Goal: Information Seeking & Learning: Understand process/instructions

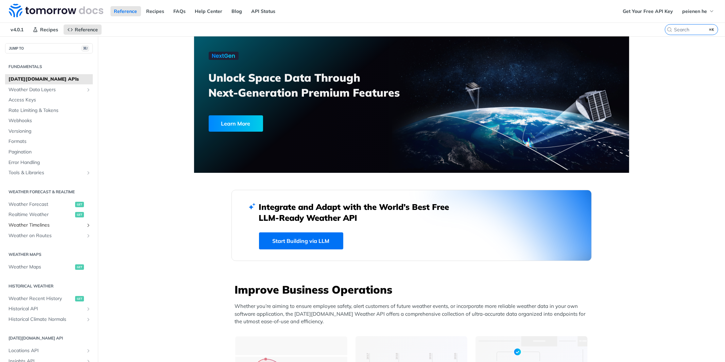
click at [81, 226] on span "Weather Timelines" at bounding box center [46, 225] width 75 height 7
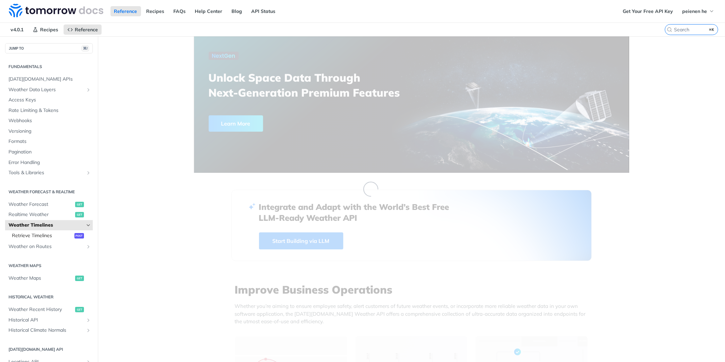
click at [58, 235] on span "Retrieve Timelines" at bounding box center [42, 235] width 61 height 7
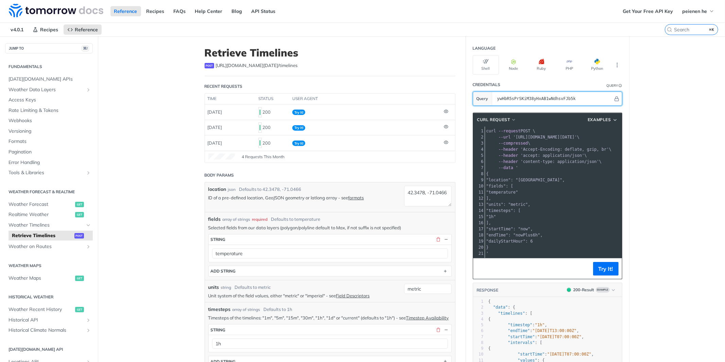
click at [584, 96] on input "ywHbR5sPrSKiM38yHxAB1wNdhsvFJb5k" at bounding box center [553, 99] width 119 height 14
paste input "ANFTYaJJjCuxdfFlBD6l2AiUh82qhXnf"
type input "ANFTYaJJjCuxdfFlBD6l2AiUh82qhXnf"
click at [398, 171] on header "Body Params" at bounding box center [330, 175] width 251 height 14
click at [427, 201] on textarea "42.3478, -71.0466" at bounding box center [428, 196] width 48 height 21
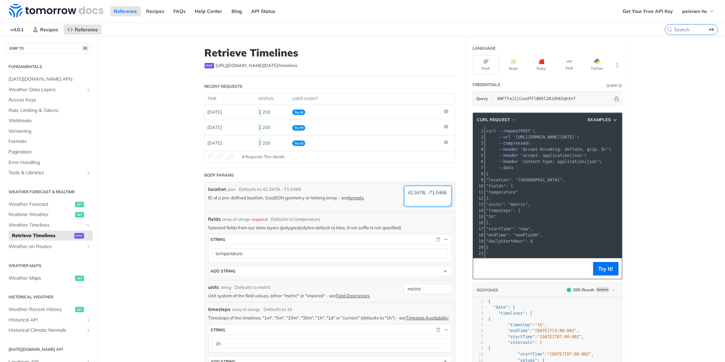
paste textarea "-7.797764, 110.38371"
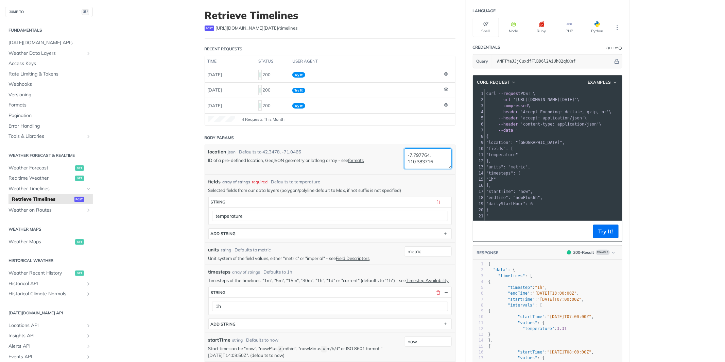
scroll to position [48, 0]
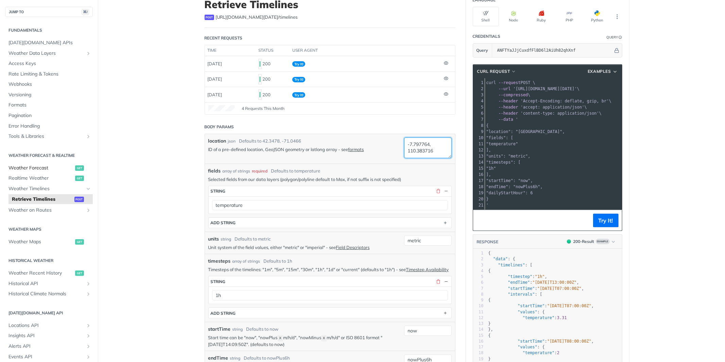
type textarea "-7.797764, 110.383716"
click at [45, 166] on span "Weather Forecast" at bounding box center [41, 168] width 65 height 7
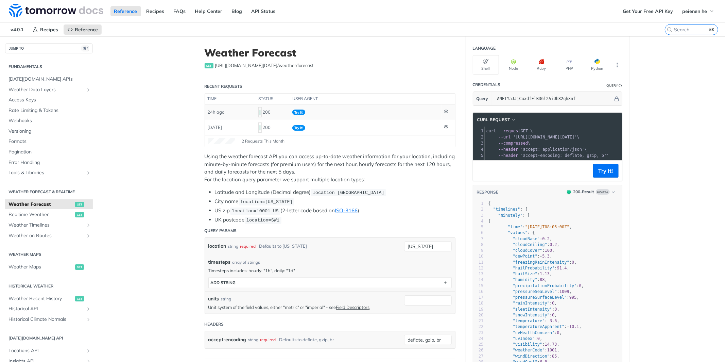
click at [335, 112] on td "Try It!" at bounding box center [366, 111] width 152 height 15
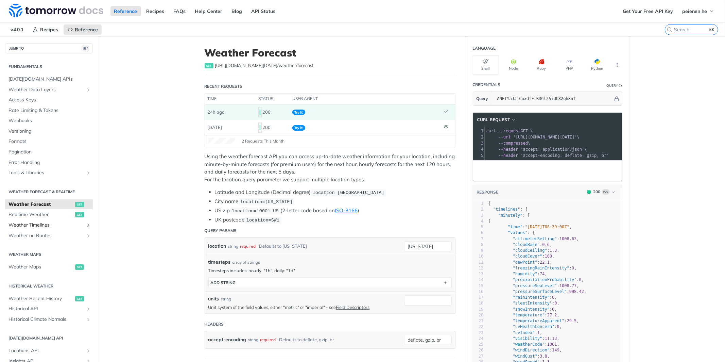
click at [46, 225] on span "Weather Timelines" at bounding box center [46, 225] width 75 height 7
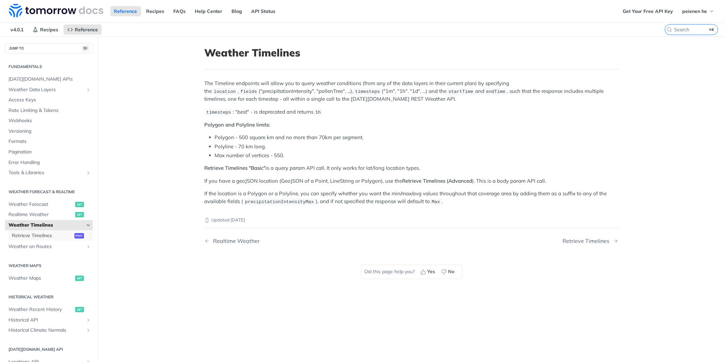
drag, startPoint x: 44, startPoint y: 234, endPoint x: 182, endPoint y: 212, distance: 139.5
click at [44, 234] on span "Retrieve Timelines" at bounding box center [42, 235] width 61 height 7
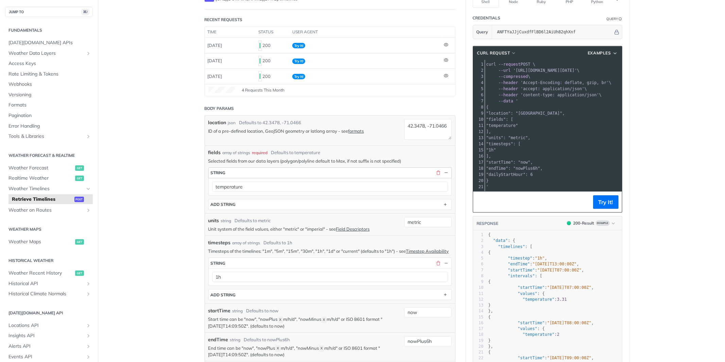
scroll to position [75, 0]
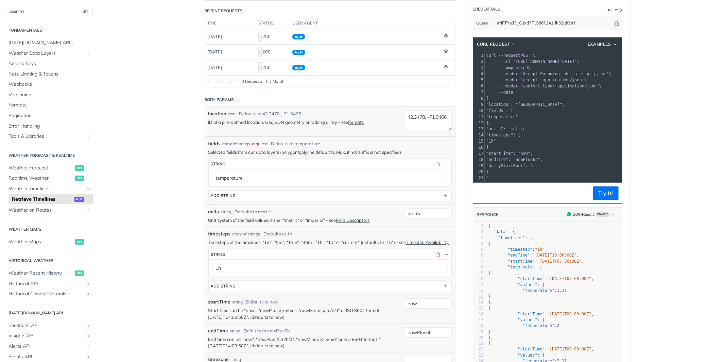
click at [543, 116] on pre ""temperature"" at bounding box center [598, 117] width 226 height 6
drag, startPoint x: 494, startPoint y: 122, endPoint x: 492, endPoint y: 108, distance: 14.4
click at [492, 108] on div "1 curl --request POST \ 2 --url '[URL][DOMAIN_NAME][DATE]' \ 3 --compressed \ 4…" at bounding box center [598, 116] width 226 height 129
click at [534, 123] on pre "]," at bounding box center [598, 123] width 226 height 6
drag, startPoint x: 494, startPoint y: 122, endPoint x: 491, endPoint y: 109, distance: 12.8
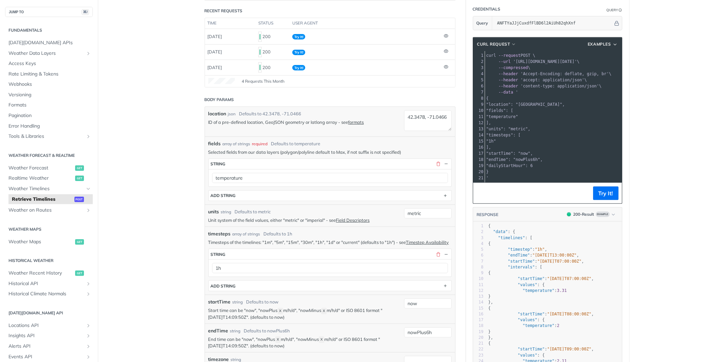
click at [491, 109] on div "1 curl --request POST \ 2 --url '[URL][DOMAIN_NAME][DATE]' \ 3 --compressed \ 4…" at bounding box center [598, 116] width 226 height 129
click at [613, 43] on icon "button" at bounding box center [615, 44] width 5 height 5
click at [612, 44] on button "Examples" at bounding box center [603, 44] width 35 height 7
click at [595, 57] on div "Request Example" at bounding box center [584, 55] width 61 height 7
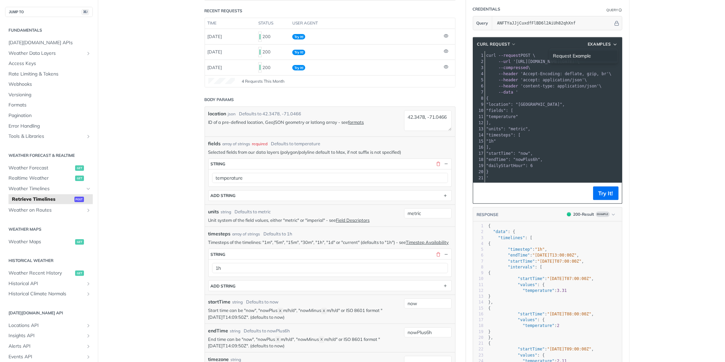
type input "string"
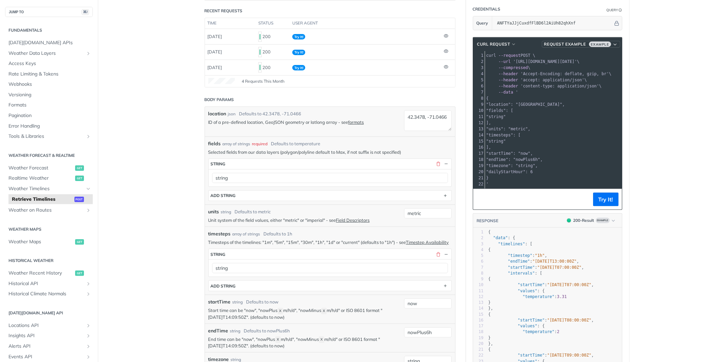
click at [613, 43] on icon "button" at bounding box center [615, 44] width 5 height 5
click at [598, 53] on div "Request Example" at bounding box center [586, 55] width 61 height 7
click at [594, 45] on span "Example" at bounding box center [600, 43] width 22 height 5
click at [571, 44] on span "Request Example" at bounding box center [565, 44] width 42 height 6
click at [541, 144] on pre "]," at bounding box center [598, 147] width 226 height 6
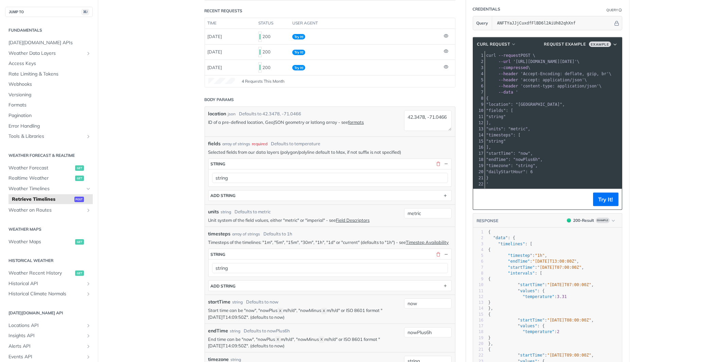
click at [516, 117] on pre ""string"" at bounding box center [598, 117] width 226 height 6
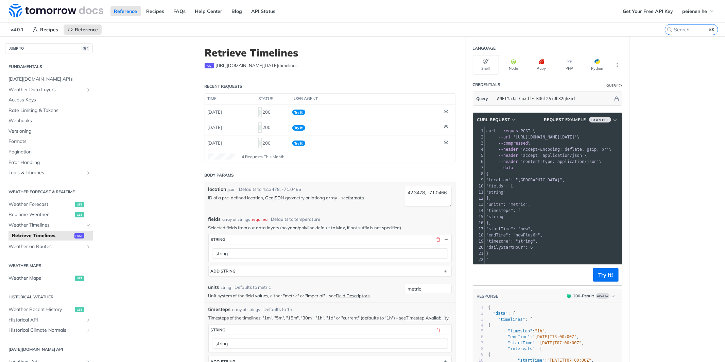
scroll to position [0, 0]
click at [512, 70] on button "Node" at bounding box center [514, 64] width 26 height 19
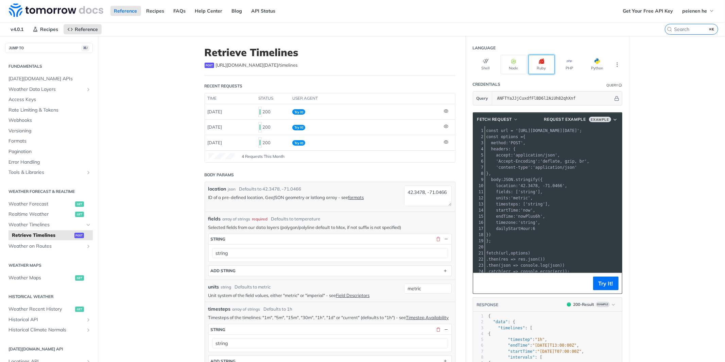
click at [538, 67] on button "Ruby" at bounding box center [542, 64] width 26 height 19
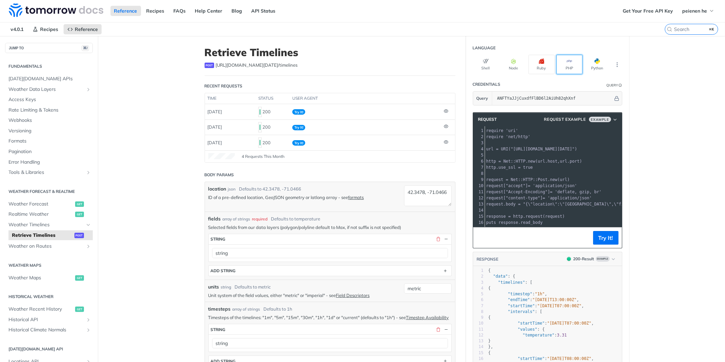
click at [573, 66] on button "PHP" at bounding box center [570, 64] width 26 height 19
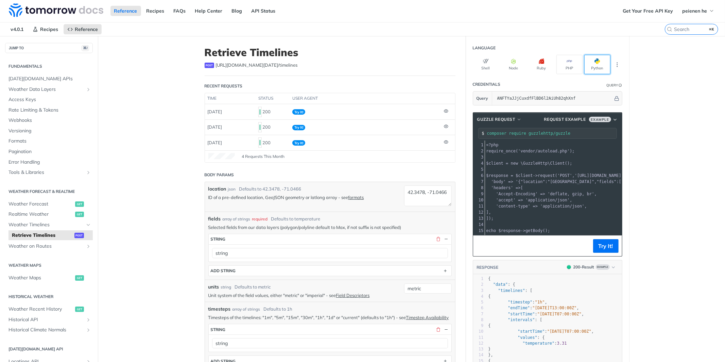
click at [604, 64] on button "Python" at bounding box center [598, 64] width 26 height 19
type input "python -m pip install requests"
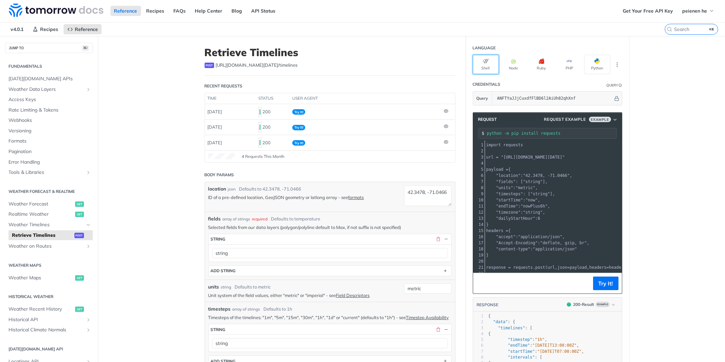
click at [482, 71] on button "Shell" at bounding box center [486, 64] width 26 height 19
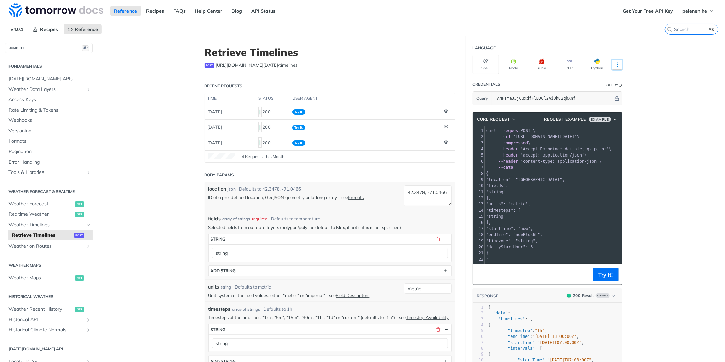
click at [618, 66] on icon "More ellipsis" at bounding box center [617, 65] width 6 height 6
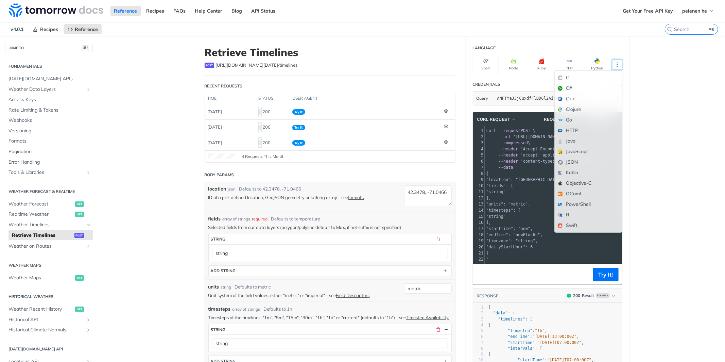
click at [617, 63] on icon "More ellipsis" at bounding box center [617, 65] width 1 height 4
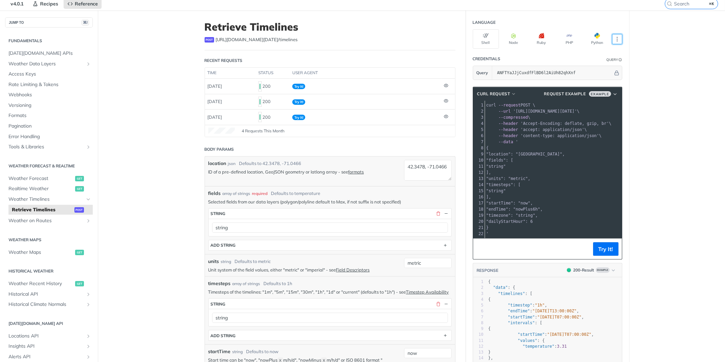
scroll to position [93, 0]
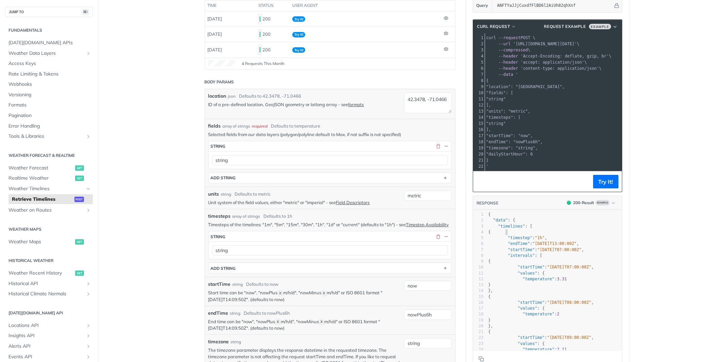
click at [551, 234] on pre "{" at bounding box center [554, 232] width 135 height 6
click at [517, 113] on span ""units": "metric"," at bounding box center [509, 111] width 44 height 5
drag, startPoint x: 521, startPoint y: 99, endPoint x: 491, endPoint y: 99, distance: 29.9
click at [491, 99] on pre ""string"" at bounding box center [598, 99] width 226 height 6
click at [534, 119] on pre ""timesteps": [" at bounding box center [598, 117] width 226 height 6
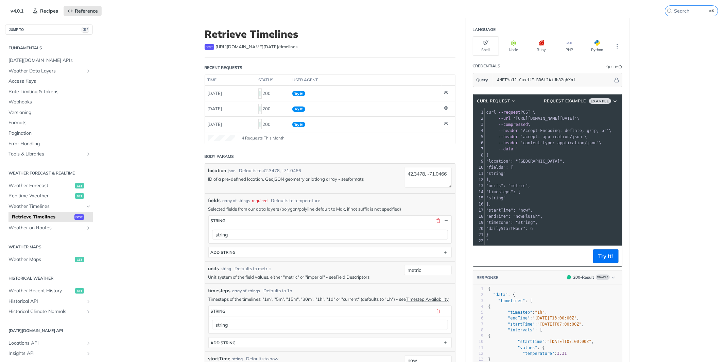
scroll to position [20, 0]
click at [501, 101] on span "cURL Request" at bounding box center [493, 100] width 33 height 6
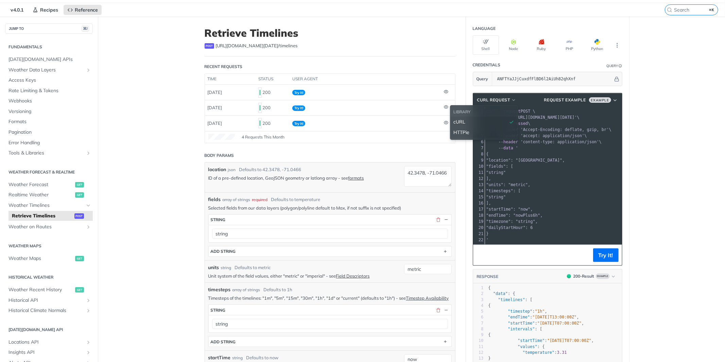
click at [486, 131] on div "HTTPie" at bounding box center [484, 132] width 61 height 7
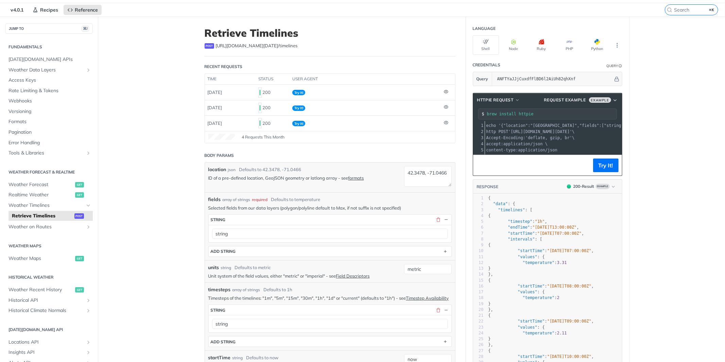
click at [568, 136] on span "'deflate, gzip, br'" at bounding box center [549, 137] width 47 height 5
click at [506, 100] on span "HTTPie Request" at bounding box center [495, 100] width 36 height 6
click at [587, 142] on pre "accept:application/json \" at bounding box center [711, 144] width 452 height 6
click at [575, 100] on span "Request Example" at bounding box center [565, 100] width 42 height 6
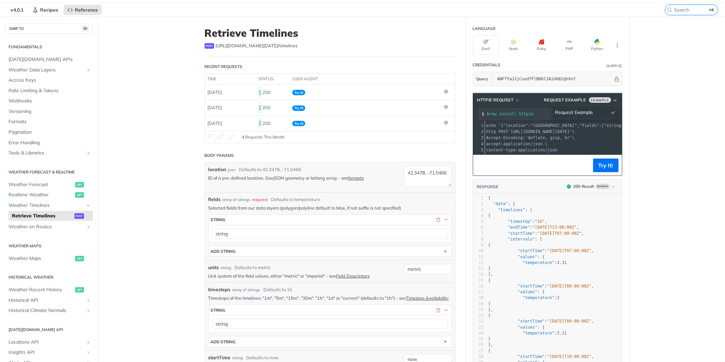
click at [519, 113] on input "brew install httpie" at bounding box center [552, 114] width 130 height 5
click at [488, 42] on icon "button" at bounding box center [485, 41] width 5 height 5
click at [511, 98] on span "HTTPie Request" at bounding box center [495, 100] width 36 height 6
click at [475, 120] on div "cURL" at bounding box center [489, 121] width 61 height 7
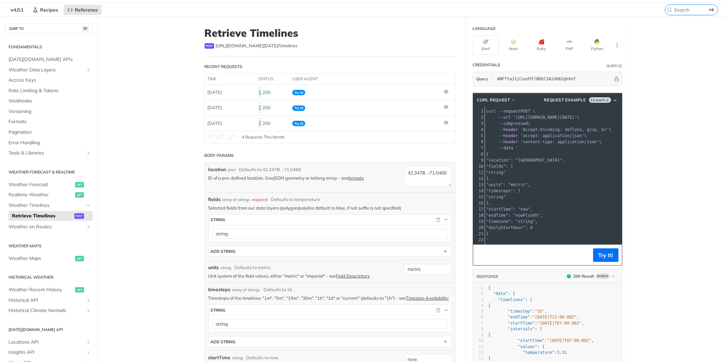
click at [544, 182] on pre ""units": "metric"," at bounding box center [598, 185] width 226 height 6
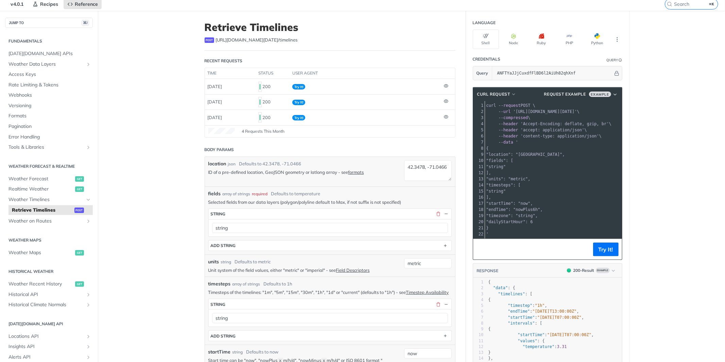
scroll to position [27, 0]
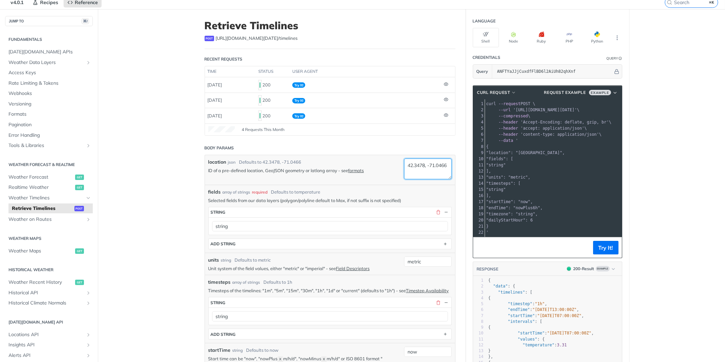
click at [437, 174] on textarea "42.3478, -71.0466" at bounding box center [428, 168] width 48 height 21
paste textarea "-7.797764, 110.38371"
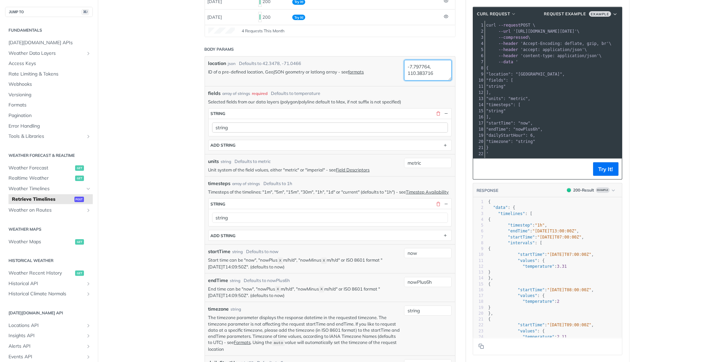
type textarea "-7.797764, 110.383716"
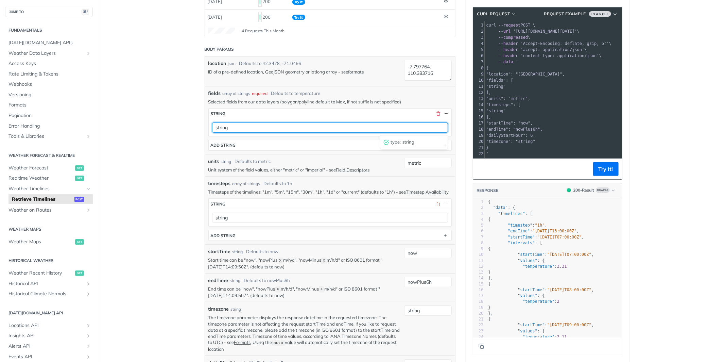
click at [235, 129] on input "string" at bounding box center [330, 127] width 236 height 10
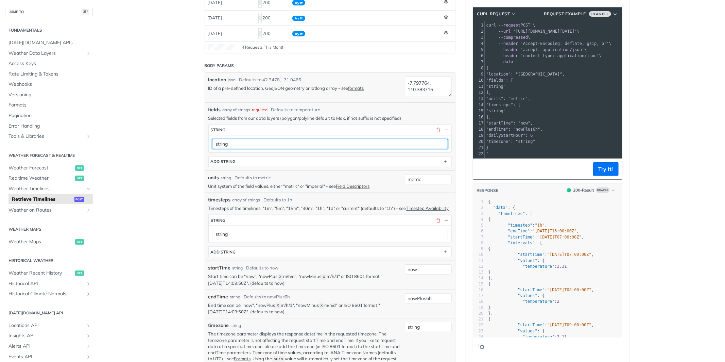
scroll to position [120, 0]
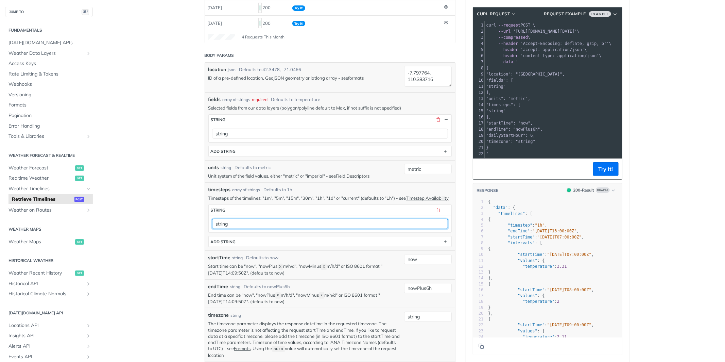
click at [351, 229] on input "string" at bounding box center [330, 224] width 236 height 10
type input "1m"
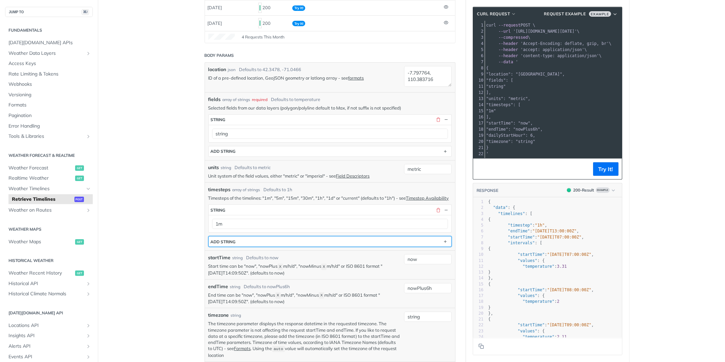
click at [334, 247] on button "ADD string" at bounding box center [330, 241] width 243 height 10
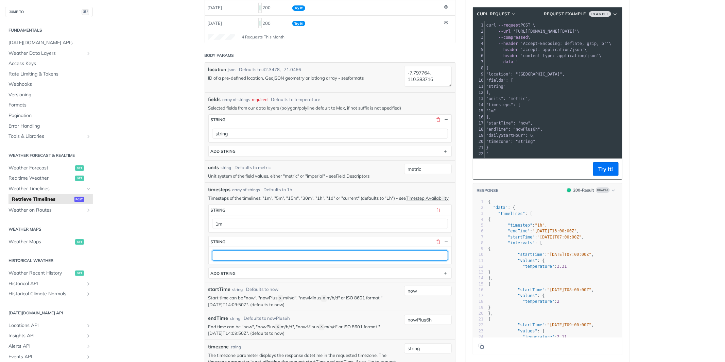
click at [311, 260] on input "text" at bounding box center [330, 255] width 236 height 10
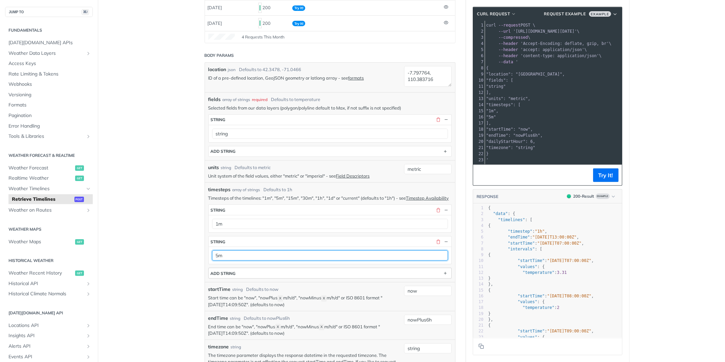
type input "5m"
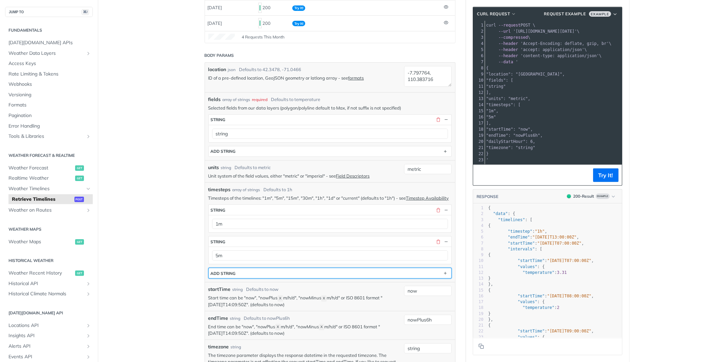
click at [289, 278] on button "ADD string" at bounding box center [330, 273] width 243 height 10
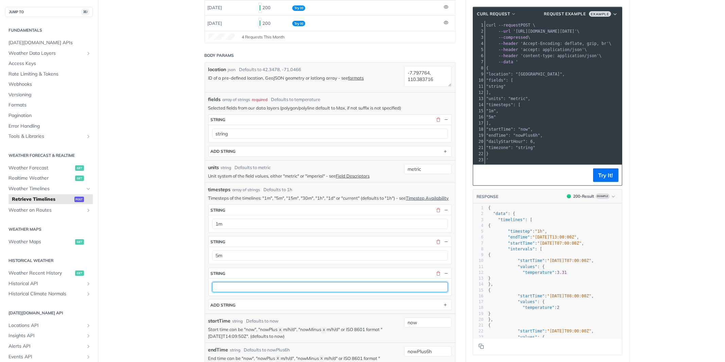
click at [268, 292] on input "text" at bounding box center [330, 287] width 236 height 10
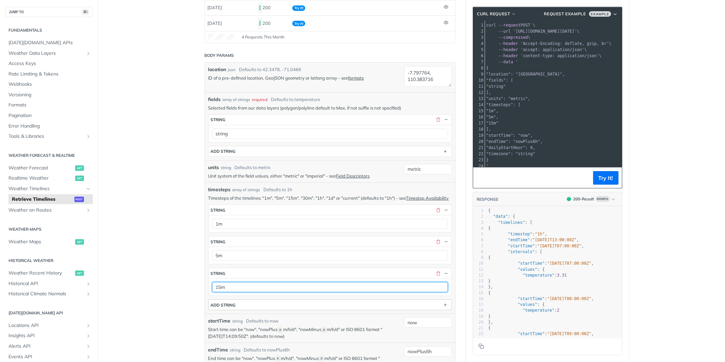
type input "15m"
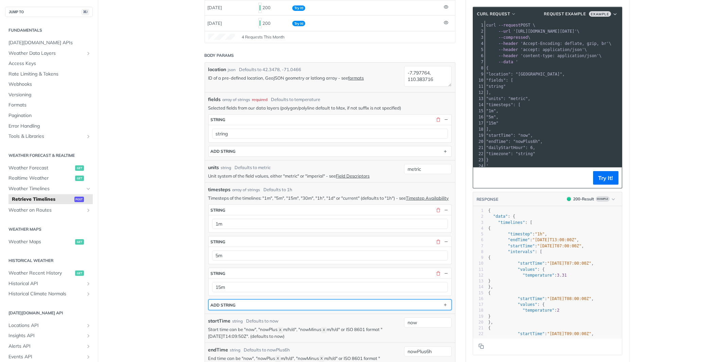
click at [250, 309] on button "ADD string" at bounding box center [330, 305] width 243 height 10
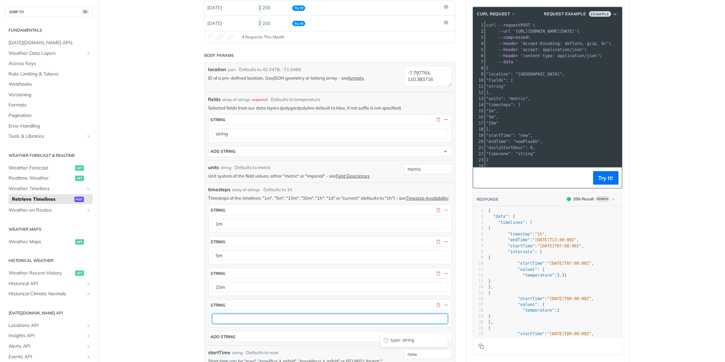
click at [238, 324] on input "text" at bounding box center [330, 319] width 236 height 10
type input "30m"
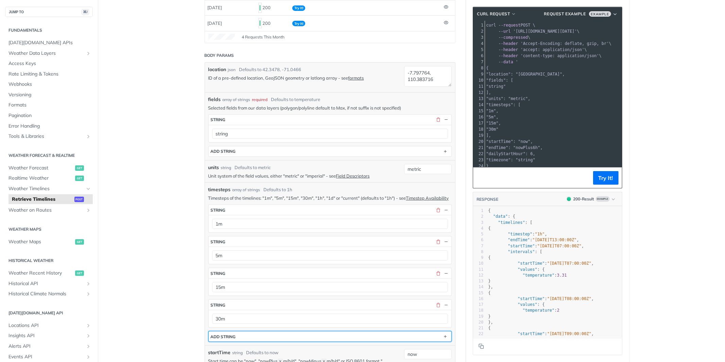
click at [247, 341] on button "ADD string" at bounding box center [330, 336] width 243 height 10
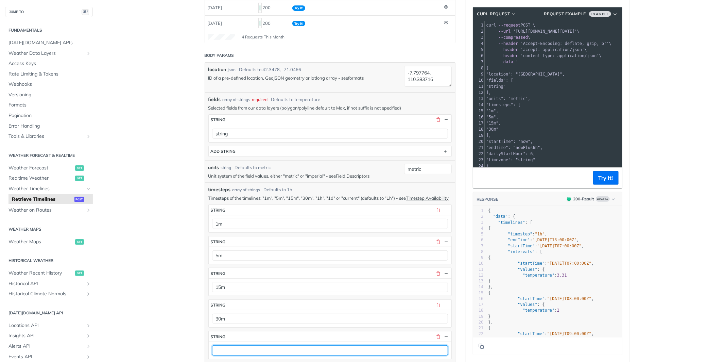
click at [236, 355] on input "text" at bounding box center [330, 350] width 236 height 10
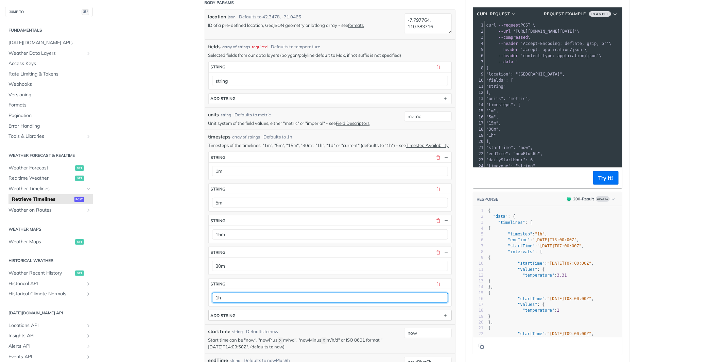
type input "1h"
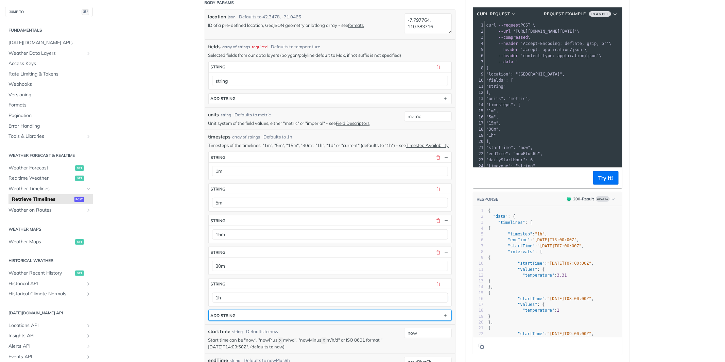
click at [240, 320] on button "ADD string" at bounding box center [330, 315] width 243 height 10
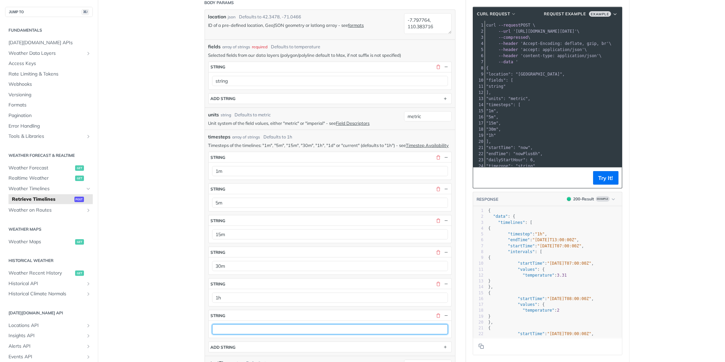
click at [236, 334] on input "text" at bounding box center [330, 329] width 236 height 10
type input "1d"
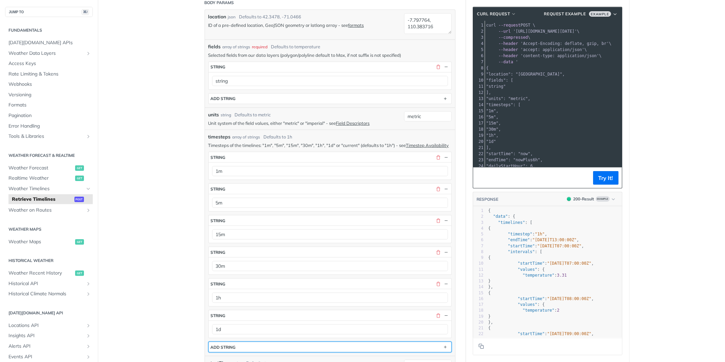
click at [235, 351] on button "ADD string" at bounding box center [330, 347] width 243 height 10
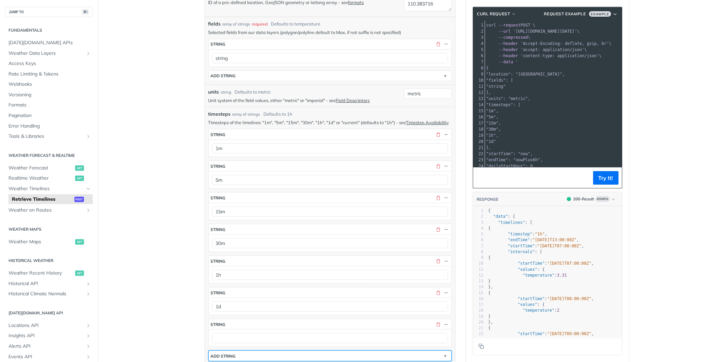
scroll to position [237, 0]
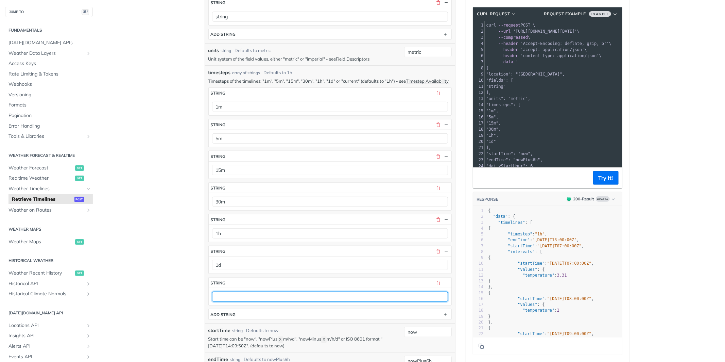
click at [234, 302] on input "text" at bounding box center [330, 296] width 236 height 10
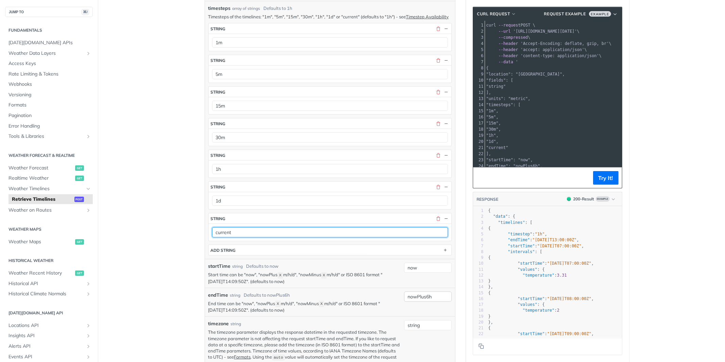
type input "current"
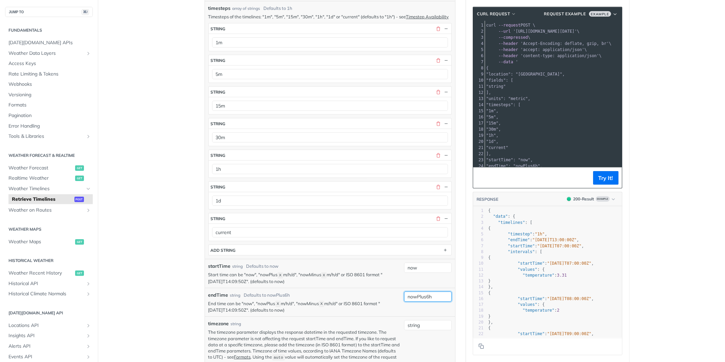
click at [431, 300] on input "nowPlus6h" at bounding box center [428, 296] width 48 height 10
click at [442, 302] on input "nowPlus6h" at bounding box center [428, 296] width 48 height 10
type input "now"
click at [455, 285] on div "location json Defaults to [GEOGRAPHIC_DATA] ID of a pre-defined location, GeoJS…" at bounding box center [330, 149] width 251 height 536
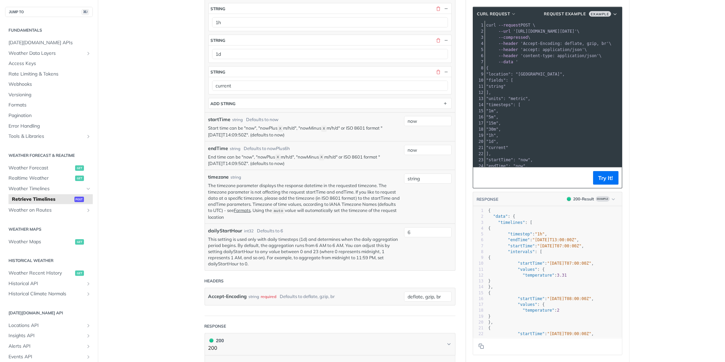
scroll to position [452, 0]
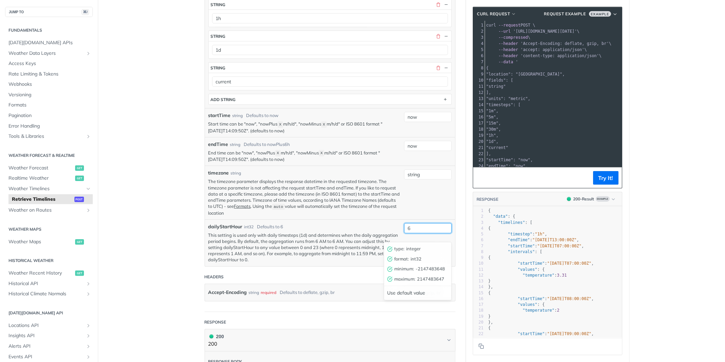
click at [430, 233] on div "6 type : integer format : int32 minimum : -2147483648 maximum : 2147483647 Use …" at bounding box center [428, 228] width 48 height 10
type input "0"
click at [434, 180] on input "string" at bounding box center [428, 174] width 48 height 10
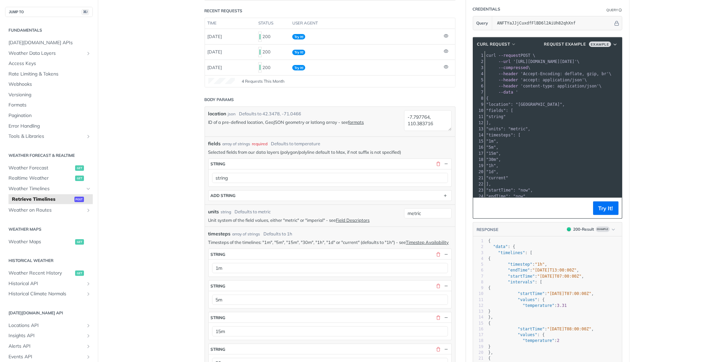
scroll to position [74, 0]
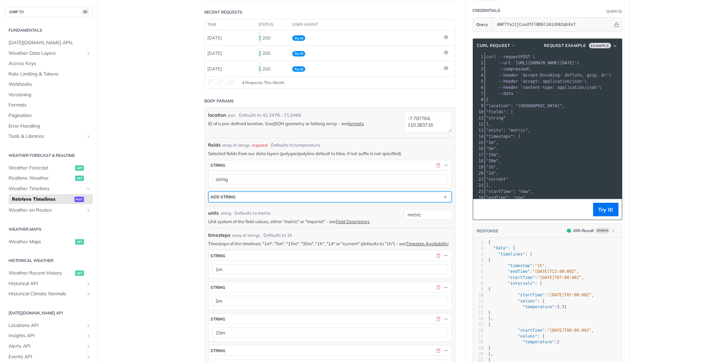
click at [375, 197] on button "ADD string" at bounding box center [330, 197] width 243 height 10
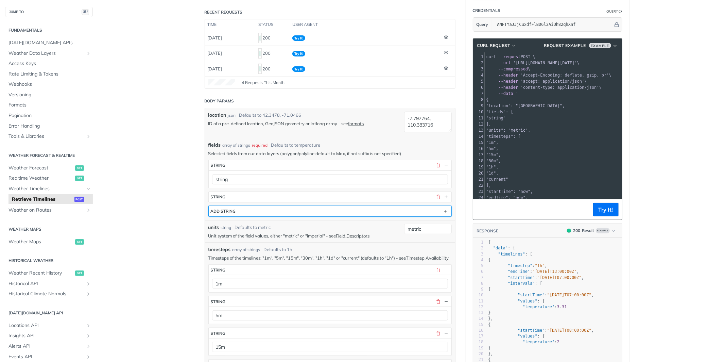
click at [354, 213] on button "ADD string" at bounding box center [330, 211] width 243 height 10
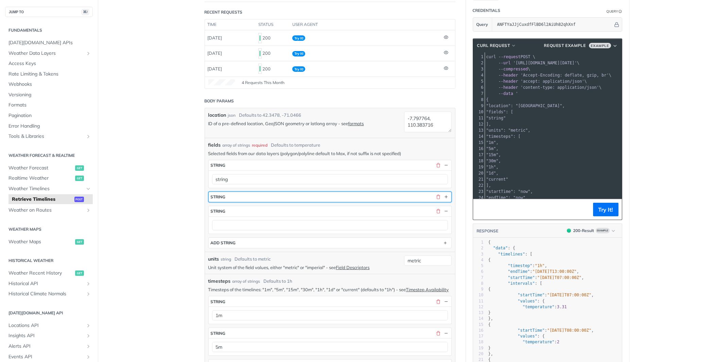
click at [338, 198] on button "string" at bounding box center [330, 197] width 243 height 10
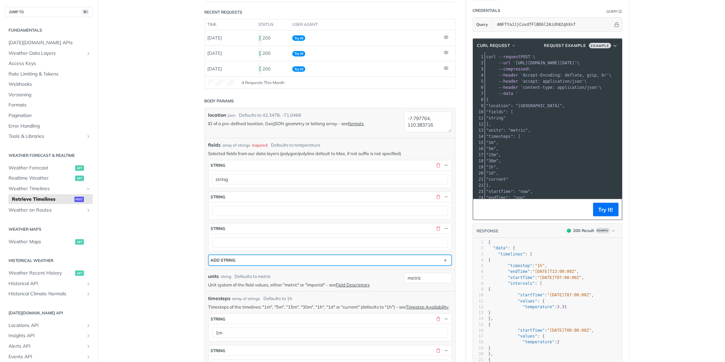
click at [285, 264] on button "ADD string" at bounding box center [330, 260] width 243 height 10
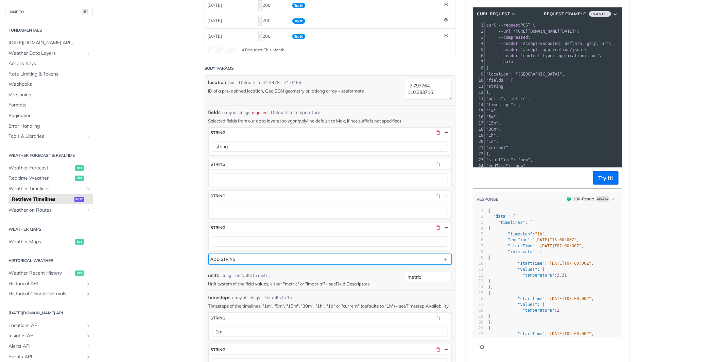
scroll to position [160, 0]
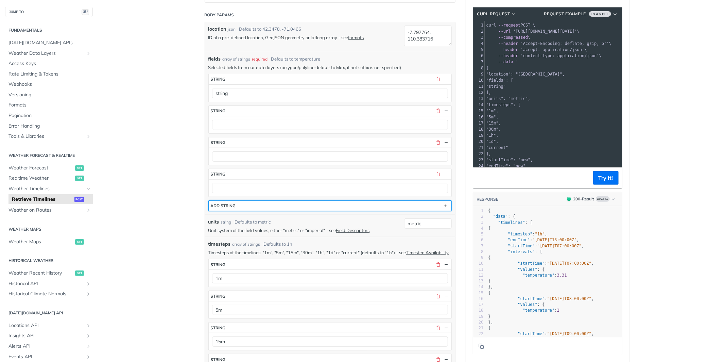
click at [254, 208] on button "ADD string" at bounding box center [330, 206] width 243 height 10
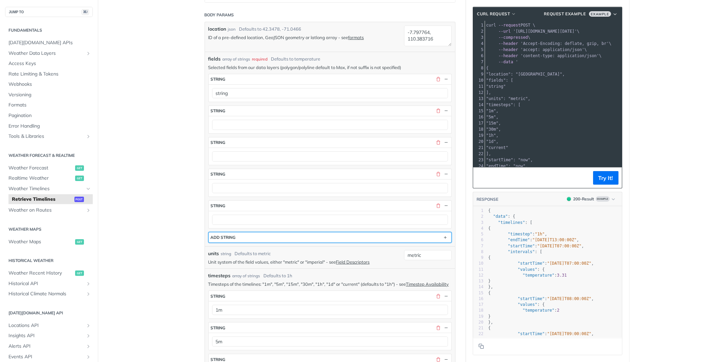
click at [244, 239] on button "ADD string" at bounding box center [330, 237] width 243 height 10
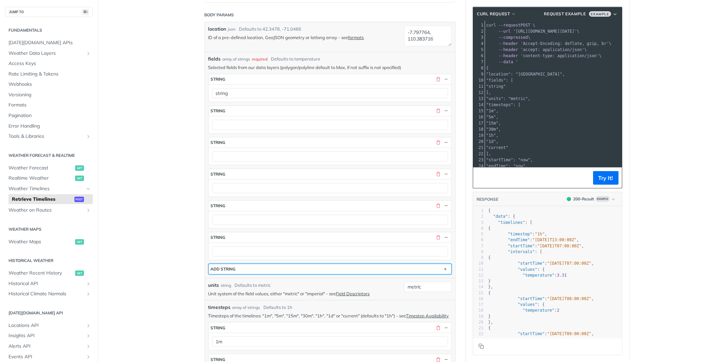
click at [241, 268] on button "ADD string" at bounding box center [330, 269] width 243 height 10
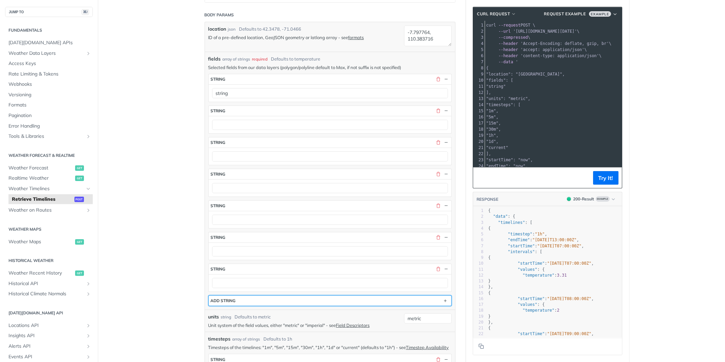
scroll to position [264, 0]
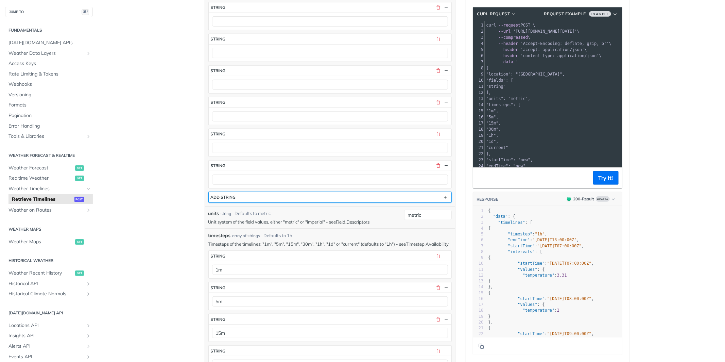
click at [235, 200] on div "ADD string" at bounding box center [223, 197] width 25 height 5
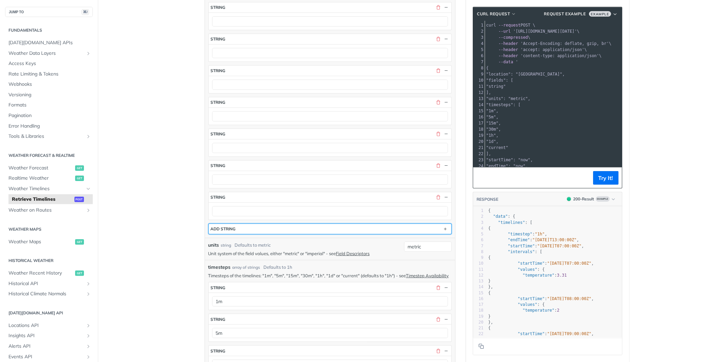
click at [234, 231] on div "ADD string" at bounding box center [223, 228] width 25 height 5
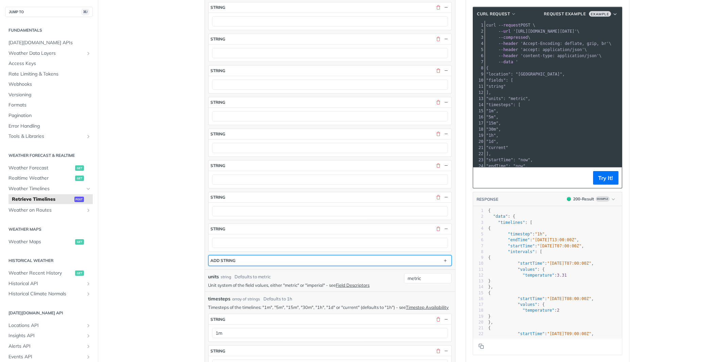
click at [230, 262] on div "ADD string" at bounding box center [223, 260] width 25 height 5
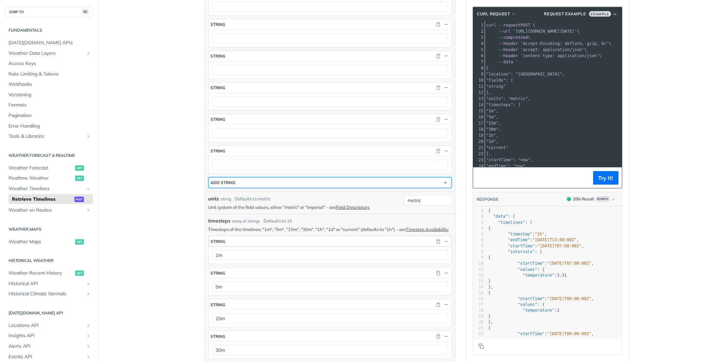
scroll to position [389, 0]
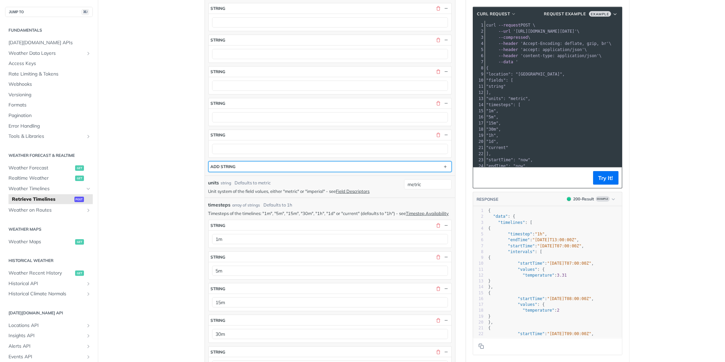
click at [232, 171] on button "ADD string" at bounding box center [330, 167] width 243 height 10
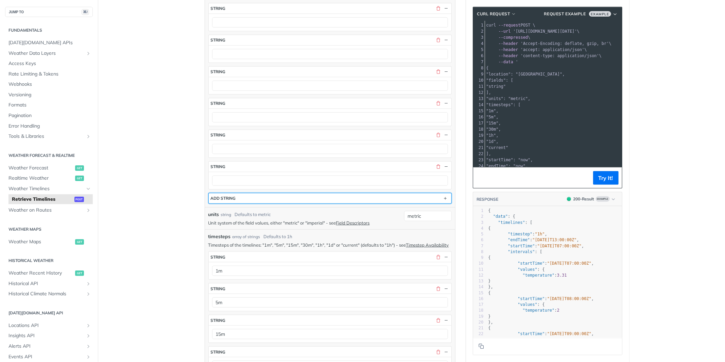
click at [237, 201] on button "ADD string" at bounding box center [330, 198] width 243 height 10
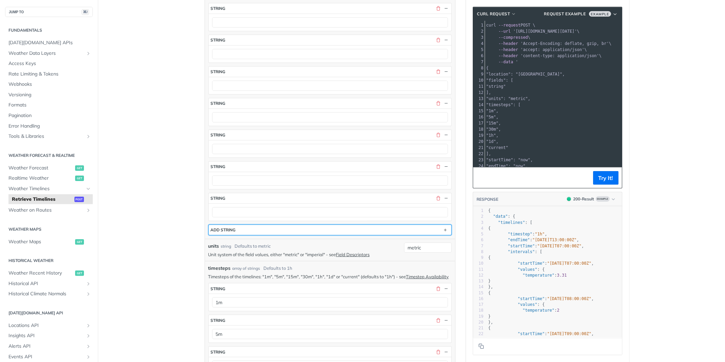
click at [233, 232] on div "ADD string" at bounding box center [223, 229] width 25 height 5
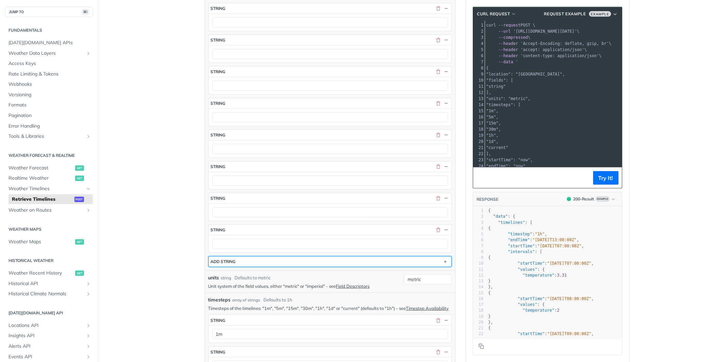
click at [231, 264] on div "ADD string" at bounding box center [223, 261] width 25 height 5
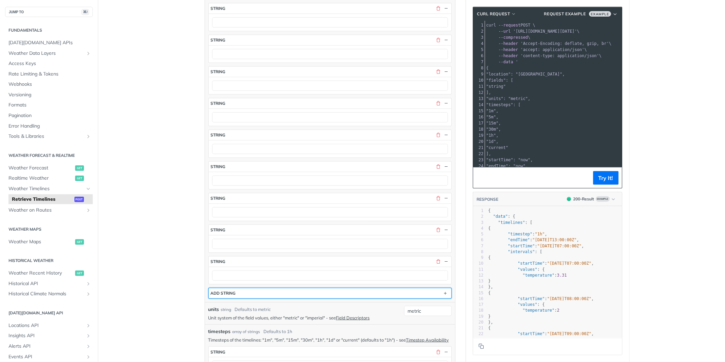
click at [232, 295] on div "ADD string" at bounding box center [223, 292] width 25 height 5
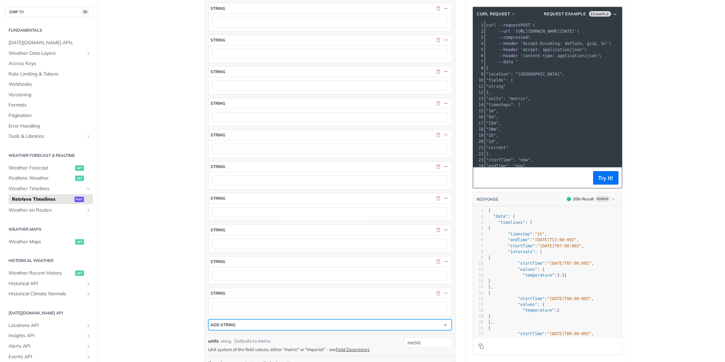
click at [233, 327] on div "ADD string" at bounding box center [223, 324] width 25 height 5
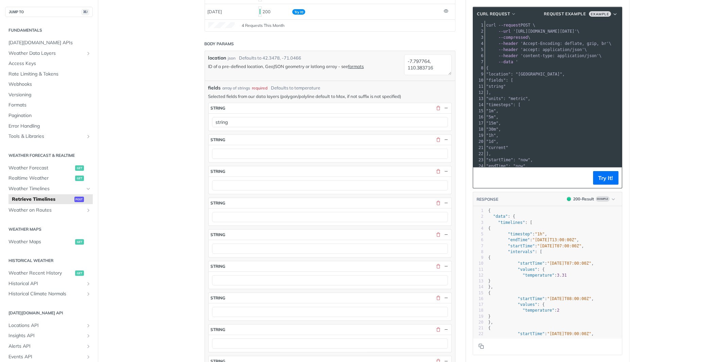
scroll to position [125, 0]
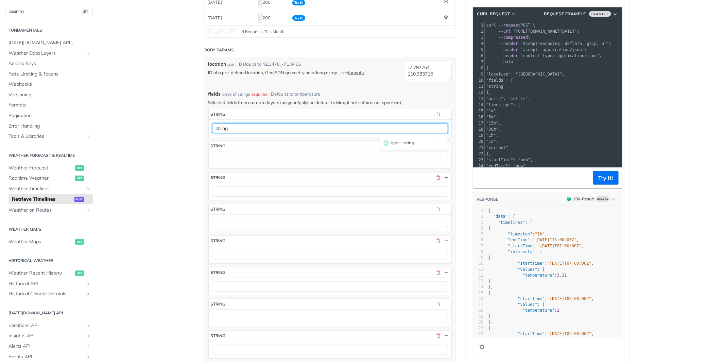
click at [247, 129] on input "string" at bounding box center [330, 128] width 236 height 10
click at [250, 131] on input "string" at bounding box center [330, 128] width 236 height 10
paste input "temperatureMin temperatureMax temperatureAv"
click at [268, 128] on input "temperatureMin temperatureMax temperatureAvg" at bounding box center [330, 128] width 236 height 10
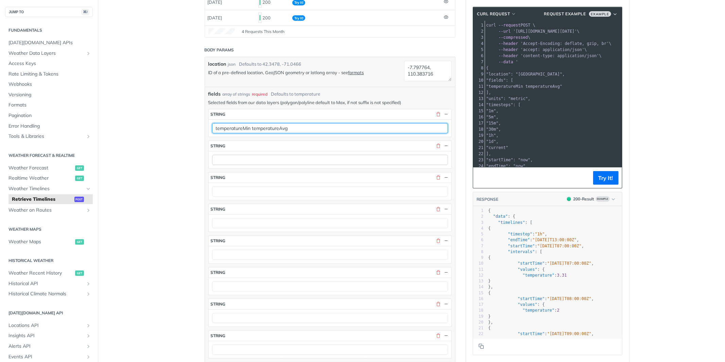
type input "temperatureMin temperatureAvg"
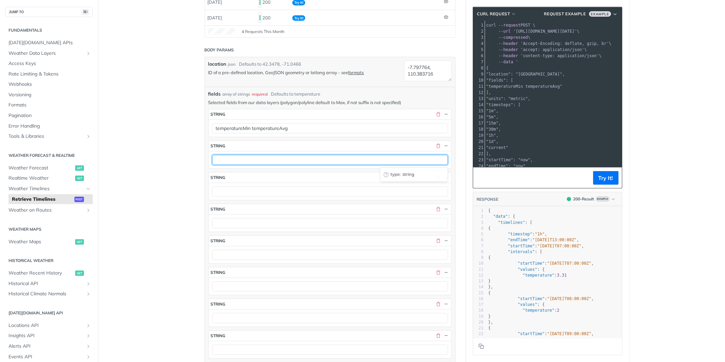
click at [239, 157] on input "text" at bounding box center [330, 160] width 236 height 10
paste input "temperatureMax"
type input "temperatureMax"
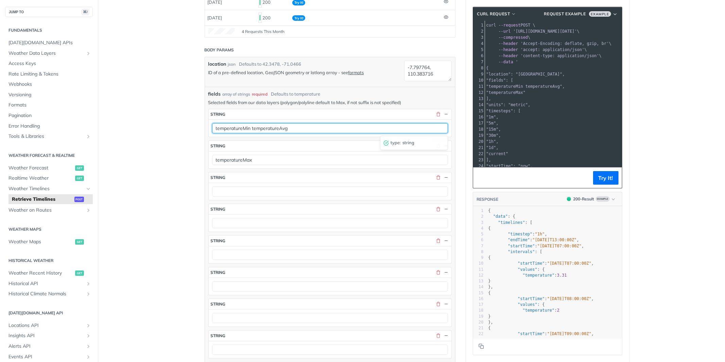
click at [274, 129] on input "temperatureMin temperatureAvg" at bounding box center [330, 128] width 236 height 10
type input "temperatureMin"
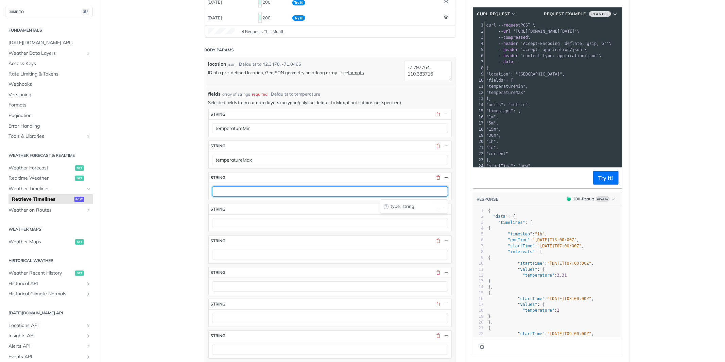
click at [238, 191] on input "text" at bounding box center [330, 191] width 236 height 10
paste input "temperatureAvg"
type input "temperatureAvg"
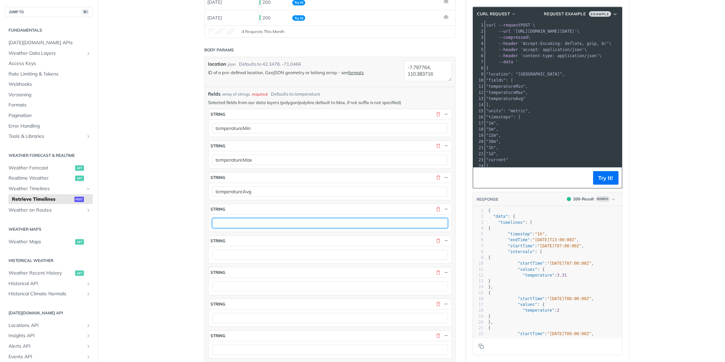
click at [236, 222] on input "text" at bounding box center [330, 223] width 236 height 10
paste input "temperatureApparentMin temperatureApparentMax temperatureApparentAvg"
click at [289, 221] on input "temperatureApparentMin temperatureApparentMax temperatureApparentAvg" at bounding box center [330, 223] width 236 height 10
type input "temperatureApparentMin temperatureApparentAvg"
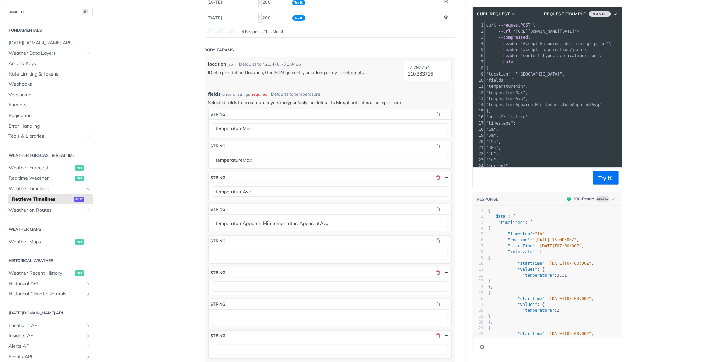
click at [258, 247] on div at bounding box center [330, 254] width 243 height 17
click at [256, 264] on section "string" at bounding box center [329, 249] width 243 height 28
click at [256, 263] on div at bounding box center [330, 254] width 243 height 17
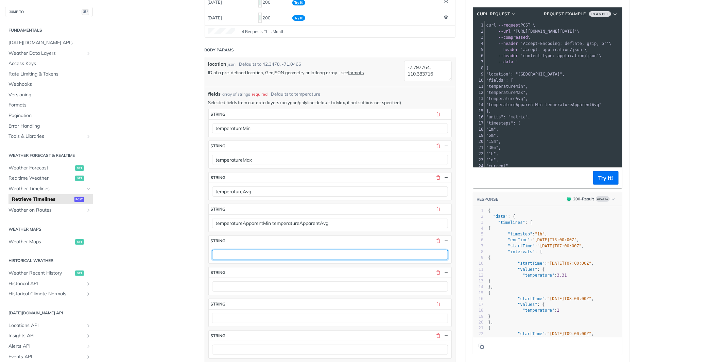
click at [257, 259] on input "text" at bounding box center [330, 255] width 236 height 10
paste input "temperatureApparentMax"
type input "temperatureApparentMax"
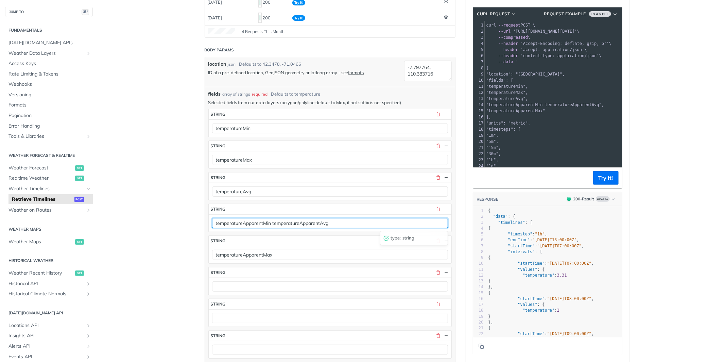
click at [295, 223] on input "temperatureApparentMin temperatureApparentAvg" at bounding box center [330, 223] width 236 height 10
type input "temperatureApparentMin"
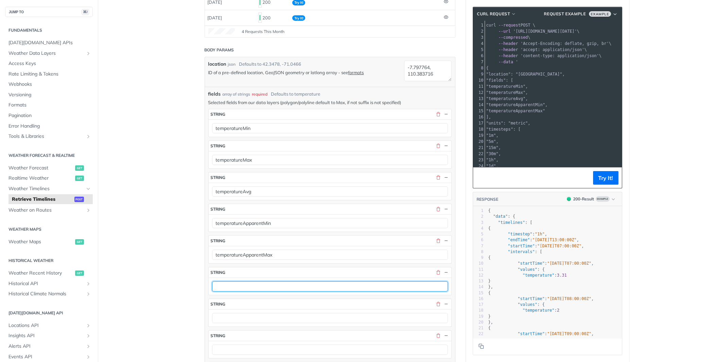
click at [234, 287] on input "text" at bounding box center [330, 286] width 236 height 10
paste input "temperatureApparentAvg"
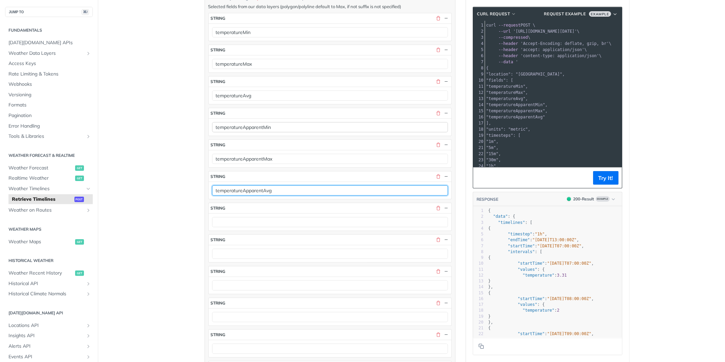
type input "temperatureApparentAvg"
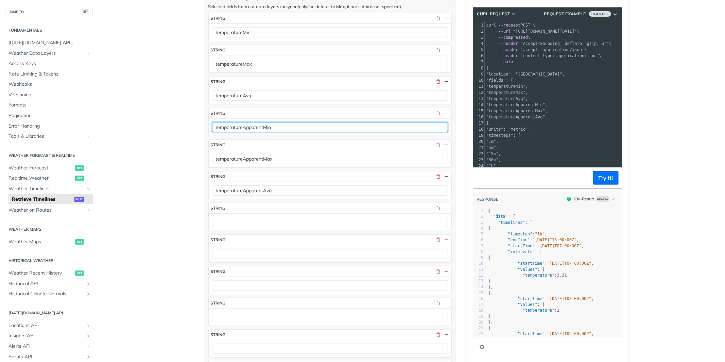
click at [295, 132] on input "temperatureApparentMin" at bounding box center [330, 127] width 236 height 10
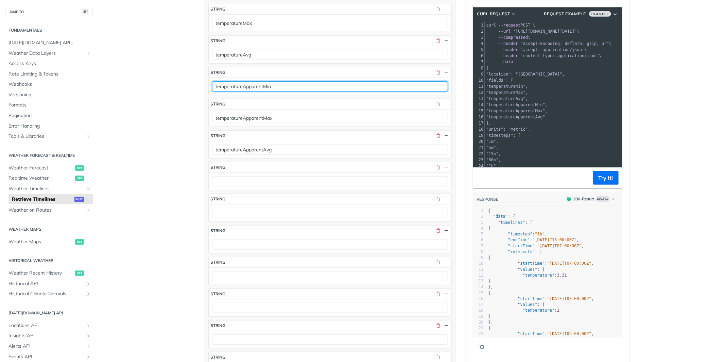
scroll to position [291, 0]
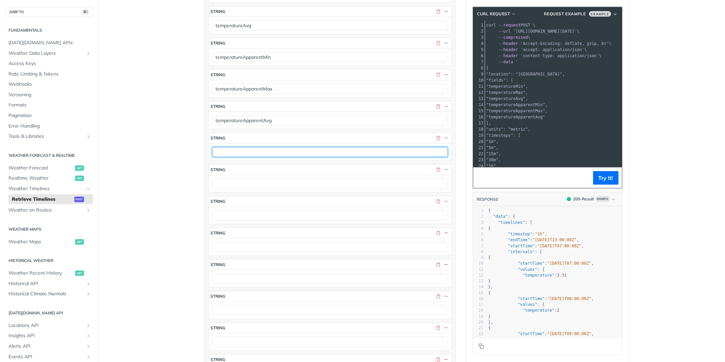
click at [253, 155] on input "text" at bounding box center [330, 152] width 236 height 10
paste input "dewPointMin dewPointMax dewPointAvg"
click at [256, 153] on input "dewPointMin dewPointMax dewPointAvg" at bounding box center [330, 152] width 236 height 10
type input "dewPointMin dewPointAvg"
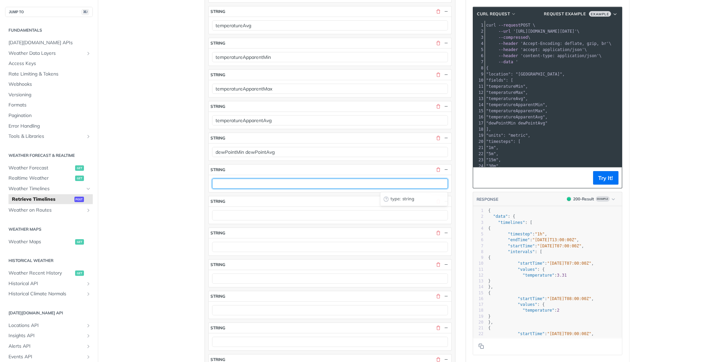
click at [239, 187] on input "text" at bounding box center [330, 184] width 236 height 10
paste input "dewPointMax"
type input "dewPointMax"
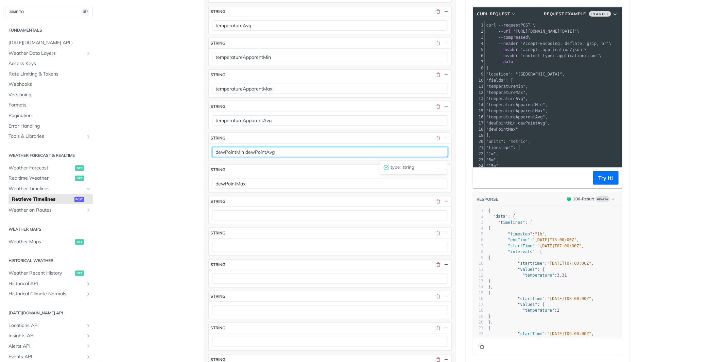
click at [261, 150] on input "dewPointMin dewPointAvg" at bounding box center [330, 152] width 236 height 10
click at [257, 154] on input "dewPointMin dewPointAvg" at bounding box center [330, 152] width 236 height 10
type input "dewPointMin"
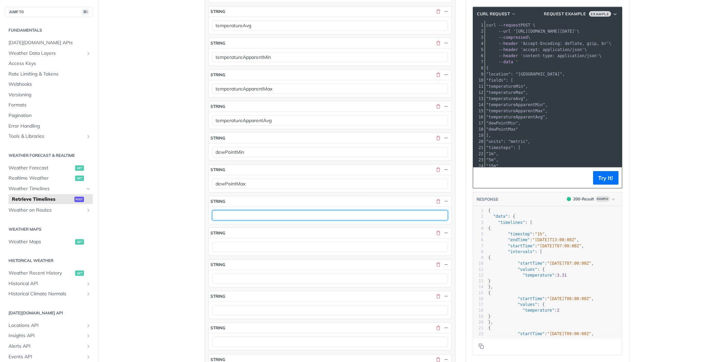
click at [242, 219] on input "text" at bounding box center [330, 215] width 236 height 10
paste input "dewPointAvg"
type input "dewPointAvg"
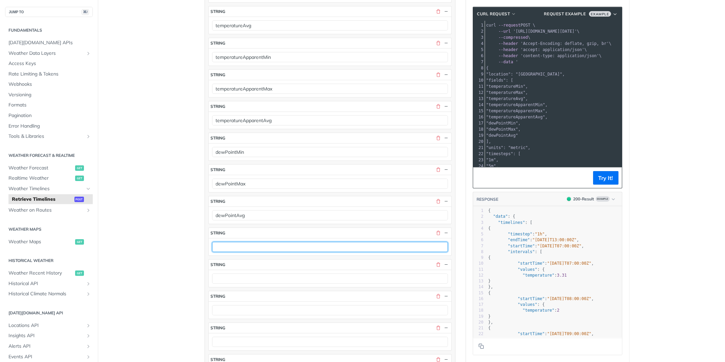
click at [232, 246] on input "text" at bounding box center [330, 247] width 236 height 10
paste input "humidityMin humidityMax humidityAvg"
click at [252, 248] on input "humidityMin humidityMax humidityAvg" at bounding box center [330, 247] width 236 height 10
type input "humidityMin humidityAvg"
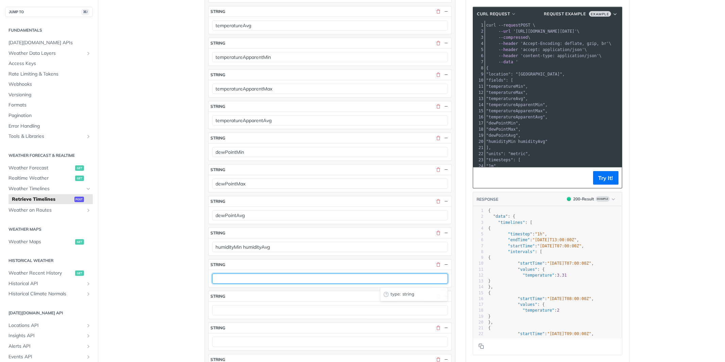
click at [233, 283] on input "text" at bounding box center [330, 278] width 236 height 10
paste input "humidityMax"
type input "humidityMax"
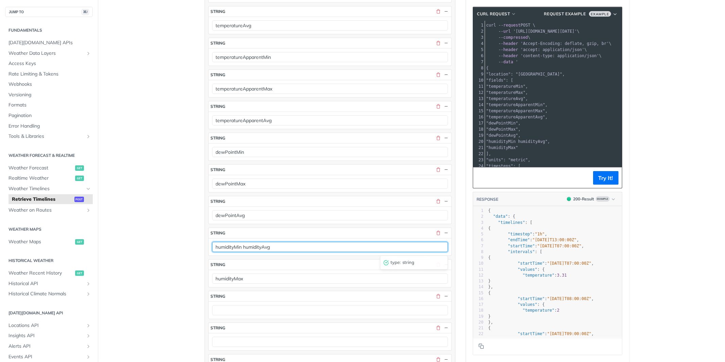
click at [258, 251] on input "humidityMin humidityAvg" at bounding box center [330, 247] width 236 height 10
type input "humidityMin"
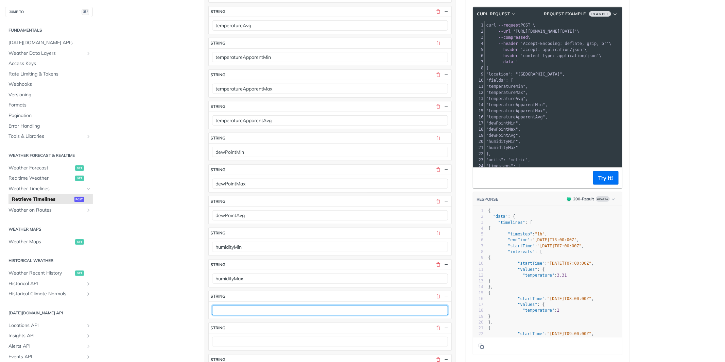
click at [245, 308] on input "text" at bounding box center [330, 310] width 236 height 10
paste input "humidityAvg"
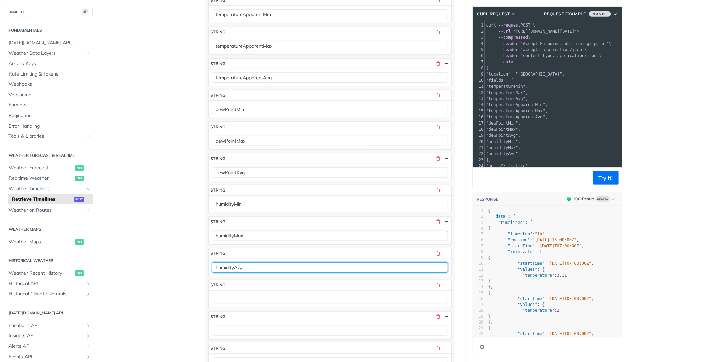
scroll to position [375, 0]
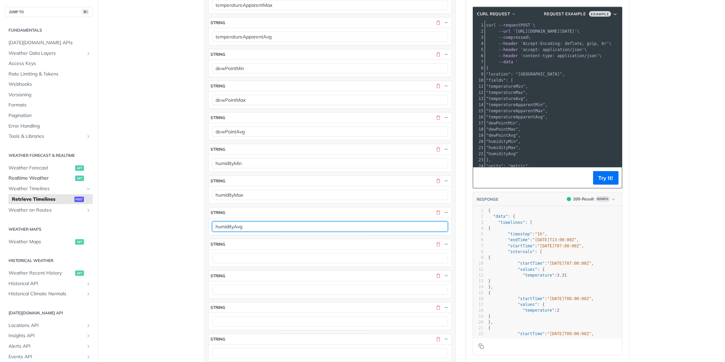
type input "humidityAvg"
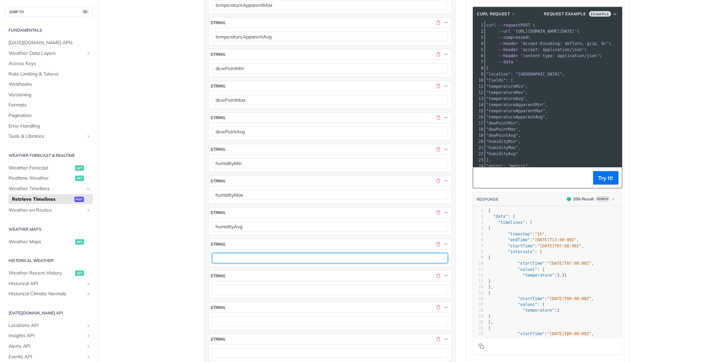
click at [236, 262] on input "text" at bounding box center [330, 258] width 236 height 10
paste input "windSpeedMin windSpeedMax windSpeedAvg"
click at [257, 260] on input "windSpeedMin windSpeedMax windSpeedAvg" at bounding box center [330, 258] width 236 height 10
type input "windSpeedMin windSpeedAvg"
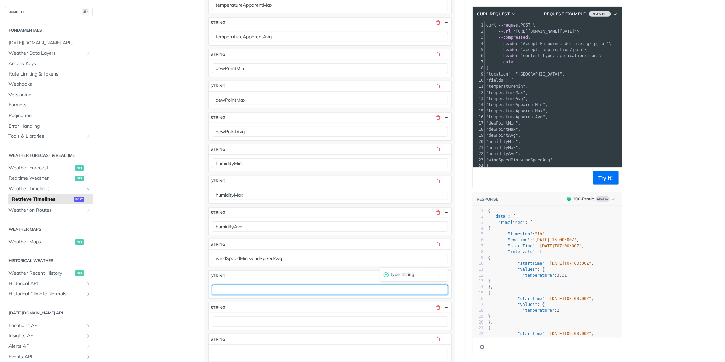
click at [245, 289] on input "text" at bounding box center [330, 290] width 236 height 10
paste input "windSpeedMax"
type input "windSpeedMax"
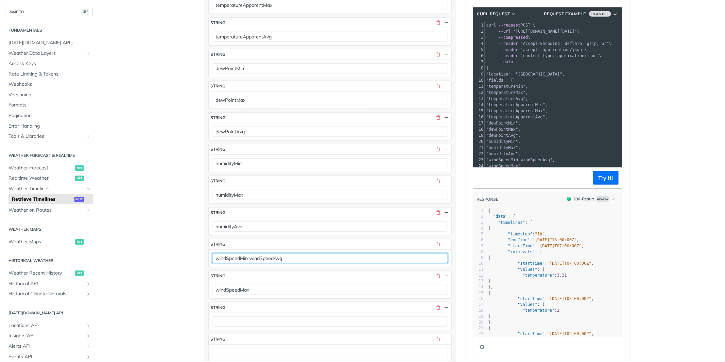
click at [265, 258] on input "windSpeedMin windSpeedAvg" at bounding box center [330, 258] width 236 height 10
type input "windSpeedMin"
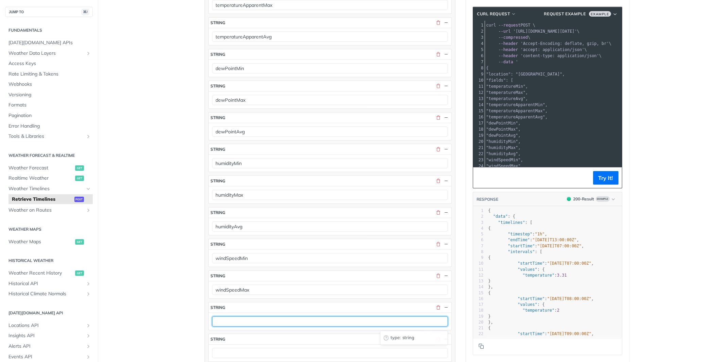
click at [241, 322] on input "text" at bounding box center [330, 321] width 236 height 10
paste input "windSpeedAvg"
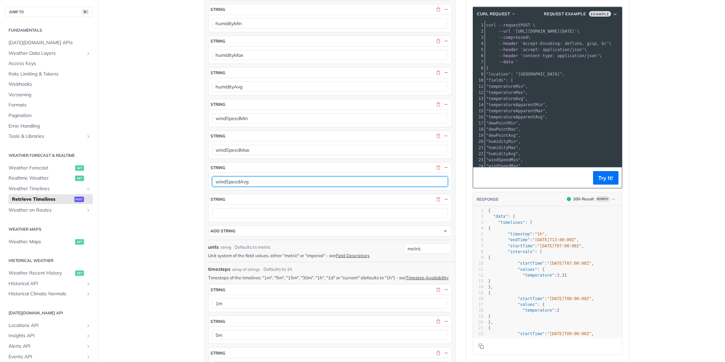
scroll to position [525, 0]
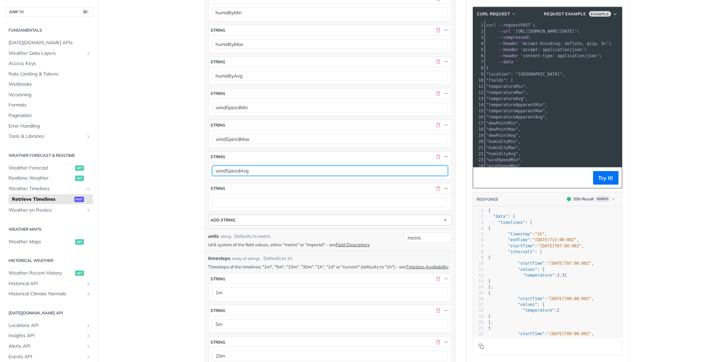
type input "windSpeedAvg"
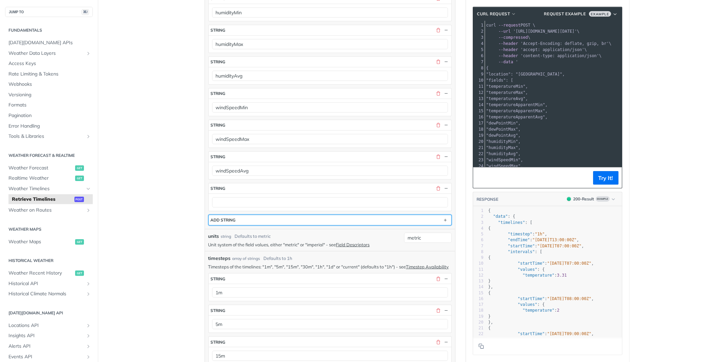
click at [286, 222] on button "ADD string" at bounding box center [330, 220] width 243 height 10
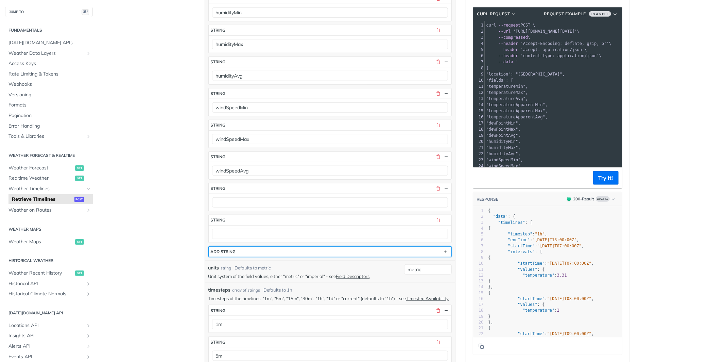
click at [260, 253] on button "ADD string" at bounding box center [330, 252] width 243 height 10
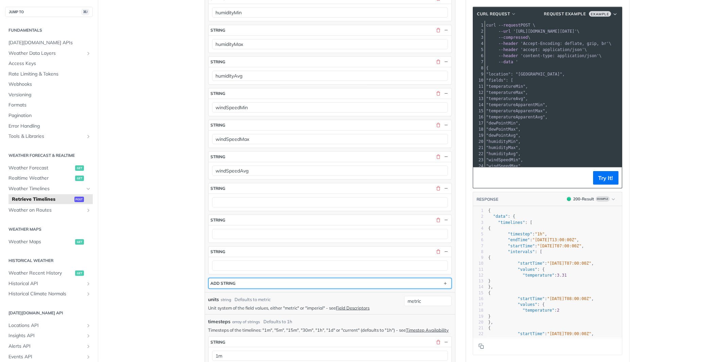
click at [250, 288] on button "ADD string" at bounding box center [330, 283] width 243 height 10
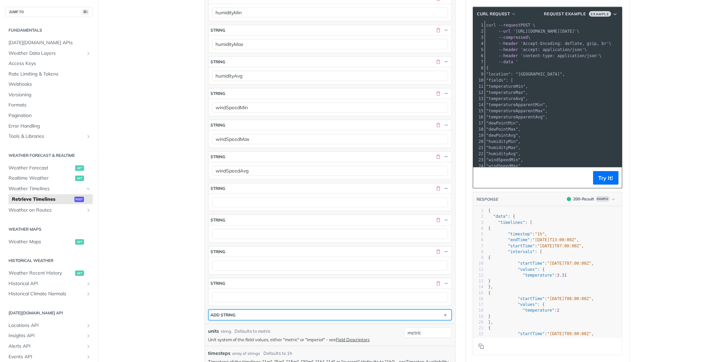
click at [242, 320] on button "ADD string" at bounding box center [330, 315] width 243 height 10
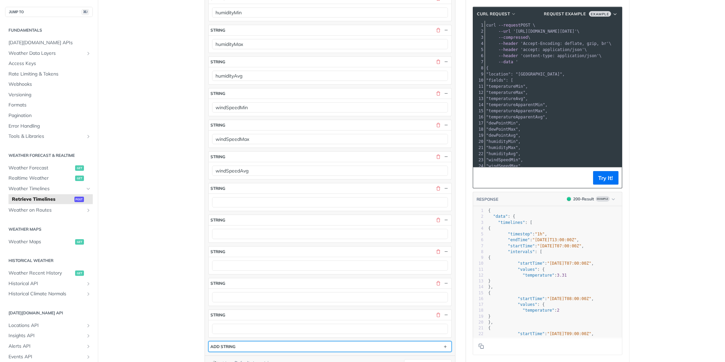
click at [240, 352] on button "ADD string" at bounding box center [330, 346] width 243 height 10
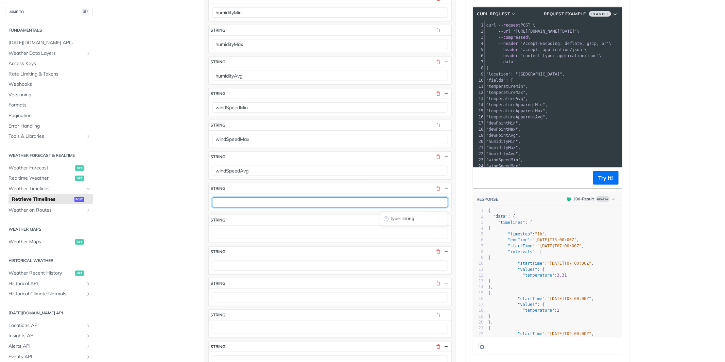
click at [238, 207] on input "text" at bounding box center [330, 202] width 236 height 10
paste input "windDirection"
type input "windDirectionMin"
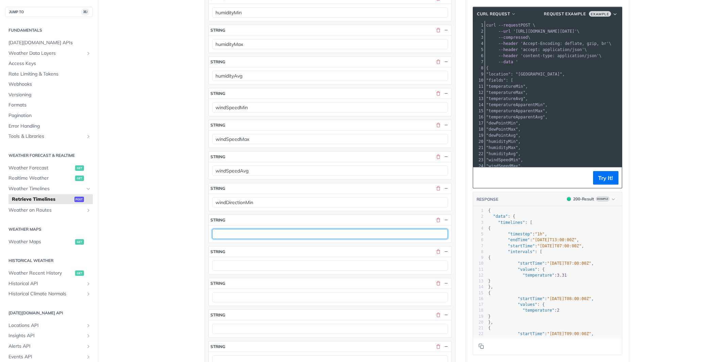
click at [226, 239] on input "text" at bounding box center [330, 234] width 236 height 10
paste input "windDirection"
type input "windDirectionMax"
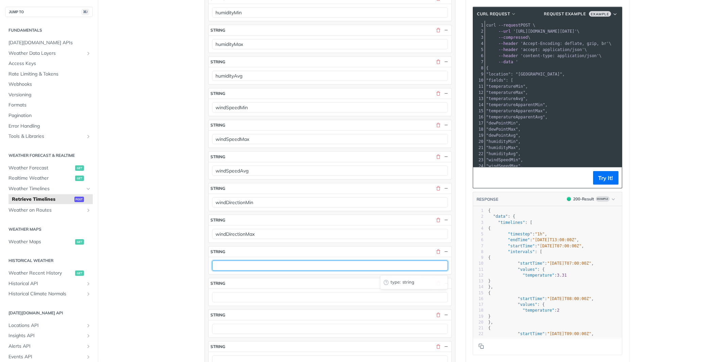
click at [236, 269] on input "text" at bounding box center [330, 265] width 236 height 10
paste input "windDirection"
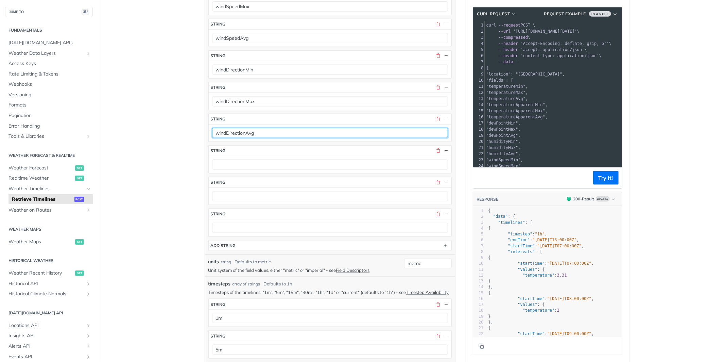
scroll to position [676, 0]
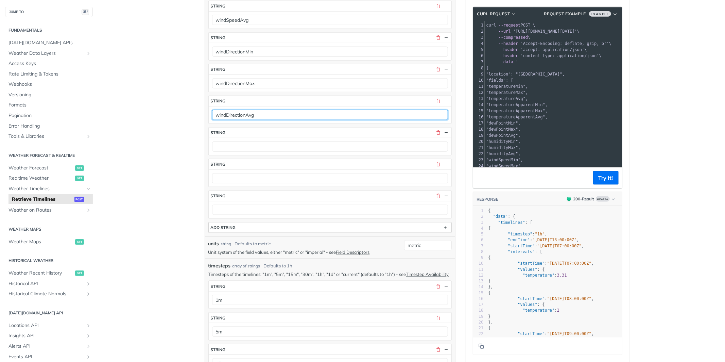
type input "windDirectionAvg"
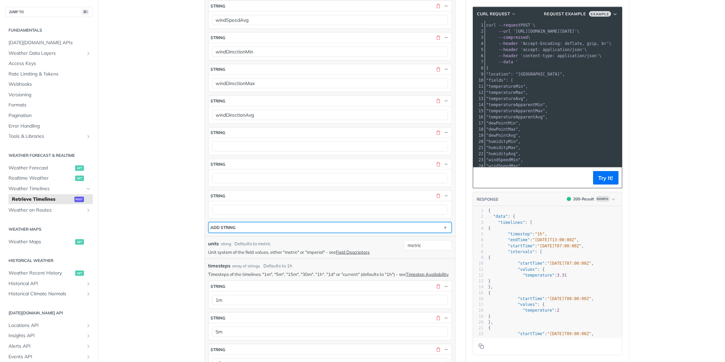
click at [236, 233] on button "ADD string" at bounding box center [330, 227] width 243 height 10
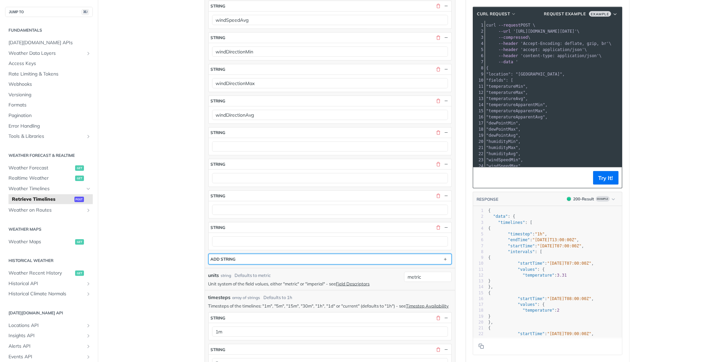
click at [231, 261] on div "ADD string" at bounding box center [223, 258] width 25 height 5
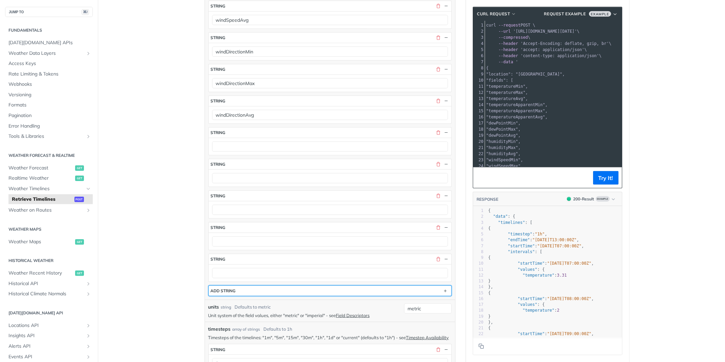
click at [223, 293] on div "ADD string" at bounding box center [223, 290] width 25 height 5
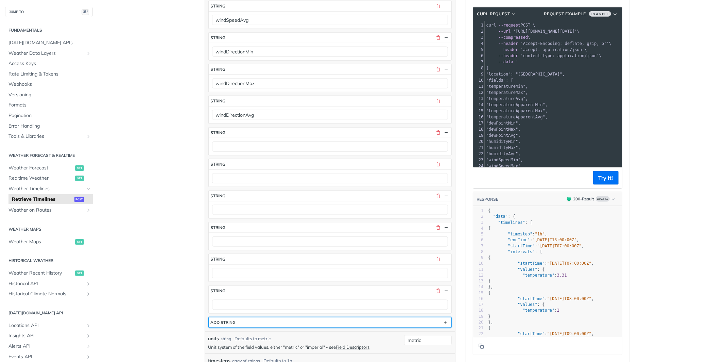
click at [220, 325] on div "ADD string" at bounding box center [223, 322] width 25 height 5
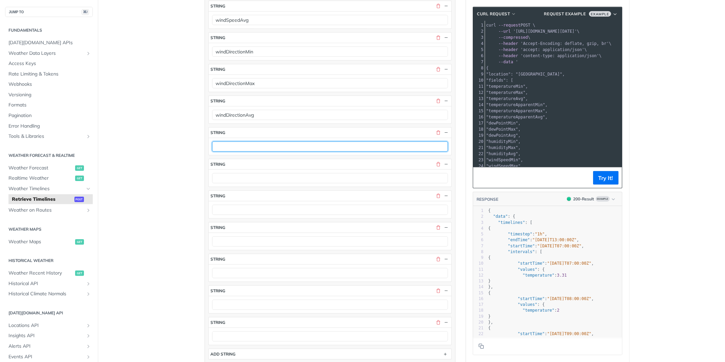
click at [239, 145] on input "text" at bounding box center [330, 146] width 236 height 10
paste input "windGustMin windGustMax windGustAvg"
click at [254, 148] on input "windGustMin windGustMax windGustAvg" at bounding box center [330, 146] width 236 height 10
type input "windGustMin windGustAvg"
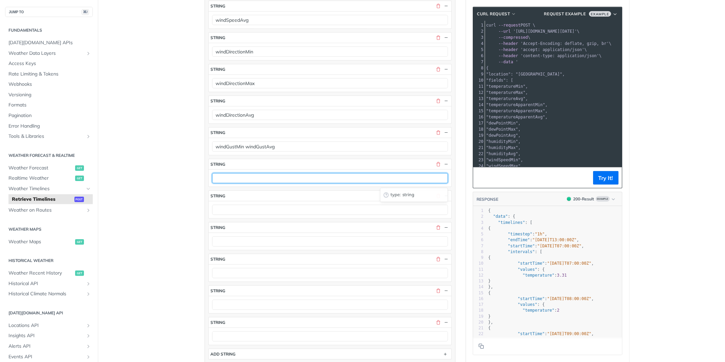
click at [244, 182] on input "text" at bounding box center [330, 178] width 236 height 10
paste input "windGustMax"
type input "windGustMax"
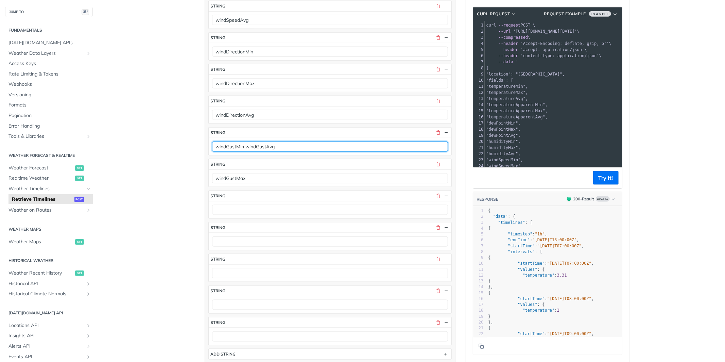
click at [265, 152] on input "windGustMin windGustAvg" at bounding box center [330, 146] width 236 height 10
type input "windGustMin"
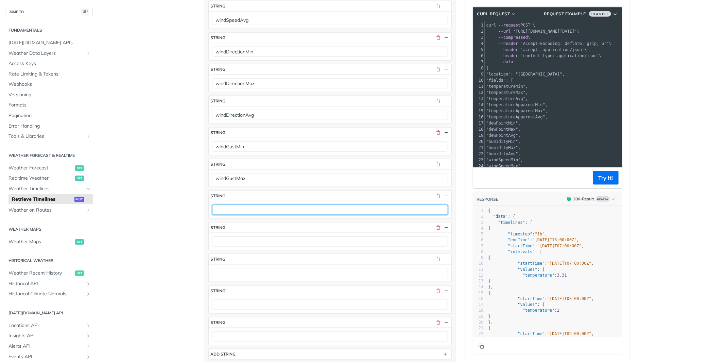
click at [242, 214] on input "text" at bounding box center [330, 210] width 236 height 10
paste input "windGustAvg"
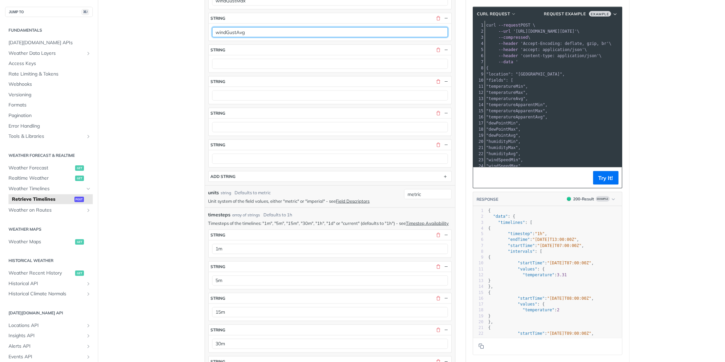
scroll to position [858, 0]
type input "windGustAvg"
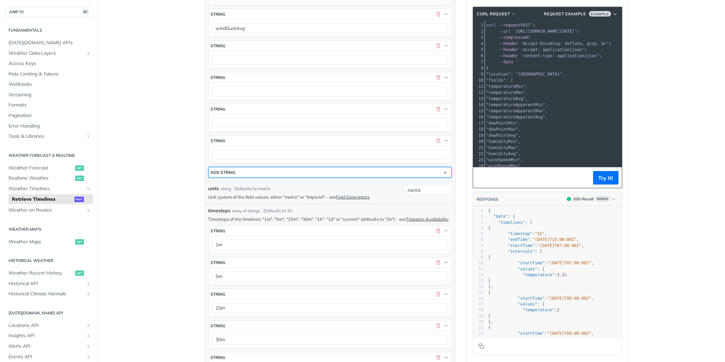
click at [230, 177] on button "ADD string" at bounding box center [330, 172] width 243 height 10
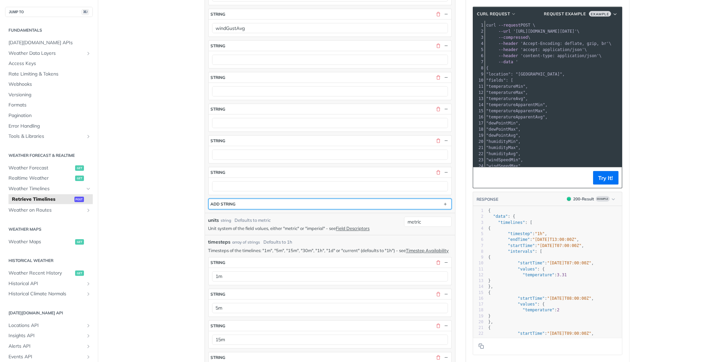
click at [222, 209] on button "ADD string" at bounding box center [330, 204] width 243 height 10
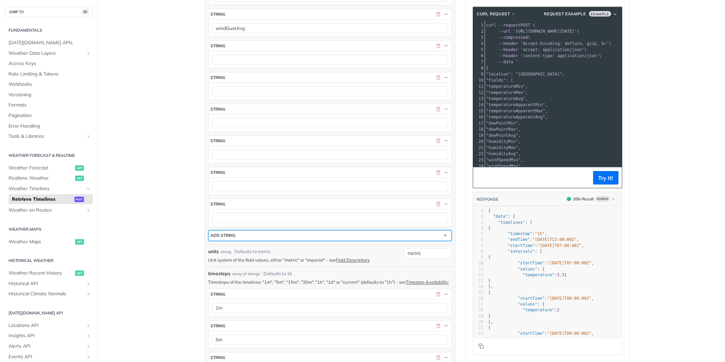
click at [222, 237] on div "ADD string" at bounding box center [223, 235] width 25 height 5
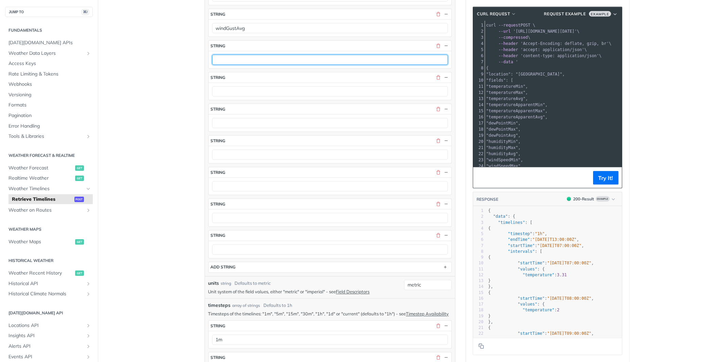
click at [225, 60] on input "text" at bounding box center [330, 60] width 236 height 10
paste input "visibilityMin visibilityMax visibilityAvg"
click at [284, 61] on input "visibilityMin visibilityMax visibilityAvg" at bounding box center [330, 60] width 236 height 10
type input "visibilityMin visibilityMax"
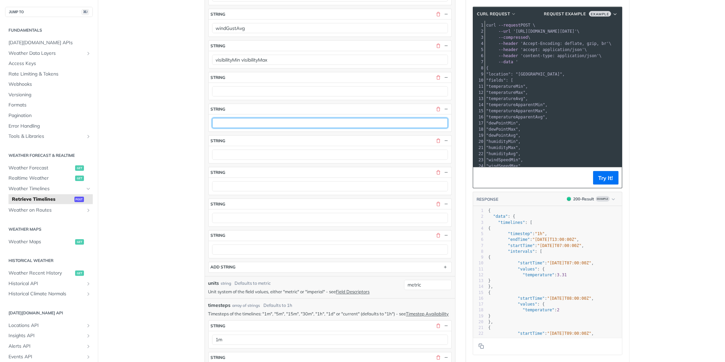
click at [230, 128] on input "text" at bounding box center [330, 123] width 236 height 10
paste input "visibilityAvg"
type input "visibilityAvg"
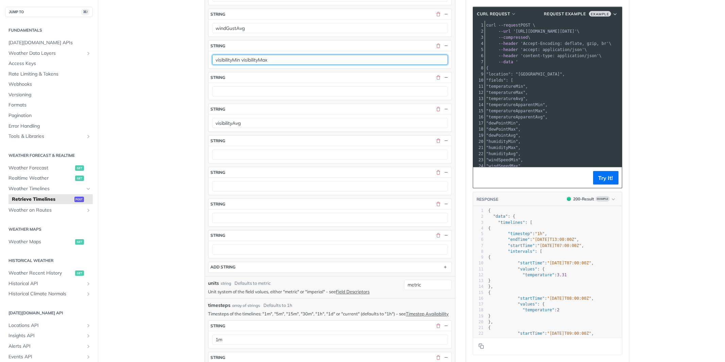
click at [263, 63] on input "visibilityMin visibilityMax" at bounding box center [330, 60] width 236 height 10
type input "visibilityMin"
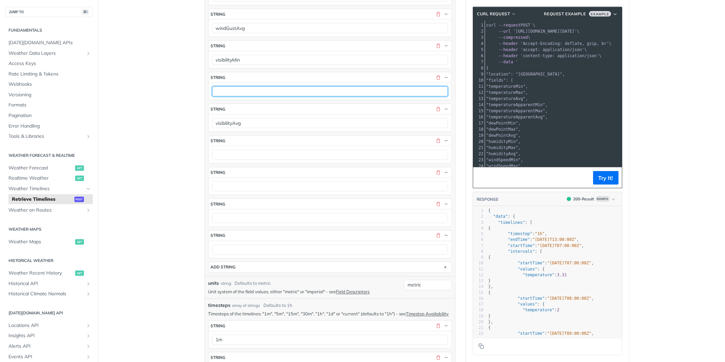
click at [242, 95] on input "text" at bounding box center [330, 91] width 236 height 10
paste input "visibilityMax"
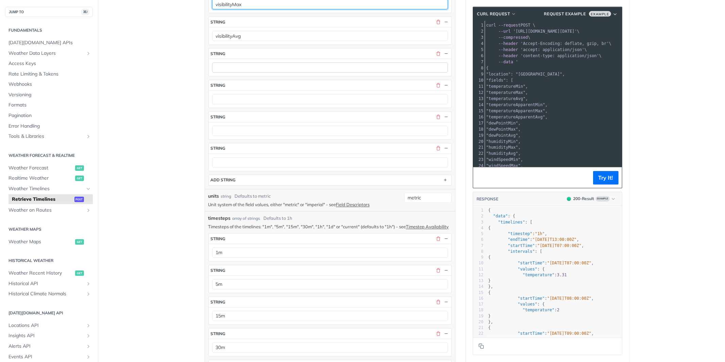
scroll to position [951, 0]
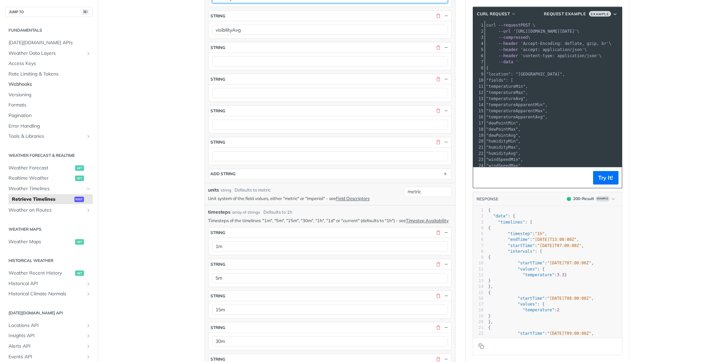
type input "visibilityMax"
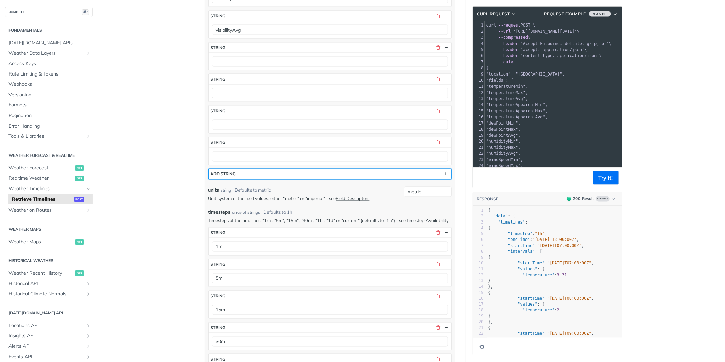
click at [265, 175] on button "ADD string" at bounding box center [330, 174] width 243 height 10
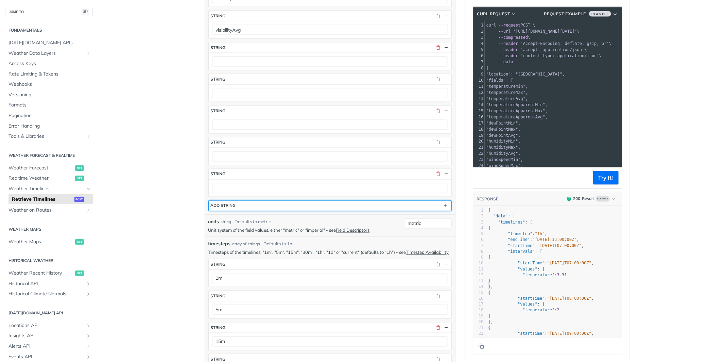
click at [247, 206] on button "ADD string" at bounding box center [330, 206] width 243 height 10
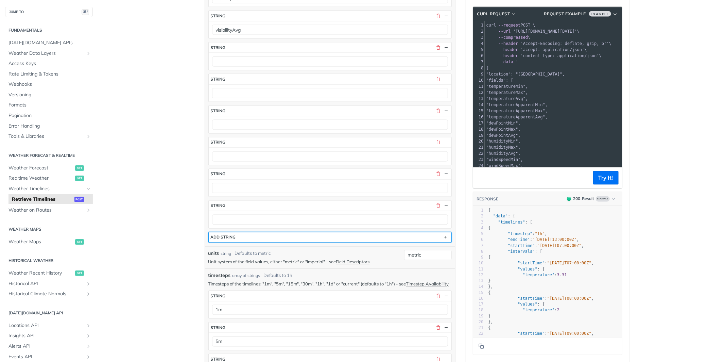
click at [231, 240] on div "ADD string" at bounding box center [223, 237] width 25 height 5
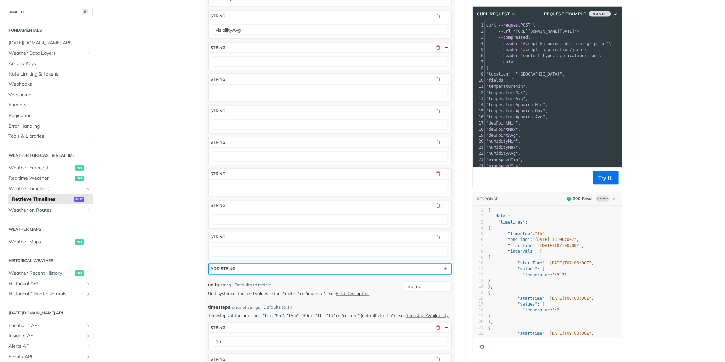
click at [231, 274] on button "ADD string" at bounding box center [330, 269] width 243 height 10
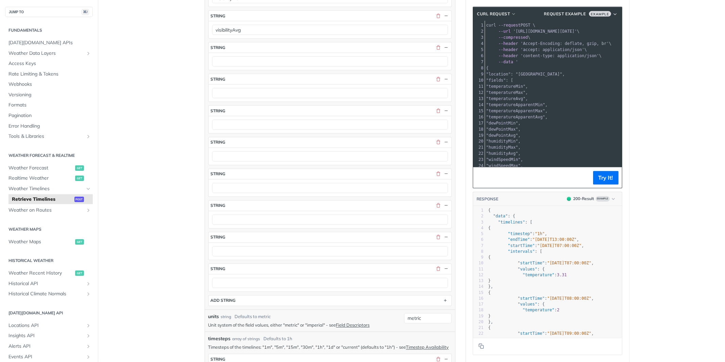
click at [230, 306] on section "ADD string" at bounding box center [329, 300] width 243 height 11
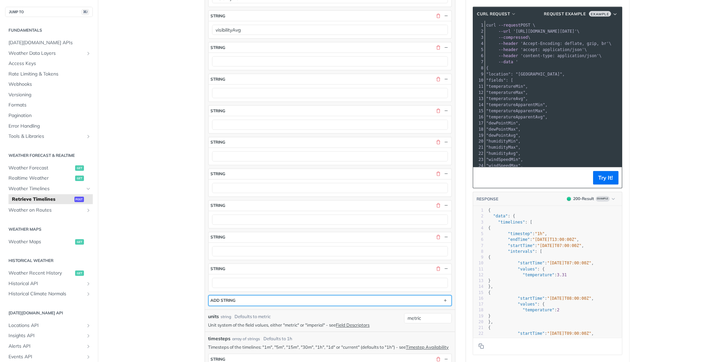
click at [230, 303] on div "ADD string" at bounding box center [223, 300] width 25 height 5
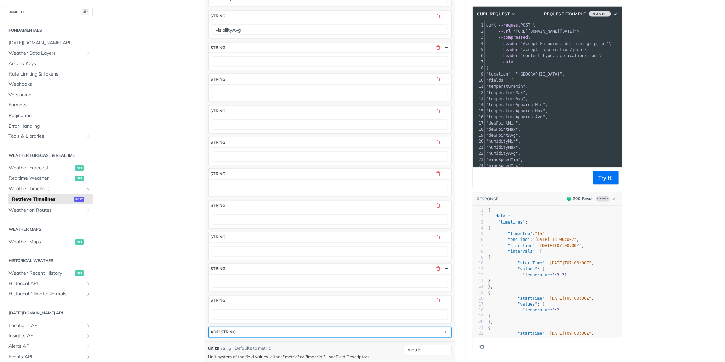
click at [228, 335] on div "ADD string" at bounding box center [223, 331] width 25 height 5
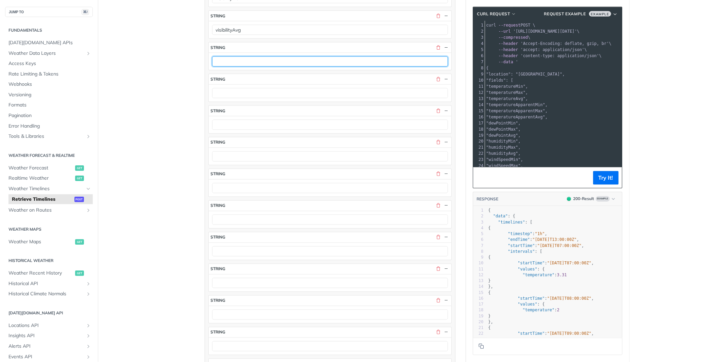
click at [235, 66] on input "text" at bounding box center [330, 61] width 236 height 10
paste input "cloudCoverMin cloudCoverMax cloudCoverAvg"
click at [301, 64] on input "cloudCoverMin cloudCoverMax cloudCoverAvg" at bounding box center [330, 61] width 236 height 10
type input "cloudCoverMin cloudCoverMax"
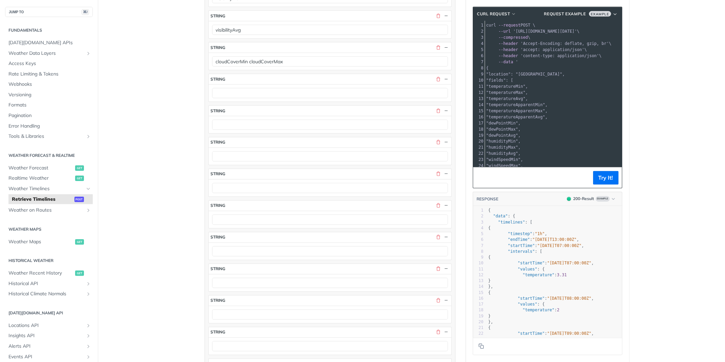
click at [235, 133] on div at bounding box center [330, 124] width 243 height 17
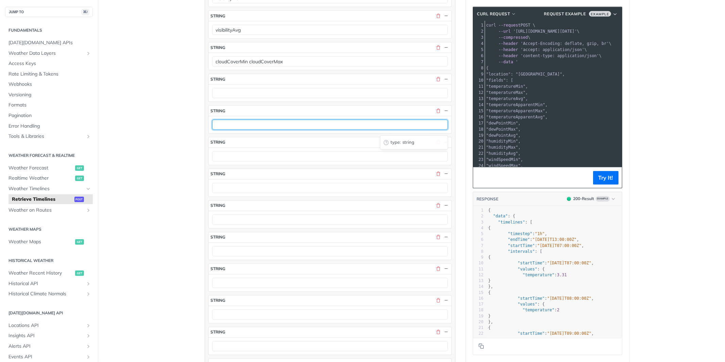
click at [234, 129] on input "text" at bounding box center [330, 125] width 236 height 10
paste input "cloudCoverAvg"
type input "cloudCoverAvg"
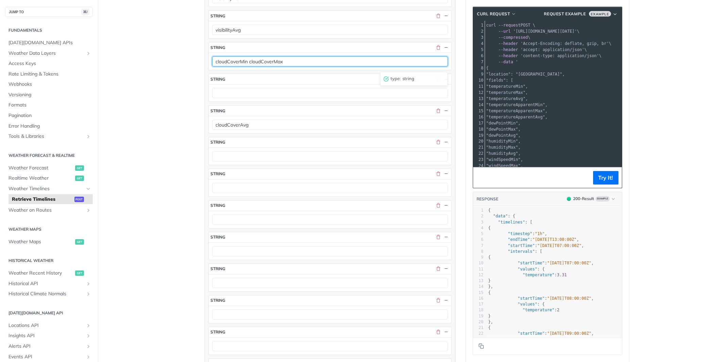
click at [268, 66] on input "cloudCoverMin cloudCoverMax" at bounding box center [330, 61] width 236 height 10
type input "cloudCoverMin"
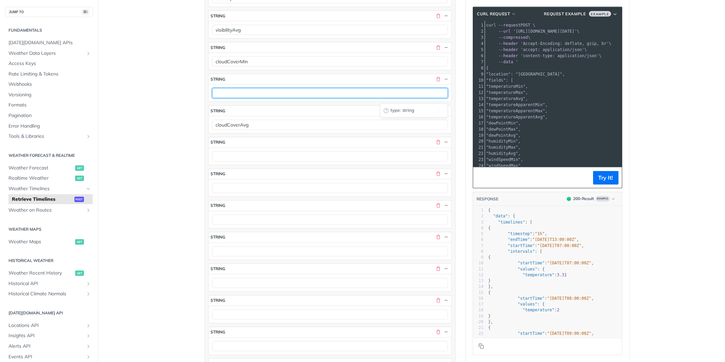
click at [241, 96] on input "text" at bounding box center [330, 93] width 236 height 10
paste input "cloudCoverMax"
type input "cloudCoverMax"
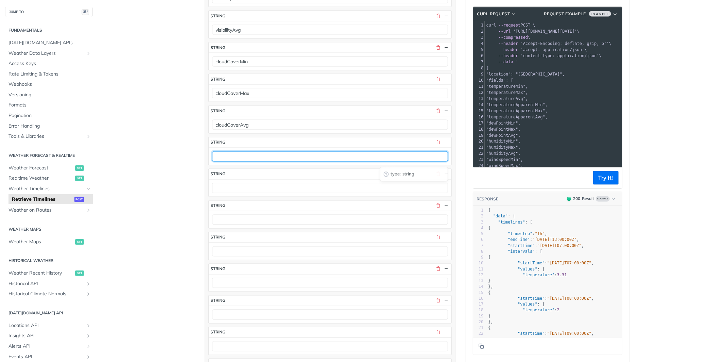
click at [229, 160] on input "text" at bounding box center [330, 156] width 236 height 10
paste input "cloudBaseMin cloudBaseMax cloudBaseAvg"
click at [289, 162] on input "cloudBaseMin cloudBaseMax cloudBaseAvg" at bounding box center [330, 156] width 236 height 10
type input "cloudBaseMin cloudBaseMax"
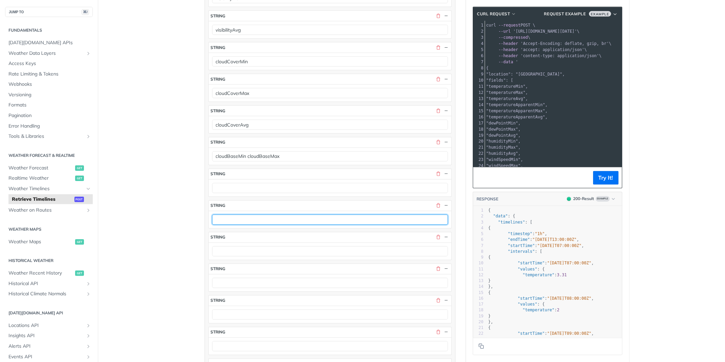
click at [220, 225] on input "text" at bounding box center [330, 220] width 236 height 10
paste input "cloudBaseAvg"
type input "cloudBaseAvg"
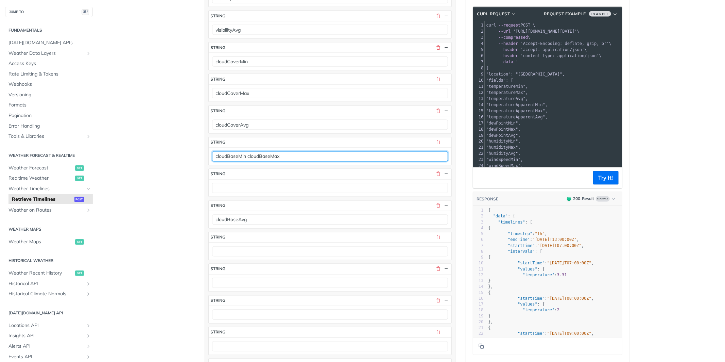
click at [270, 162] on input "cloudBaseMin cloudBaseMax" at bounding box center [330, 156] width 236 height 10
type input "cloudBaseMin"
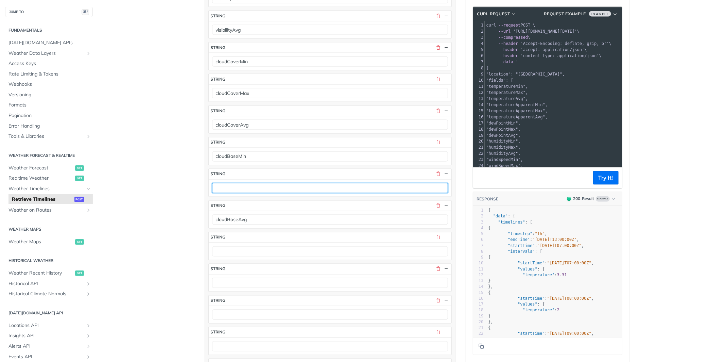
click at [237, 193] on input "text" at bounding box center [330, 188] width 236 height 10
paste input "cloudBaseMax"
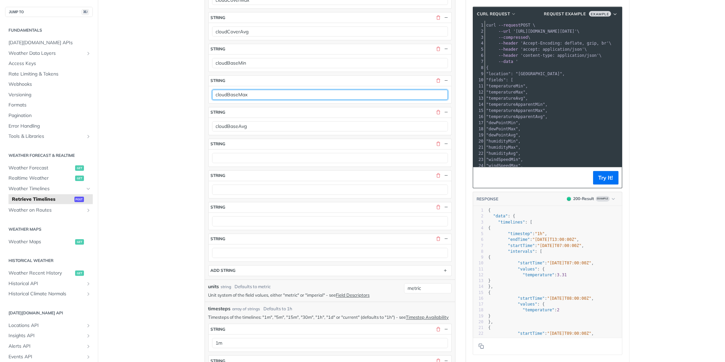
scroll to position [1045, 0]
type input "cloudBaseMax"
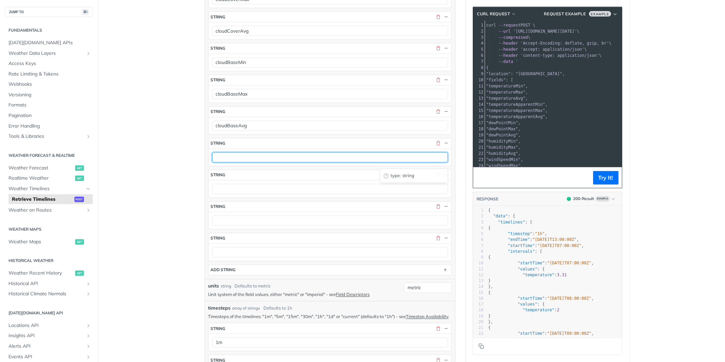
click at [221, 157] on input "text" at bounding box center [330, 157] width 236 height 10
paste input "cloudCeilingMin cloudCeilingMax cloudCeilingAvg"
click at [307, 162] on input "cloudCeilingMin cloudCeilingMax cloudCeilingAvg" at bounding box center [330, 157] width 236 height 10
type input "cloudCeilingMin cloudCeilingMax"
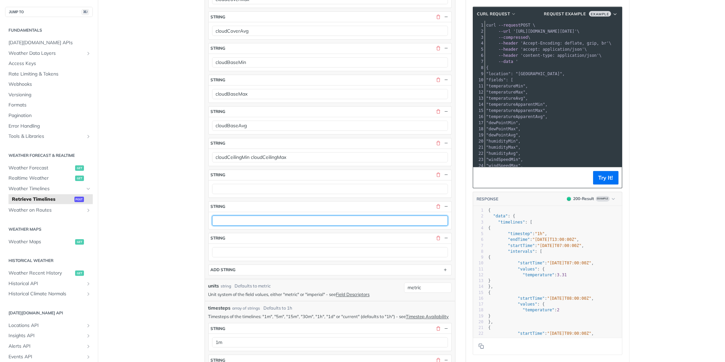
click at [233, 226] on input "text" at bounding box center [330, 221] width 236 height 10
paste input "cloudCeilingAvg"
type input "cloudCeilingAvg"
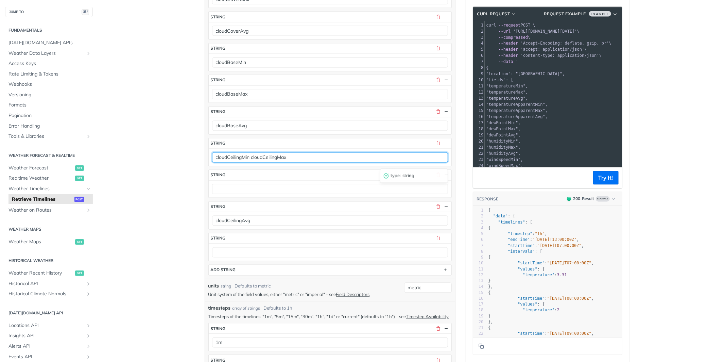
click at [275, 163] on input "cloudCeilingMin cloudCeilingMax" at bounding box center [330, 157] width 236 height 10
type input "cloudCeilingMin"
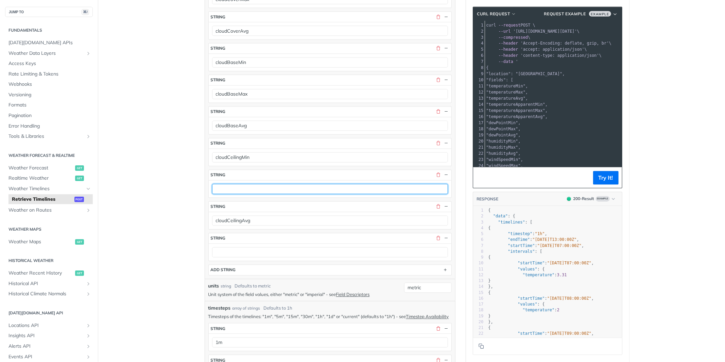
click at [239, 193] on input "text" at bounding box center [330, 189] width 236 height 10
paste input "cloudCeilingMax"
type input "cloudCeilingMax"
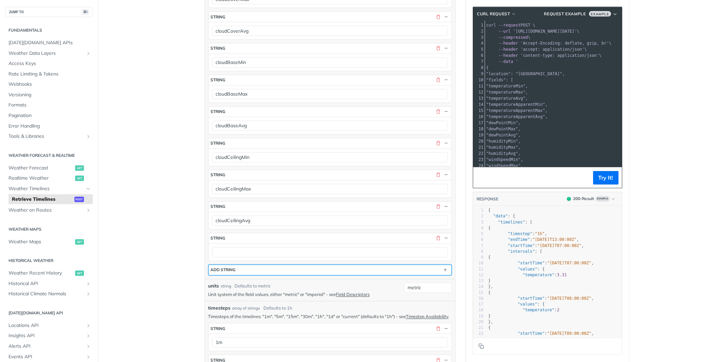
click at [259, 274] on button "ADD string" at bounding box center [330, 270] width 243 height 10
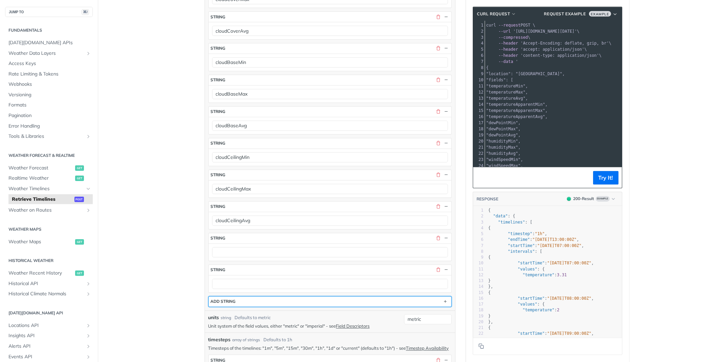
click at [247, 304] on button "ADD string" at bounding box center [330, 302] width 243 height 10
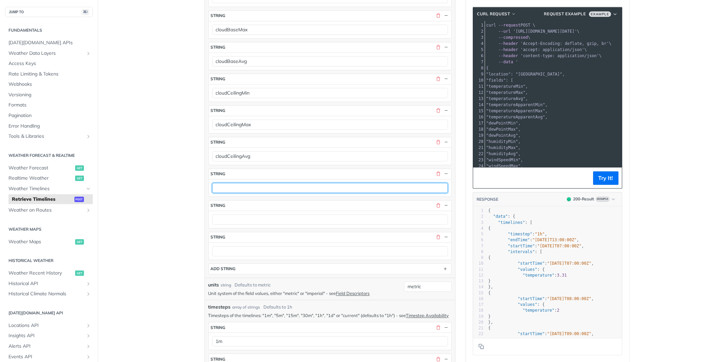
click at [258, 193] on input "text" at bounding box center [330, 188] width 236 height 10
paste input "uvIndexMin uvIndexMax uvIndexAvg"
click at [286, 191] on input "uvIndexMin uvIndexMax uvIndexAvg" at bounding box center [330, 188] width 236 height 10
type input "uvIndexMin uvIndexMax uvIndexAvg"
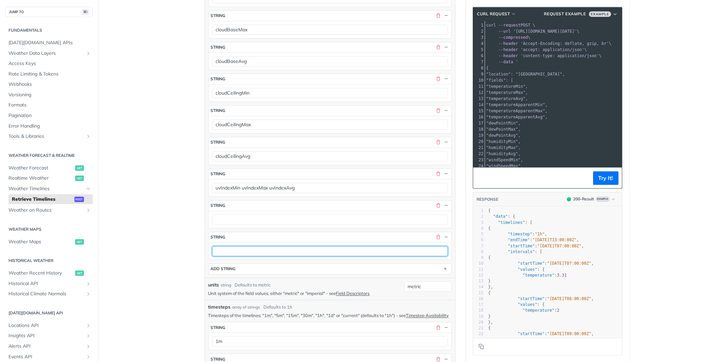
click at [234, 255] on input "text" at bounding box center [330, 251] width 236 height 10
paste input "uvIndexAvg"
type input "uvIndexAvg"
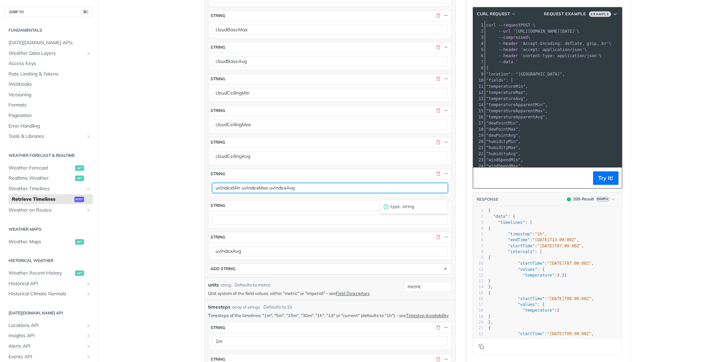
click at [286, 193] on input "uvIndexMin uvIndexMax uvIndexAvg" at bounding box center [330, 188] width 236 height 10
click at [255, 193] on input "uvIndexMin uvIndexMax" at bounding box center [330, 188] width 236 height 10
type input "uvIndexMin"
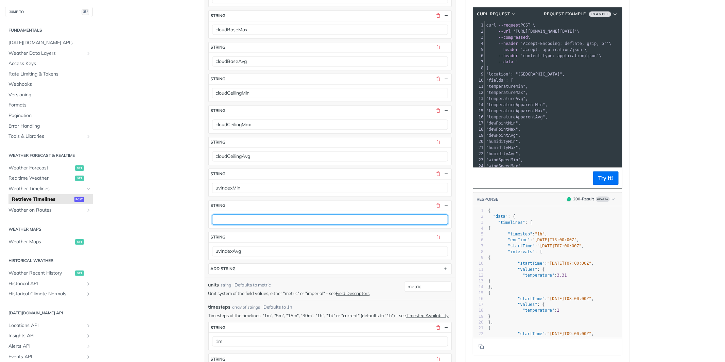
click at [236, 224] on input "text" at bounding box center [330, 219] width 236 height 10
paste input "uvIndexMax"
type input "uvIndexMax"
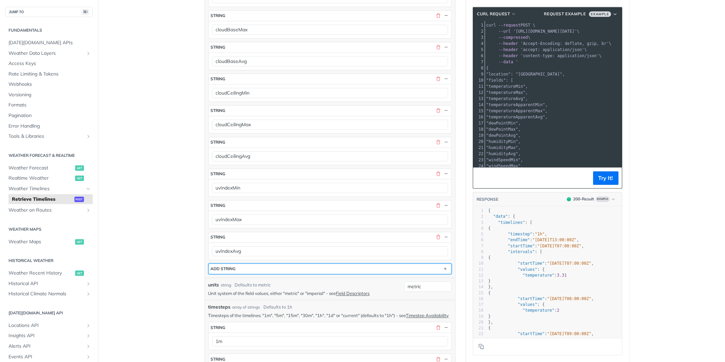
click at [241, 274] on button "ADD string" at bounding box center [330, 269] width 243 height 10
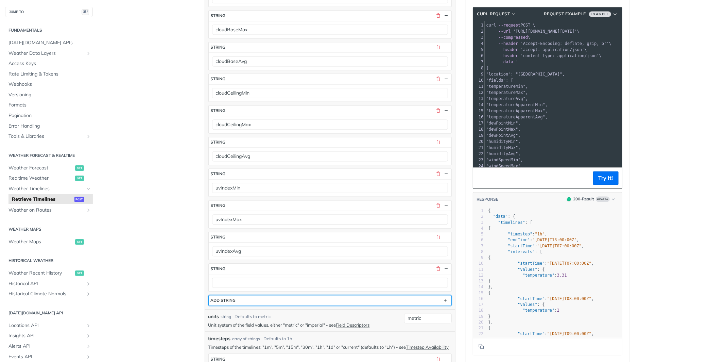
click at [237, 305] on button "ADD string" at bounding box center [330, 300] width 243 height 10
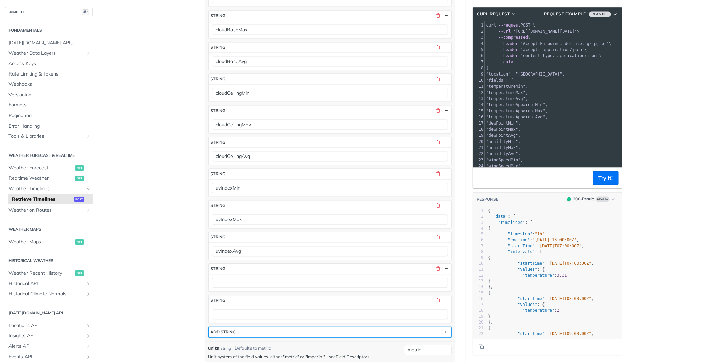
click at [232, 334] on div "ADD string" at bounding box center [223, 331] width 25 height 5
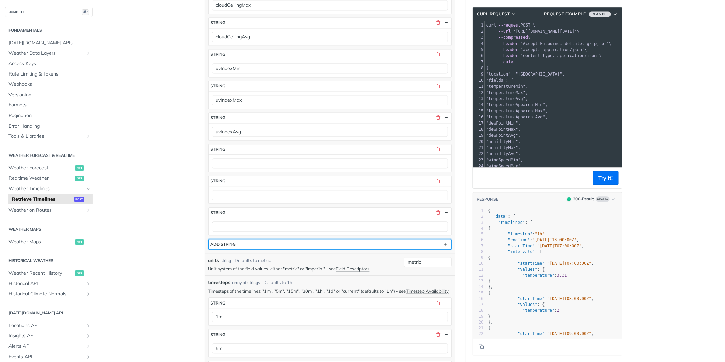
scroll to position [1254, 0]
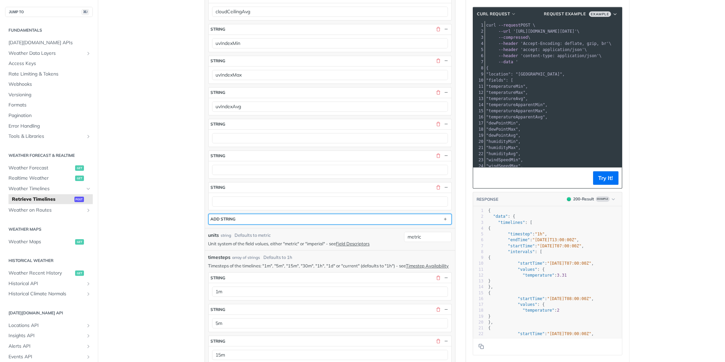
click at [236, 223] on button "ADD string" at bounding box center [330, 219] width 243 height 10
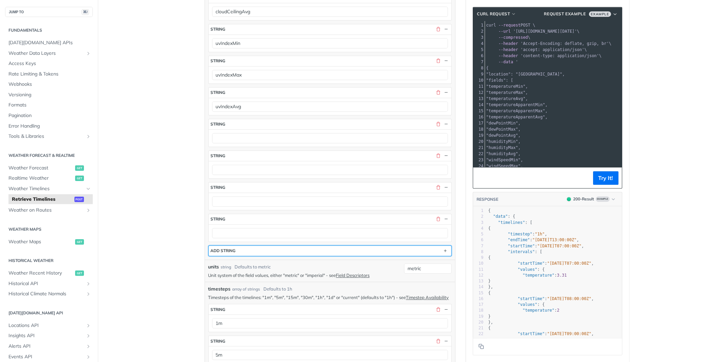
click at [229, 253] on div "ADD string" at bounding box center [223, 250] width 25 height 5
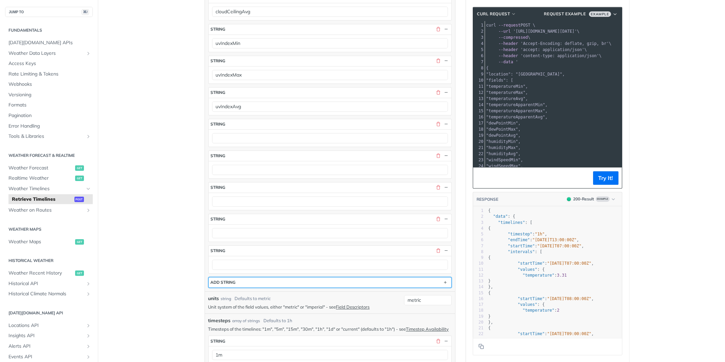
click at [231, 285] on div "ADD string" at bounding box center [223, 282] width 25 height 5
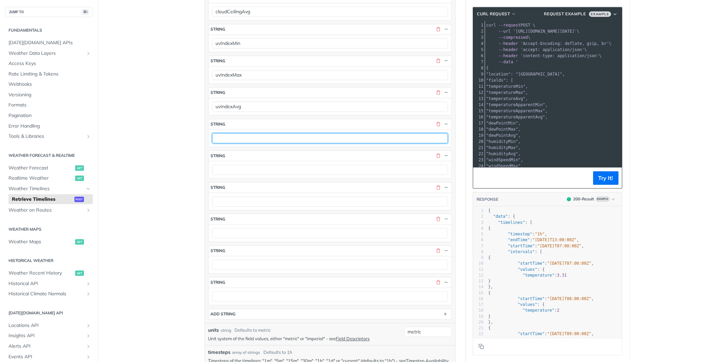
click at [242, 142] on input "text" at bounding box center [330, 138] width 236 height 10
paste input "uvHealthConcernMin uvHealthConcernMax uvHealthConcernAvg"
click at [331, 141] on input "uvHealthConcernMin uvHealthConcernMax uvHealthConcernAvg" at bounding box center [330, 138] width 236 height 10
type input "uvHealthConcernMin uvHealthConcernMax"
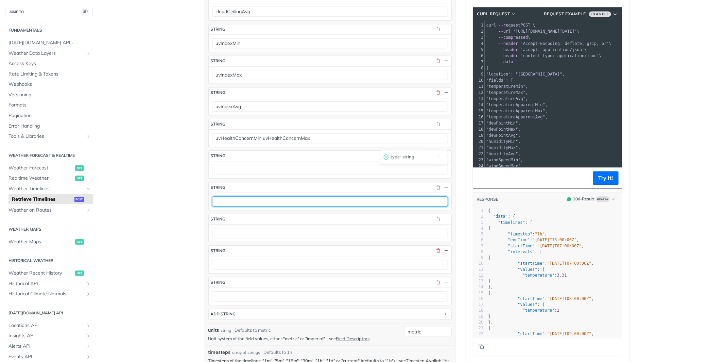
click at [223, 202] on input "text" at bounding box center [330, 201] width 236 height 10
paste input "uvHealthConcernAvg"
type input "uvHealthConcernAvg"
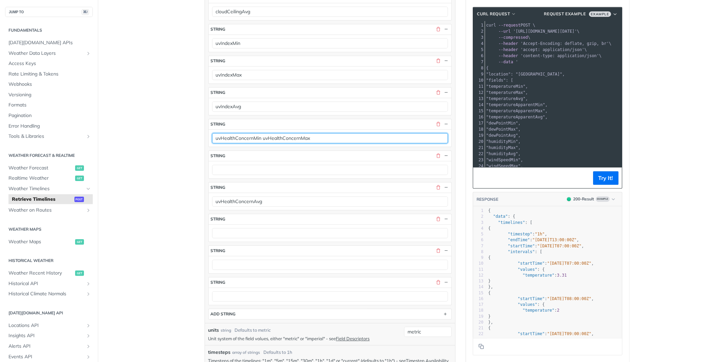
click at [292, 142] on input "uvHealthConcernMin uvHealthConcernMax" at bounding box center [330, 138] width 236 height 10
type input "uvHealthConcernMin"
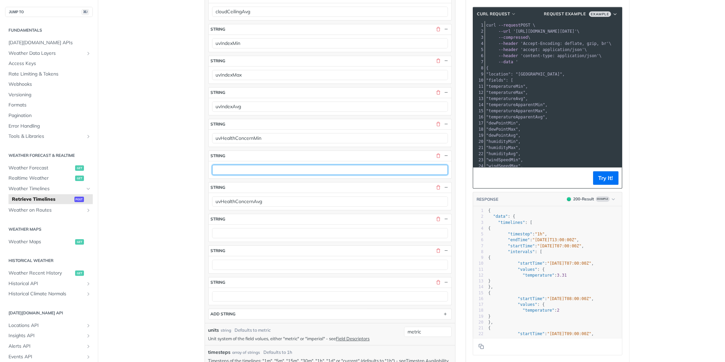
click at [252, 175] on input "text" at bounding box center [330, 170] width 236 height 10
paste input "uvHealthConcernMax"
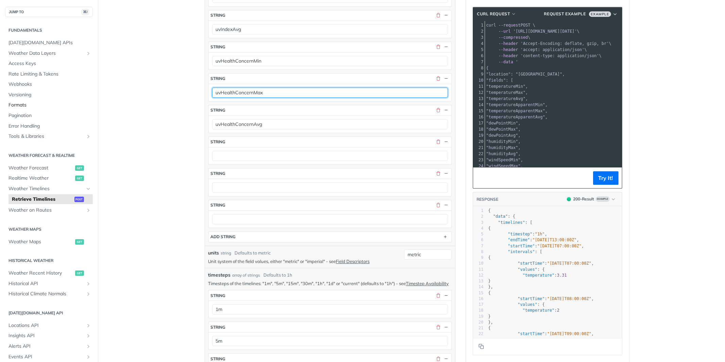
type input "uvHealthConcernMax"
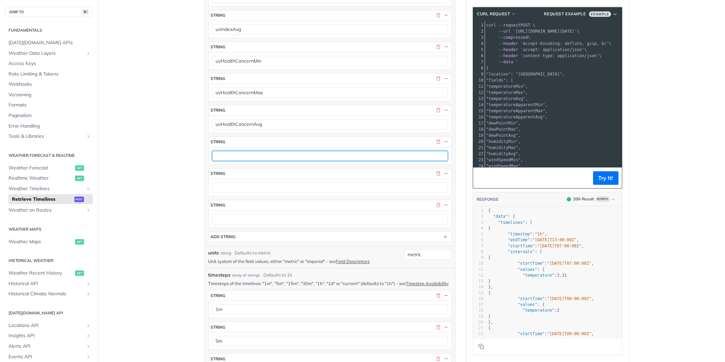
click at [242, 160] on input "text" at bounding box center [330, 156] width 236 height 10
paste input "weatherCode weatherCodeMin weatherCodeMax weatherCodeDay weatherCodeNight weath…"
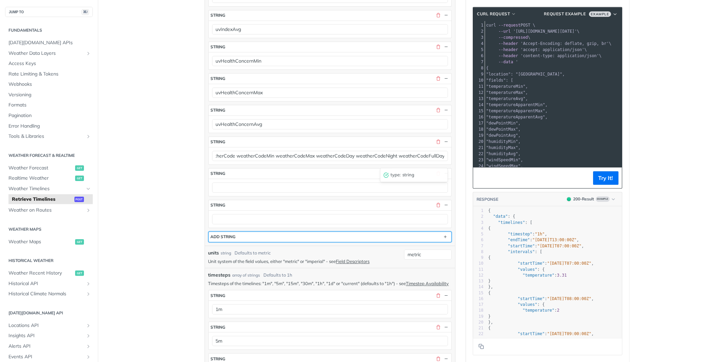
click at [240, 242] on button "ADD string" at bounding box center [330, 237] width 243 height 10
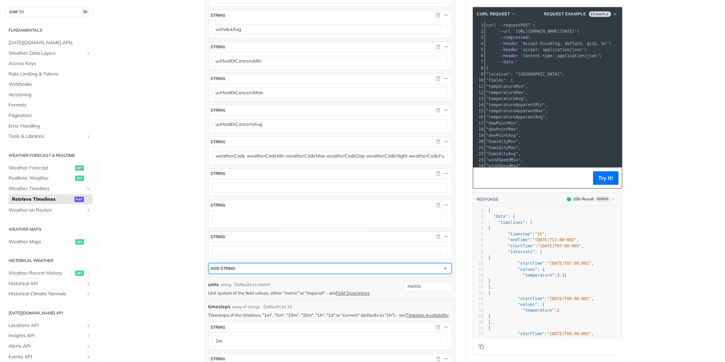
click at [236, 271] on div "ADD string" at bounding box center [223, 268] width 25 height 5
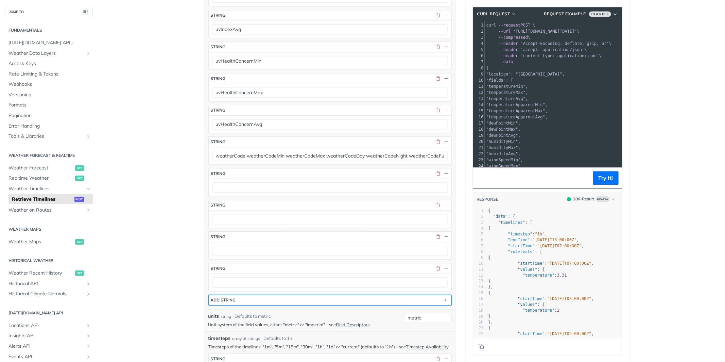
click at [230, 302] on div "ADD string" at bounding box center [223, 299] width 25 height 5
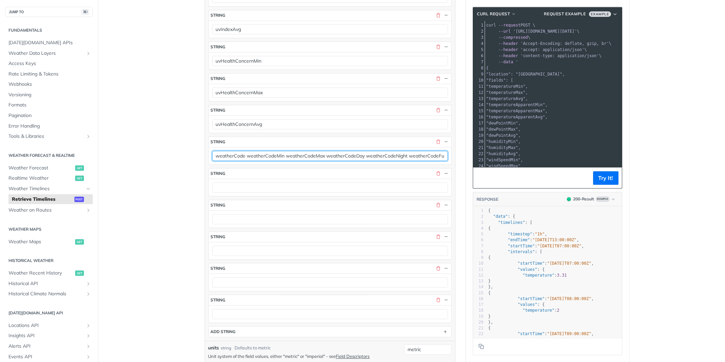
click at [413, 161] on input "weatherCode weatherCodeMin weatherCodeMax weatherCodeDay weatherCodeNight weath…" at bounding box center [330, 156] width 236 height 10
type input "weatherCode weatherCodeMin weatherCodeMax weatherCodeDay weatherCodeNight"
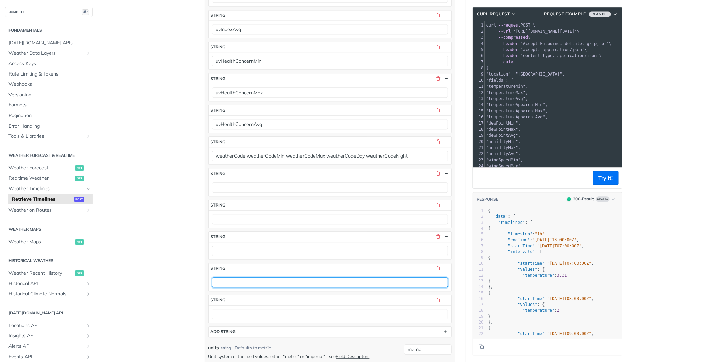
click at [260, 287] on input "text" at bounding box center [330, 282] width 236 height 10
paste input "weatherCodeFullDay"
type input "weatherCodeFullDay"
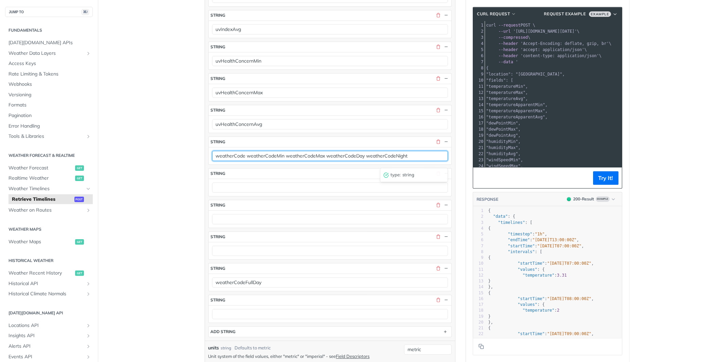
click at [388, 161] on input "weatherCode weatherCodeMin weatherCodeMax weatherCodeDay weatherCodeNight" at bounding box center [330, 156] width 236 height 10
type input "weatherCode weatherCodeMin weatherCodeMax weatherCodeDay"
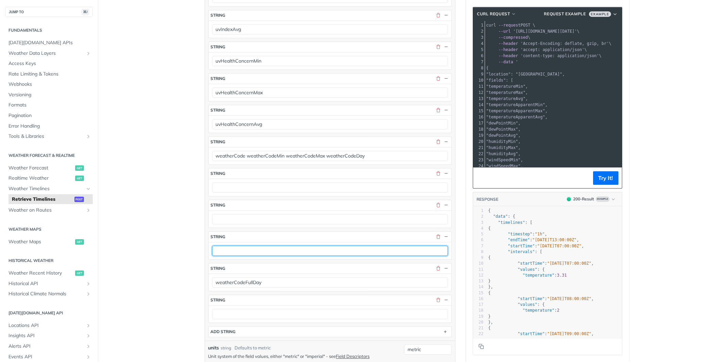
click at [272, 256] on input "text" at bounding box center [330, 251] width 236 height 10
paste input "weatherCodeNight"
type input "weatherCodeNight"
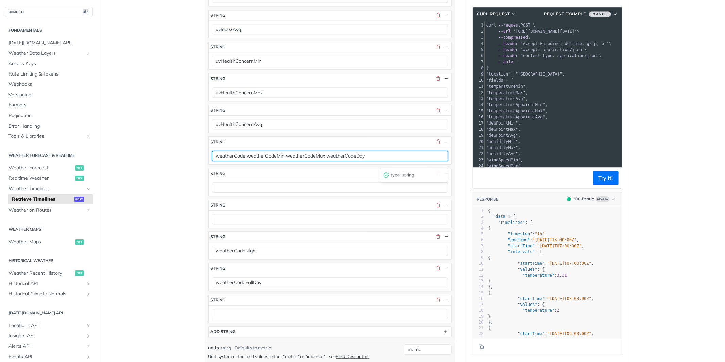
click at [340, 160] on input "weatherCode weatherCodeMin weatherCodeMax weatherCodeDay" at bounding box center [330, 156] width 236 height 10
type input "weatherCode weatherCodeMin weatherCodeMax"
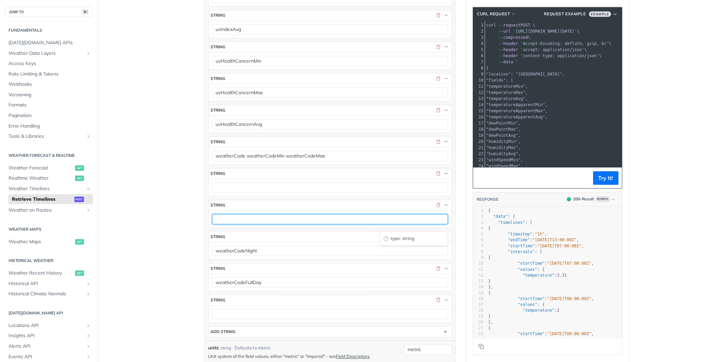
click at [252, 224] on input "text" at bounding box center [330, 219] width 236 height 10
paste input "weatherCodeDay"
type input "weatherCodeDay"
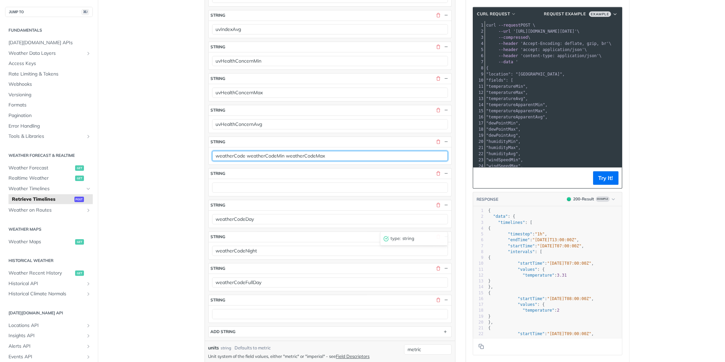
click at [311, 159] on input "weatherCode weatherCodeMin weatherCodeMax" at bounding box center [330, 156] width 236 height 10
type input "weatherCode weatherCodeMin"
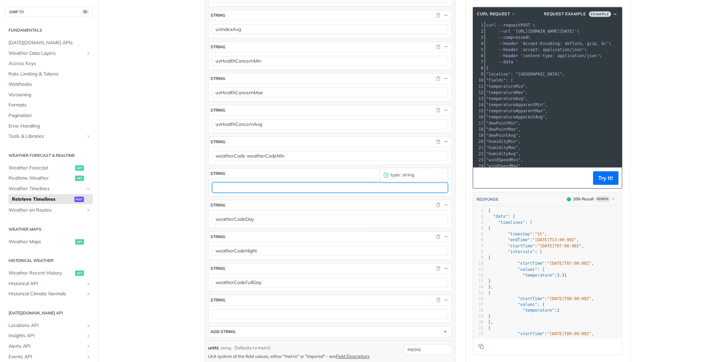
click at [248, 192] on input "text" at bounding box center [330, 187] width 236 height 10
paste input "weatherCodeMax"
type input "weatherCodeMax"
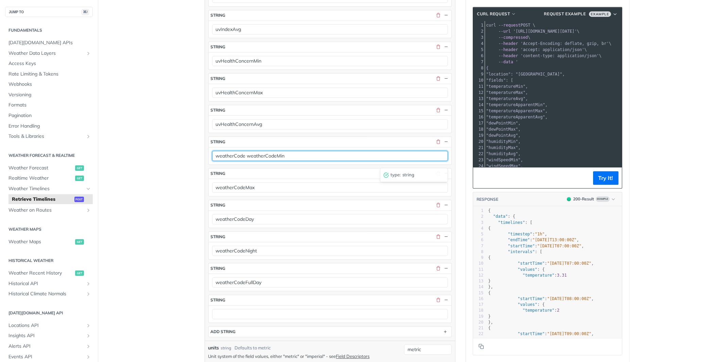
click at [271, 158] on input "weatherCode weatherCodeMin" at bounding box center [330, 156] width 236 height 10
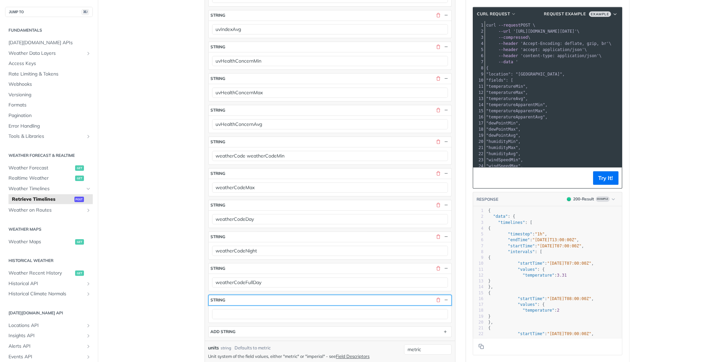
click at [241, 305] on button "string" at bounding box center [330, 300] width 243 height 10
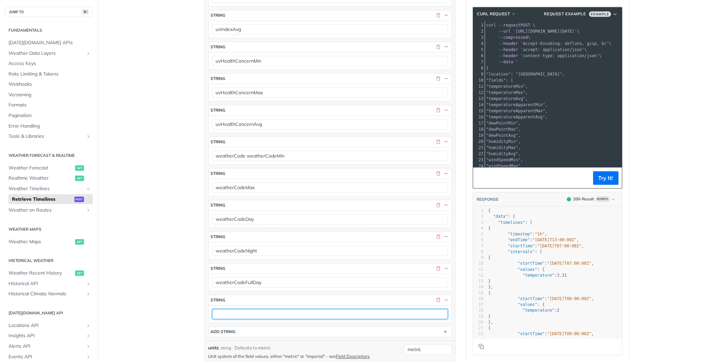
click at [236, 319] on input "text" at bounding box center [330, 314] width 236 height 10
paste input "weatherCodeMin"
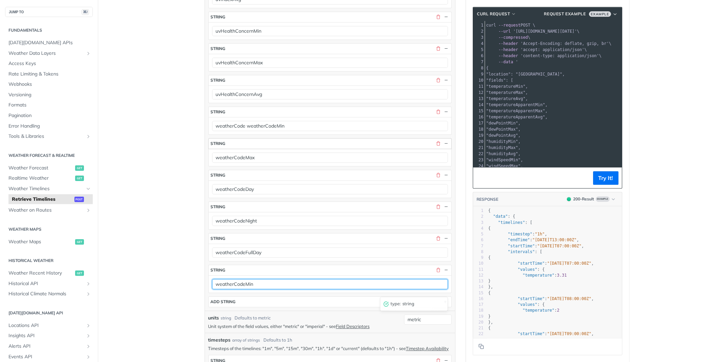
scroll to position [1373, 0]
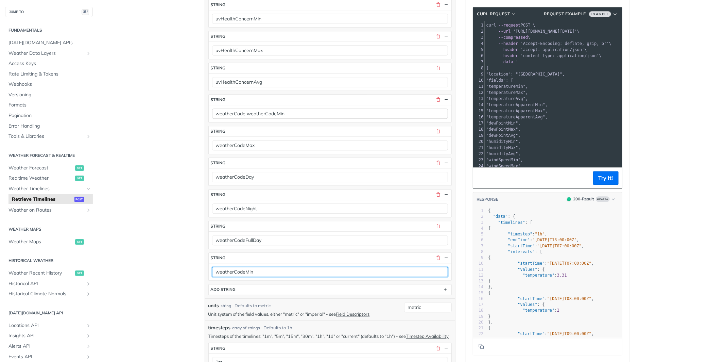
type input "weatherCodeMin"
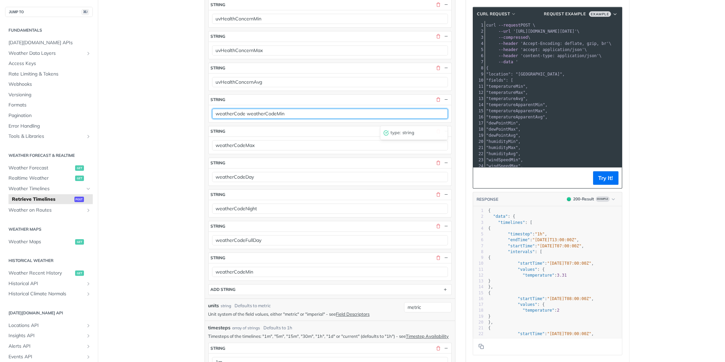
click at [271, 119] on input "weatherCode weatherCodeMin" at bounding box center [330, 113] width 236 height 10
type input "weatherCode"
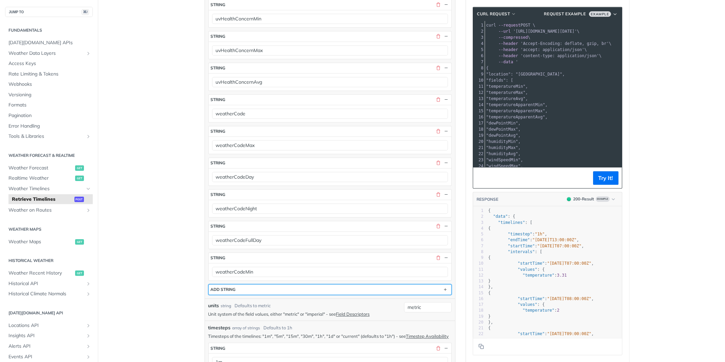
click at [252, 294] on button "ADD string" at bounding box center [330, 289] width 243 height 10
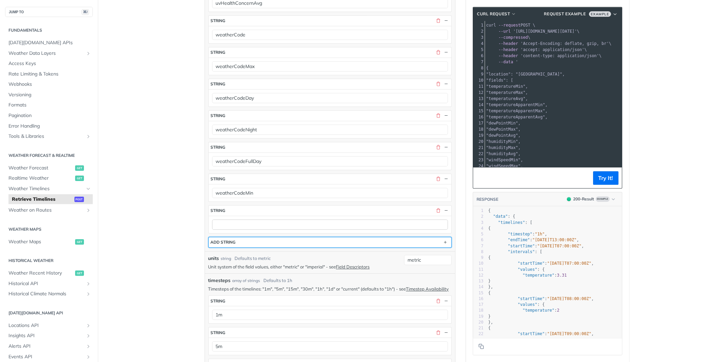
scroll to position [1473, 0]
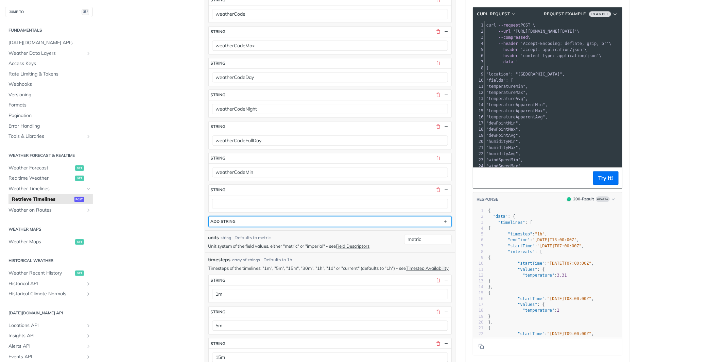
click at [236, 224] on div "ADD string" at bounding box center [223, 221] width 25 height 5
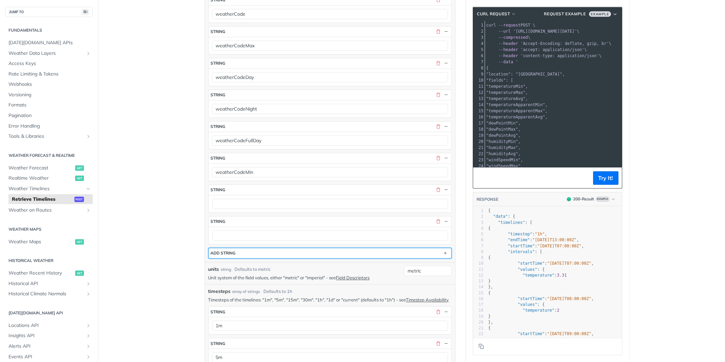
click at [233, 258] on button "ADD string" at bounding box center [330, 253] width 243 height 10
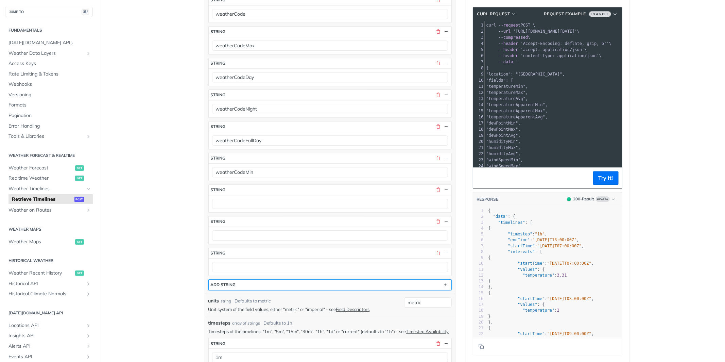
click at [233, 287] on div "ADD string" at bounding box center [223, 284] width 25 height 5
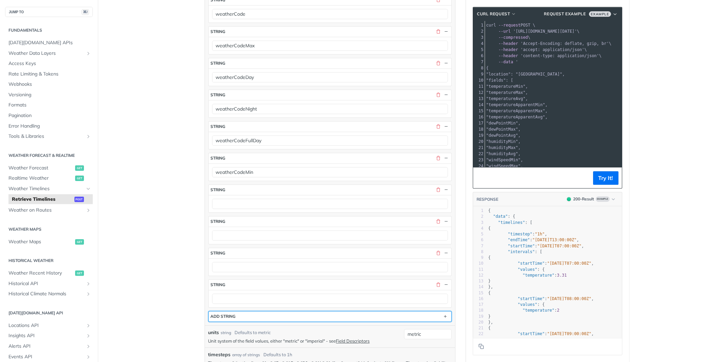
click at [234, 319] on div "ADD string" at bounding box center [223, 316] width 25 height 5
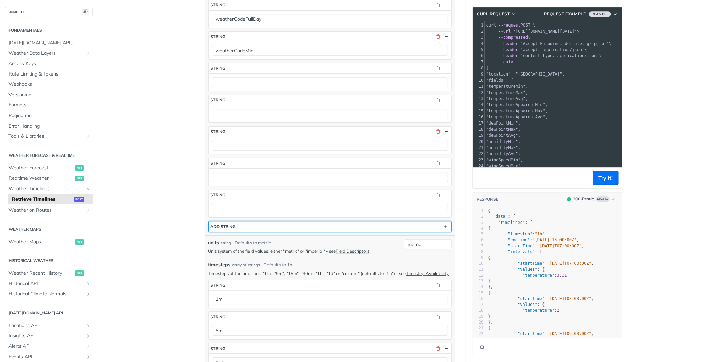
scroll to position [1613, 0]
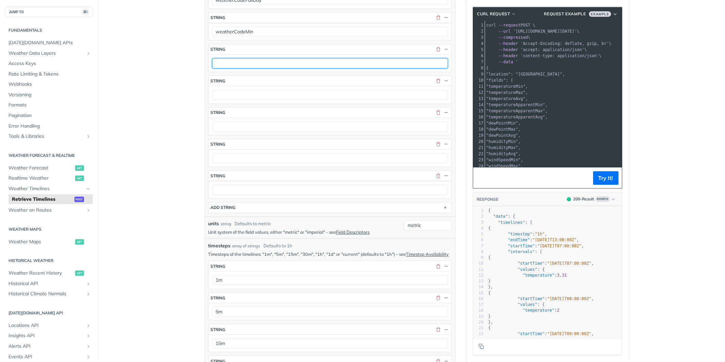
click at [232, 68] on input "text" at bounding box center [330, 63] width 236 height 10
paste input "precipitationIntensityMin precipitationIntensityMax precipitationIntensityAvg"
click at [347, 68] on input "precipitationIntensityMin precipitationIntensityMax precipitationIntensityAvg" at bounding box center [330, 63] width 236 height 10
type input "precipitationIntensityMin precipitationIntensityMax"
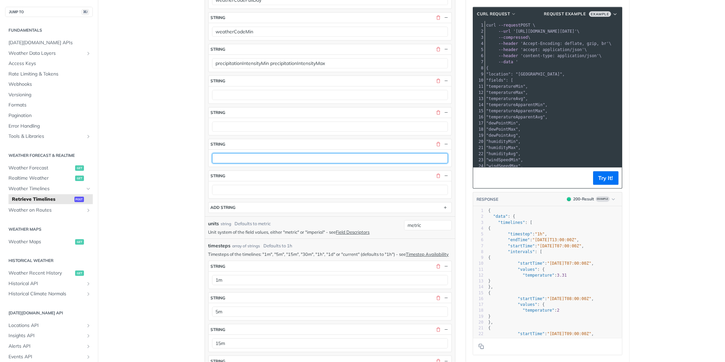
click at [242, 162] on input "text" at bounding box center [330, 158] width 236 height 10
paste input "precipitationIntensityAvg"
type input "precipitationIntensityAvg"
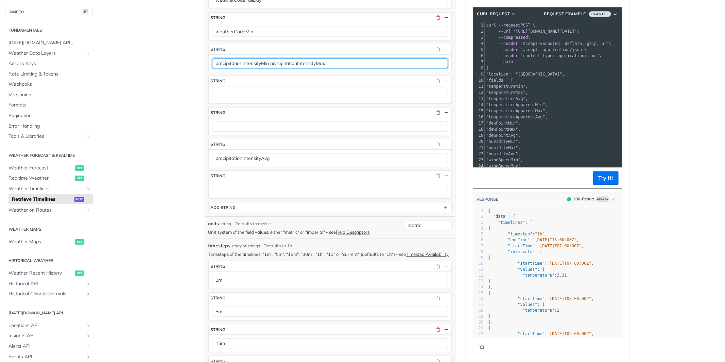
click at [315, 68] on input "precipitationIntensityMin precipitationIntensityMax" at bounding box center [330, 63] width 236 height 10
type input "precipitationIntensityMin"
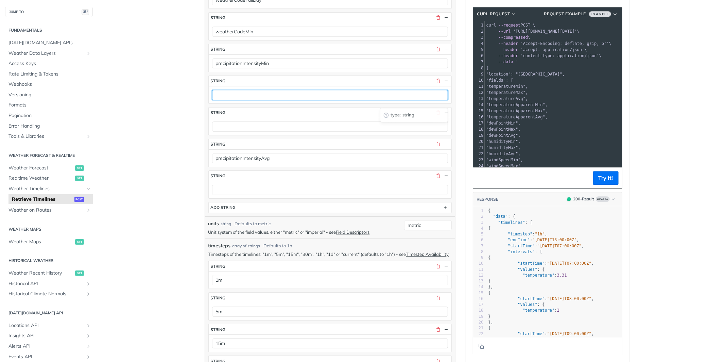
click at [263, 100] on input "text" at bounding box center [330, 95] width 236 height 10
paste input "precipitationIntensityMax"
type input "precipitationIntensityMax"
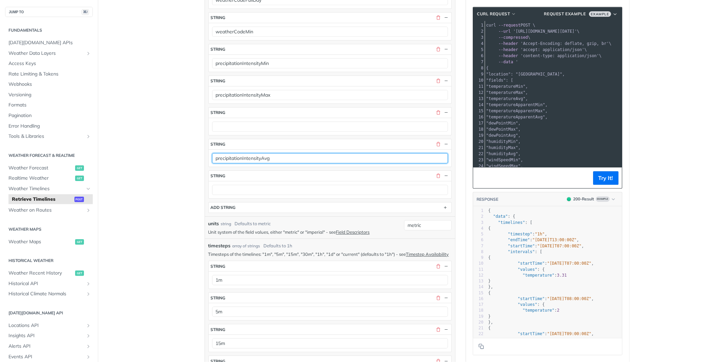
click at [251, 163] on input "precipitationIntensityAvg" at bounding box center [330, 158] width 236 height 10
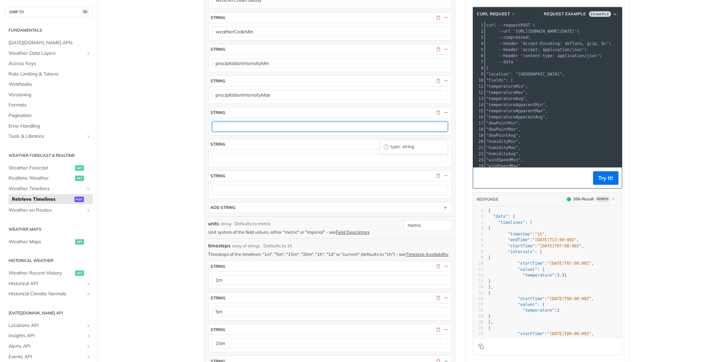
click at [249, 130] on input "text" at bounding box center [330, 126] width 236 height 10
paste input "precipitationIntensityAvg"
type input "precipitationIntensityAvg"
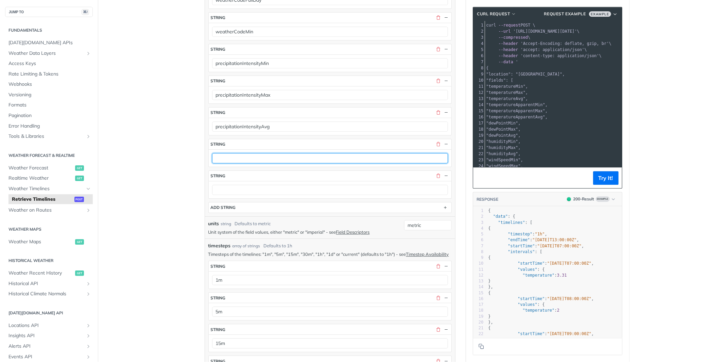
click at [237, 162] on input "text" at bounding box center [330, 158] width 236 height 10
paste input "rainIntensityMin rainIntensityMax rainIntensityAvg"
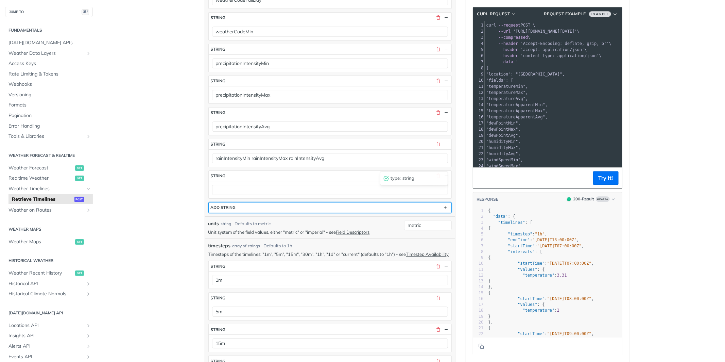
click at [266, 213] on button "ADD string" at bounding box center [330, 207] width 243 height 10
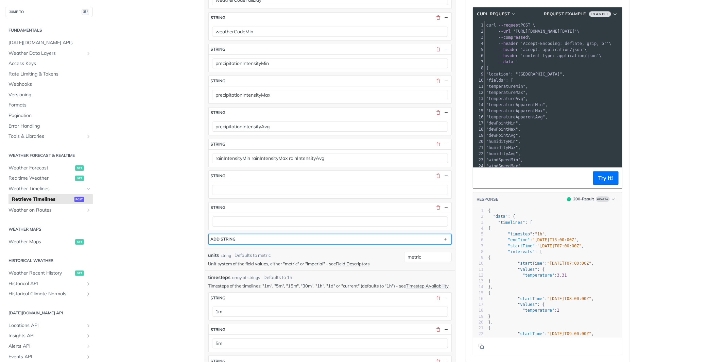
click at [252, 244] on button "ADD string" at bounding box center [330, 239] width 243 height 10
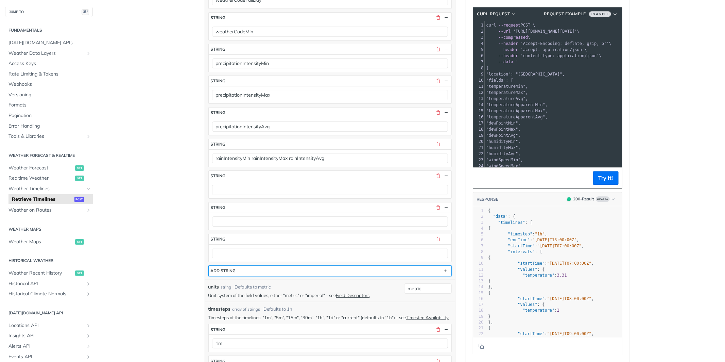
click at [241, 276] on button "ADD string" at bounding box center [330, 271] width 243 height 10
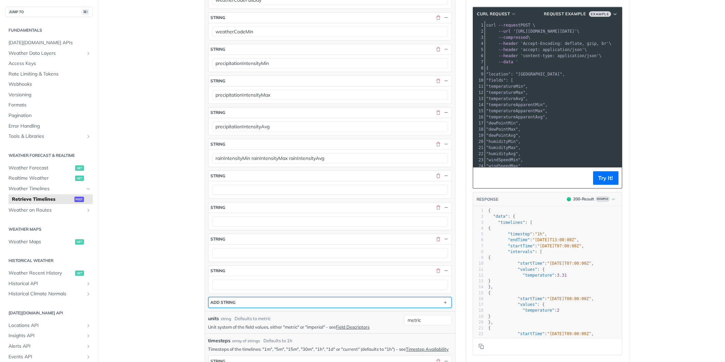
click at [234, 305] on div "ADD string" at bounding box center [223, 302] width 25 height 5
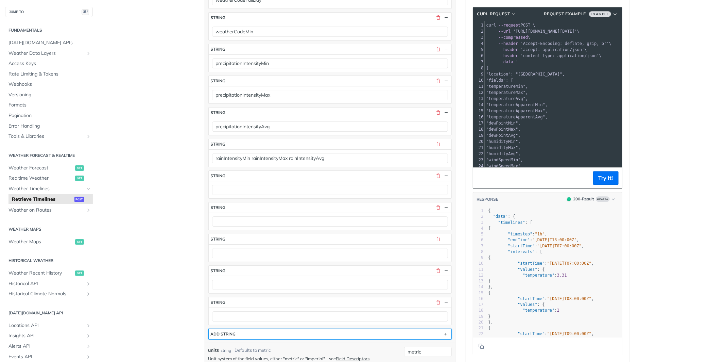
click at [235, 336] on div "ADD string" at bounding box center [223, 333] width 25 height 5
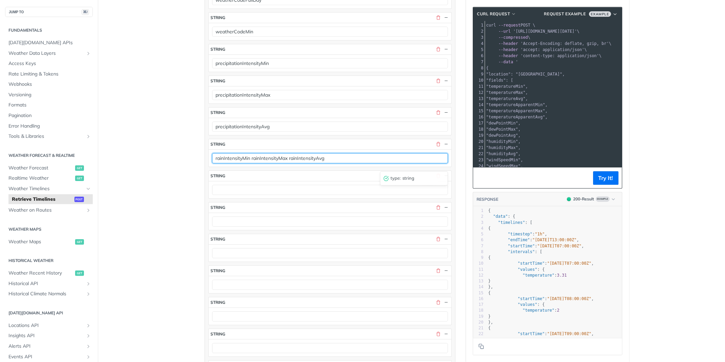
click at [308, 163] on input "rainIntensityMin rainIntensityMax rainIntensityAvg" at bounding box center [330, 158] width 236 height 10
type input "rainIntensityMin rainIntensityMax"
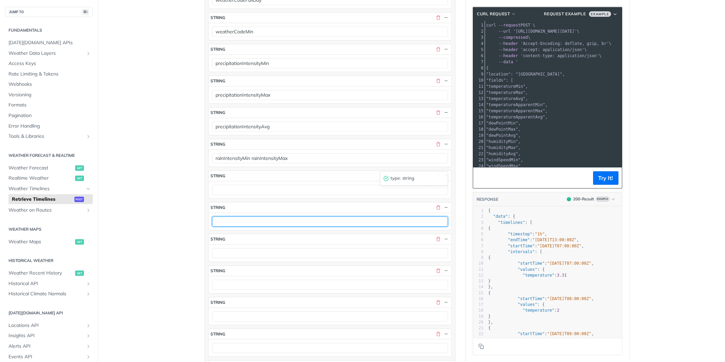
click at [251, 226] on input "text" at bounding box center [330, 221] width 236 height 10
paste input "rainIntensityAvg"
type input "rainIntensityAvg"
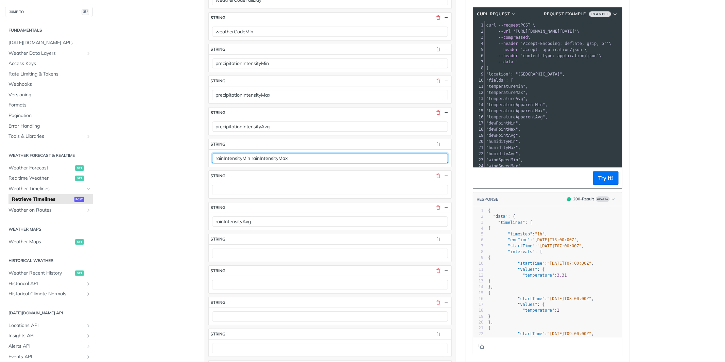
click at [279, 163] on input "rainIntensityMin rainIntensityMax" at bounding box center [330, 158] width 236 height 10
type input "rainIntensityMin"
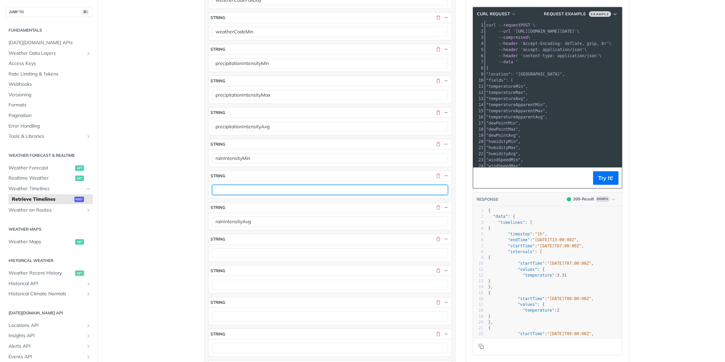
click at [244, 195] on input "text" at bounding box center [330, 190] width 236 height 10
paste input "rainIntensityMax"
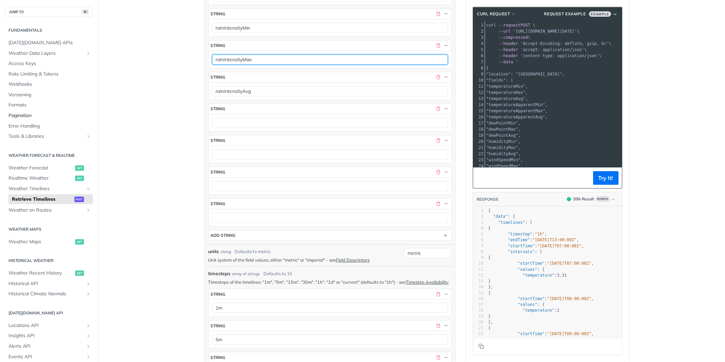
type input "rainIntensityMax"
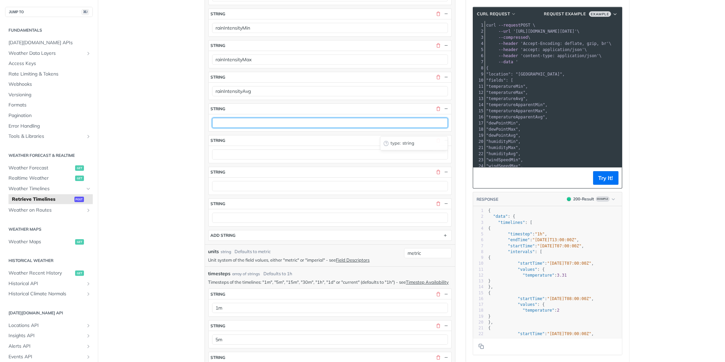
click at [262, 128] on input "text" at bounding box center [330, 123] width 236 height 10
paste input "freezingRainIntensityMin freezingRainIntensityMax freezingRainIntensityAvg"
click at [355, 128] on input "freezingRainIntensityMin freezingRainIntensityMax freezingRainIntensityAvg" at bounding box center [330, 123] width 236 height 10
type input "freezingRainIntensityMin freezingRainIntensityMax"
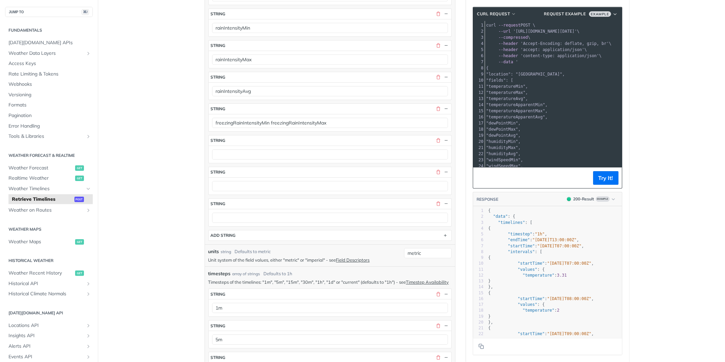
click at [241, 195] on div at bounding box center [330, 185] width 243 height 17
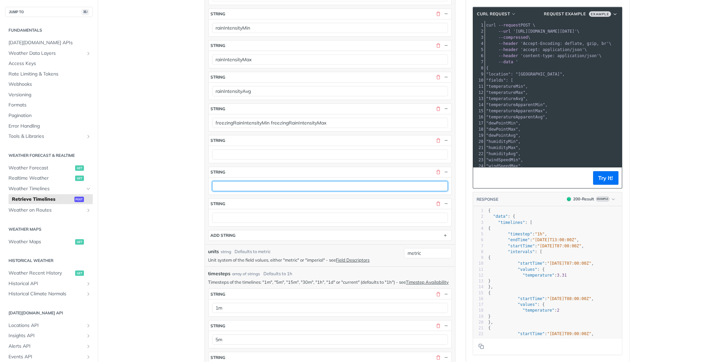
click at [241, 191] on input "text" at bounding box center [330, 186] width 236 height 10
paste input "freezingRainIntensityAvg"
type input "freezingRainIntensityAvg"
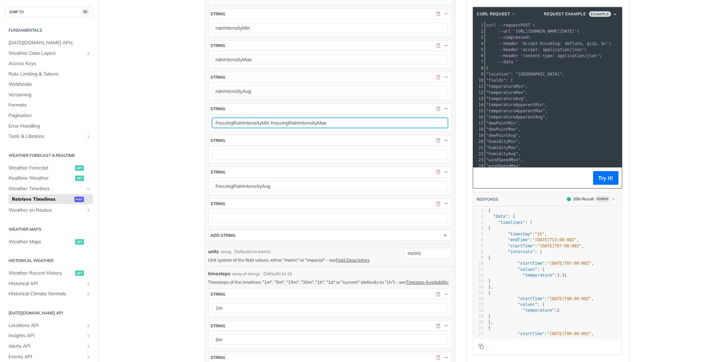
click at [316, 128] on input "freezingRainIntensityMin freezingRainIntensityMax" at bounding box center [330, 123] width 236 height 10
type input "freezingRainIntensityMin"
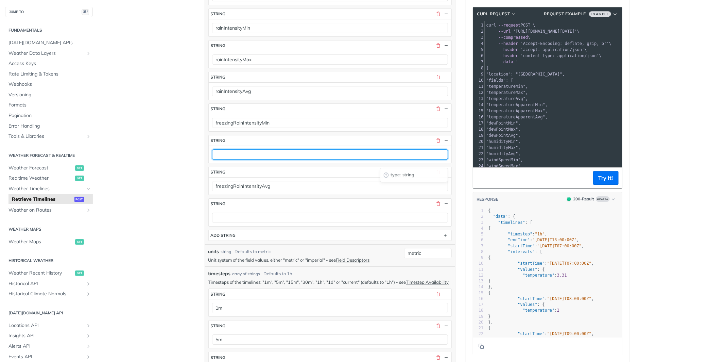
click at [266, 159] on input "text" at bounding box center [330, 154] width 236 height 10
paste input "freezingRainIntensityMax"
type input "freezingRainIntensityMax"
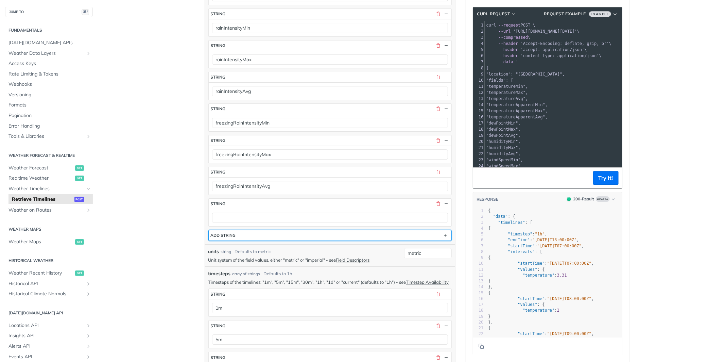
click at [277, 240] on button "ADD string" at bounding box center [330, 235] width 243 height 10
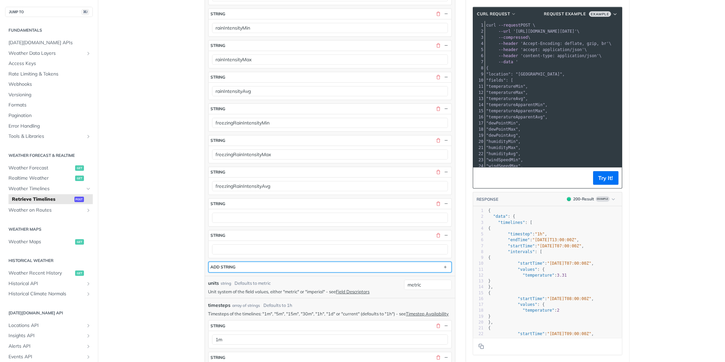
click at [265, 272] on button "ADD string" at bounding box center [330, 267] width 243 height 10
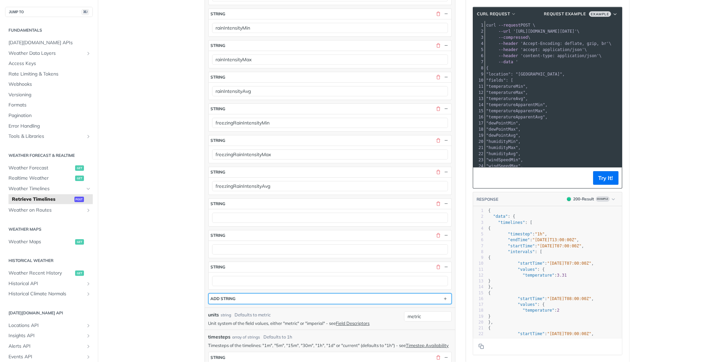
click at [257, 304] on button "ADD string" at bounding box center [330, 298] width 243 height 10
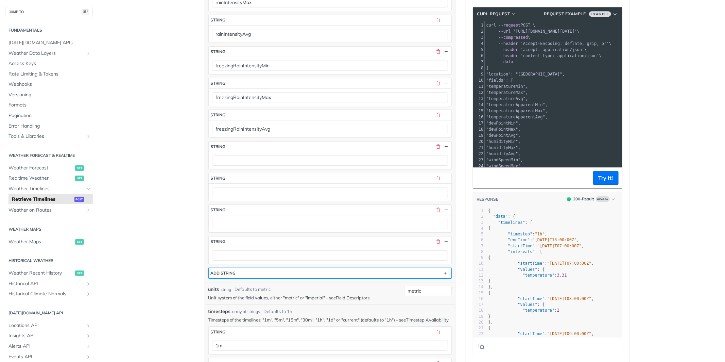
scroll to position [1809, 0]
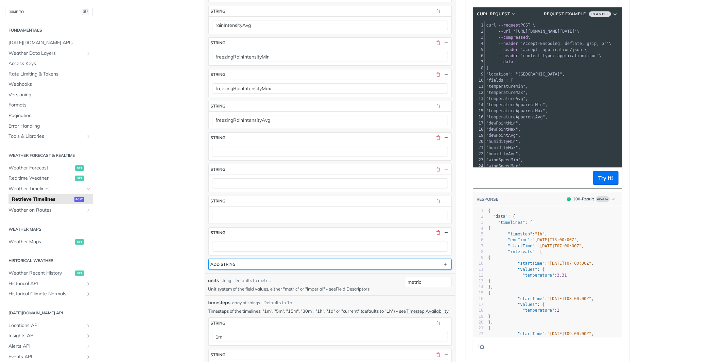
click at [237, 269] on button "ADD string" at bounding box center [330, 264] width 243 height 10
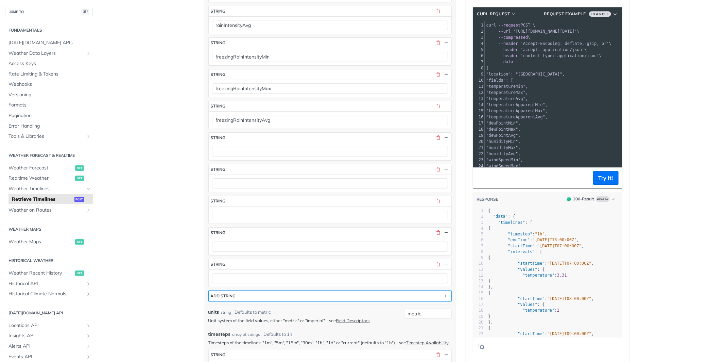
scroll to position [1861, 0]
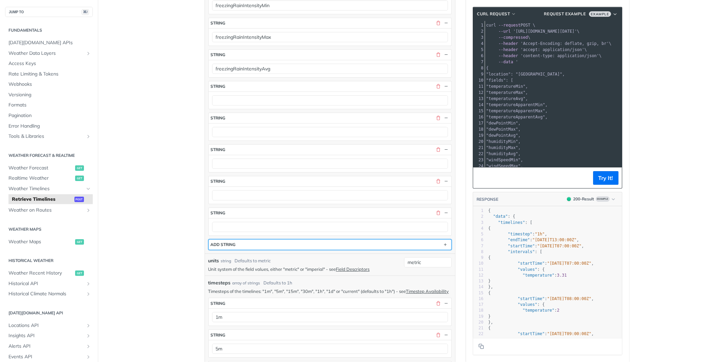
click at [226, 247] on div "ADD string" at bounding box center [223, 244] width 25 height 5
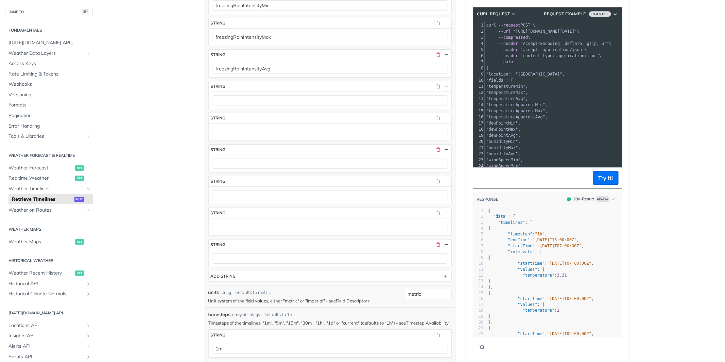
click at [249, 109] on div at bounding box center [330, 99] width 243 height 17
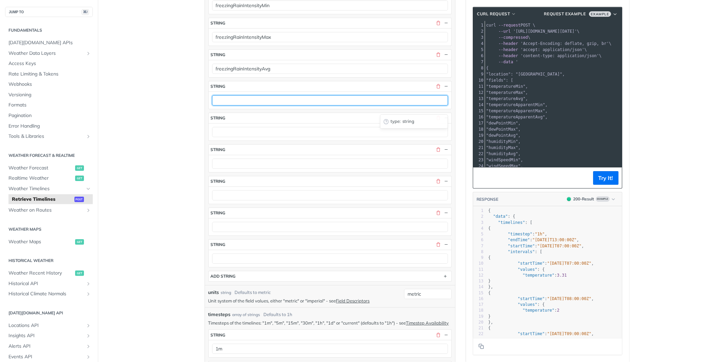
click at [248, 104] on input "text" at bounding box center [330, 100] width 236 height 10
paste input "snowIntensityMin snowIntensityMax snowIntensityAvg"
click at [325, 103] on input "snowIntensityMin snowIntensityMax snowIntensityAvg" at bounding box center [330, 100] width 236 height 10
click at [321, 105] on input "snowIntensityMin snowIntensityMax snowIntensityAvg" at bounding box center [330, 100] width 236 height 10
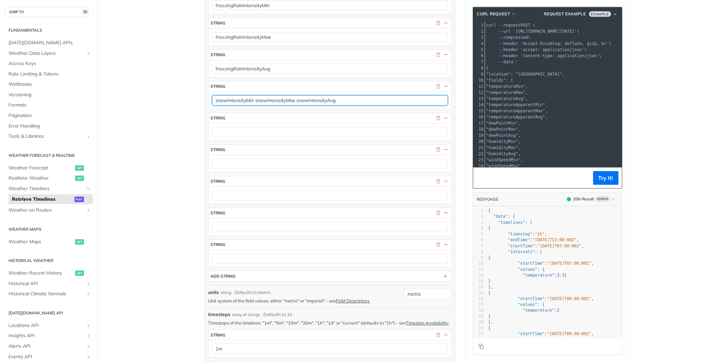
click at [321, 105] on input "snowIntensityMin snowIntensityMax snowIntensityAvg" at bounding box center [330, 100] width 236 height 10
type input "snowIntensityMin snowIntensityMax"
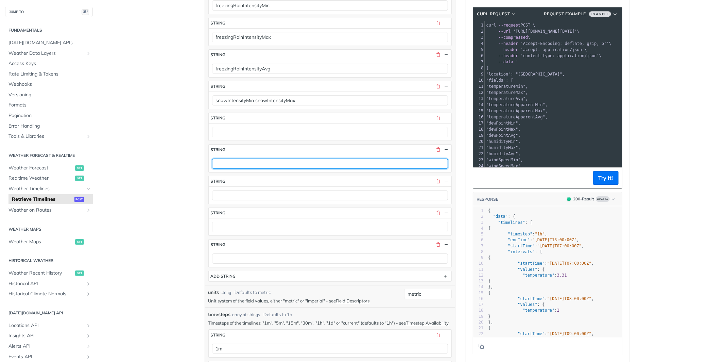
click at [243, 169] on input "text" at bounding box center [330, 163] width 236 height 10
paste input "snowIntensityAvg"
type input "snowIntensityAvg"
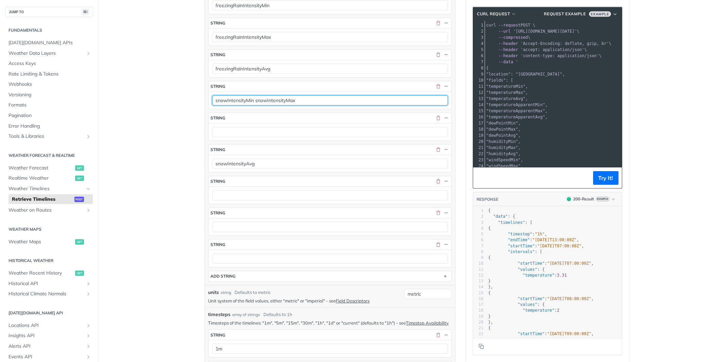
click at [278, 105] on input "snowIntensityMin snowIntensityMax" at bounding box center [330, 100] width 236 height 10
click at [270, 105] on input "snowIntensityMin snowIntensityMax" at bounding box center [330, 100] width 236 height 10
type input "snowIntensityMin snowIntensityMax"
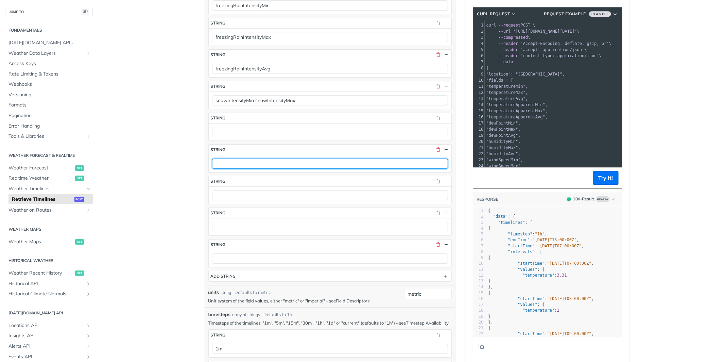
click at [234, 169] on input "text" at bounding box center [330, 163] width 236 height 10
paste input "snowIntensityAvg"
type input "snowIntensityAvg"
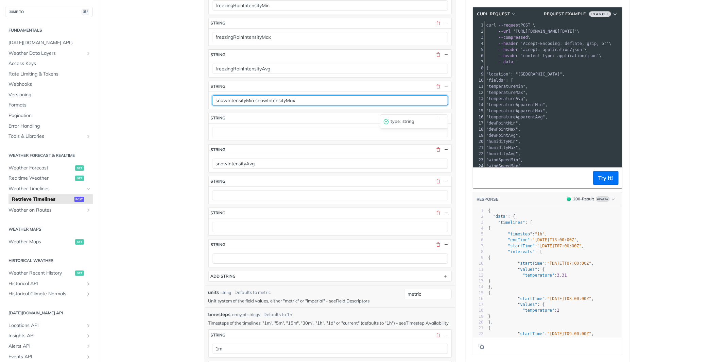
click at [283, 105] on input "snowIntensityMin snowIntensityMax" at bounding box center [330, 100] width 236 height 10
click at [277, 105] on input "snowIntensityMin snowIntensityMax" at bounding box center [330, 100] width 236 height 10
type input "snowIntensityMin snowIntensityMax"
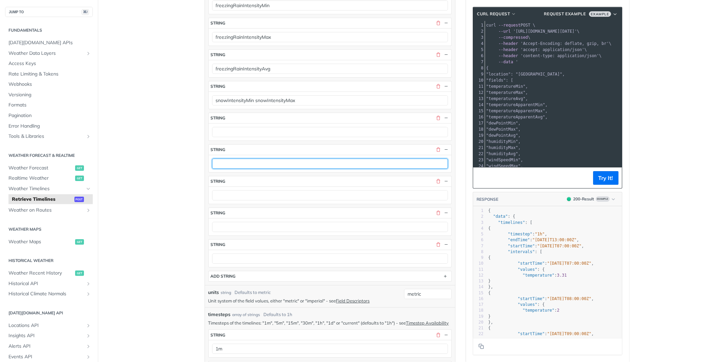
click at [243, 169] on input "text" at bounding box center [330, 163] width 236 height 10
paste input "snowIntensityAvg"
click at [218, 169] on input "snowIntensityAvg" at bounding box center [330, 163] width 236 height 10
type input "snowIntensityAvg"
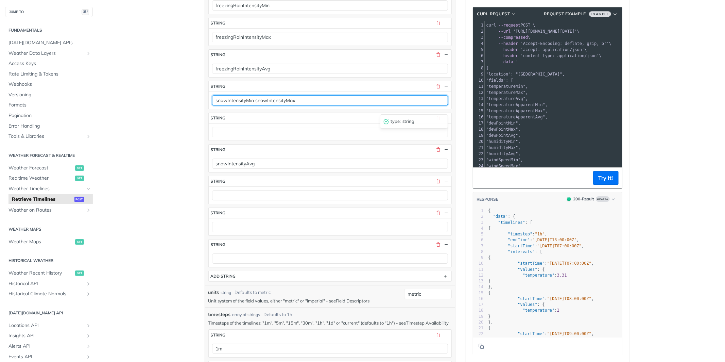
click at [277, 105] on input "snowIntensityMin snowIntensityMax" at bounding box center [330, 100] width 236 height 10
type input "snowIntensityMin"
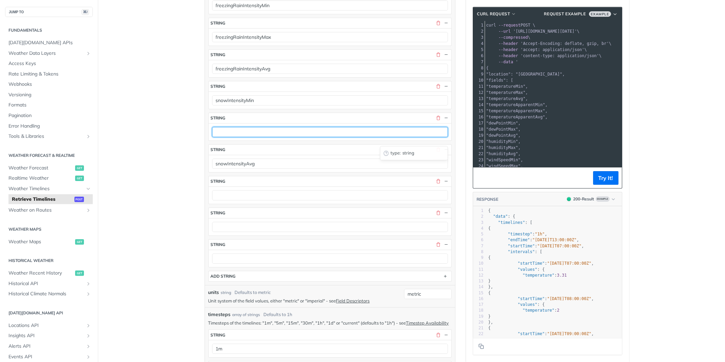
click at [252, 136] on input "text" at bounding box center [330, 132] width 236 height 10
paste input "snowIntensityMax"
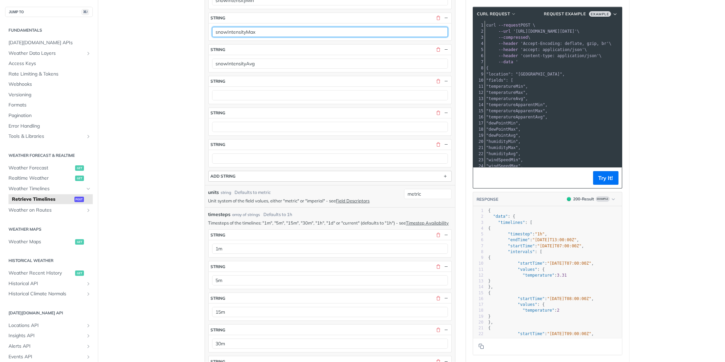
type input "snowIntensityMax"
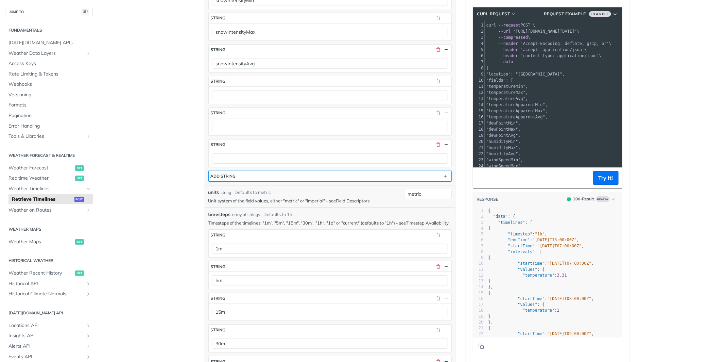
click at [244, 181] on button "ADD string" at bounding box center [330, 176] width 243 height 10
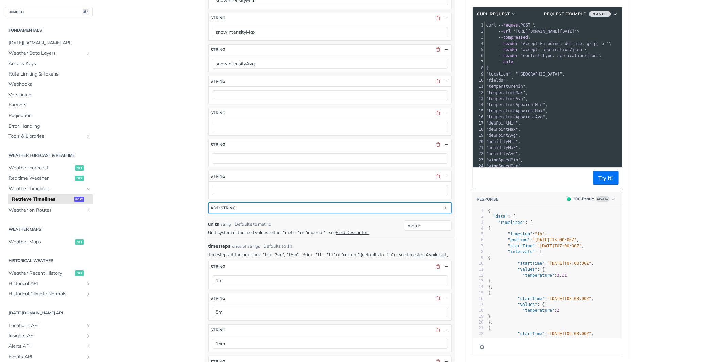
click at [238, 213] on button "ADD string" at bounding box center [330, 208] width 243 height 10
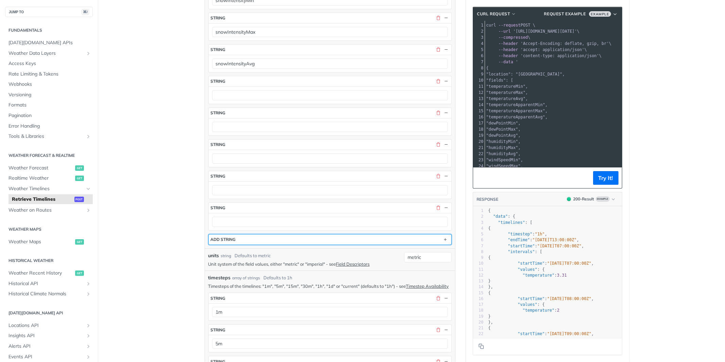
click at [235, 244] on button "ADD string" at bounding box center [330, 239] width 243 height 10
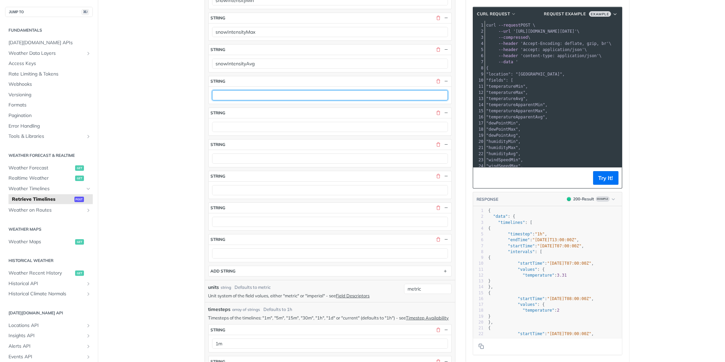
click at [230, 100] on input "text" at bounding box center [330, 95] width 236 height 10
paste input "sleetIntensityMin sleetIntensityMax sleetIntensityAvg"
click at [305, 100] on input "sleetIntensityMin sleetIntensityMax sleetIntensityAvg" at bounding box center [330, 95] width 236 height 10
type input "sleetIntensityMin sleetIntensityMax"
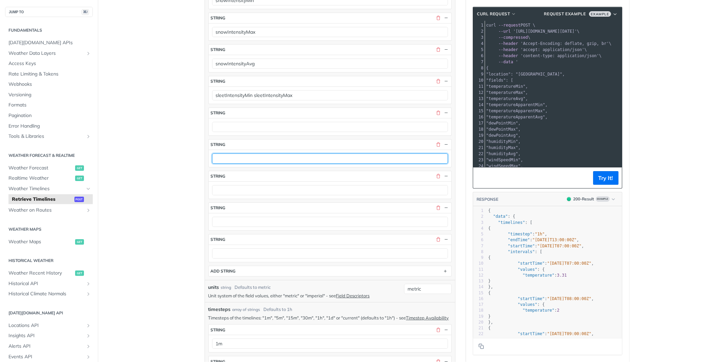
click at [250, 164] on input "text" at bounding box center [330, 158] width 236 height 10
paste input "sleetIntensityAvg"
type input "sleetIntensityAvg"
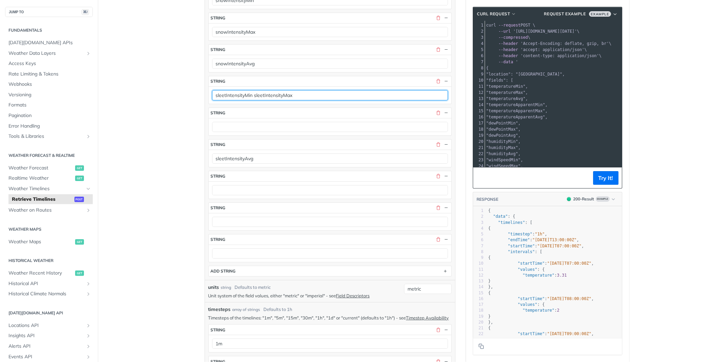
click at [284, 100] on input "sleetIntensityMin sleetIntensityMax" at bounding box center [330, 95] width 236 height 10
type input "sleetIntensityMin"
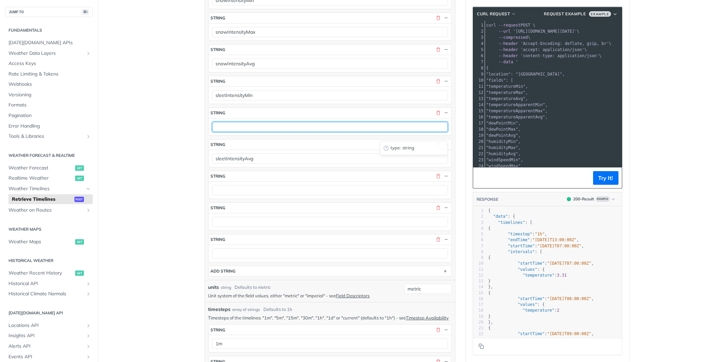
click at [242, 130] on input "text" at bounding box center [330, 127] width 236 height 10
paste input "sleetIntensityMax"
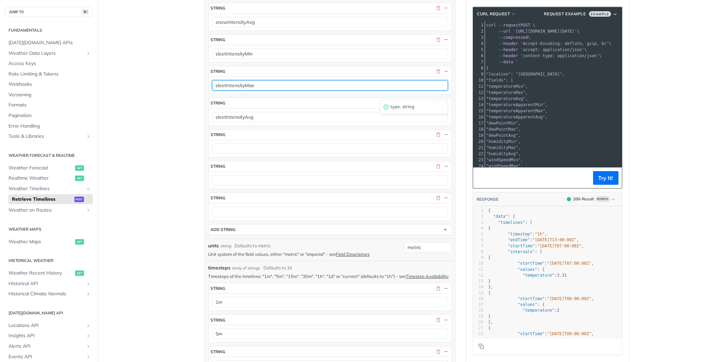
scroll to position [2073, 0]
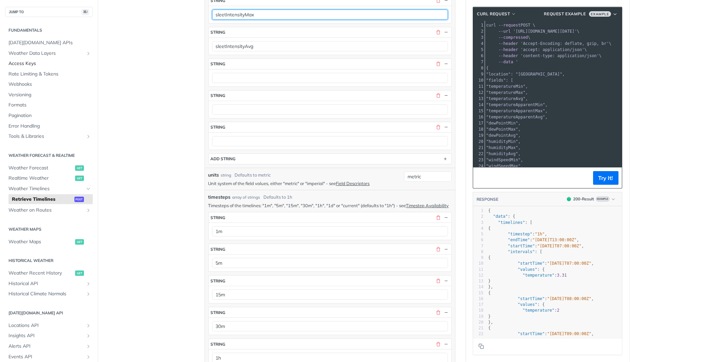
type input "sleetIntensityMax"
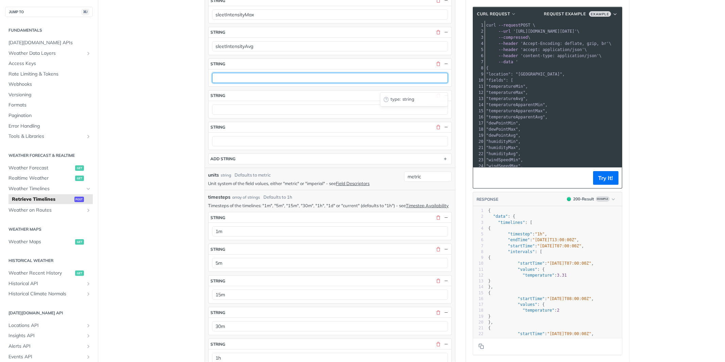
click at [232, 83] on input "text" at bounding box center [330, 78] width 236 height 10
paste input "precipitationProbabilityMin precipitationProbabilityMax precipitationProbabilit…"
click at [362, 83] on input "precipitationProbabilityMin precipitationProbabilityMax precipitationProbabilit…" at bounding box center [330, 78] width 236 height 10
type input "precipitationProbabilityMin precipitationProbabilityMax"
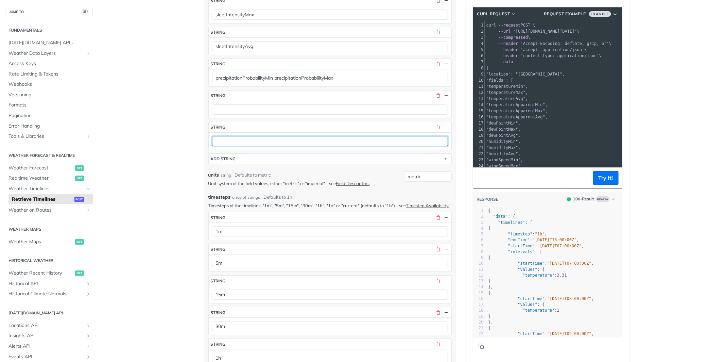
click at [271, 146] on input "text" at bounding box center [330, 141] width 236 height 10
paste input "precipitationProbabilityAvg"
type input "precipitationProbabilityAvg"
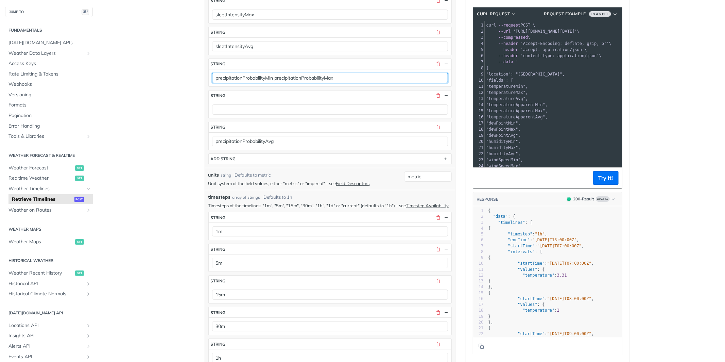
click at [332, 83] on input "precipitationProbabilityMin precipitationProbabilityMax" at bounding box center [330, 78] width 236 height 10
type input "precipitationProbabilityMin"
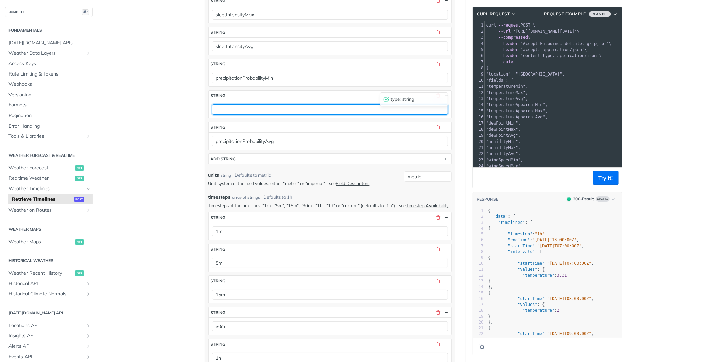
click at [276, 114] on input "text" at bounding box center [330, 109] width 236 height 10
paste input "precipitationProbabilityMax"
type input "precipitationProbabilityMax"
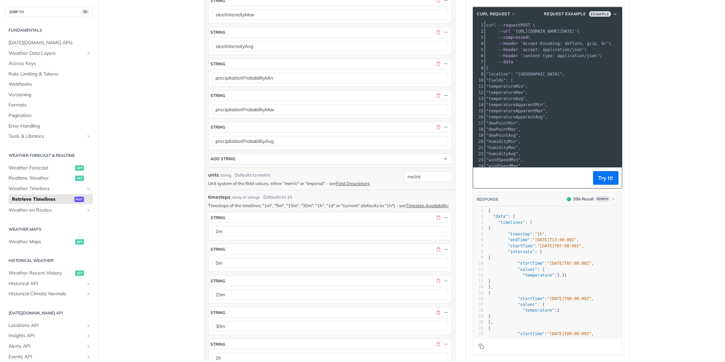
click at [258, 164] on section "ADD string" at bounding box center [329, 158] width 243 height 11
click at [258, 164] on button "ADD string" at bounding box center [330, 159] width 243 height 10
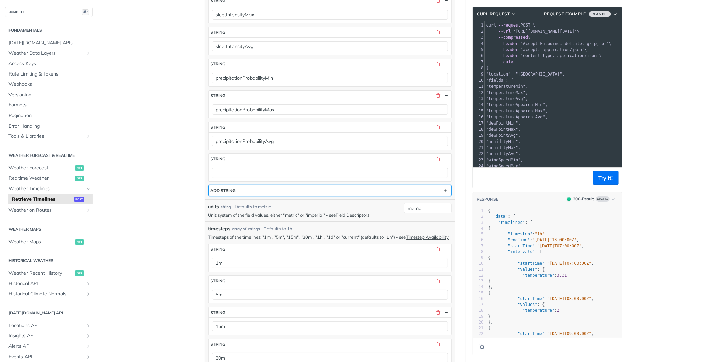
click at [252, 196] on button "ADD string" at bounding box center [330, 190] width 243 height 10
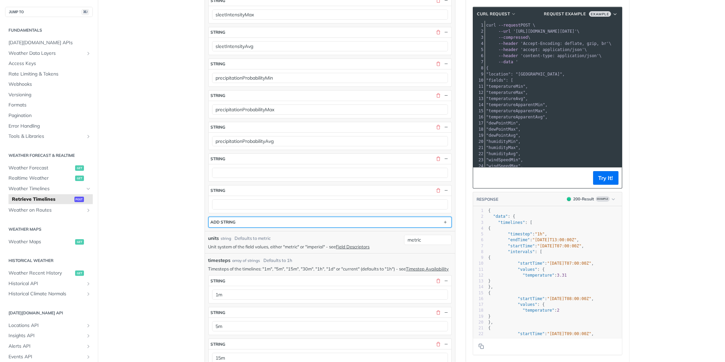
click at [246, 227] on button "ADD string" at bounding box center [330, 222] width 243 height 10
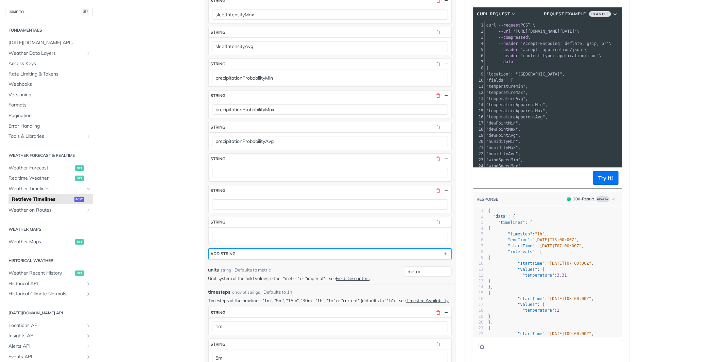
click at [245, 259] on button "ADD string" at bounding box center [330, 254] width 243 height 10
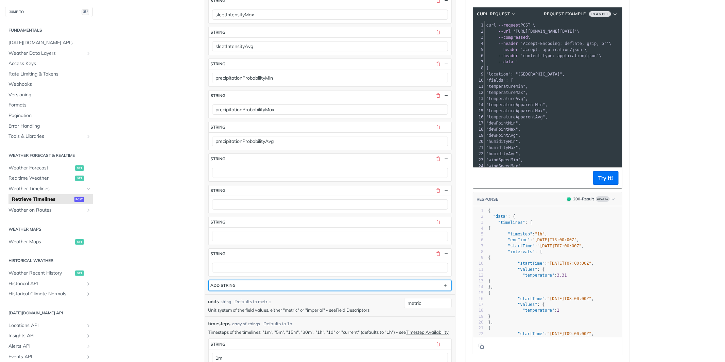
click at [237, 290] on button "ADD string" at bounding box center [330, 285] width 243 height 10
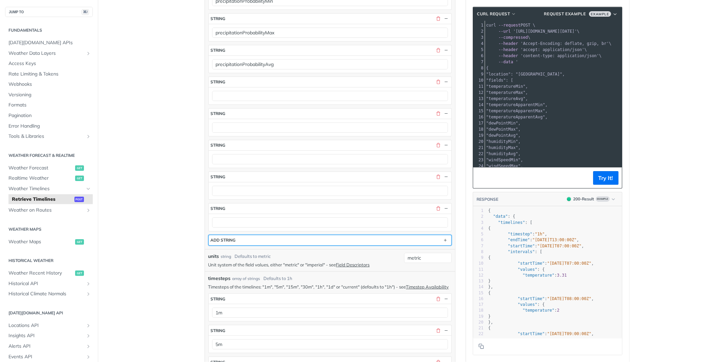
scroll to position [2180, 0]
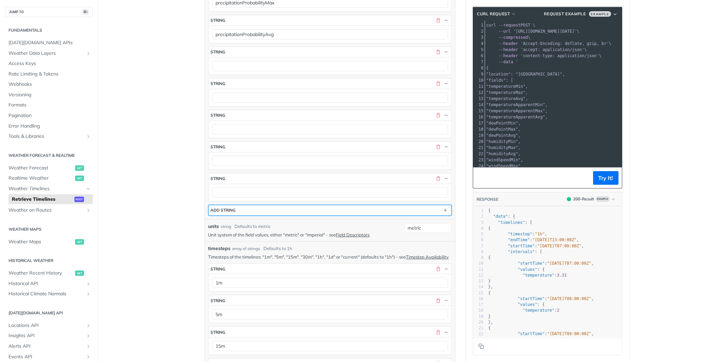
click at [235, 213] on div "ADD string" at bounding box center [223, 209] width 25 height 5
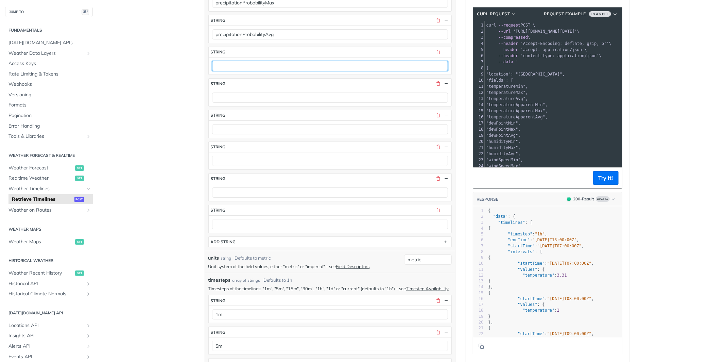
click at [236, 71] on input "text" at bounding box center [330, 66] width 236 height 10
paste input "precipitationType precipitationTypeMin precipitationTypeMax"
click at [309, 71] on input "precipitationType precipitationTypeMin precipitationTypeMax" at bounding box center [330, 66] width 236 height 10
type input "precipitationType precipitationTypeMin"
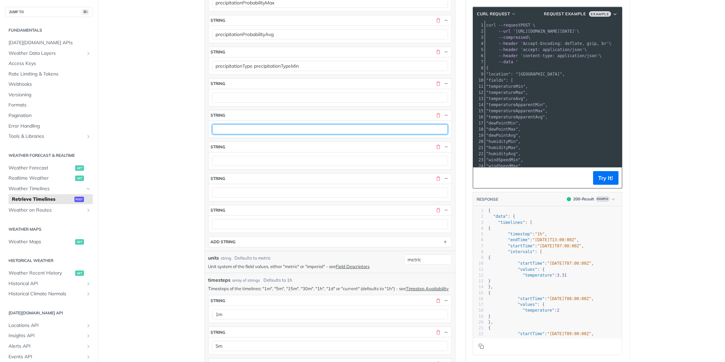
click at [260, 134] on input "text" at bounding box center [330, 129] width 236 height 10
paste input "precipitationTypeMax"
type input "precipitationTypeMax"
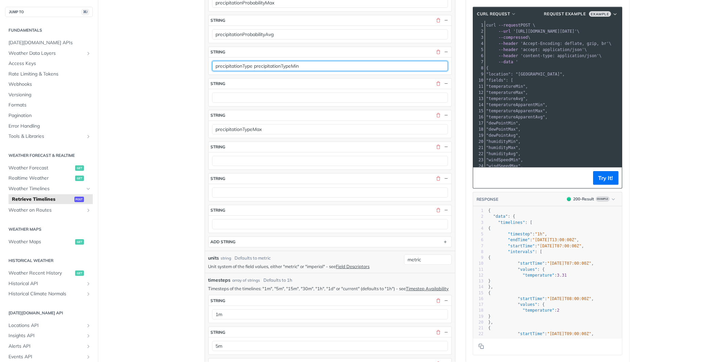
click at [281, 71] on input "precipitationType precipitationTypeMin" at bounding box center [330, 66] width 236 height 10
type input "precipitationType"
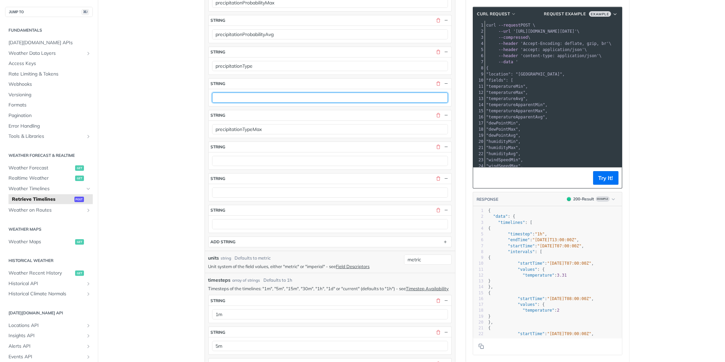
click at [231, 103] on input "text" at bounding box center [330, 97] width 236 height 10
paste input "precipitationTypeMin"
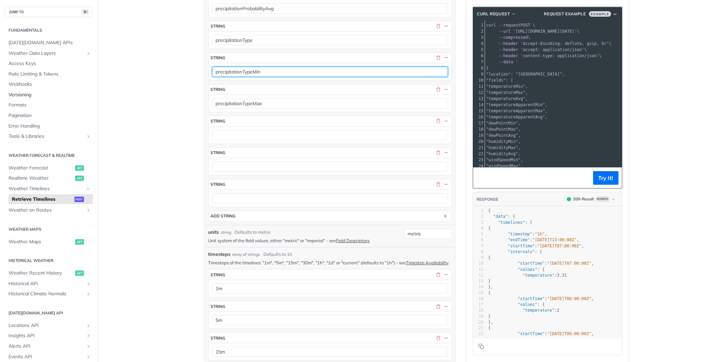
type input "precipitationTypeMin"
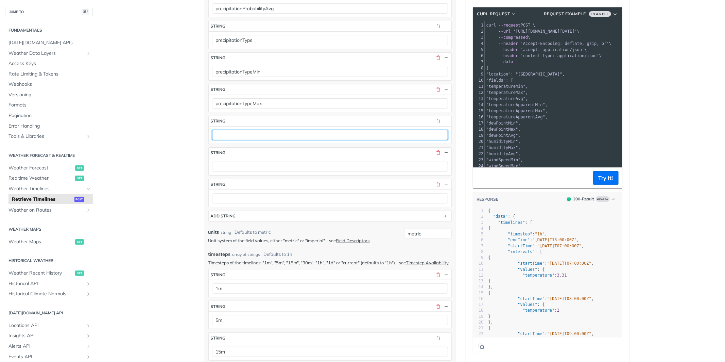
click at [266, 140] on input "text" at bounding box center [330, 135] width 236 height 10
paste input "rainAccumulationMin rainAccumulationMax rainAccumulationAvg rainAccumulationSum"
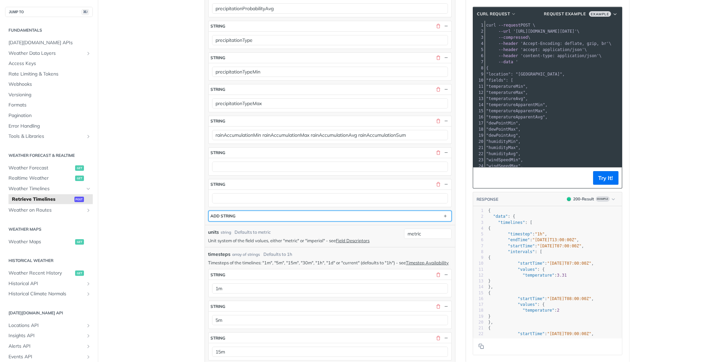
click at [243, 221] on button "ADD string" at bounding box center [330, 216] width 243 height 10
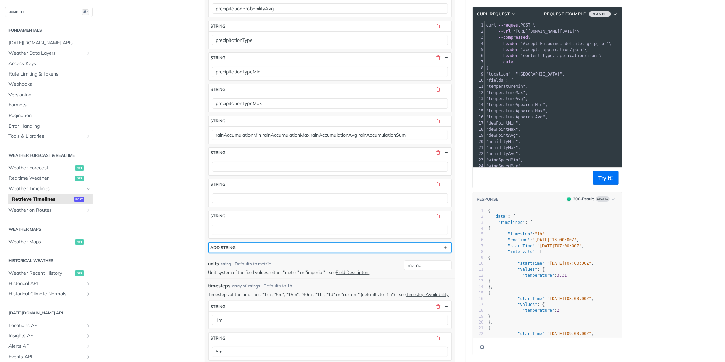
click at [240, 253] on button "ADD string" at bounding box center [330, 247] width 243 height 10
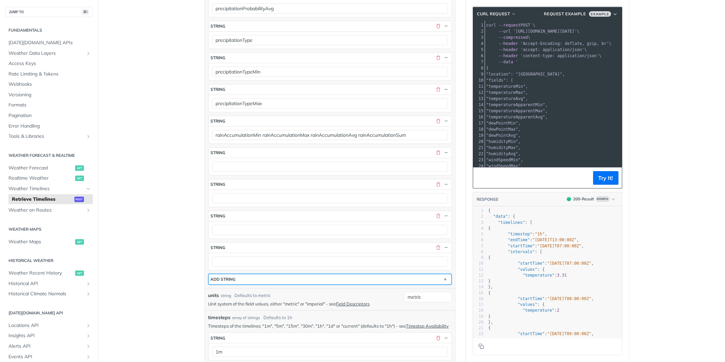
click at [238, 284] on button "ADD string" at bounding box center [330, 279] width 243 height 10
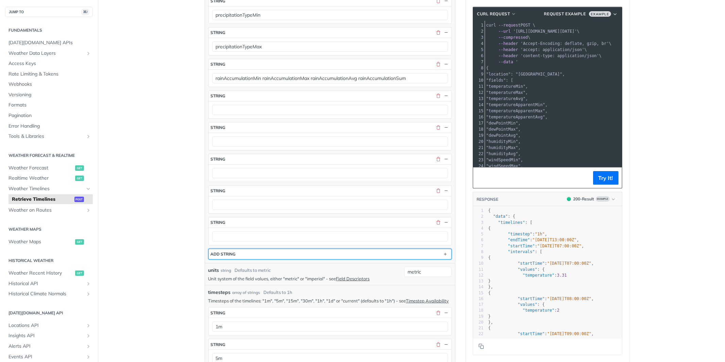
scroll to position [2267, 0]
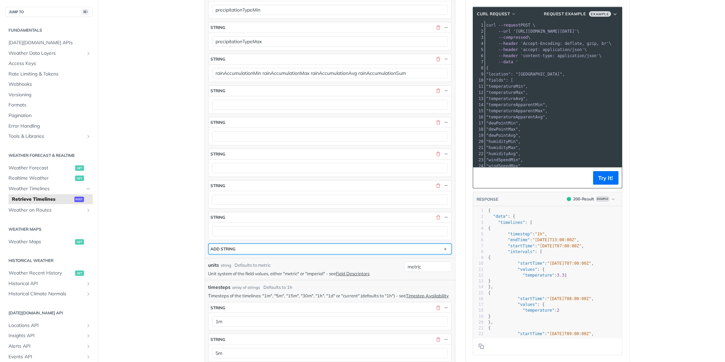
click at [234, 251] on div "ADD string" at bounding box center [223, 248] width 25 height 5
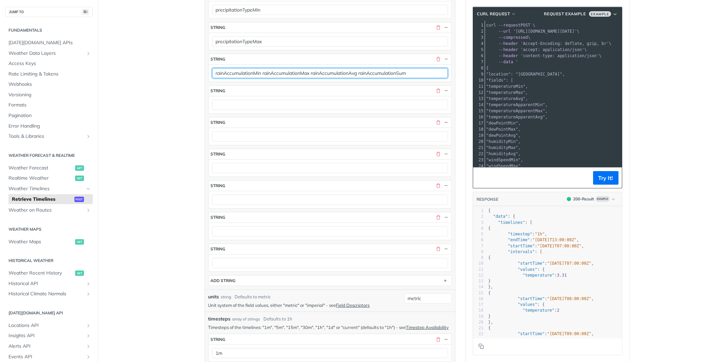
click at [284, 78] on input "rainAccumulationMin rainAccumulationMax rainAccumulationAvg rainAccumulationSum" at bounding box center [330, 73] width 236 height 10
type input "rainAccumulationMin rainAccumulationAvg rainAccumulationSum"
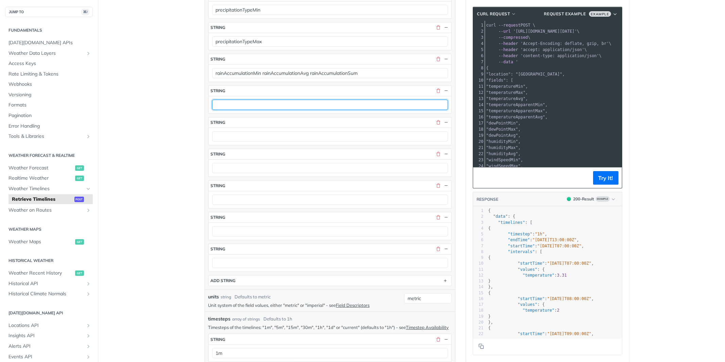
click at [253, 110] on input "text" at bounding box center [330, 105] width 236 height 10
paste input "rainAccumulationMax"
type input "rainAccumulationMax"
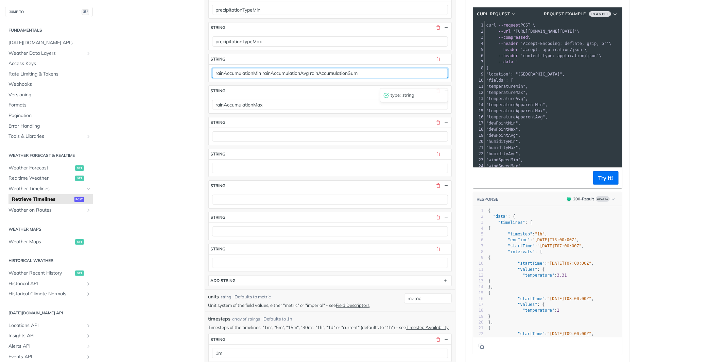
click at [280, 78] on input "rainAccumulationMin rainAccumulationAvg rainAccumulationSum" at bounding box center [330, 73] width 236 height 10
type input "rainAccumulationMin rainAccumulationSum"
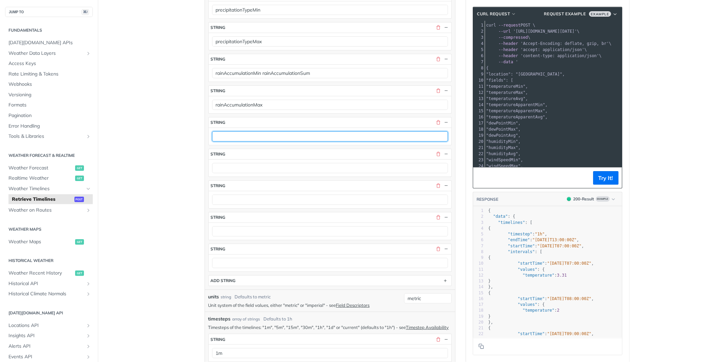
click at [232, 141] on input "text" at bounding box center [330, 136] width 236 height 10
paste input "rainAccumulationAvg"
type input "rainAccumulationAvg"
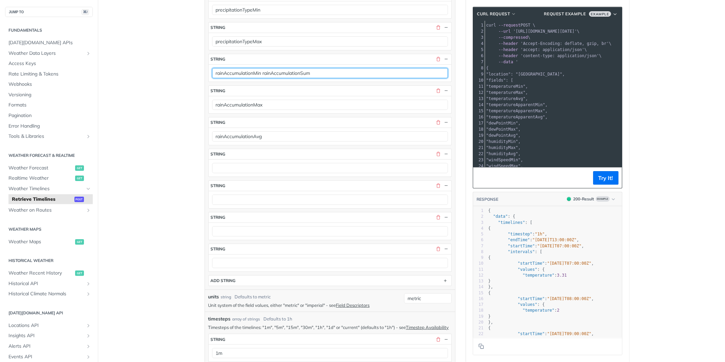
click at [276, 78] on input "rainAccumulationMin rainAccumulationSum" at bounding box center [330, 73] width 236 height 10
type input "rainAccumulationMin"
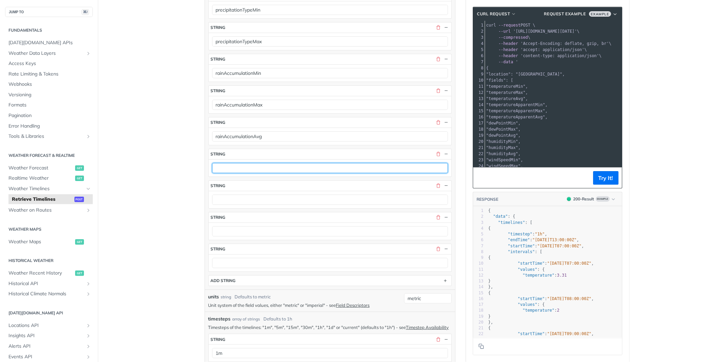
click at [231, 173] on input "text" at bounding box center [330, 168] width 236 height 10
paste input "rainAccumulationSum"
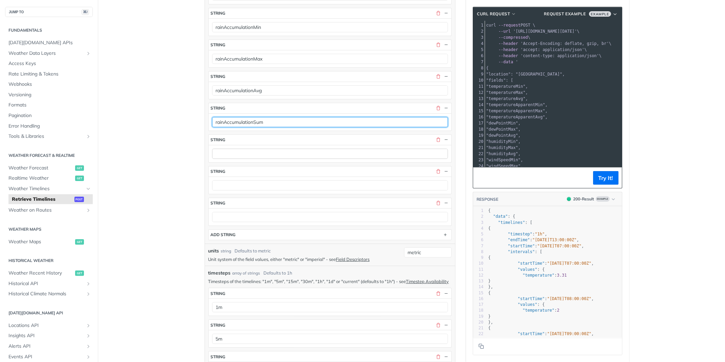
scroll to position [2318, 0]
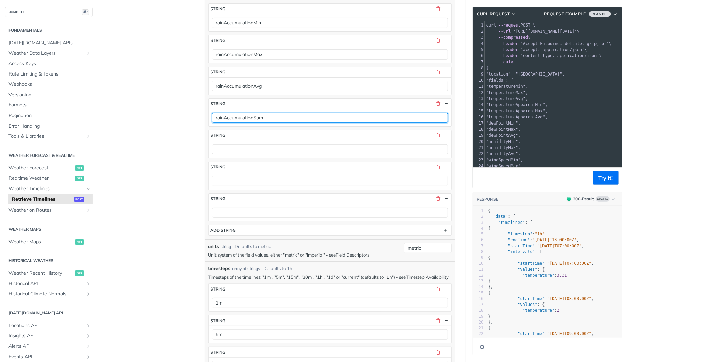
type input "rainAccumulationSum"
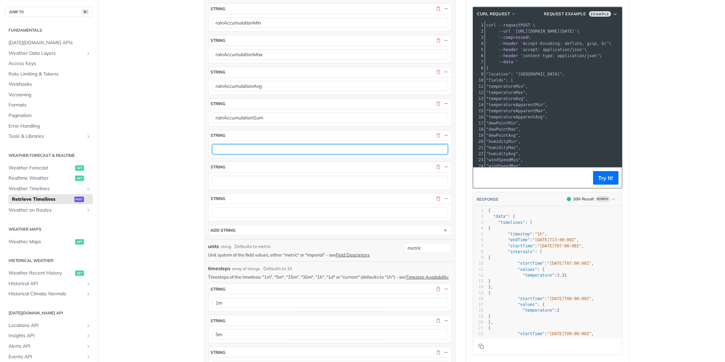
click at [231, 154] on input "text" at bounding box center [330, 149] width 236 height 10
paste input "snowAccumulationMin snowAccumulationMax snowAccumulationAvg snowAccumulationSum"
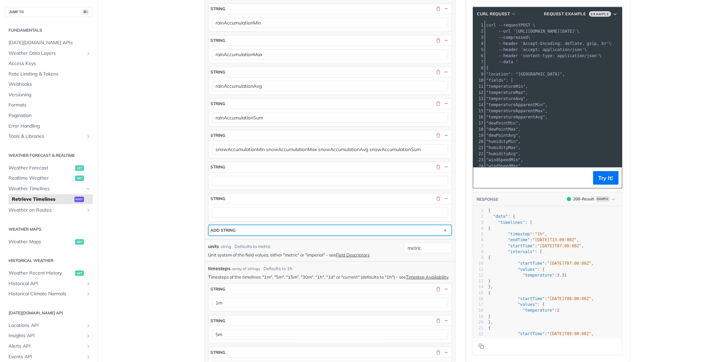
click at [285, 235] on button "ADD string" at bounding box center [330, 230] width 243 height 10
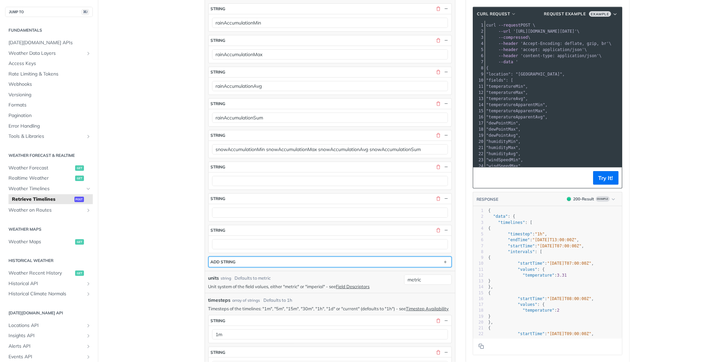
click at [282, 267] on button "ADD string" at bounding box center [330, 262] width 243 height 10
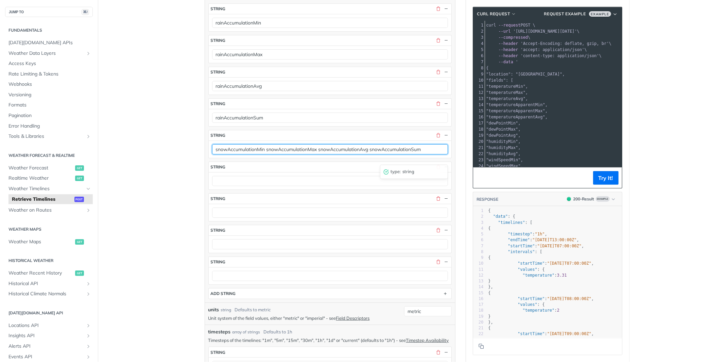
click at [409, 154] on input "snowAccumulationMin snowAccumulationMax snowAccumulationAvg snowAccumulationSum" at bounding box center [330, 149] width 236 height 10
type input "snowAccumulationMin snowAccumulationMax snowAccumulationAvg"
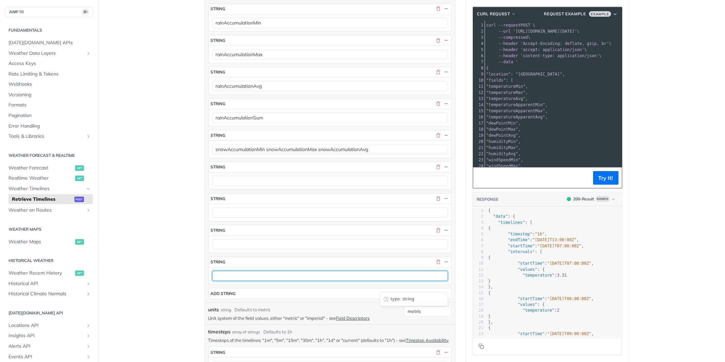
click at [241, 281] on input "text" at bounding box center [330, 276] width 236 height 10
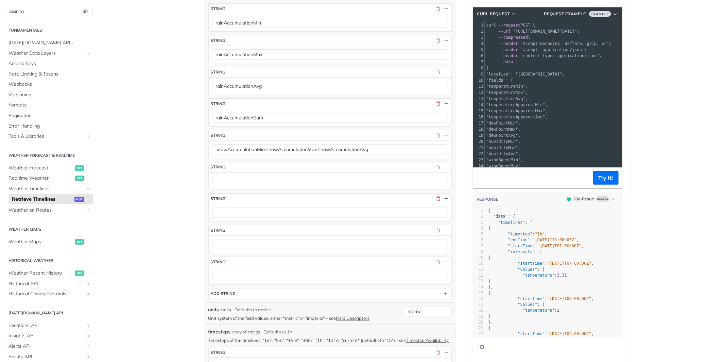
click at [238, 253] on div at bounding box center [330, 243] width 243 height 17
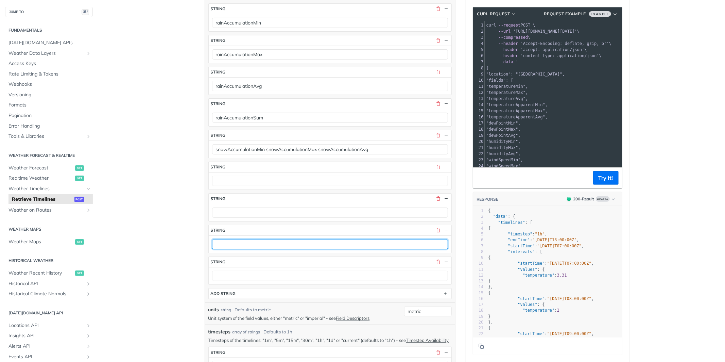
click at [238, 249] on input "text" at bounding box center [330, 244] width 236 height 10
paste input "snowAccumulationSum"
type input "snowAccumulationSum"
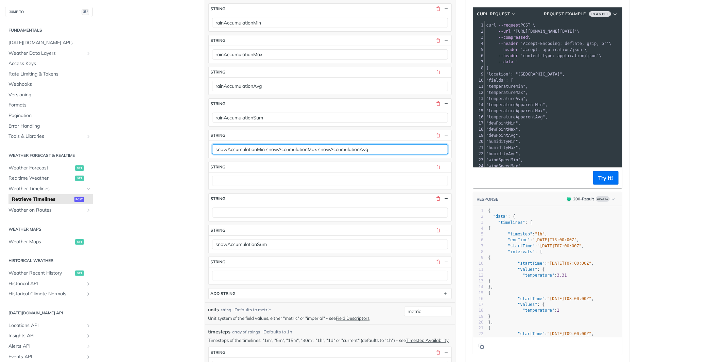
click at [339, 154] on input "snowAccumulationMin snowAccumulationMax snowAccumulationAvg" at bounding box center [330, 149] width 236 height 10
type input "snowAccumulationMin snowAccumulationMax"
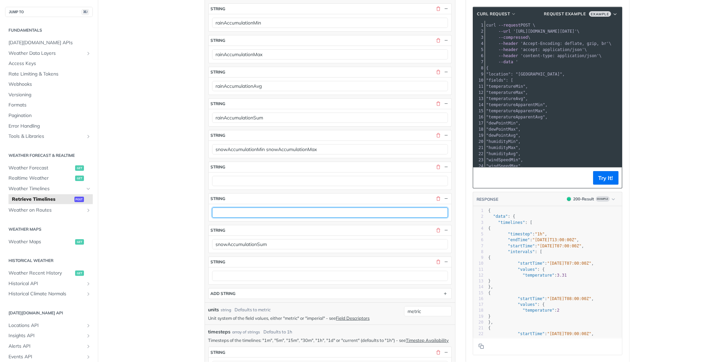
click at [229, 218] on input "text" at bounding box center [330, 212] width 236 height 10
paste input "snowAccumulationAvg"
type input "snowAccumulationAvg"
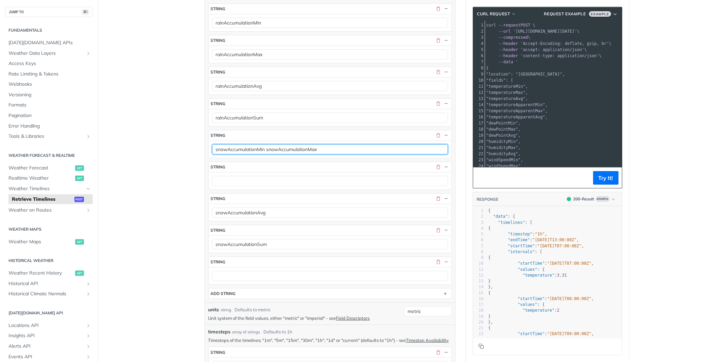
click at [302, 154] on input "snowAccumulationMin snowAccumulationMax" at bounding box center [330, 149] width 236 height 10
type input "snowAccumulationMin"
click at [256, 183] on div at bounding box center [330, 180] width 243 height 17
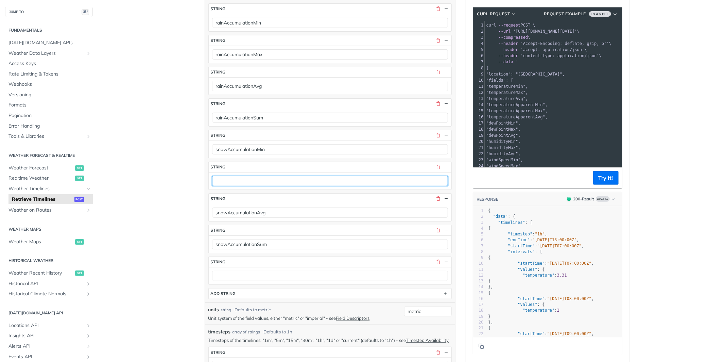
click at [251, 186] on input "text" at bounding box center [330, 181] width 236 height 10
paste input "snowAccumulationMax"
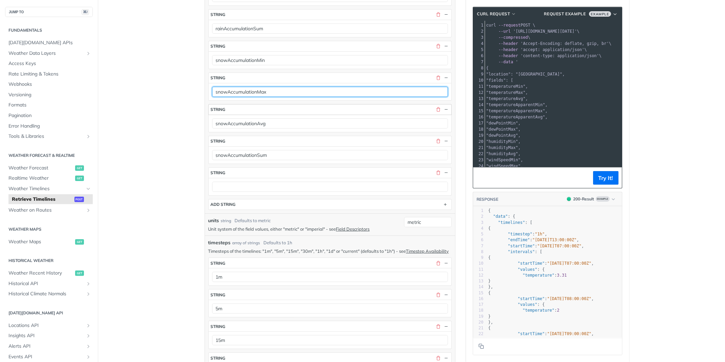
scroll to position [2422, 0]
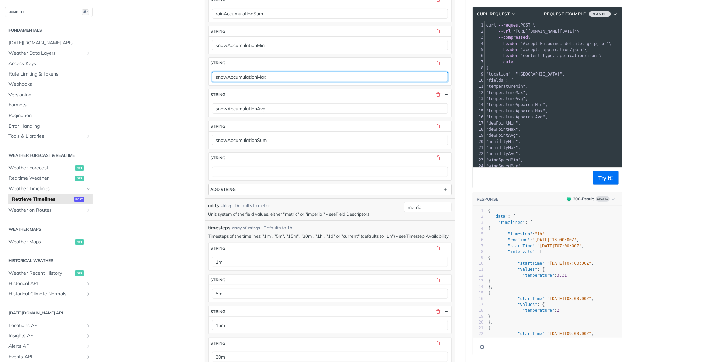
type input "snowAccumulationMax"
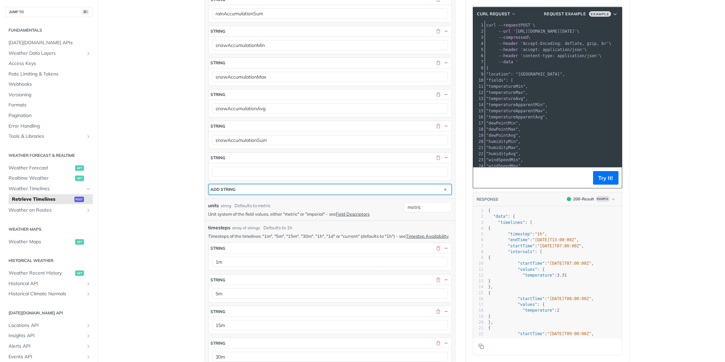
click at [244, 195] on button "ADD string" at bounding box center [330, 189] width 243 height 10
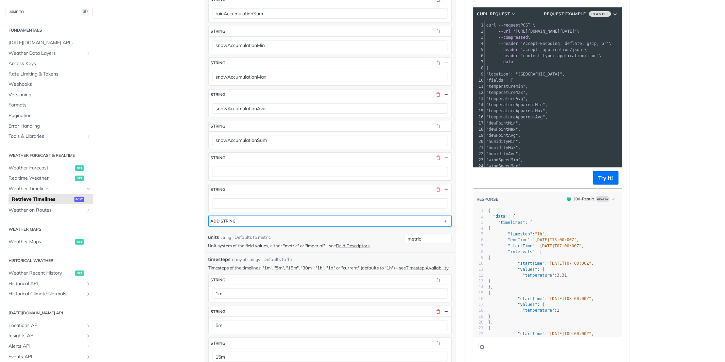
click at [234, 226] on button "ADD string" at bounding box center [330, 221] width 243 height 10
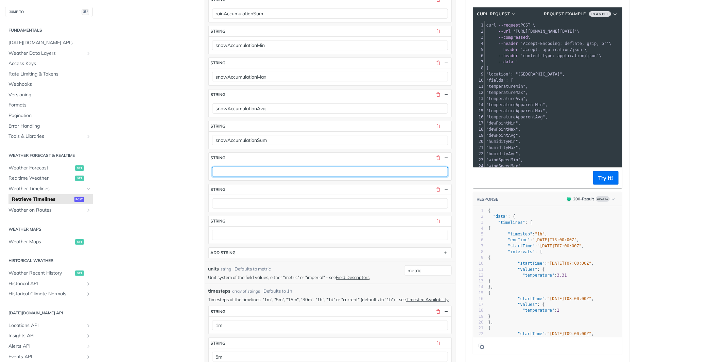
click at [236, 177] on input "text" at bounding box center [330, 172] width 236 height 10
paste input "snowAccumulationLweMin snowAccumulationLweMax snowAccumulationLweAvg snowAccumu…"
click at [397, 177] on input "snowAccumulationLweMin snowAccumulationLweMax snowAccumulationLweAvg snowAccumu…" at bounding box center [330, 172] width 236 height 10
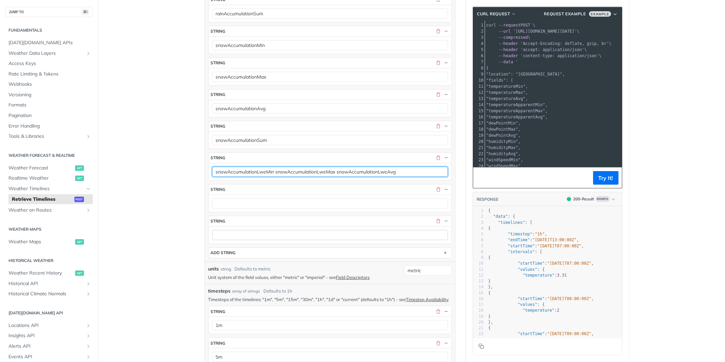
scroll to position [0, 0]
type input "snowAccumulationLweMin snowAccumulationLweMax snowAccumulationLweAvg"
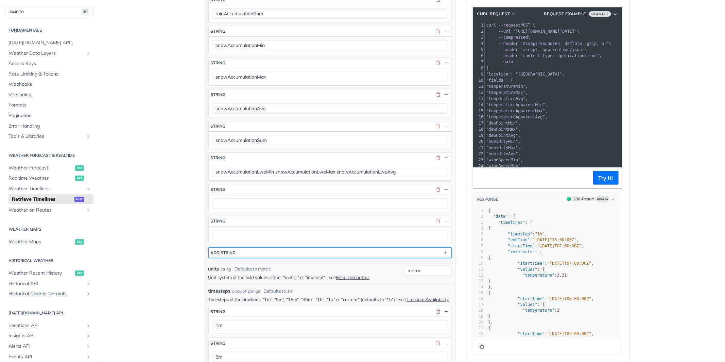
click at [258, 258] on button "ADD string" at bounding box center [330, 253] width 243 height 10
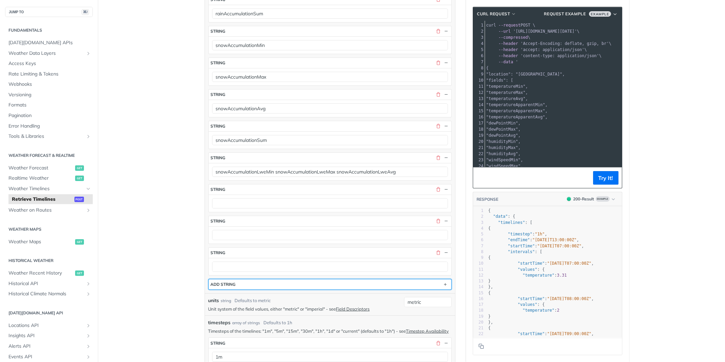
click at [244, 289] on button "ADD string" at bounding box center [330, 284] width 243 height 10
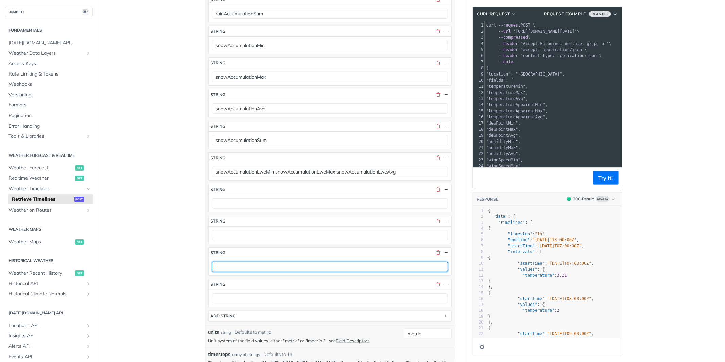
click at [243, 272] on input "text" at bounding box center [330, 266] width 236 height 10
paste input "snowAccumulationLweSum"
type input "snowAccumulationLweSum"
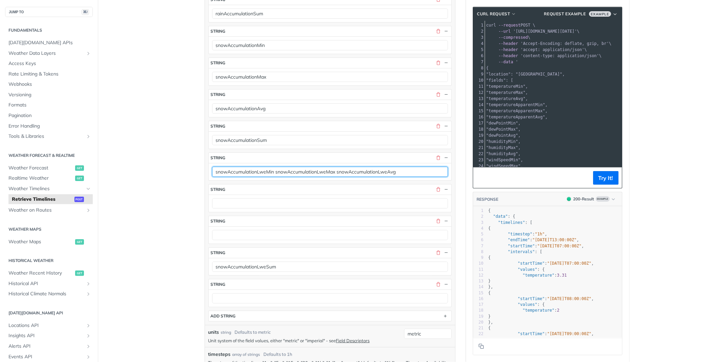
click at [380, 177] on input "snowAccumulationLweMin snowAccumulationLweMax snowAccumulationLweAvg" at bounding box center [330, 172] width 236 height 10
type input "snowAccumulationLweMin snowAccumulationLweMax"
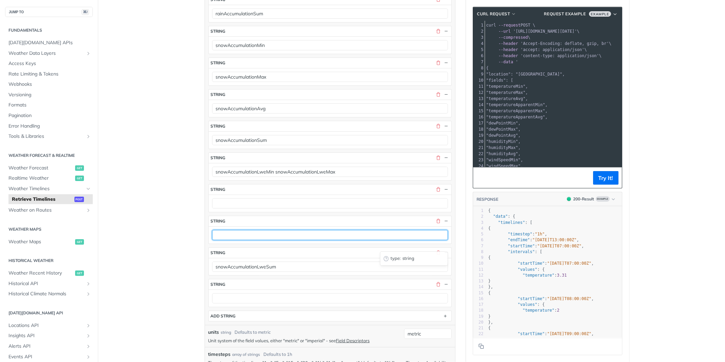
click at [258, 240] on input "text" at bounding box center [330, 235] width 236 height 10
paste input "snowAccumulationLweAvg"
type input "snowAccumulationLweAvg"
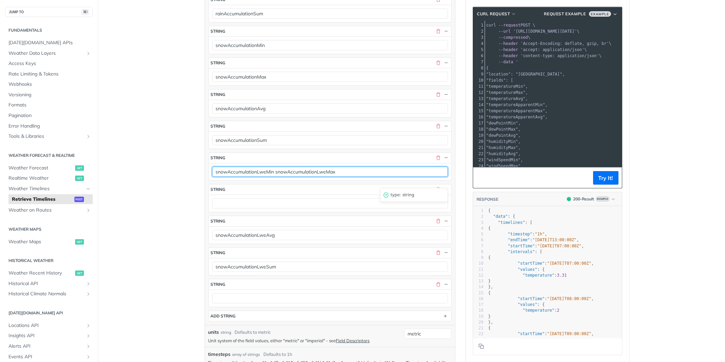
click at [314, 177] on input "snowAccumulationLweMin snowAccumulationLweMax" at bounding box center [330, 172] width 236 height 10
type input "snowAccumulationLweMin"
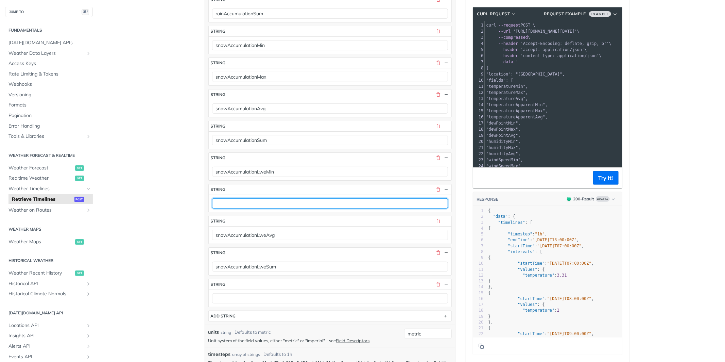
click at [254, 208] on input "text" at bounding box center [330, 203] width 236 height 10
paste input "snowAccumulationLweMax"
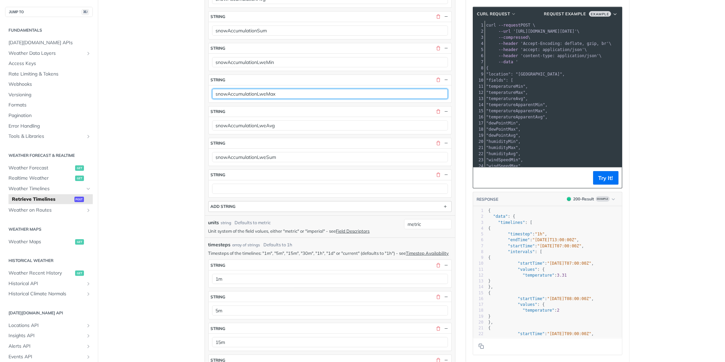
type input "snowAccumulationLweMax"
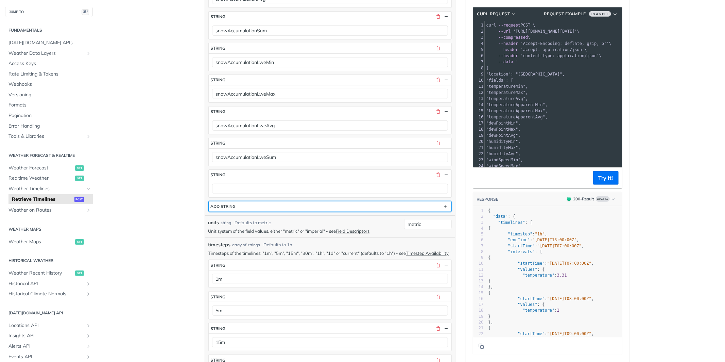
click at [254, 212] on button "ADD string" at bounding box center [330, 206] width 243 height 10
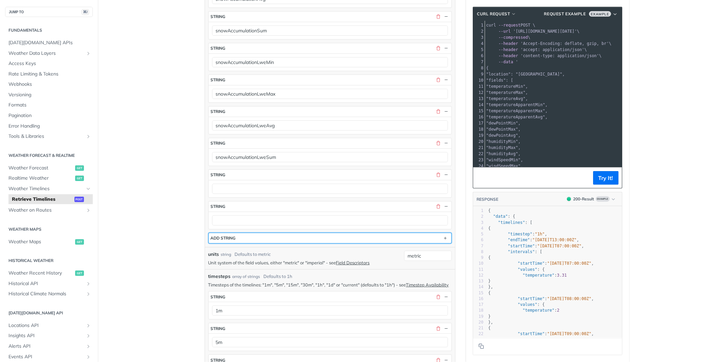
click at [244, 243] on button "ADD string" at bounding box center [330, 238] width 243 height 10
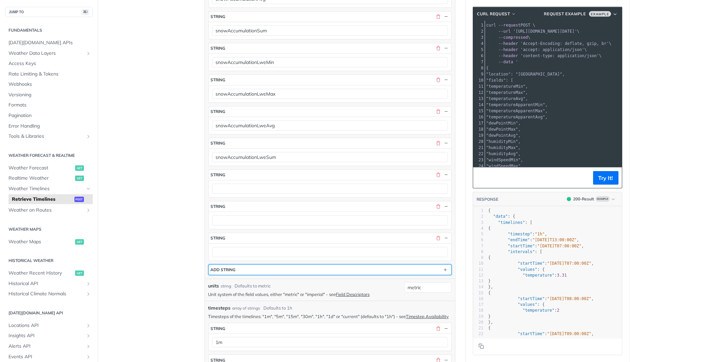
click at [246, 275] on button "ADD string" at bounding box center [330, 270] width 243 height 10
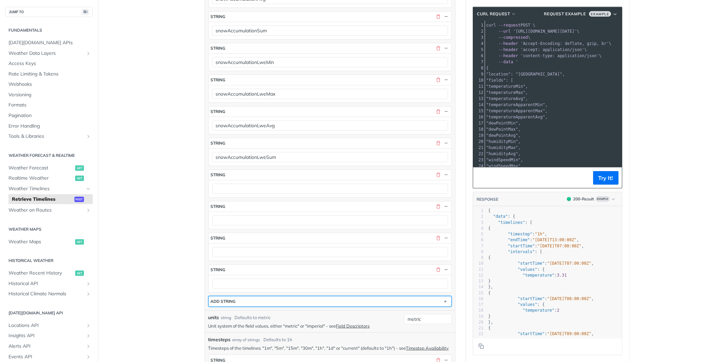
click at [239, 306] on button "ADD string" at bounding box center [330, 301] width 243 height 10
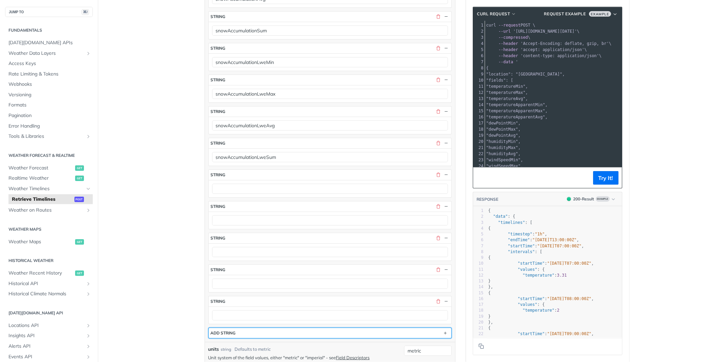
scroll to position [2626, 0]
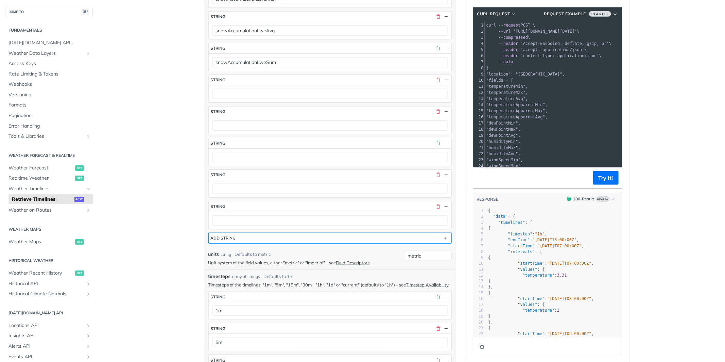
click at [243, 243] on button "ADD string" at bounding box center [330, 238] width 243 height 10
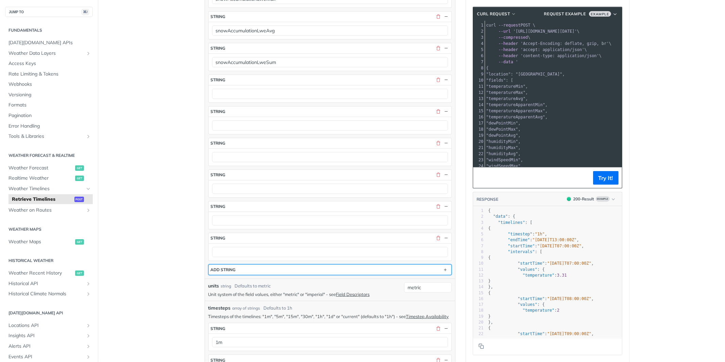
click at [238, 275] on button "ADD string" at bounding box center [330, 270] width 243 height 10
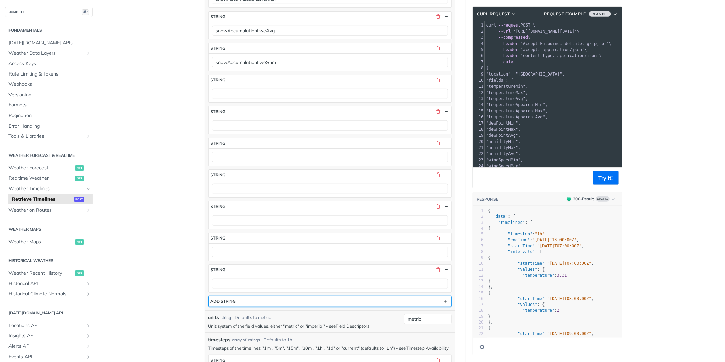
click at [231, 304] on div "ADD string" at bounding box center [223, 301] width 25 height 5
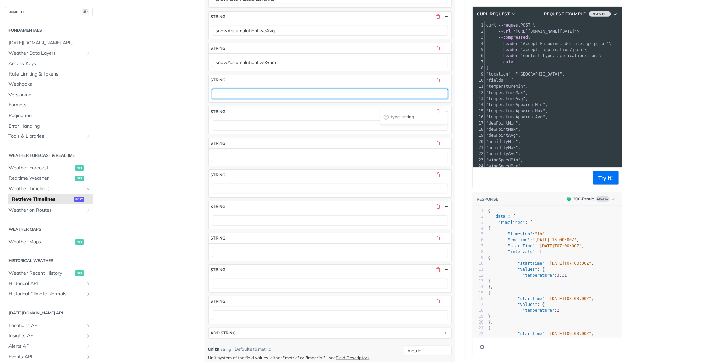
click at [240, 99] on input "text" at bounding box center [330, 94] width 236 height 10
paste input "sleetAccumulationMin sleetAccumulationMax sleetAccumulationAvg sleetAccumulatio…"
click at [383, 99] on input "sleetAccumulationMin sleetAccumulationMax sleetAccumulationAvg sleetAccumulatio…" at bounding box center [330, 94] width 236 height 10
type input "sleetAccumulationMin sleetAccumulationMax sleetAccumulationAvg"
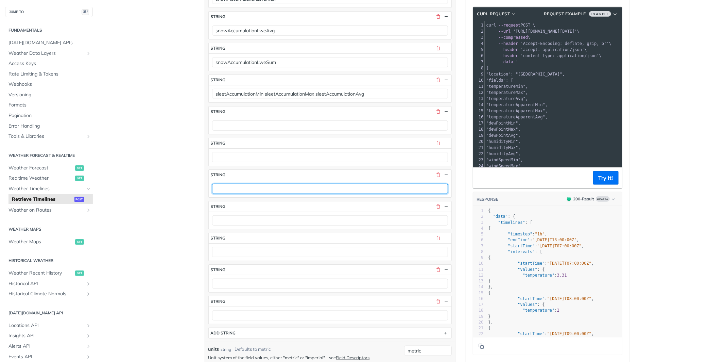
click at [254, 194] on input "text" at bounding box center [330, 189] width 236 height 10
paste input "sleetAccumulationSum"
type input "sleetAccumulationSum"
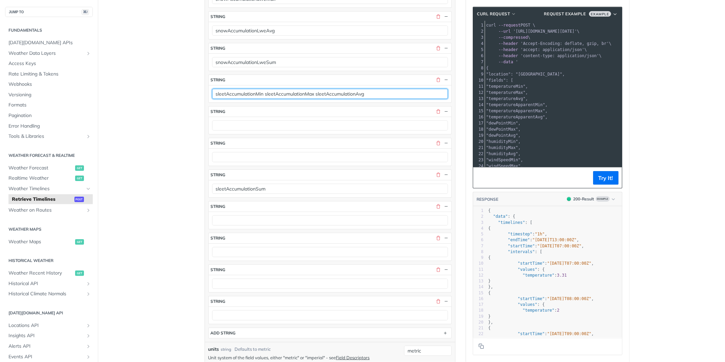
click at [352, 99] on input "sleetAccumulationMin sleetAccumulationMax sleetAccumulationAvg" at bounding box center [330, 94] width 236 height 10
type input "sleetAccumulationMin sleetAccumulationMax"
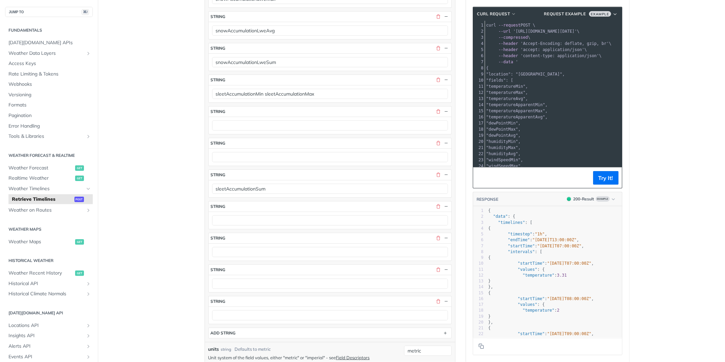
click at [273, 166] on div at bounding box center [330, 156] width 243 height 17
click at [273, 162] on input "text" at bounding box center [330, 157] width 236 height 10
paste input "sleetAccumulationAvg"
type input "sleetAccumulationAvg"
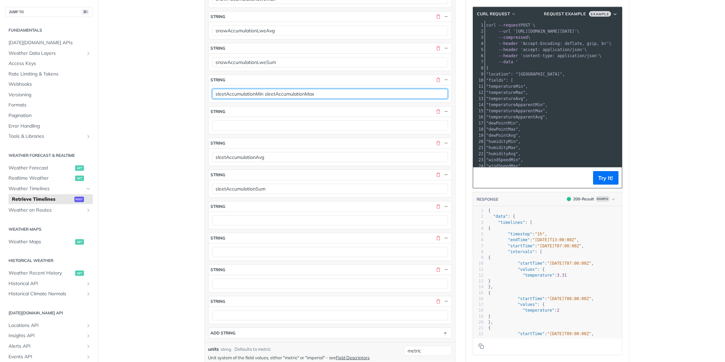
click at [300, 99] on input "sleetAccumulationMin sleetAccumulationMax" at bounding box center [330, 94] width 236 height 10
type input "sleetAccumulationMin"
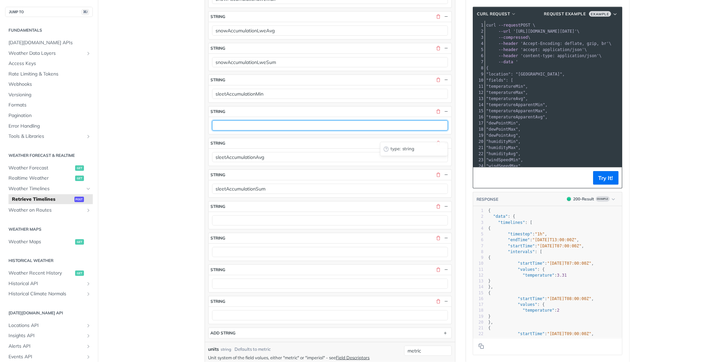
click at [251, 131] on input "text" at bounding box center [330, 125] width 236 height 10
paste input "sleetAccumulationMax"
type input "sleetAccumulationMax"
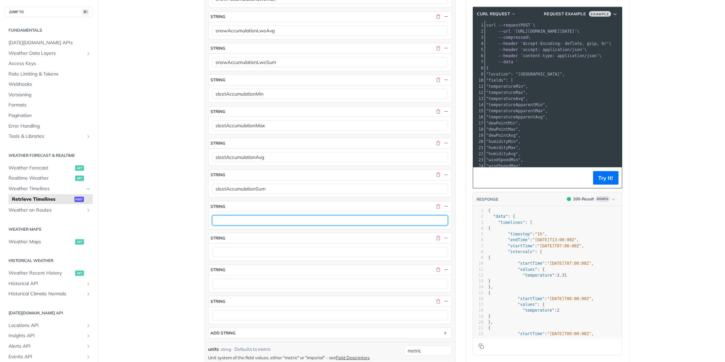
click at [275, 225] on input "text" at bounding box center [330, 220] width 236 height 10
paste input "altimeterSettingMin altimeterSettingMax altimeterSettingAvg"
click at [328, 225] on input "altimeterSettingMin altimeterSettingMax altimeterSettingAvg" at bounding box center [330, 220] width 236 height 10
type input "altimeterSettingMin altimeterSettingMax"
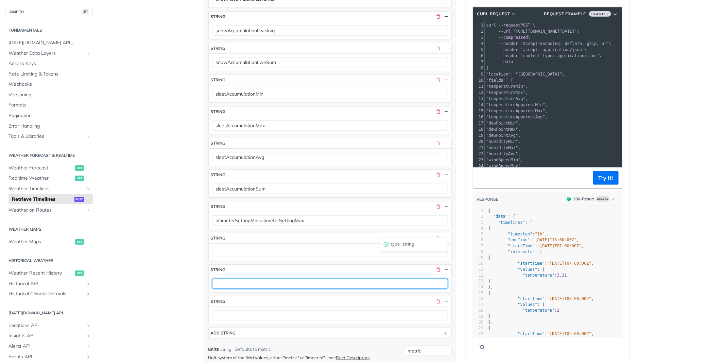
click at [246, 289] on input "text" at bounding box center [330, 283] width 236 height 10
paste input "altimeterSettingAvg"
type input "altimeterSettingAvg"
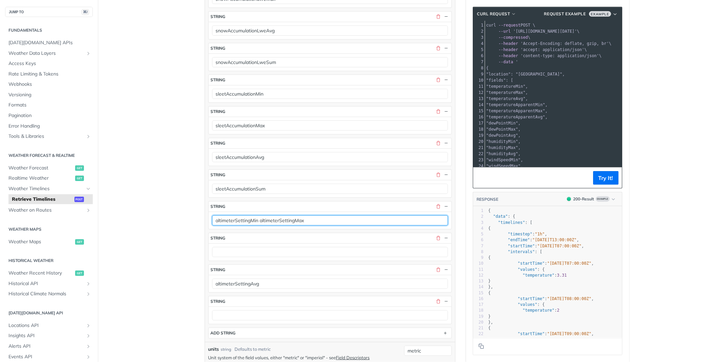
click at [288, 225] on input "altimeterSettingMin altimeterSettingMax" at bounding box center [330, 220] width 236 height 10
type input "altimeterSettingMin"
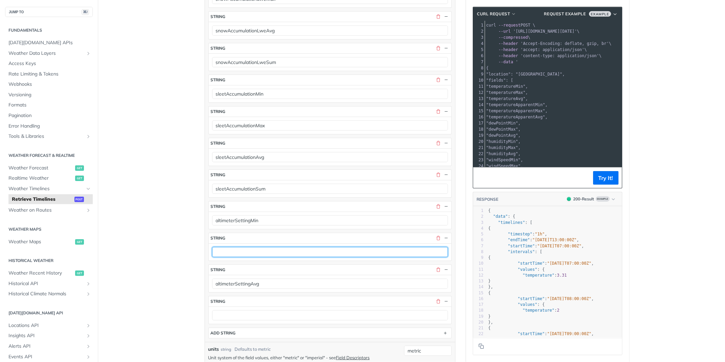
click at [265, 257] on input "text" at bounding box center [330, 252] width 236 height 10
paste input "altimeterSettingMax"
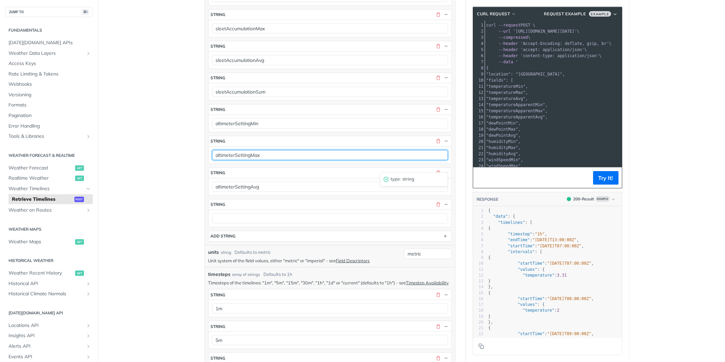
scroll to position [2733, 0]
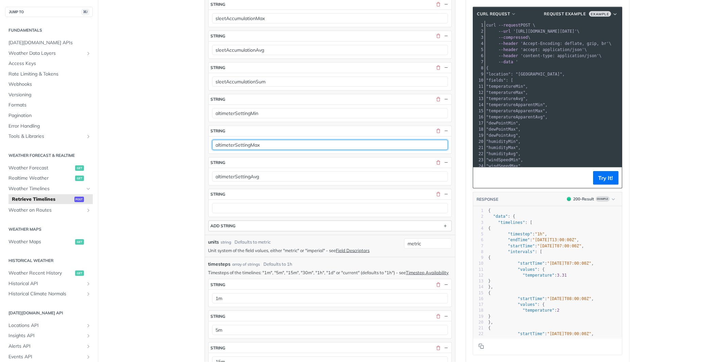
type input "altimeterSettingMax"
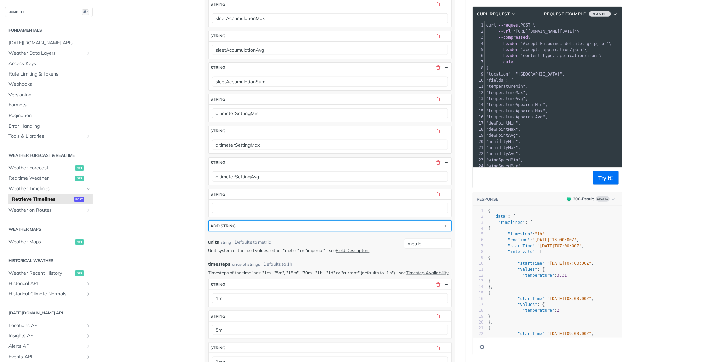
click at [236, 228] on div "ADD string" at bounding box center [223, 225] width 25 height 5
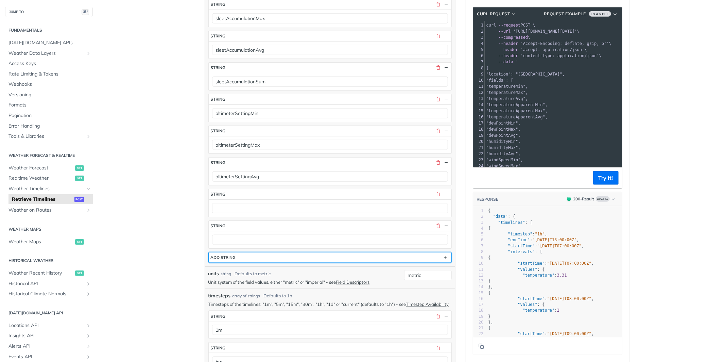
click at [232, 260] on div "ADD string" at bounding box center [223, 257] width 25 height 5
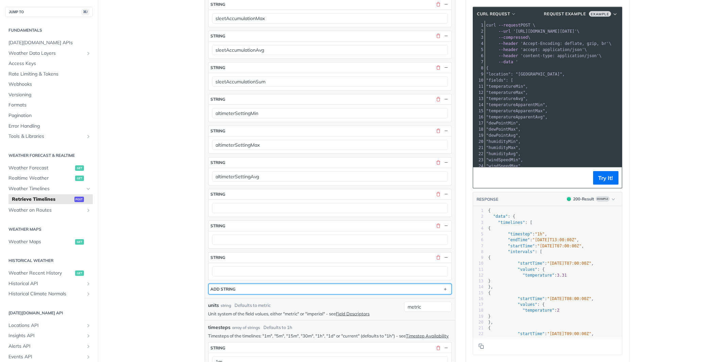
click at [230, 294] on button "ADD string" at bounding box center [330, 289] width 243 height 10
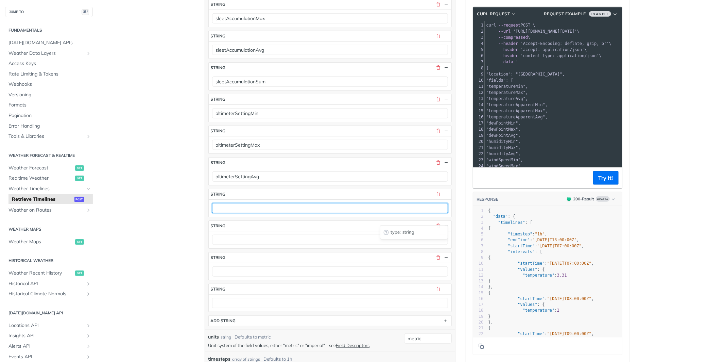
click at [241, 213] on input "text" at bounding box center [330, 208] width 236 height 10
paste input "pressureSurfaceLevelMin pressureSurfaceLevelMax pressureSurfaceLevelAvg"
click at [365, 213] on input "pressureSurfaceLevelMin pressureSurfaceLevelMax pressureSurfaceLevelAvg" at bounding box center [330, 208] width 236 height 10
type input "pressureSurfaceLevelMin pressureSurfaceLevelMax"
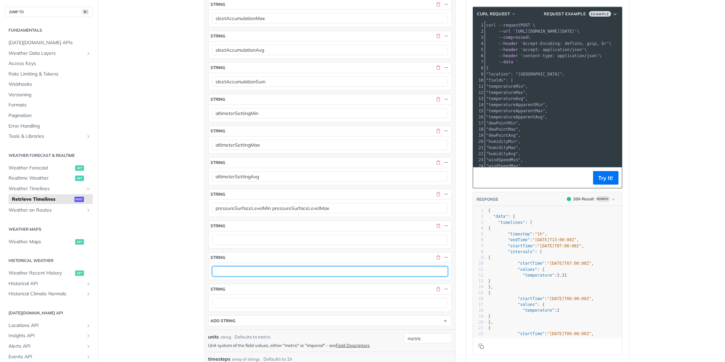
click at [269, 276] on input "text" at bounding box center [330, 271] width 236 height 10
paste input "pressureSurfaceLevelAvg"
type input "pressureSurfaceLevelAvg"
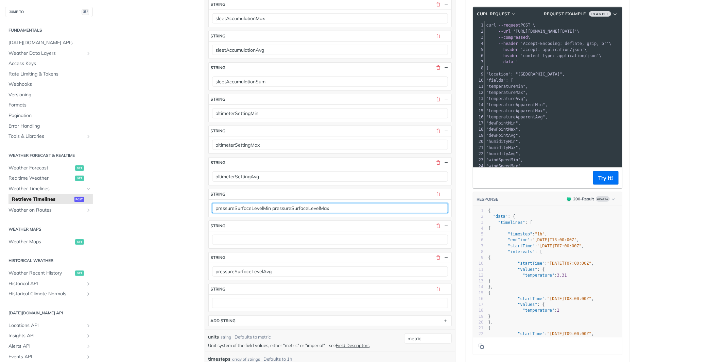
click at [315, 213] on input "pressureSurfaceLevelMin pressureSurfaceLevelMax" at bounding box center [330, 208] width 236 height 10
type input "pressureSurfaceLevelMin"
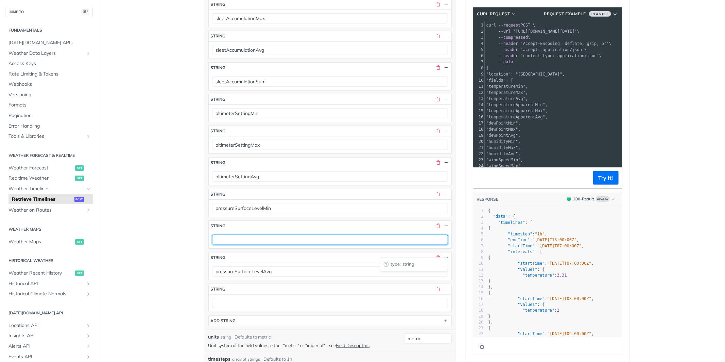
click at [267, 245] on input "text" at bounding box center [330, 240] width 236 height 10
paste input "pressureSurfaceLevelMax"
type input "pressureSurfaceLevelMax"
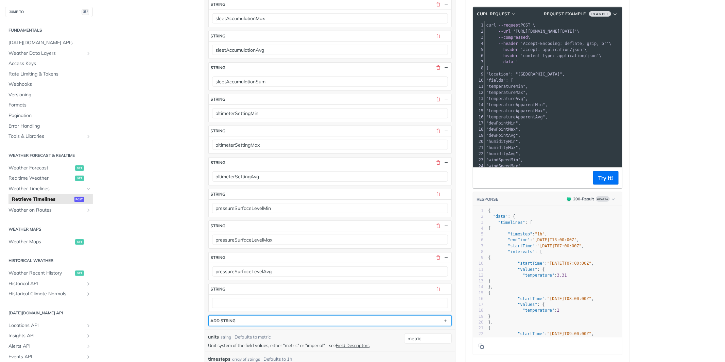
click at [253, 326] on button "ADD string" at bounding box center [330, 321] width 243 height 10
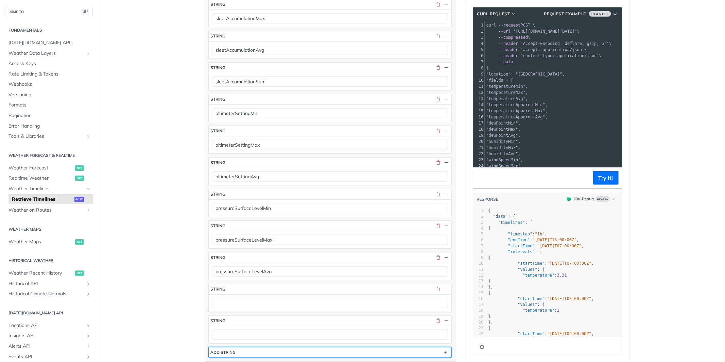
scroll to position [2816, 0]
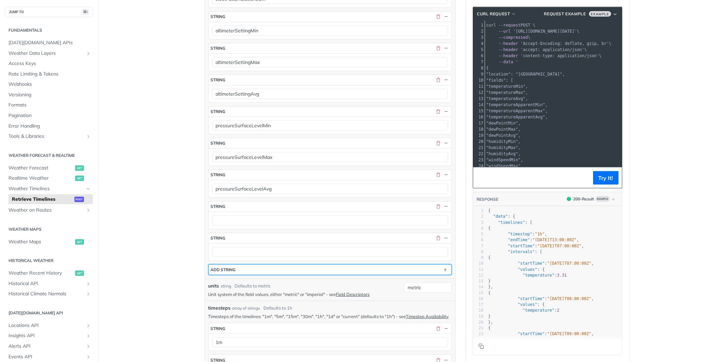
click at [236, 272] on div "ADD string" at bounding box center [223, 269] width 25 height 5
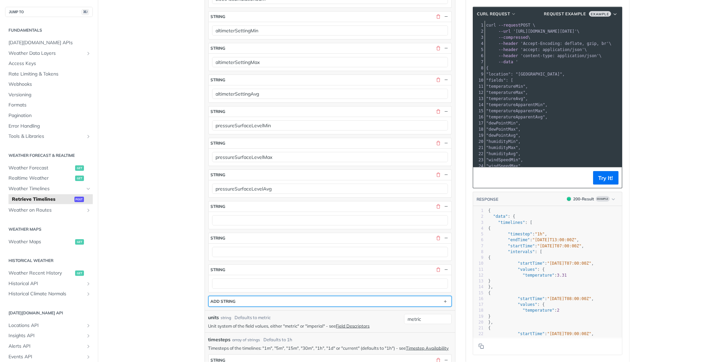
click at [237, 306] on button "ADD string" at bounding box center [330, 301] width 243 height 10
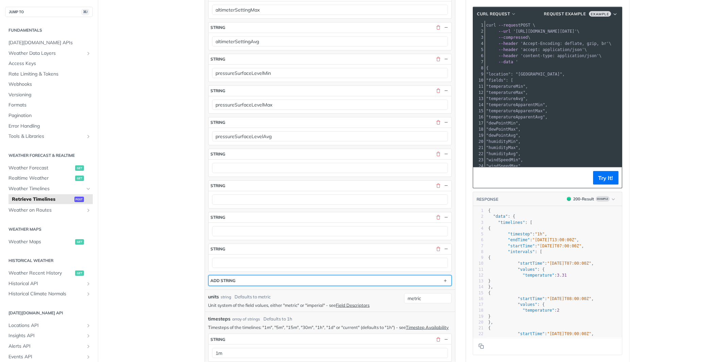
scroll to position [2876, 0]
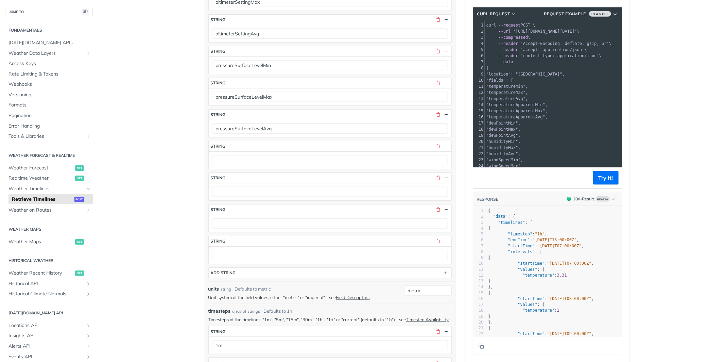
click at [232, 275] on div "ADD string" at bounding box center [223, 272] width 25 height 5
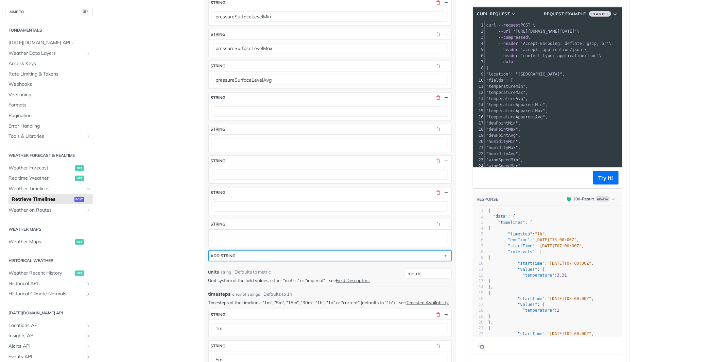
scroll to position [2963, 0]
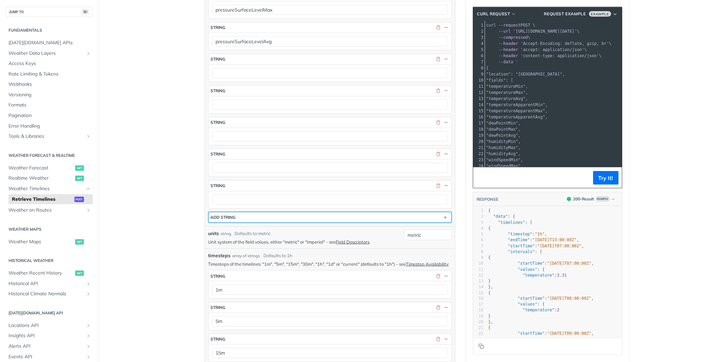
click at [235, 220] on div "ADD string" at bounding box center [223, 217] width 25 height 5
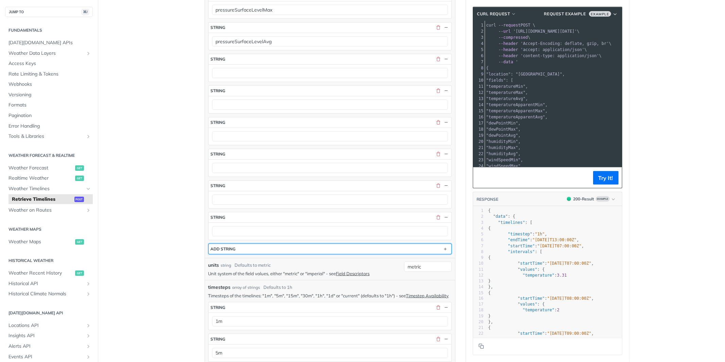
click at [235, 251] on div "ADD string" at bounding box center [223, 248] width 25 height 5
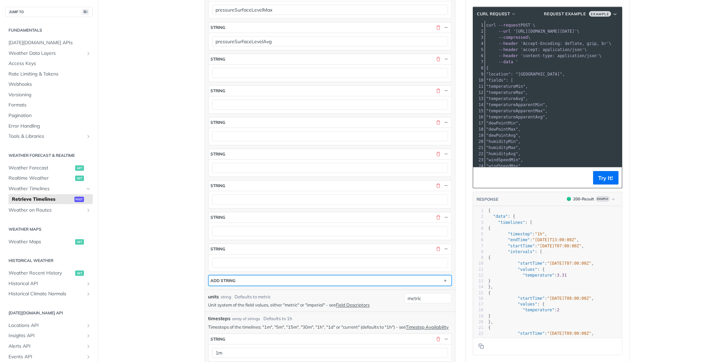
click at [232, 283] on div "ADD string" at bounding box center [223, 280] width 25 height 5
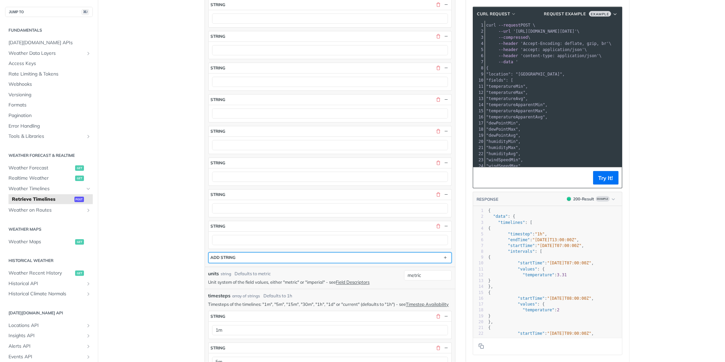
scroll to position [3018, 0]
click at [235, 260] on div "ADD string" at bounding box center [223, 257] width 25 height 5
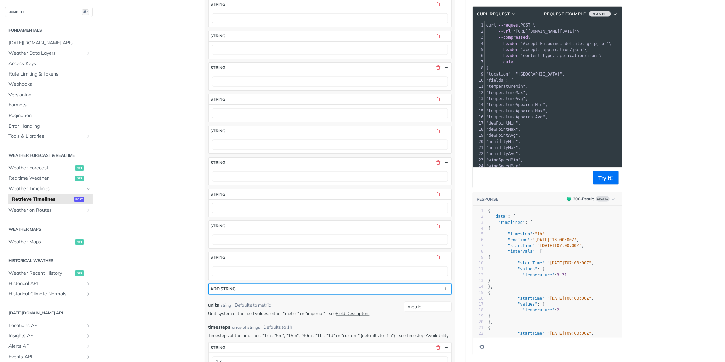
click at [234, 291] on div "ADD string" at bounding box center [223, 288] width 25 height 5
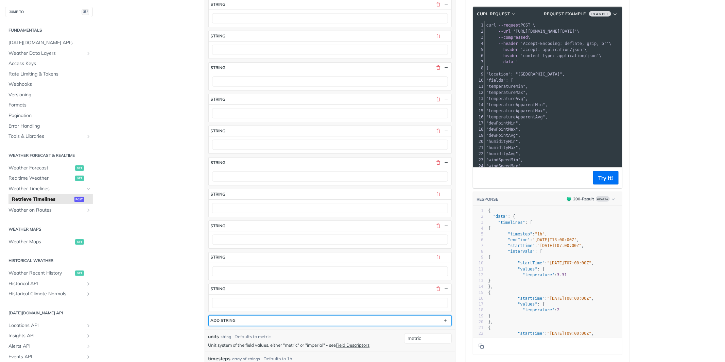
click at [236, 326] on button "ADD string" at bounding box center [330, 321] width 243 height 10
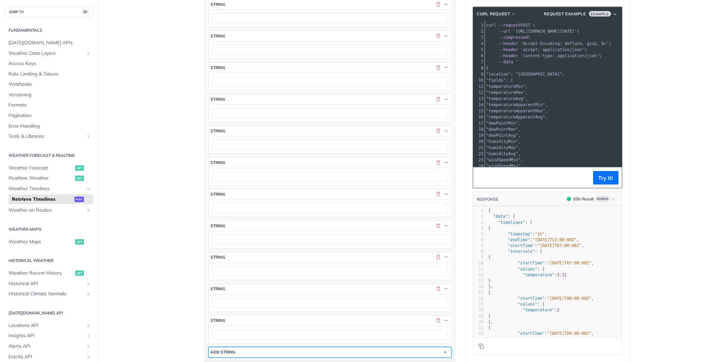
scroll to position [2994, 0]
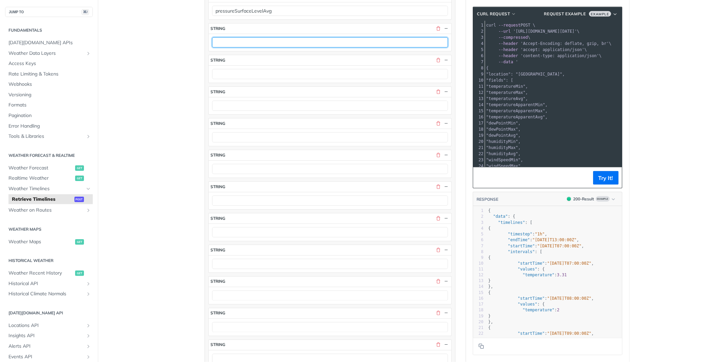
click at [245, 48] on input "text" at bounding box center [330, 42] width 236 height 10
paste input "pressureSeaLevelMin pressureSeaLevelMax pressureSeaLevelAvg"
click at [340, 48] on input "pressureSeaLevelMin pressureSeaLevelMax pressureSeaLevelAvg" at bounding box center [330, 42] width 236 height 10
type input "pressureSeaLevelMin pressureSeaLevelMax"
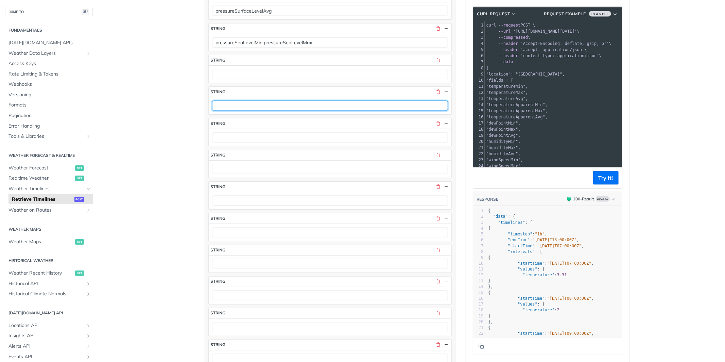
click at [264, 111] on input "text" at bounding box center [330, 106] width 236 height 10
paste input "pressureSeaLevelAvg"
type input "pressureSeaLevelAvg"
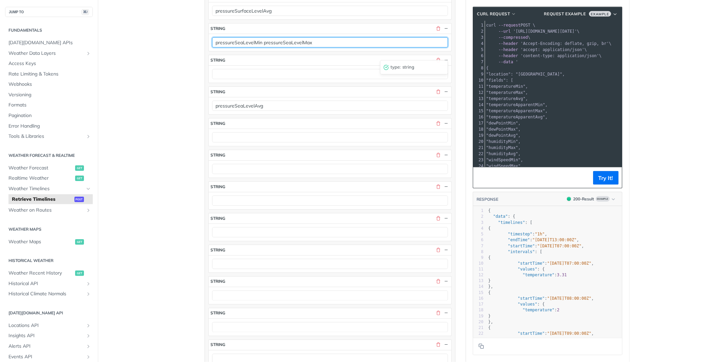
click at [299, 48] on input "pressureSeaLevelMin pressureSeaLevelMax" at bounding box center [330, 42] width 236 height 10
type input "pressureSeaLevelMin"
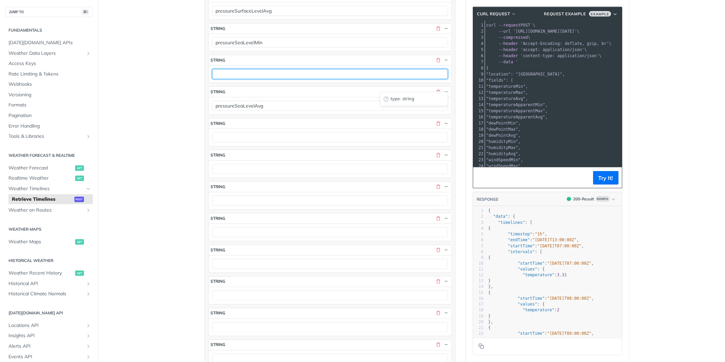
click at [270, 79] on input "text" at bounding box center [330, 74] width 236 height 10
paste input "pressureSeaLevelMax"
type input "pressureSeaLevelMax"
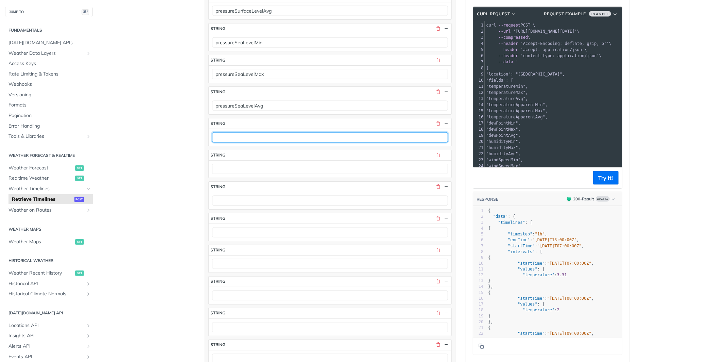
click at [252, 142] on input "text" at bounding box center [330, 137] width 236 height 10
paste input "moonPhase gdd10To30 gdd10To31 gdd08To30 gdd03To25"
click at [329, 142] on input "moonPhase gdd10To30 gdd10To31 gdd08To30 gdd03To25" at bounding box center [330, 137] width 236 height 10
type input "moonPhase gdd10To30 gdd10To31 gdd08To30"
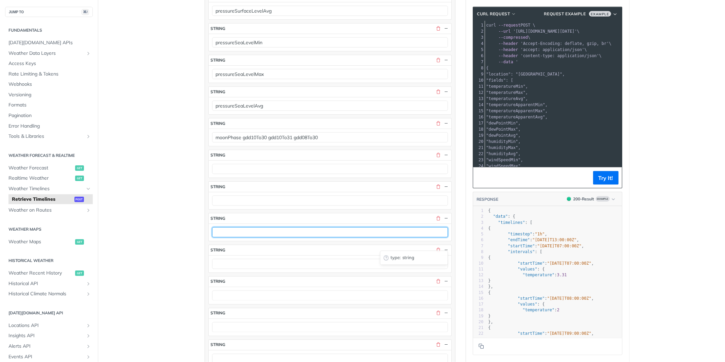
click at [251, 237] on input "text" at bounding box center [330, 232] width 236 height 10
paste input "gdd03To25"
type input "gdd03To25"
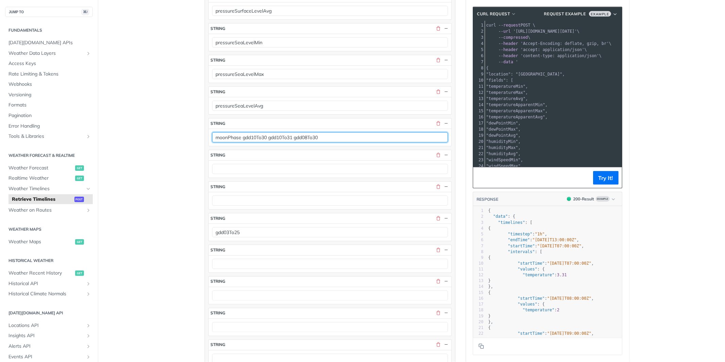
click at [312, 142] on input "moonPhase gdd10To30 gdd10To31 gdd08To30" at bounding box center [330, 137] width 236 height 10
type input "moonPhase gdd10To30 gdd10To31"
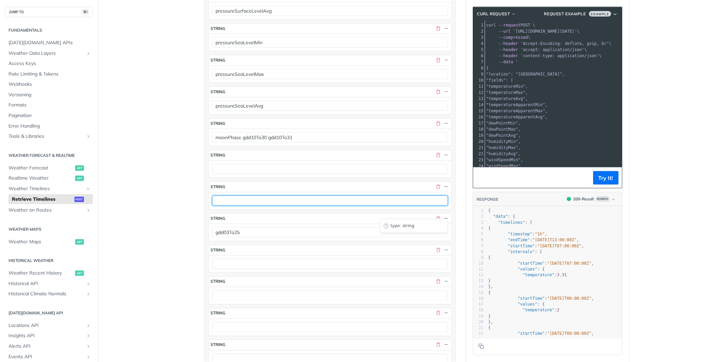
click at [265, 206] on input "text" at bounding box center [330, 201] width 236 height 10
paste input "gdd08To30"
type input "gdd08To30"
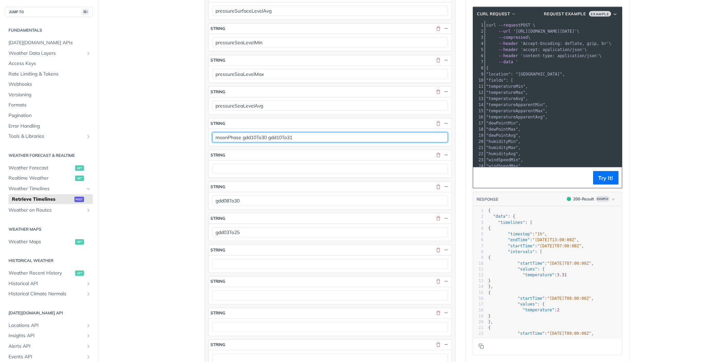
click at [290, 142] on input "moonPhase gdd10To30 gdd10To31" at bounding box center [330, 137] width 236 height 10
type input "moonPhase gdd10To30"
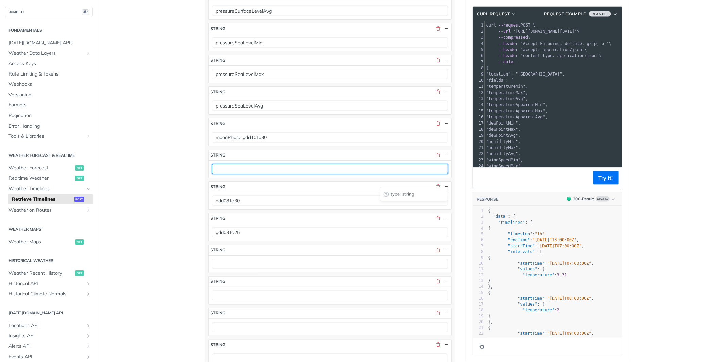
click at [266, 174] on input "text" at bounding box center [330, 169] width 236 height 10
paste
type input "gdd10To31"
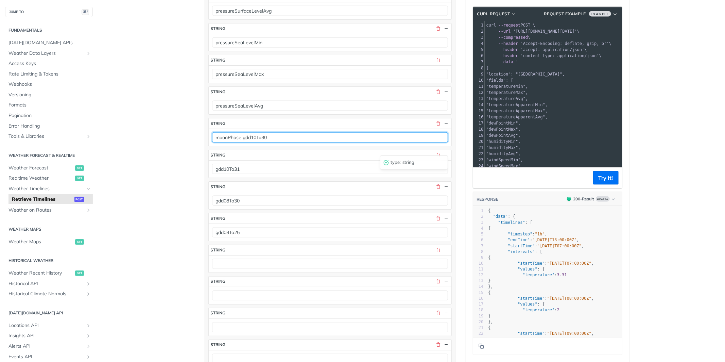
click at [259, 142] on input "moonPhase gdd10To30" at bounding box center [330, 137] width 236 height 10
type input "moonPhase"
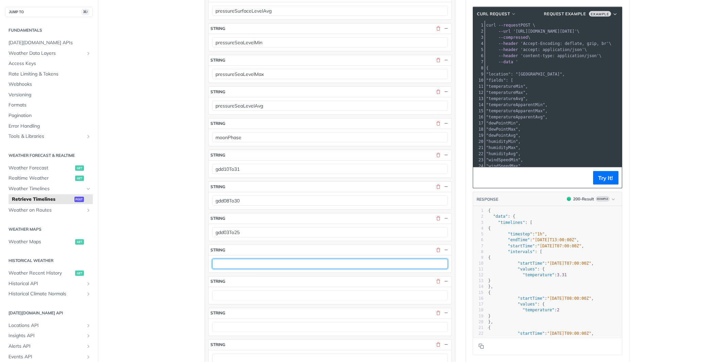
click at [232, 269] on input "text" at bounding box center [330, 264] width 236 height 10
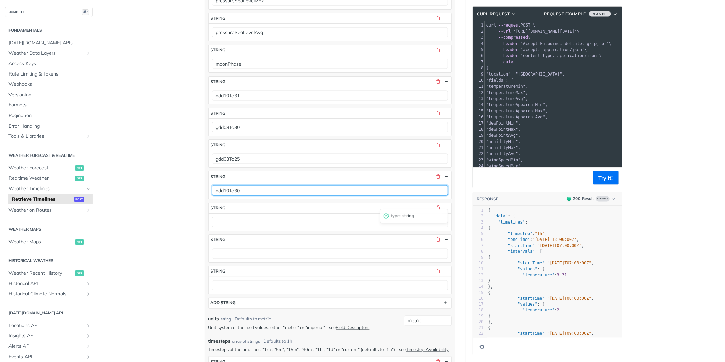
scroll to position [3103, 0]
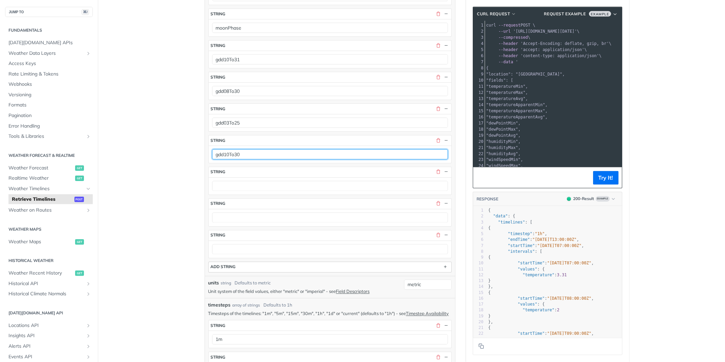
type input "gdd10To30"
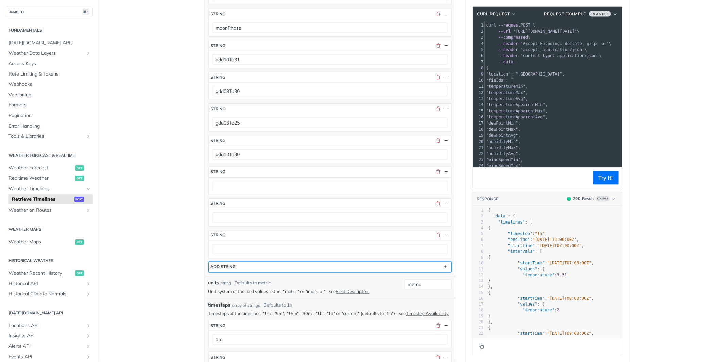
click at [231, 269] on div "ADD string" at bounding box center [223, 266] width 25 height 5
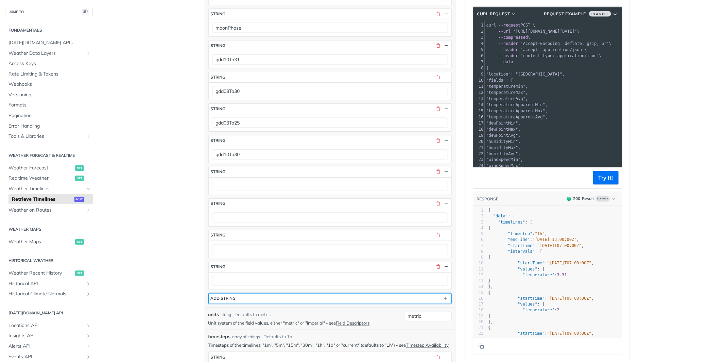
click at [230, 301] on div "ADD string" at bounding box center [223, 298] width 25 height 5
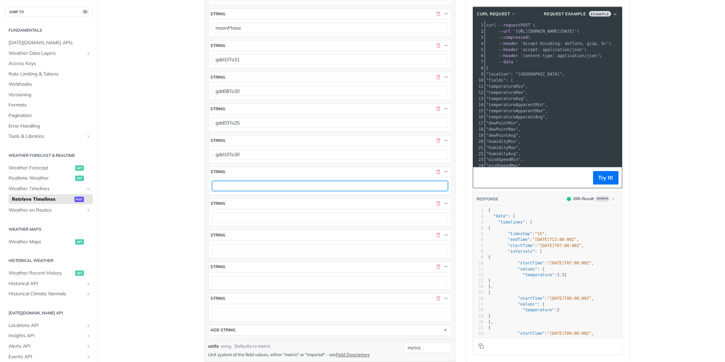
click at [244, 191] on input "text" at bounding box center [330, 186] width 236 height 10
click at [333, 191] on input "evapotranspirationMin evapotranspirationMax evapotranspirationAvg" at bounding box center [330, 186] width 236 height 10
type input "evapotranspirationMin evapotranspirationMax"
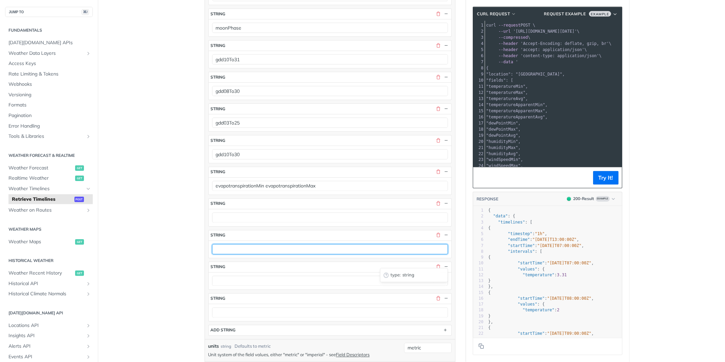
click at [243, 254] on input "text" at bounding box center [330, 249] width 236 height 10
type input "evapotranspirationAvg"
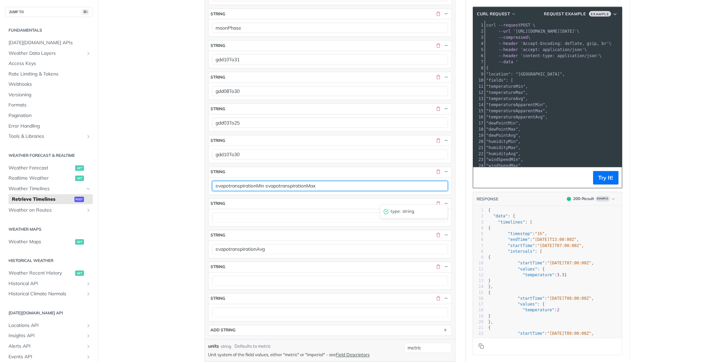
click at [307, 191] on input "evapotranspirationMin evapotranspirationMax" at bounding box center [330, 186] width 236 height 10
type input "evapotranspirationMin"
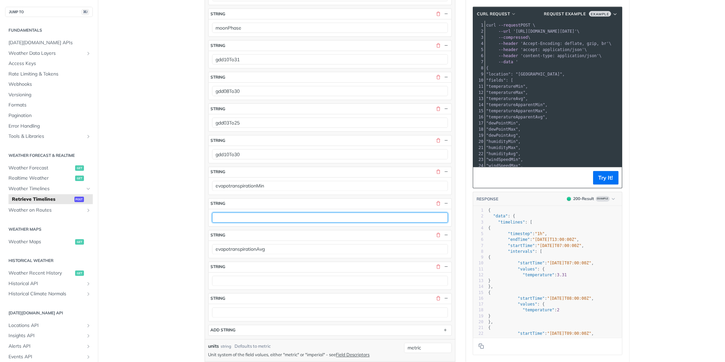
click at [267, 223] on input "text" at bounding box center [330, 218] width 236 height 10
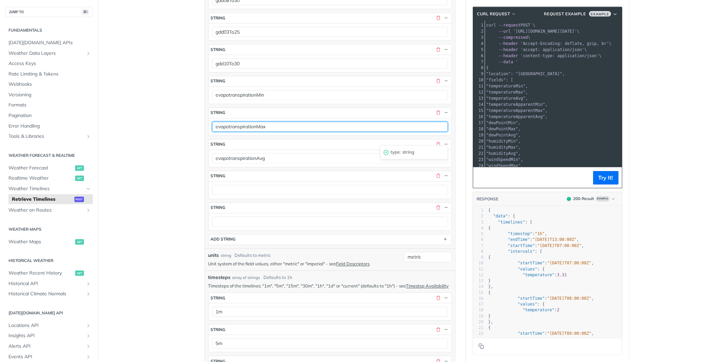
scroll to position [3210, 0]
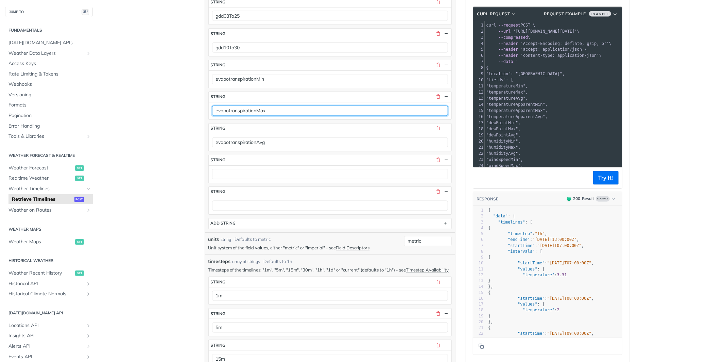
type input "evapotranspirationMax"
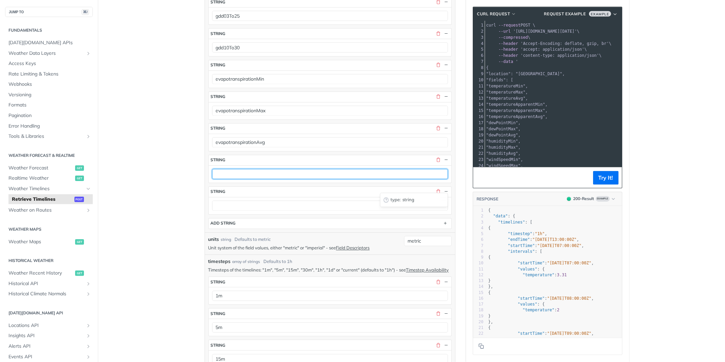
click at [243, 179] on input "text" at bounding box center [330, 174] width 236 height 10
click at [385, 179] on input "thunderstormProbabilityMin thunderstormProbabilityMax thunderstormProbabilityAvg" at bounding box center [330, 174] width 236 height 10
type input "thunderstormProbabilityMin thunderstormProbabilityMax"
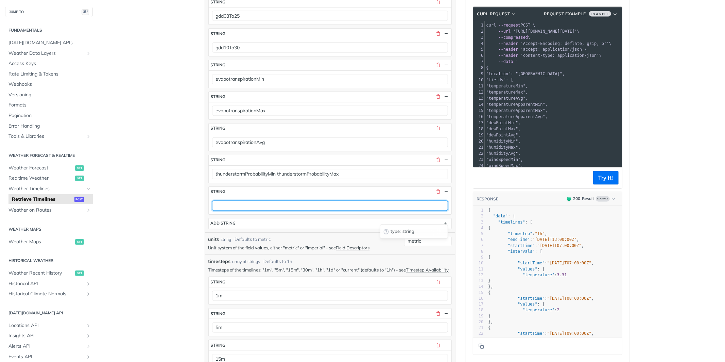
click at [315, 211] on input "text" at bounding box center [330, 206] width 236 height 10
type input "thunderstormProbabilityAvg"
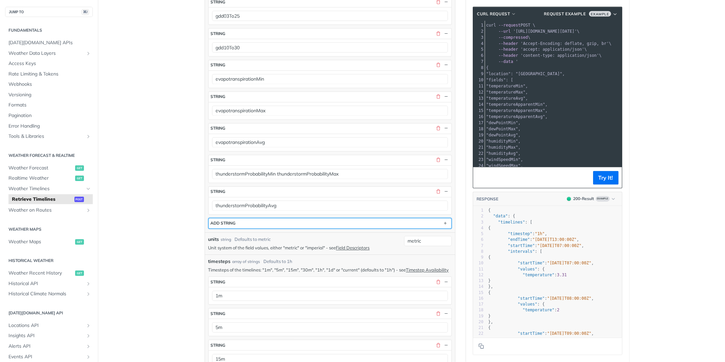
click at [293, 229] on button "ADD string" at bounding box center [330, 223] width 243 height 10
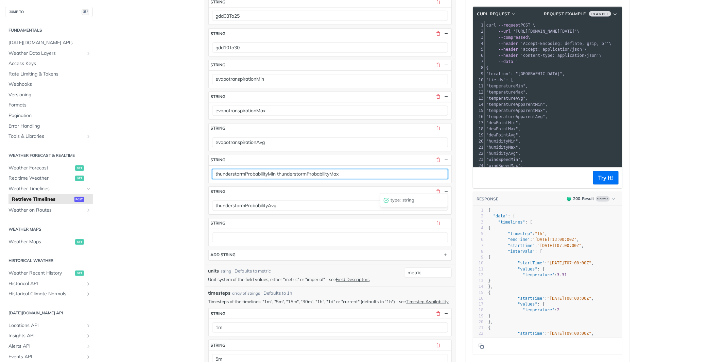
click at [325, 179] on input "thunderstormProbabilityMin thunderstormProbabilityMax" at bounding box center [330, 174] width 236 height 10
type input "thunderstormProbabilityMin"
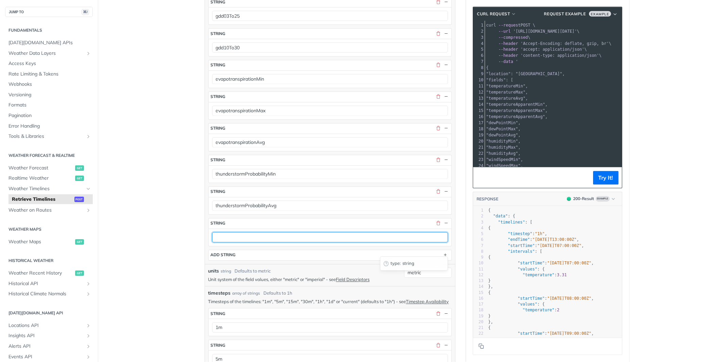
click at [252, 242] on input "text" at bounding box center [330, 237] width 236 height 10
type input "thunderstormProbabilityMax"
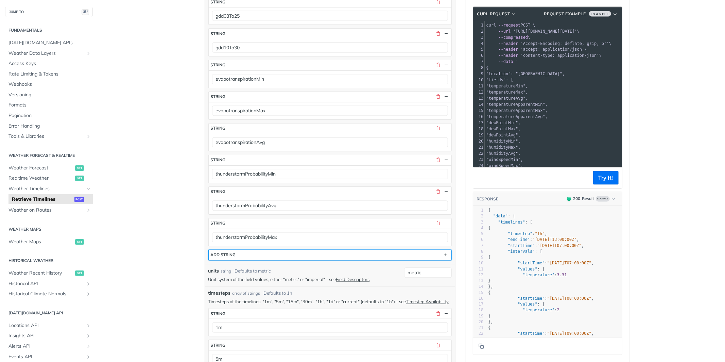
click at [240, 260] on button "ADD string" at bounding box center [330, 255] width 243 height 10
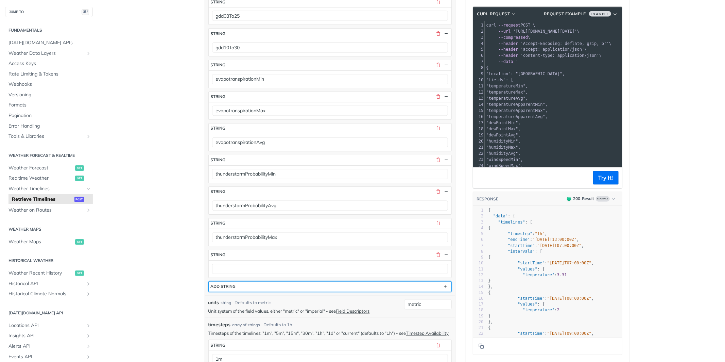
click at [242, 292] on button "ADD string" at bounding box center [330, 287] width 243 height 10
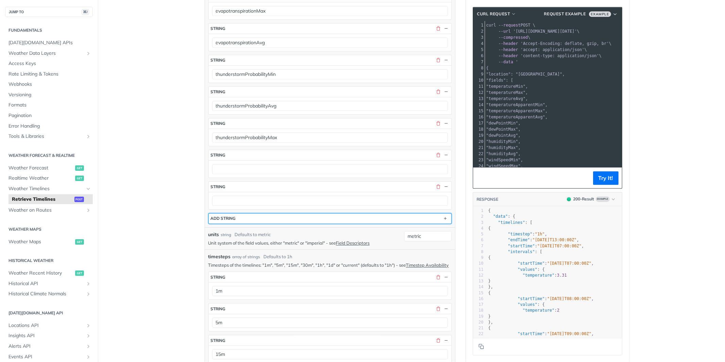
scroll to position [3368, 0]
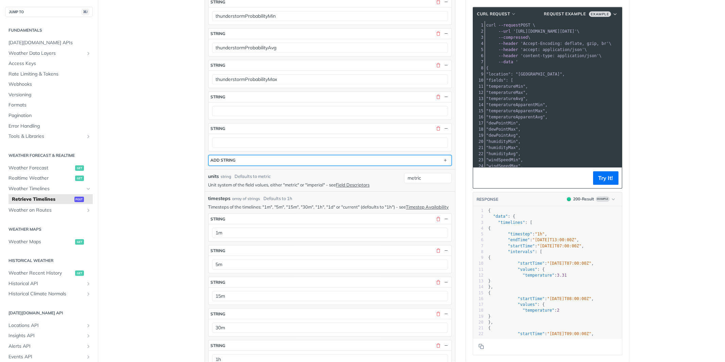
click at [240, 165] on button "ADD string" at bounding box center [330, 160] width 243 height 10
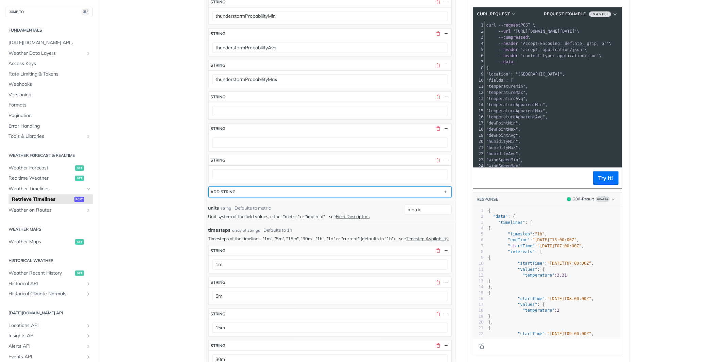
click at [235, 194] on div "ADD string" at bounding box center [223, 191] width 25 height 5
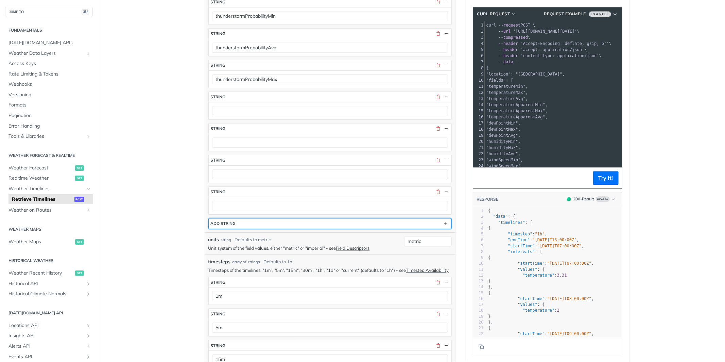
click at [236, 226] on div "ADD string" at bounding box center [223, 223] width 25 height 5
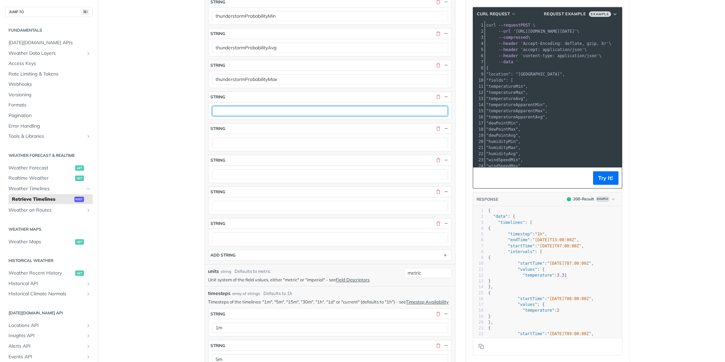
click at [223, 116] on input "text" at bounding box center [330, 111] width 236 height 10
click at [350, 116] on input "ezHeatStressIndexMin ezHeatStressIndexMax ezHeatStressIndexAvg" at bounding box center [330, 111] width 236 height 10
type input "ezHeatStressIndexMin ezHeatStressIndexMax"
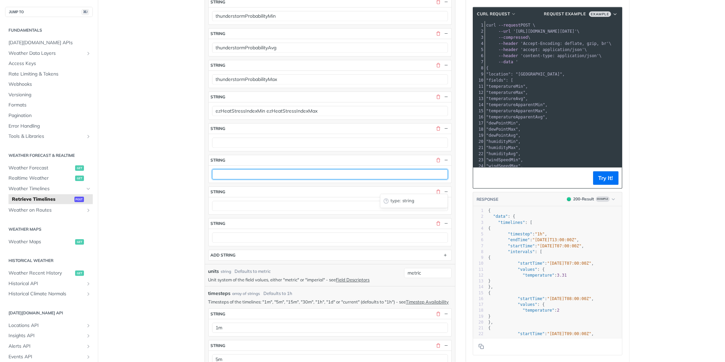
click at [254, 179] on input "text" at bounding box center [330, 174] width 236 height 10
type input "ezHeatStressIndexAvg"
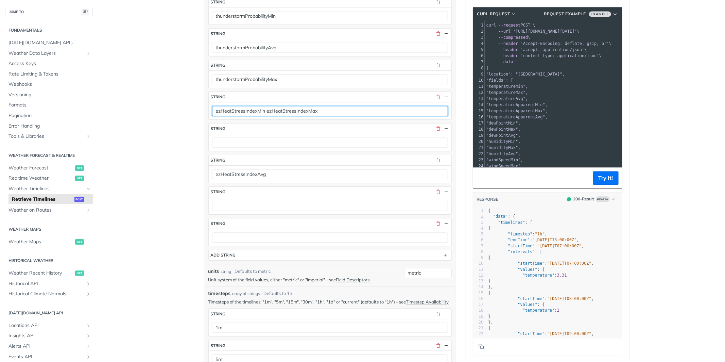
click at [305, 116] on input "ezHeatStressIndexMin ezHeatStressIndexMax" at bounding box center [330, 111] width 236 height 10
type input "ezHeatStressIndexMin"
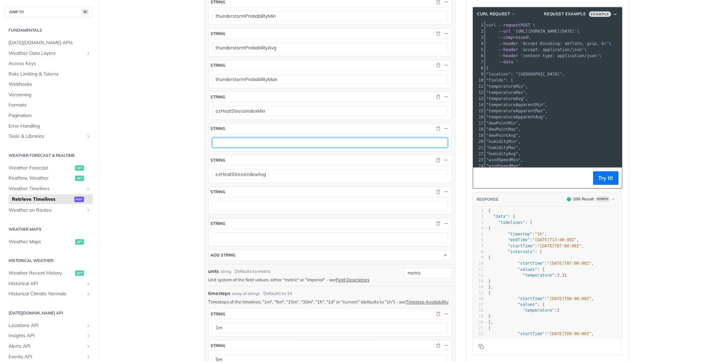
click at [282, 148] on input "text" at bounding box center [330, 142] width 236 height 10
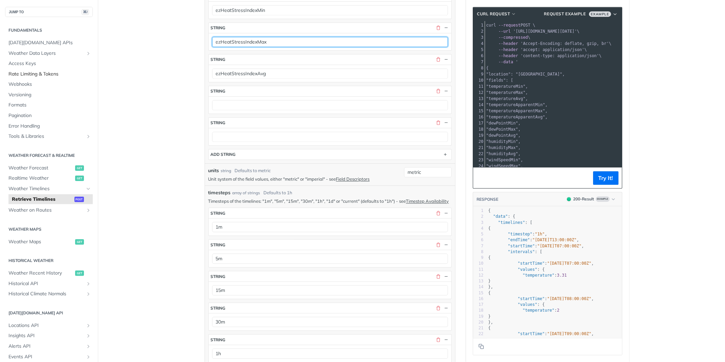
type input "ezHeatStressIndexMax"
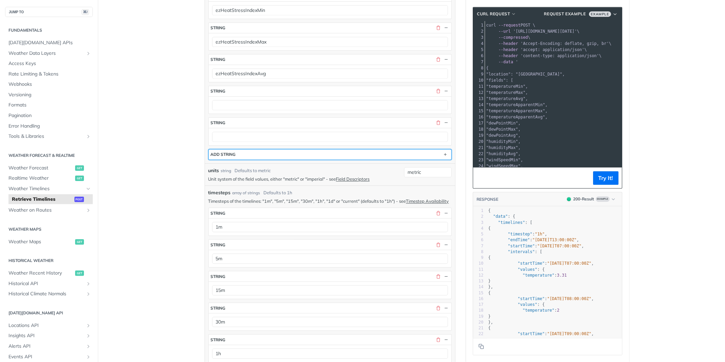
click at [229, 157] on div "ADD string" at bounding box center [223, 154] width 25 height 5
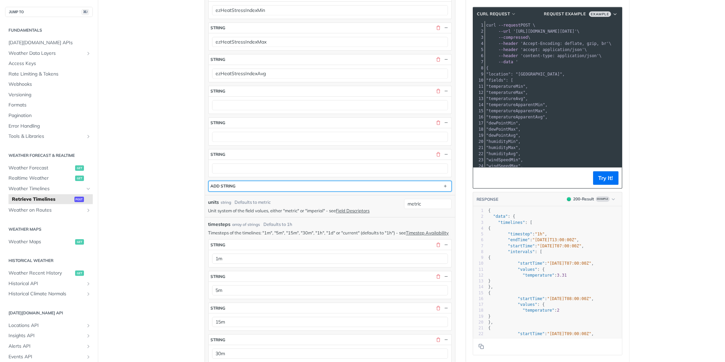
click at [246, 191] on button "ADD string" at bounding box center [330, 186] width 243 height 10
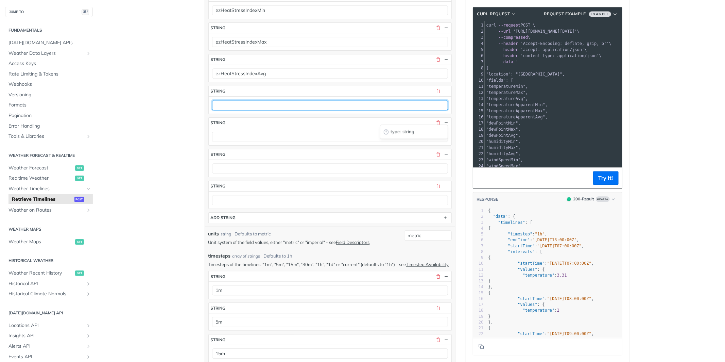
click at [240, 110] on input "text" at bounding box center [330, 105] width 236 height 10
click at [319, 110] on input "sunriseTime sunsetTime moonsetTime moonriseTime" at bounding box center [330, 105] width 236 height 10
type input "sunriseTime sunsetTime moonsetTime"
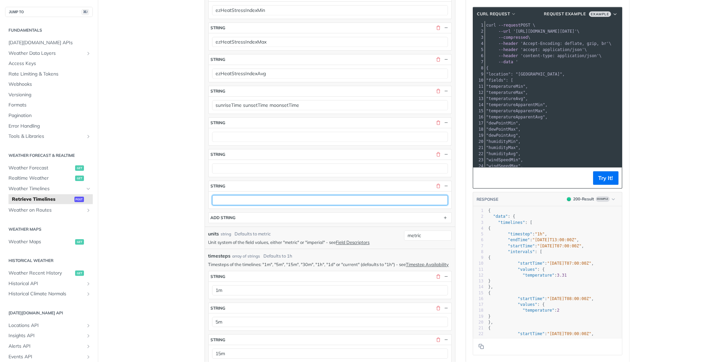
click at [258, 205] on input "text" at bounding box center [330, 200] width 236 height 10
type input "moonriseTime"
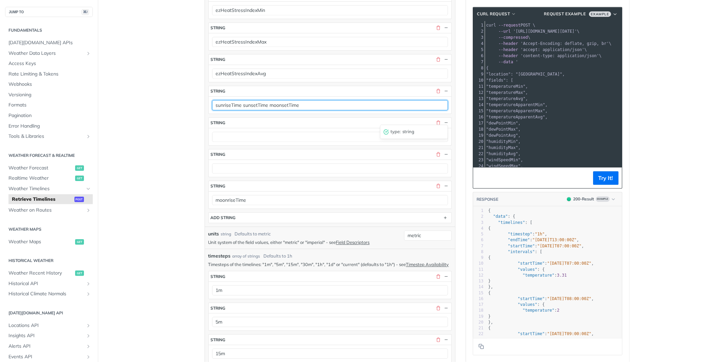
click at [290, 110] on input "sunriseTime sunsetTime moonsetTime" at bounding box center [330, 105] width 236 height 10
type input "sunriseTime sunsetTime"
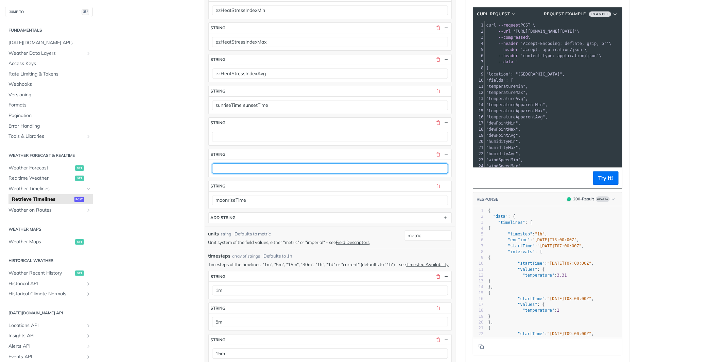
click at [259, 173] on input "text" at bounding box center [330, 168] width 236 height 10
type input "moonsetTime"
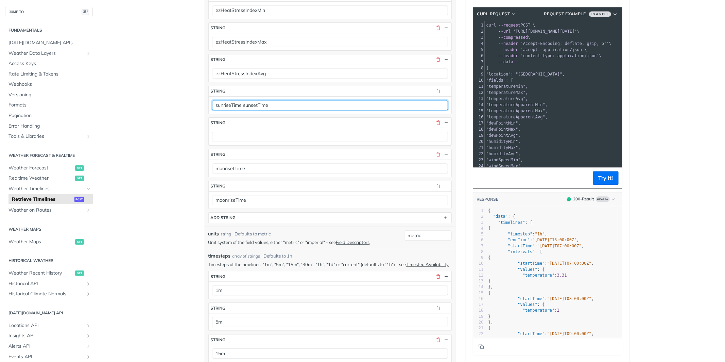
click at [258, 110] on input "sunriseTime sunsetTime" at bounding box center [330, 105] width 236 height 10
type input "sunriseTime"
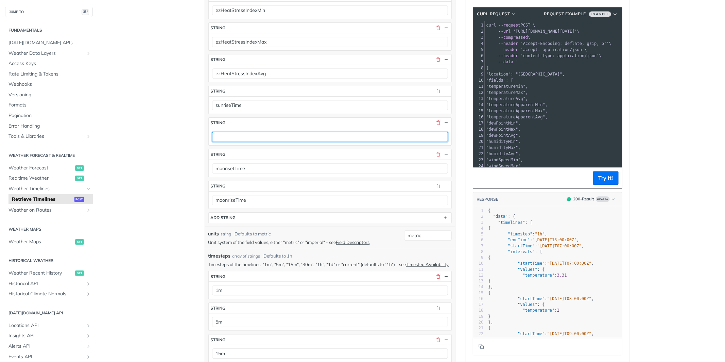
click at [245, 142] on input "text" at bounding box center [330, 137] width 236 height 10
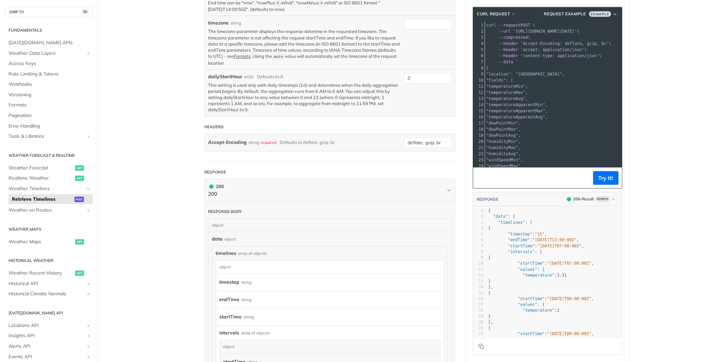
scroll to position [3849, 0]
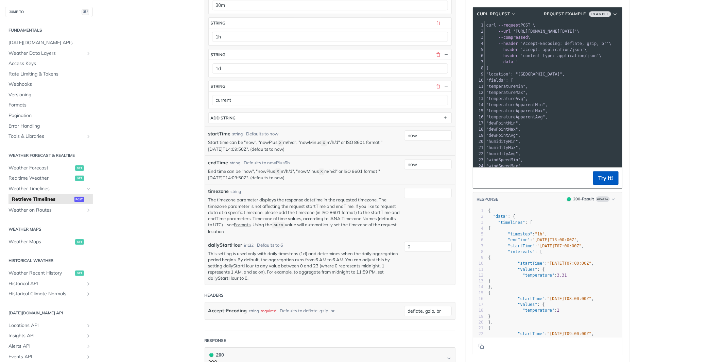
type input "sunsetTime"
click at [608, 179] on button "Try It!" at bounding box center [606, 178] width 26 height 14
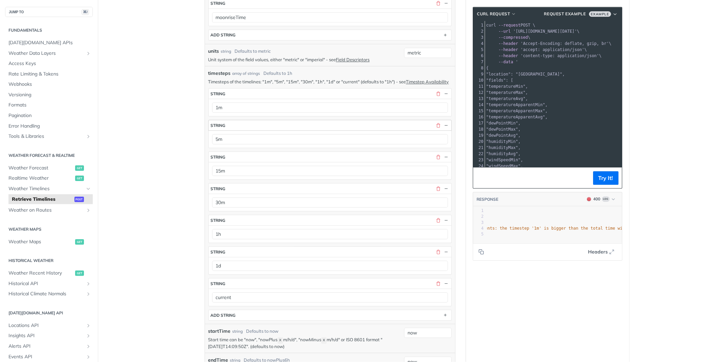
scroll to position [3755, 0]
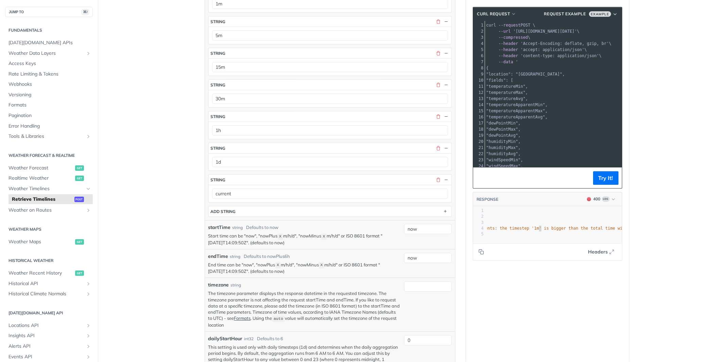
click at [538, 227] on span ""The request violated the following requirements: the timestep '1m' is bigger t…" at bounding box center [530, 228] width 307 height 5
click at [427, 234] on input "now" at bounding box center [428, 229] width 48 height 10
click at [477, 266] on section "cURL Request Request Example Example xxxxxxxxxx 21 5 22 100 "snowAccumulationLw…" at bounding box center [547, 133] width 163 height 267
click at [422, 263] on input "now" at bounding box center [428, 258] width 48 height 10
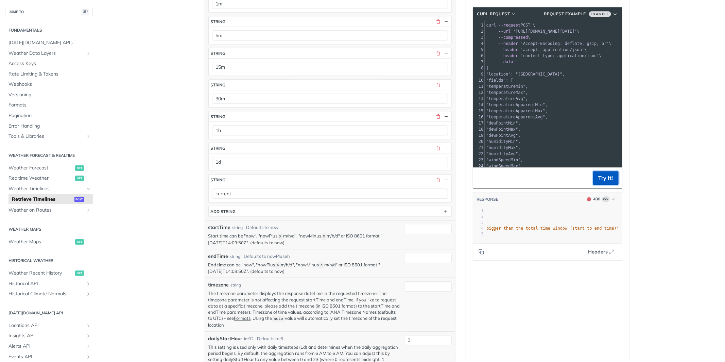
click at [605, 177] on button "Try It!" at bounding box center [606, 178] width 26 height 14
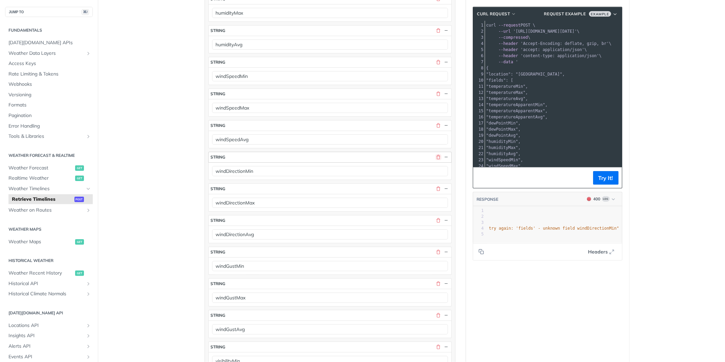
click at [439, 160] on button "button" at bounding box center [439, 157] width 6 height 6
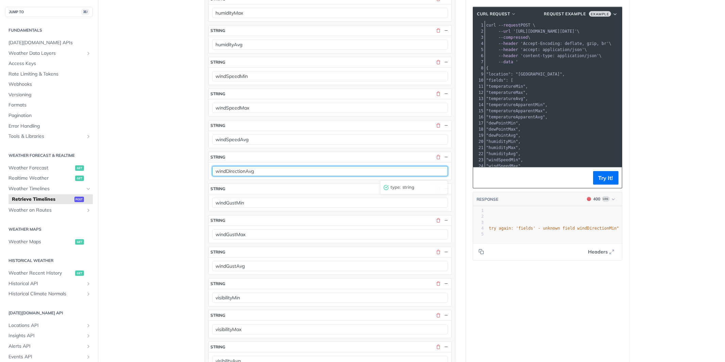
drag, startPoint x: 247, startPoint y: 172, endPoint x: 280, endPoint y: 172, distance: 32.6
click at [280, 172] on input "windDirectionAvg" at bounding box center [330, 171] width 236 height 10
type input "windDirection"
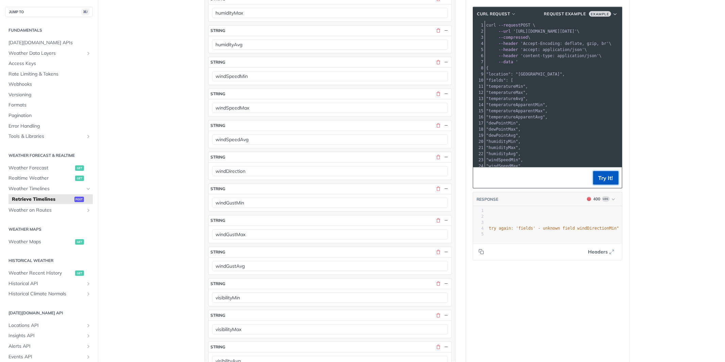
click at [610, 182] on button "Try It!" at bounding box center [606, 178] width 26 height 14
click at [591, 226] on span ""The entries provided as body parameters were not valid for the request. Fix Bo…" at bounding box center [443, 228] width 351 height 5
type textarea "sleetAccumulationSum"
click at [591, 226] on span ""The entries provided as body parameters were not valid for the request. Fix Bo…" at bounding box center [443, 228] width 351 height 5
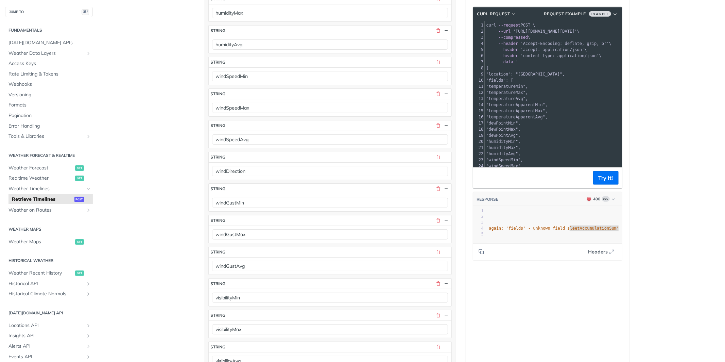
scroll to position [2580, 0]
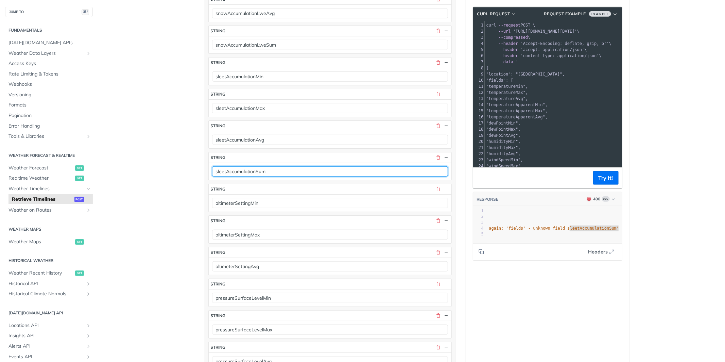
click at [249, 176] on input "sleetAccumulationSum" at bounding box center [330, 171] width 236 height 10
click at [281, 176] on input "sleetAccumulationSum" at bounding box center [330, 171] width 236 height 10
click at [285, 176] on input "sleetAccumulationSum sleet accumulation" at bounding box center [330, 171] width 236 height 10
click at [283, 176] on input "sleetAccumulationSum sleet accumulation" at bounding box center [330, 171] width 236 height 10
click at [312, 176] on input "sleetAccumulationSum sleetAccumulation" at bounding box center [330, 171] width 236 height 10
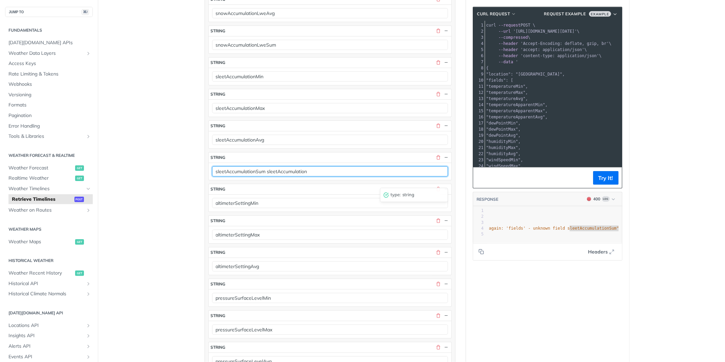
click at [312, 176] on input "sleetAccumulationSum sleetAccumulation" at bounding box center [330, 171] width 236 height 10
click at [247, 176] on input "sleetAccumulationSum sleetAccumulationSum" at bounding box center [330, 171] width 236 height 10
type input "sleetAccumulationSum"
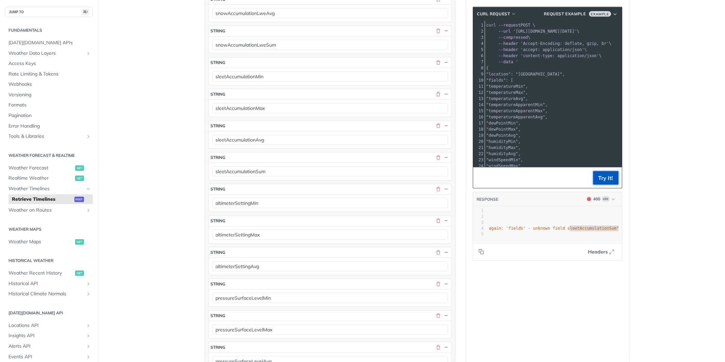
click at [607, 176] on button "Try It!" at bounding box center [606, 178] width 26 height 14
click at [559, 227] on span ""The entries provided as body parameters were not valid for the request. Fix Bo…" at bounding box center [443, 228] width 351 height 5
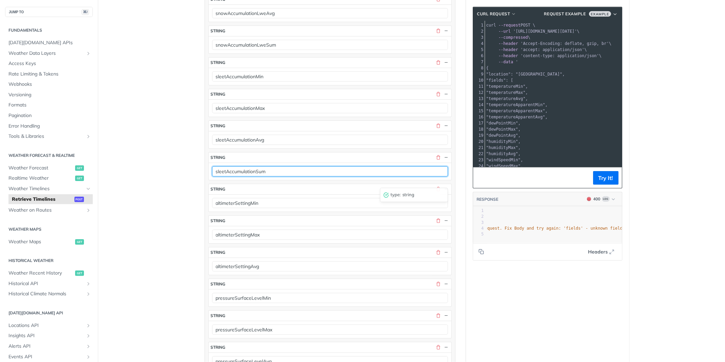
click at [354, 176] on input "sleetAccumulationSum" at bounding box center [330, 171] width 236 height 10
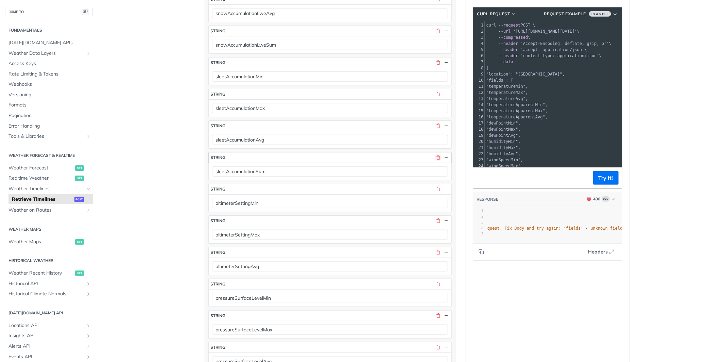
click at [438, 160] on button "button" at bounding box center [439, 157] width 6 height 6
click at [608, 179] on button "Try It!" at bounding box center [606, 178] width 26 height 14
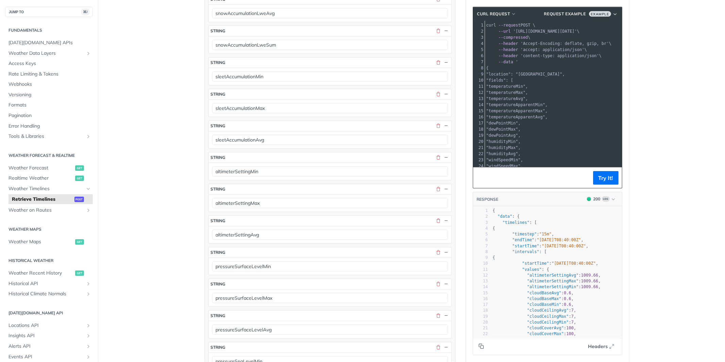
click at [481, 346] on icon "Copy to clipboard" at bounding box center [481, 345] width 5 height 5
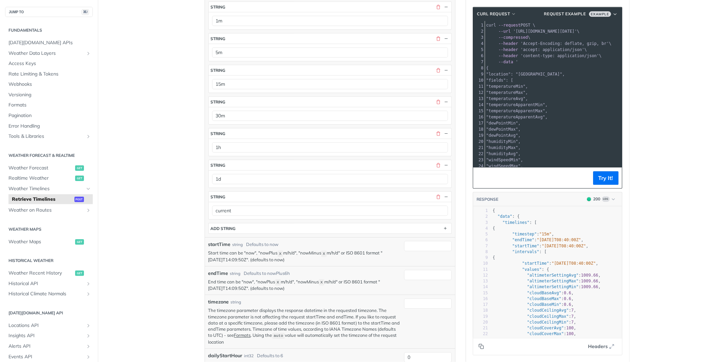
scroll to position [3644, 0]
click at [479, 342] on button "Copy to clipboard" at bounding box center [482, 346] width 10 height 10
click at [290, 262] on p "Start time can be "now", "nowPlus X m/h/d", "nowMinus X m/h/d" or ISO 8601 form…" at bounding box center [304, 255] width 192 height 13
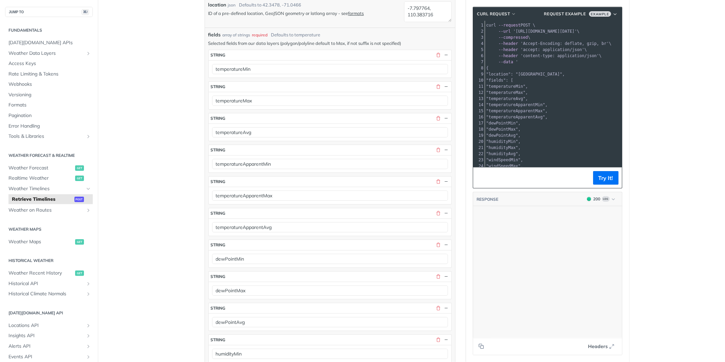
scroll to position [1239, 0]
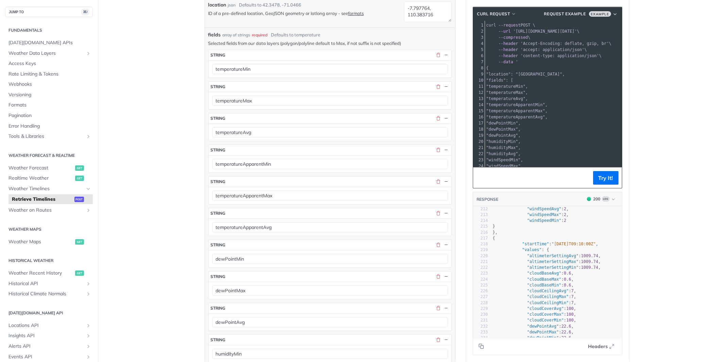
click at [482, 346] on icon "Copy to clipboard" at bounding box center [481, 345] width 5 height 5
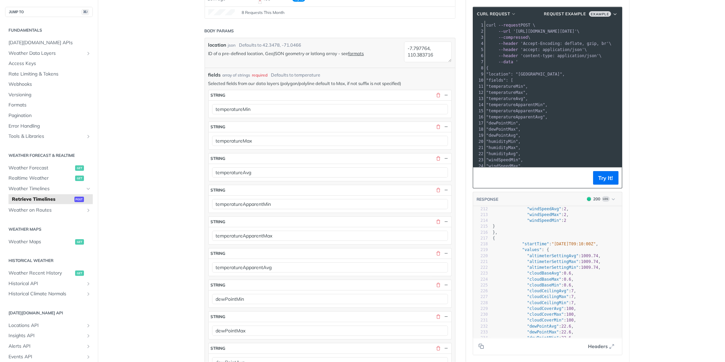
click at [527, 109] on span ""temperatureApparentMax"," at bounding box center [518, 110] width 62 height 5
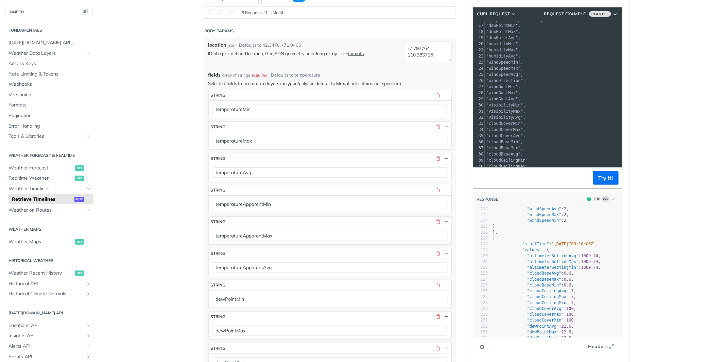
click at [526, 109] on span ""visibilityMax"," at bounding box center [506, 111] width 39 height 5
click at [543, 108] on pre ""visibilityMax"," at bounding box center [598, 111] width 226 height 6
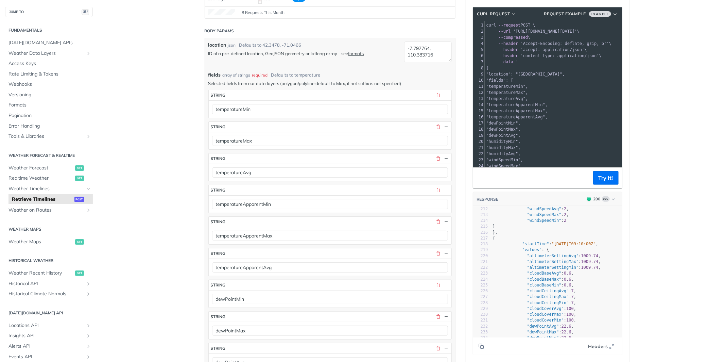
copy div "curl --request POST \ 2 --url '[URL][DOMAIN_NAME][DATE]' \ 3 --compressed \ 4 -…"
click at [543, 108] on span ""temperatureApparentMax"," at bounding box center [518, 110] width 62 height 5
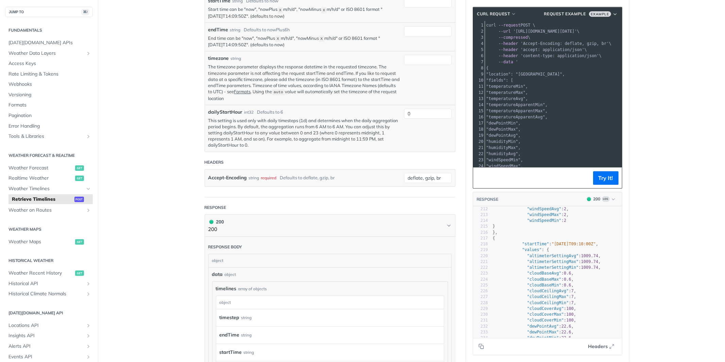
scroll to position [3843, 0]
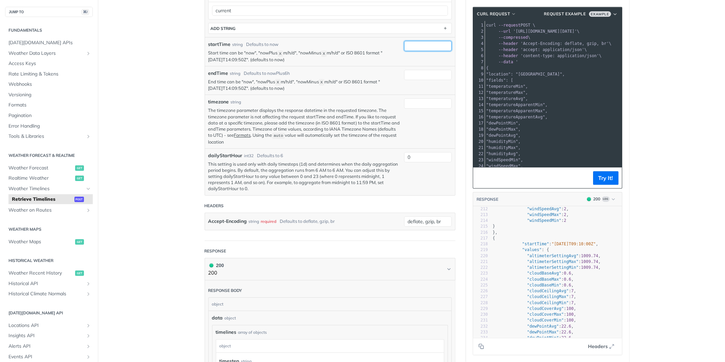
click at [419, 51] on input "startTime" at bounding box center [428, 46] width 48 height 10
click at [607, 176] on button "Try It!" at bounding box center [606, 178] width 26 height 14
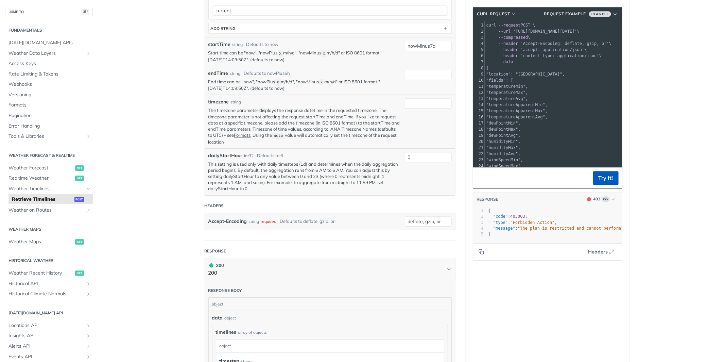
scroll to position [0, 0]
click at [589, 229] on span ""The plan is restricted and cannot perform this action. Adjust action and try a…" at bounding box center [686, 228] width 337 height 5
click at [589, 229] on span ""The plan is restricted and cannot perform this action. Adjust action and try a…" at bounding box center [490, 228] width 337 height 5
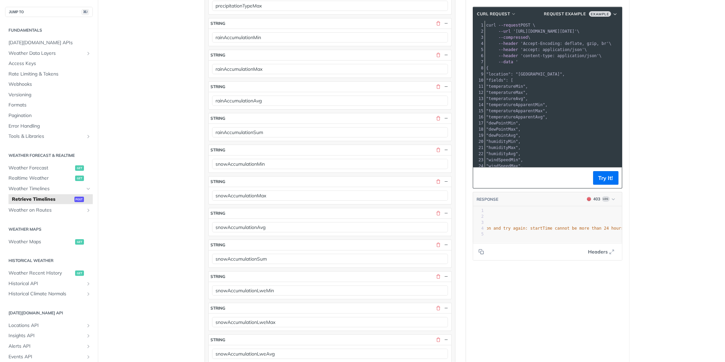
scroll to position [0, 11]
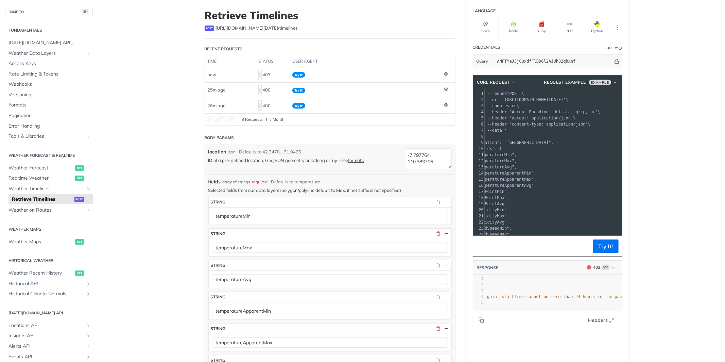
click at [480, 318] on icon "Copy to clipboard" at bounding box center [480, 319] width 3 height 3
click at [530, 298] on span ""The plan is restricted and cannot perform this action. Adjust action and try a…" at bounding box center [461, 296] width 337 height 5
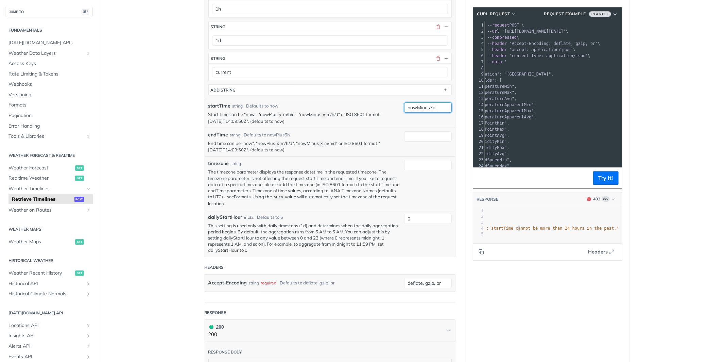
click at [439, 113] on input "nowMinus7d" at bounding box center [428, 107] width 48 height 10
type input "nowMinus1d"
click at [617, 175] on button "Try It!" at bounding box center [606, 178] width 26 height 14
click at [607, 179] on button "Try It!" at bounding box center [606, 178] width 26 height 14
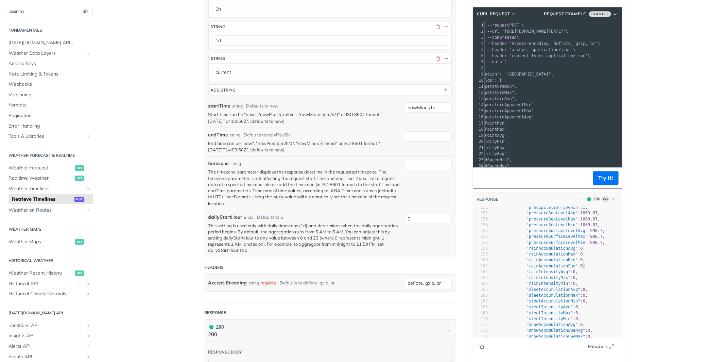
click at [582, 267] on span ""rainAccumulationSum" : 0 ," at bounding box center [539, 266] width 94 height 5
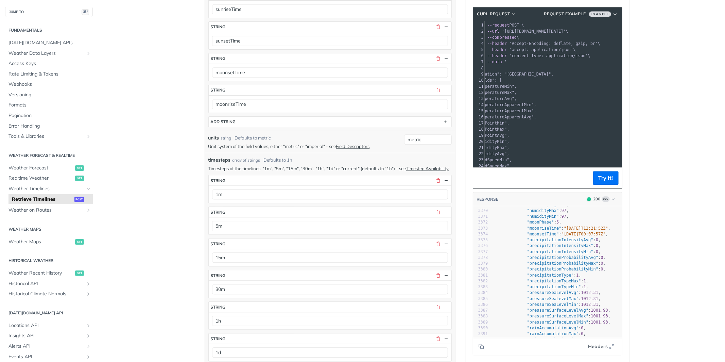
click at [566, 305] on span ""pressureSeaLevelMin"" at bounding box center [553, 304] width 52 height 5
type textarea "{ "data": { "timelines": [ { "timestep": "15m", "endTime": "[DATE]T09:06:00Z", …"
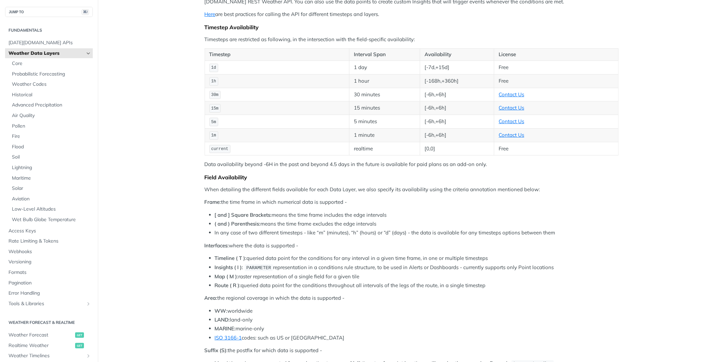
scroll to position [101, 0]
drag, startPoint x: 348, startPoint y: 109, endPoint x: 452, endPoint y: 106, distance: 103.8
click at [452, 106] on tr "15m 15 minutes [-6h,+6h] Contact Us" at bounding box center [412, 108] width 414 height 14
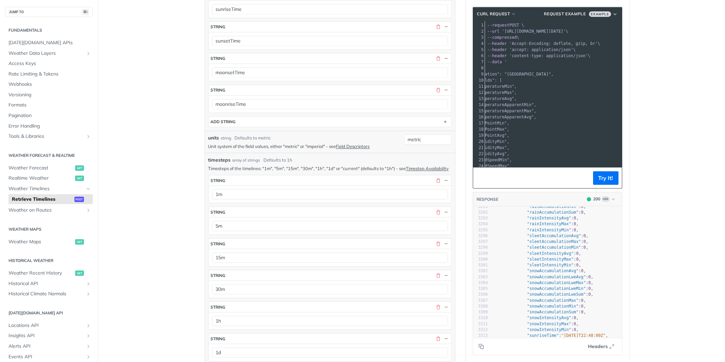
scroll to position [19284, 0]
click at [483, 347] on icon "Copy to clipboard" at bounding box center [481, 345] width 5 height 5
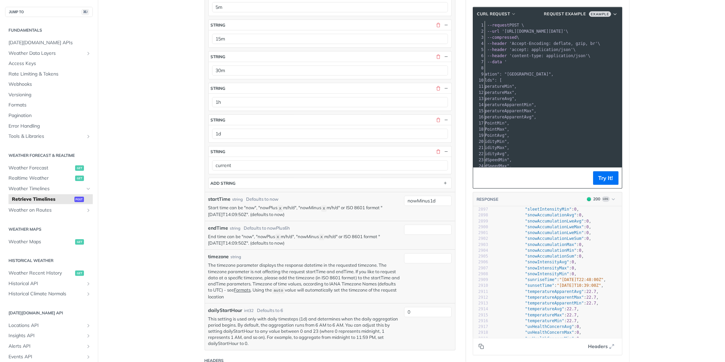
scroll to position [3583, 0]
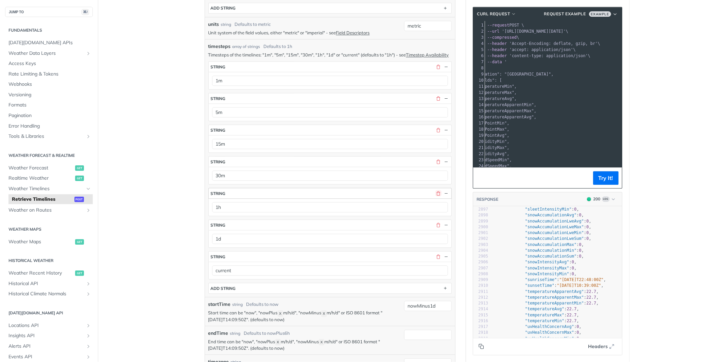
click at [437, 196] on button "button" at bounding box center [439, 193] width 6 height 6
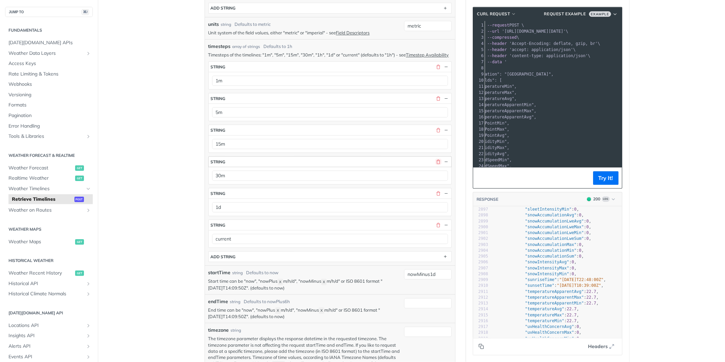
click at [438, 165] on button "button" at bounding box center [439, 161] width 6 height 6
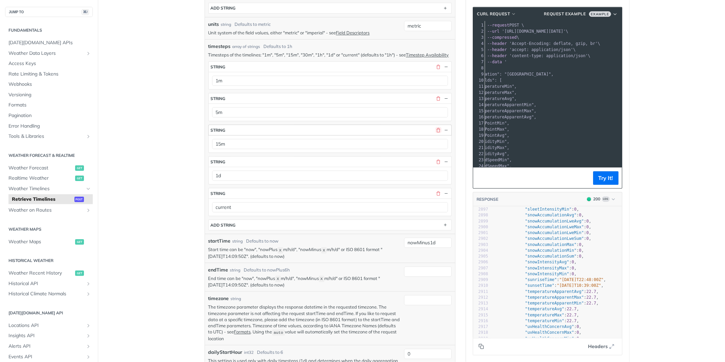
click at [439, 133] on button "button" at bounding box center [439, 130] width 6 height 6
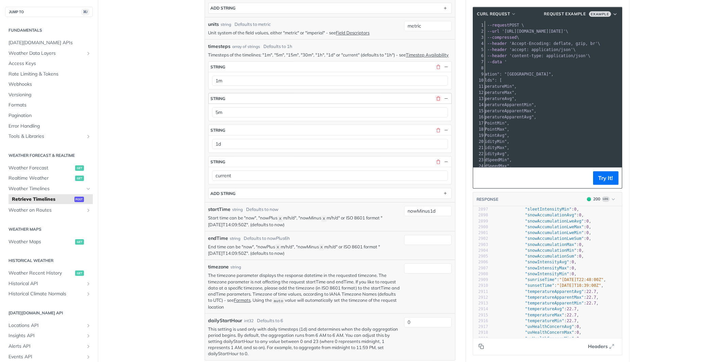
click at [439, 101] on button "button" at bounding box center [439, 98] width 6 height 6
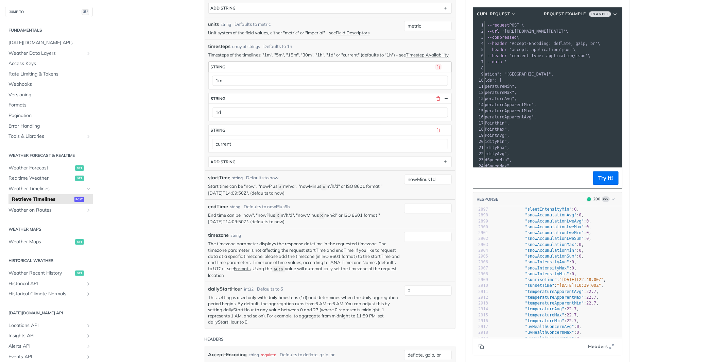
click at [439, 70] on button "button" at bounding box center [439, 67] width 6 height 6
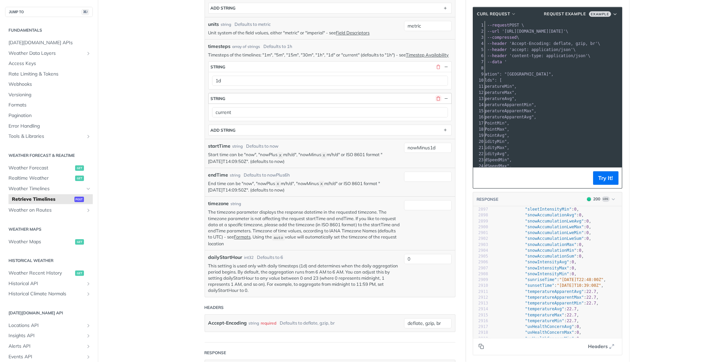
click at [438, 101] on button "button" at bounding box center [439, 98] width 6 height 6
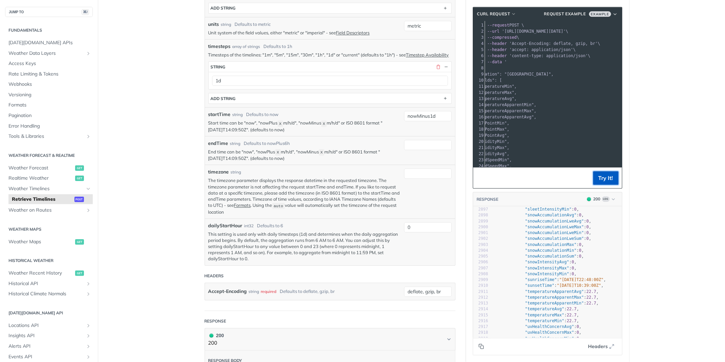
click at [603, 177] on button "Try It!" at bounding box center [606, 178] width 26 height 14
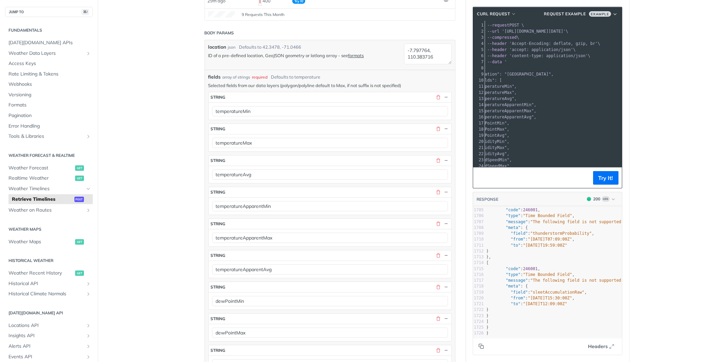
scroll to position [171, 0]
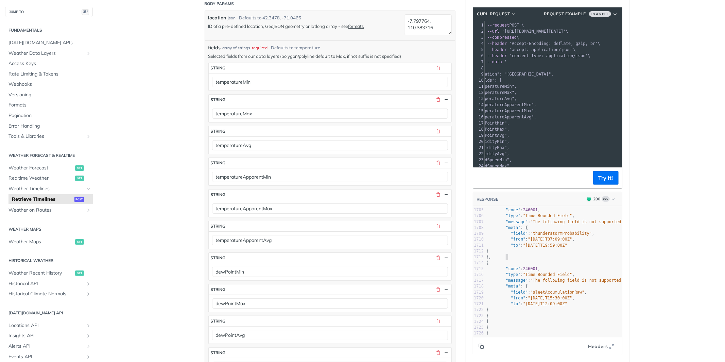
click at [533, 254] on pre "}," at bounding box center [611, 257] width 253 height 6
click at [539, 278] on span ""The following field is not supported for a time range: 'sleetAccumulationRaw'"" at bounding box center [628, 280] width 194 height 5
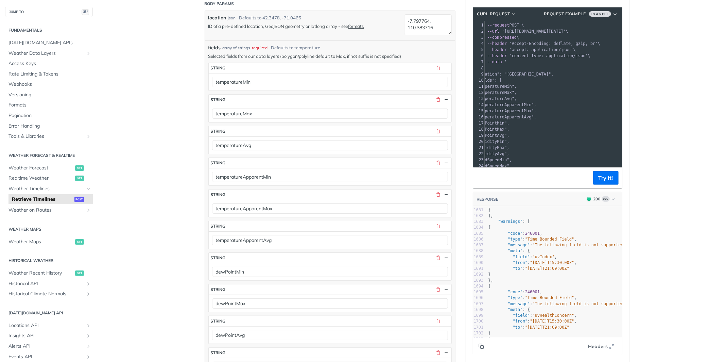
scroll to position [9835, 0]
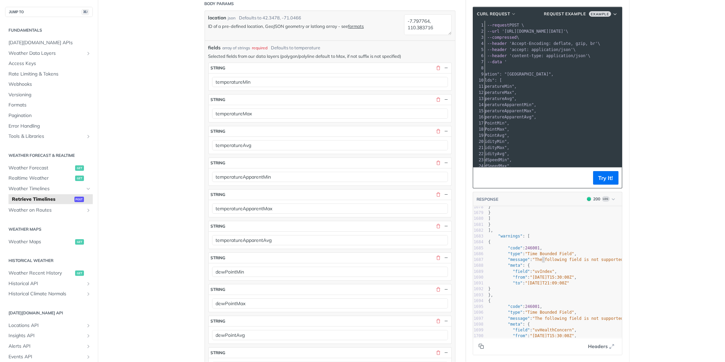
click at [541, 261] on span ""The following field is not supported for a time range: 'uvIndex'"" at bounding box center [614, 259] width 162 height 5
click at [539, 264] on pre ""meta" : {" at bounding box center [613, 266] width 253 height 6
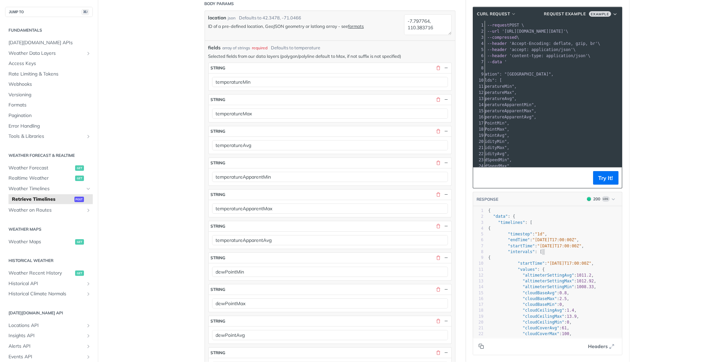
click at [551, 254] on pre ""intervals" : [" at bounding box center [613, 252] width 253 height 6
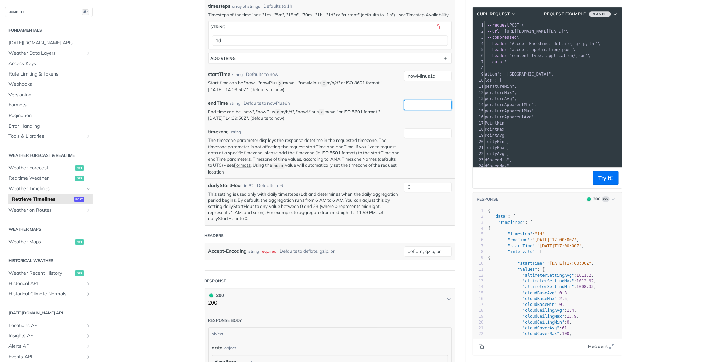
click at [444, 110] on input "endTime" at bounding box center [428, 105] width 48 height 10
click at [438, 81] on input "nowMinus1d" at bounding box center [428, 76] width 48 height 10
click at [433, 81] on input "nowMinus1d" at bounding box center [428, 76] width 48 height 10
type input "nowMinus2d"
click at [607, 177] on button "Try It!" at bounding box center [606, 178] width 26 height 14
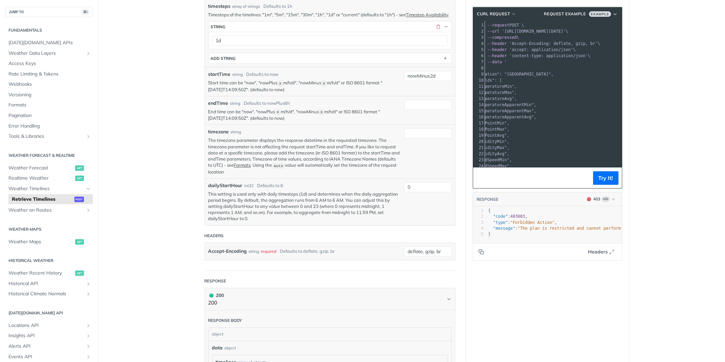
click at [541, 226] on span ""The plan is restricted and cannot perform this action. Adjust action and try a…" at bounding box center [686, 228] width 337 height 5
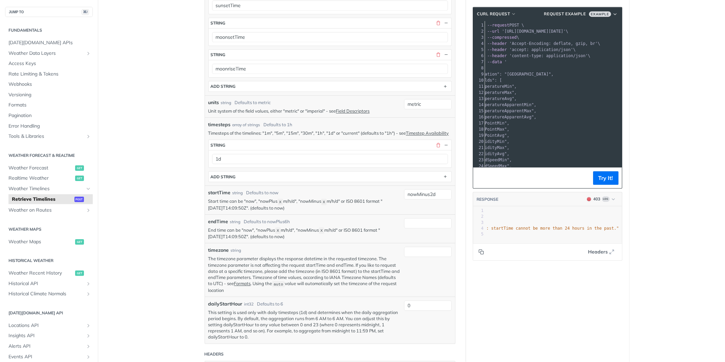
scroll to position [3395, 0]
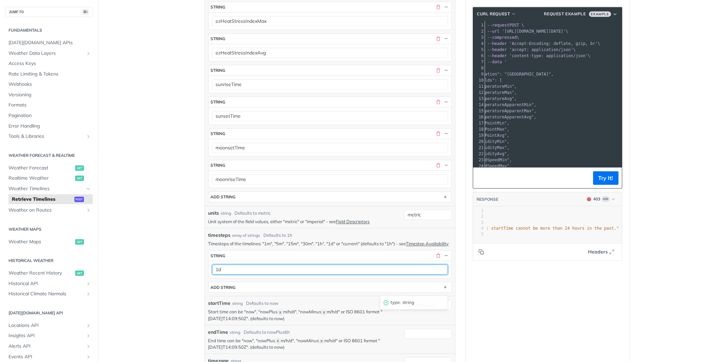
click at [250, 274] on input "1d" at bounding box center [330, 269] width 236 height 10
type input "1m"
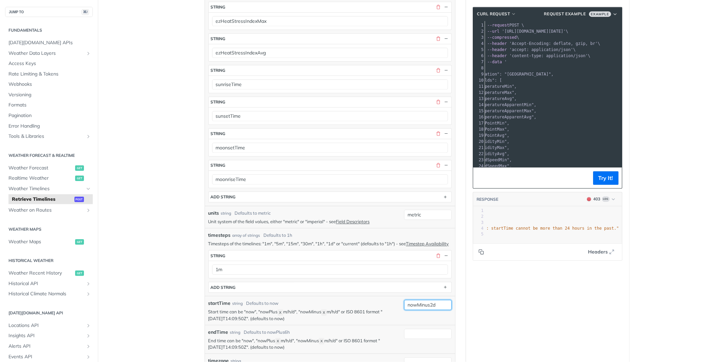
click at [433, 310] on input "nowMinus2d" at bounding box center [428, 305] width 48 height 10
type input "nowMinus1d"
click at [606, 181] on button "Try It!" at bounding box center [606, 178] width 26 height 14
click at [560, 226] on span ""The entries provided as body parameters were not valid for the request. Fix Bo…" at bounding box center [505, 228] width 445 height 5
click at [491, 264] on section "cURL Request Request Example Example "snowAccumulationLweMin snowAccumulationLw…" at bounding box center [547, 133] width 163 height 267
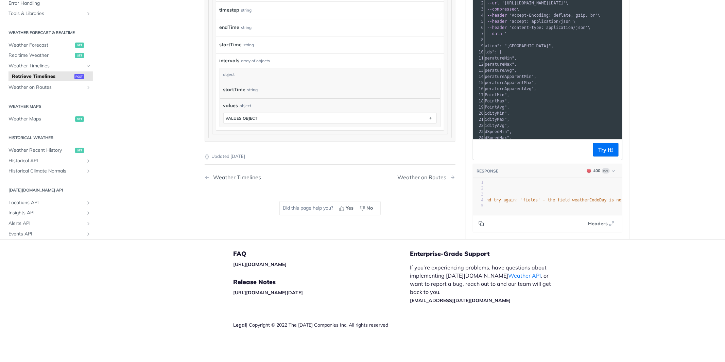
scroll to position [1247, 0]
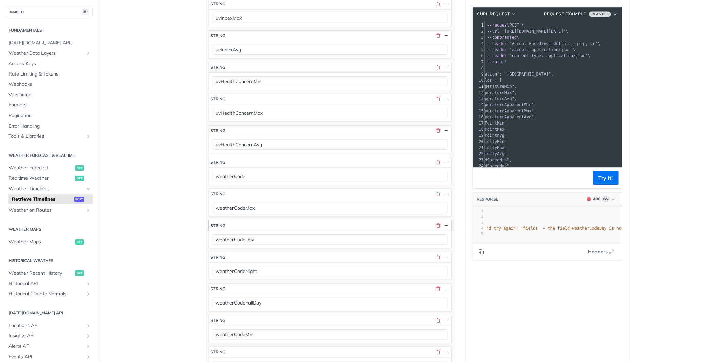
click at [439, 229] on button "button" at bounding box center [439, 225] width 6 height 6
click at [605, 177] on button "Try It!" at bounding box center [606, 178] width 26 height 14
click at [585, 229] on span ""The entries provided as body parameters were not valid for the request. Fix Bo…" at bounding box center [508, 228] width 450 height 5
click at [439, 229] on button "button" at bounding box center [439, 225] width 6 height 6
click at [608, 176] on button "Try It!" at bounding box center [606, 178] width 26 height 14
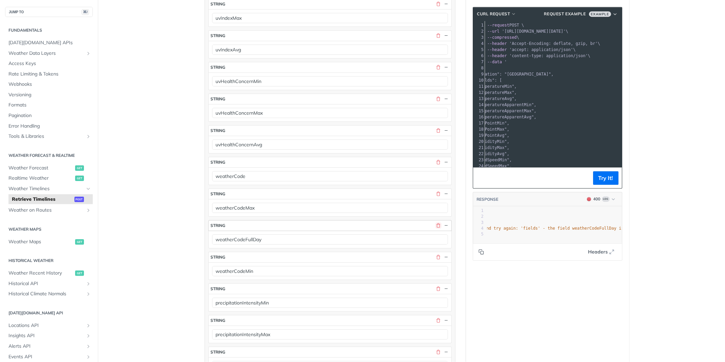
click at [439, 229] on button "button" at bounding box center [439, 225] width 6 height 6
click at [603, 177] on button "Try It!" at bounding box center [606, 178] width 26 height 14
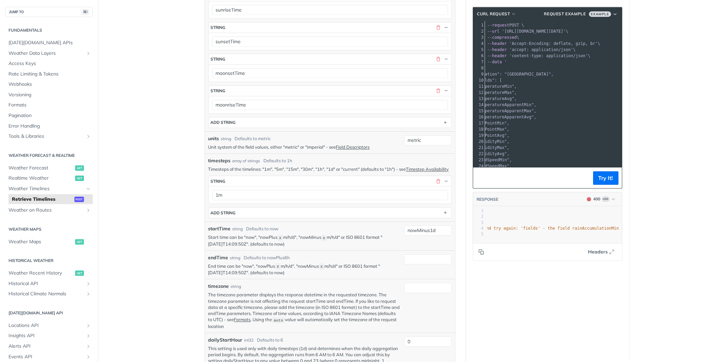
scroll to position [3437, 0]
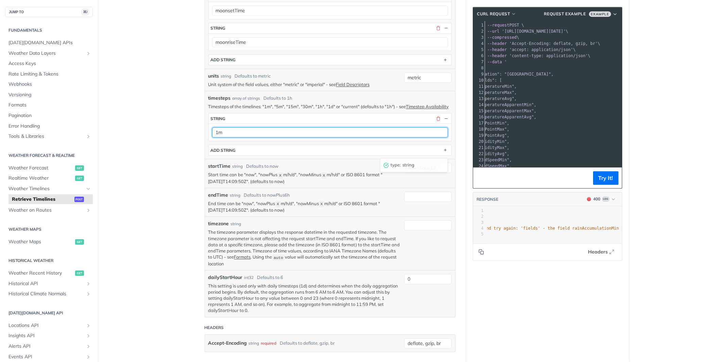
click at [286, 137] on input "1m" at bounding box center [330, 132] width 236 height 10
type input "1h"
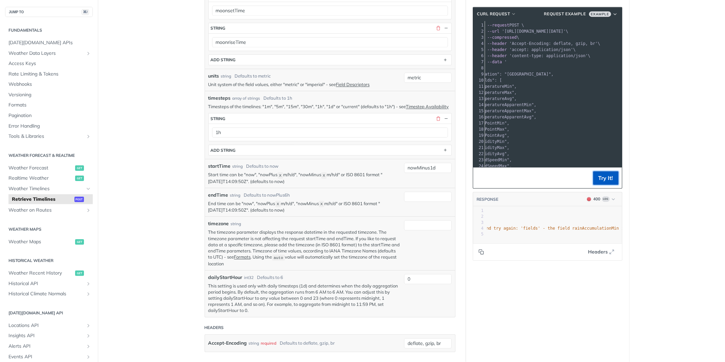
click at [600, 173] on button "Try It!" at bounding box center [606, 178] width 26 height 14
click at [569, 229] on span ""The entries provided as body parameters were not valid for the request. Fix Bo…" at bounding box center [499, 228] width 433 height 5
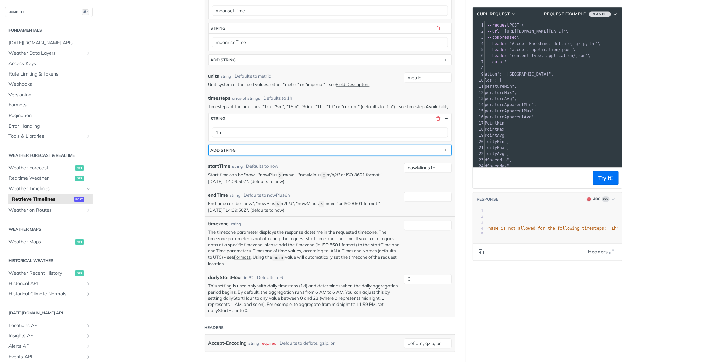
click at [295, 155] on button "ADD string" at bounding box center [330, 150] width 243 height 10
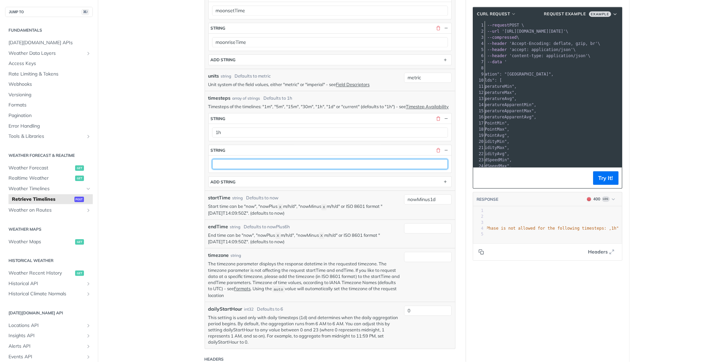
click at [280, 169] on input "text" at bounding box center [330, 164] width 236 height 10
type input "1d"
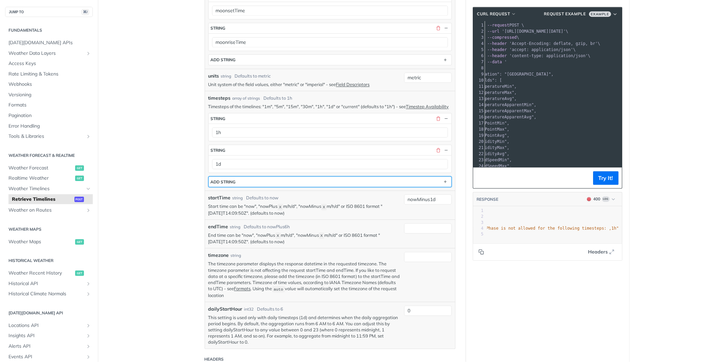
click at [288, 187] on button "ADD string" at bounding box center [330, 181] width 243 height 10
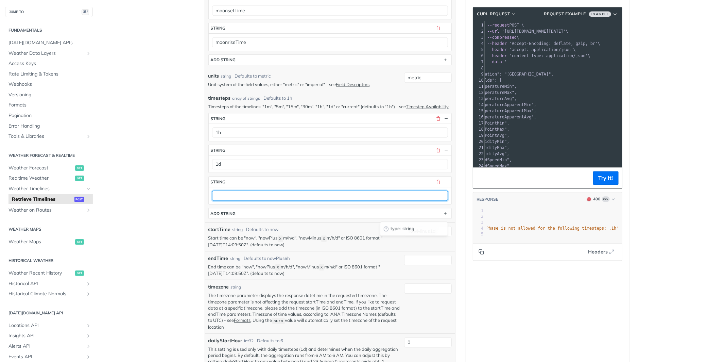
click at [258, 201] on input "text" at bounding box center [330, 195] width 236 height 10
type input "1m"
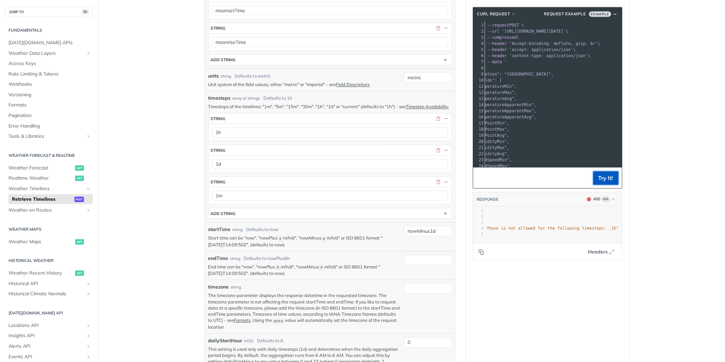
click at [610, 177] on button "Try It!" at bounding box center [606, 178] width 26 height 14
click at [577, 230] on span ""The entries provided as body parameters were not valid for the request. Fix Bo…" at bounding box center [403, 228] width 433 height 5
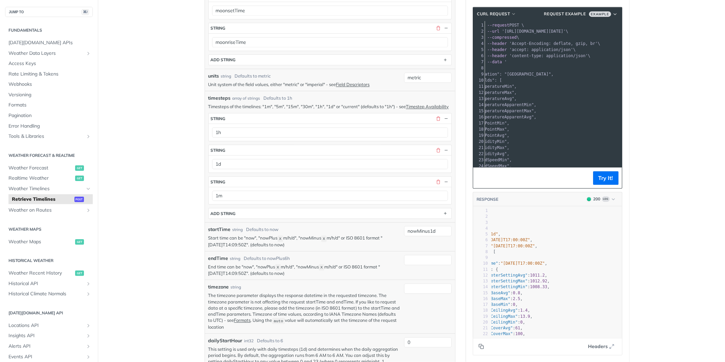
click at [539, 333] on pre ""cloudCoverMax" : 100 ," at bounding box center [567, 334] width 253 height 6
click at [527, 273] on span ""altimeterSettingAvg"" at bounding box center [502, 275] width 52 height 5
click at [482, 346] on icon "Copy to clipboard" at bounding box center [481, 345] width 5 height 5
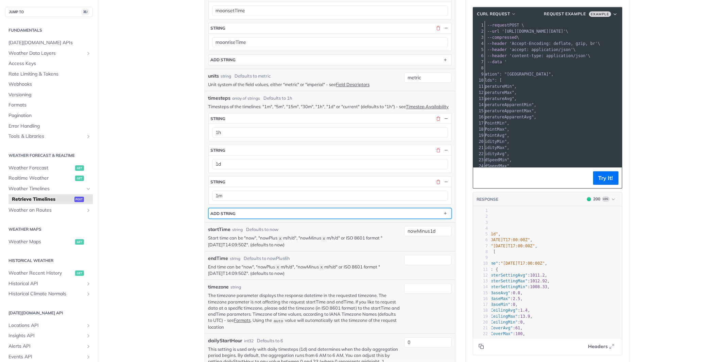
click at [242, 218] on button "ADD string" at bounding box center [330, 213] width 243 height 10
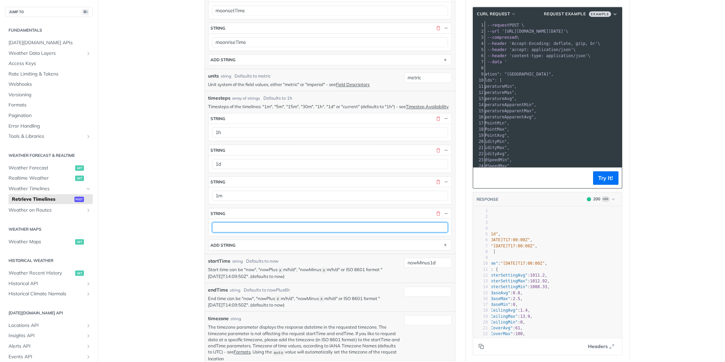
click at [226, 232] on input "text" at bounding box center [330, 227] width 236 height 10
type input "15m"
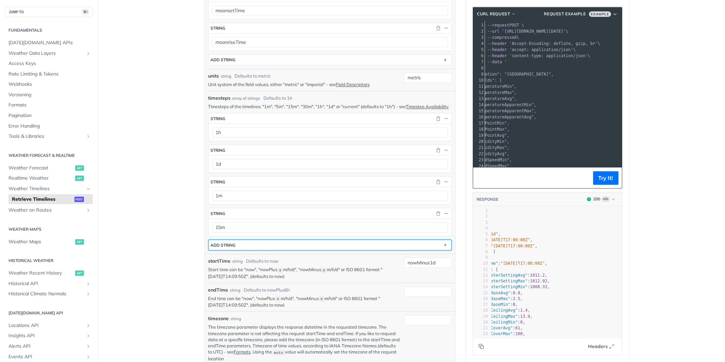
click at [216, 248] on div "ADD string" at bounding box center [223, 244] width 25 height 5
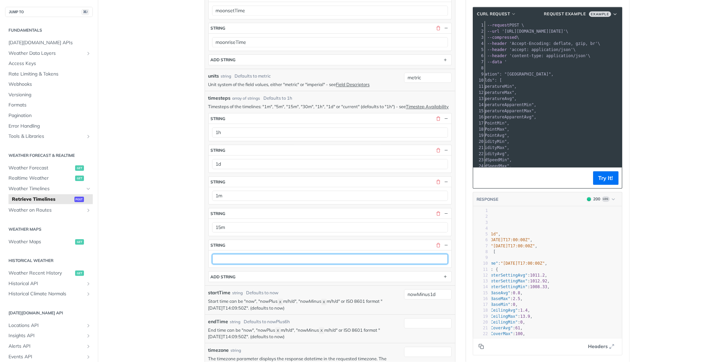
click at [226, 264] on input "text" at bounding box center [330, 259] width 236 height 10
type input "30m"
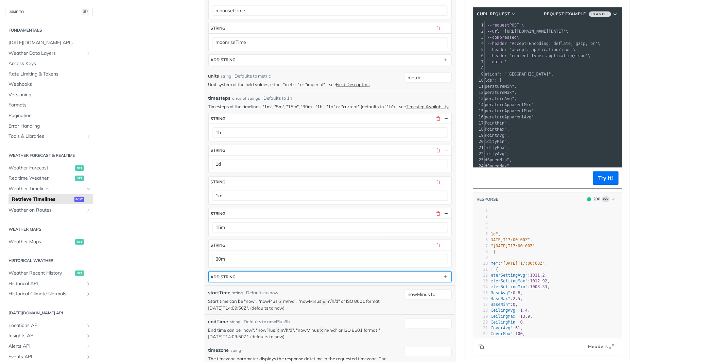
click at [265, 282] on button "ADD string" at bounding box center [330, 276] width 243 height 10
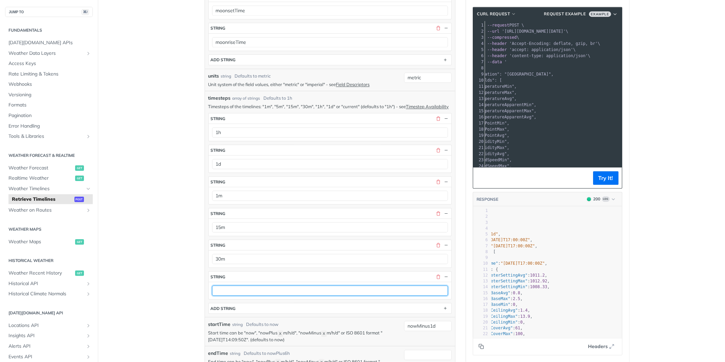
click at [241, 295] on input "text" at bounding box center [330, 290] width 236 height 10
type input "5m"
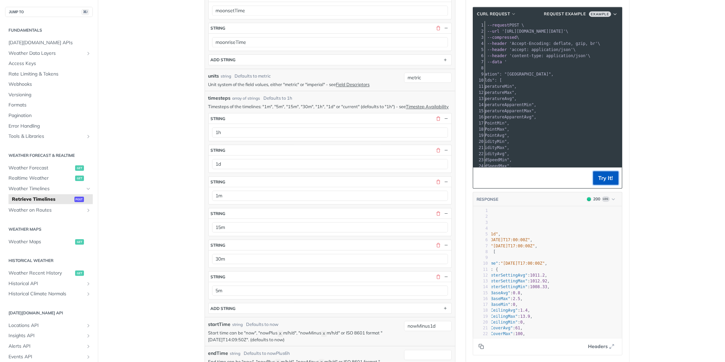
click at [609, 182] on button "Try It!" at bounding box center [606, 178] width 26 height 14
click at [481, 345] on icon "Copy to clipboard" at bounding box center [482, 346] width 3 height 3
click at [519, 244] on span ""2025-08-11T09:12:00Z"" at bounding box center [513, 245] width 44 height 5
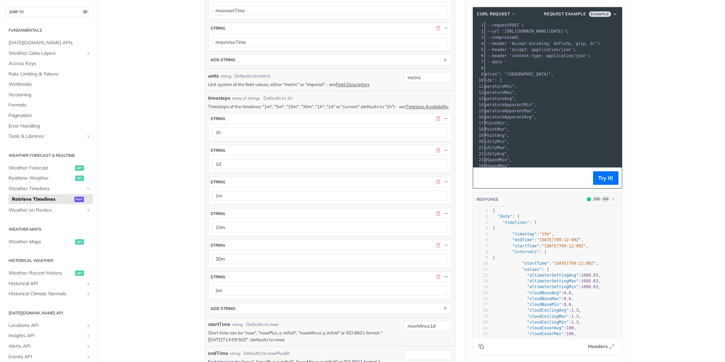
click at [481, 345] on icon "Copy to clipboard" at bounding box center [482, 346] width 3 height 3
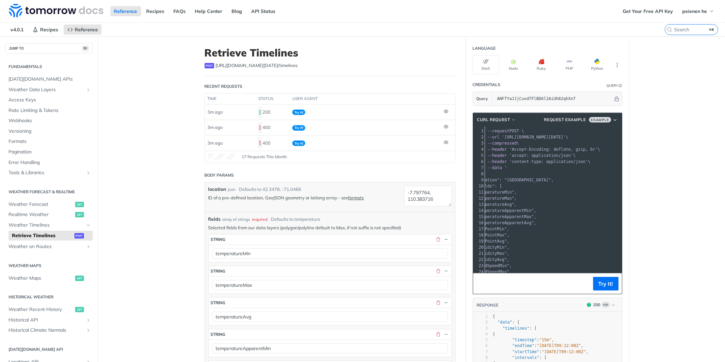
click at [369, 65] on div "post https://api.tomorrow.io/v4 /timelines" at bounding box center [330, 65] width 251 height 7
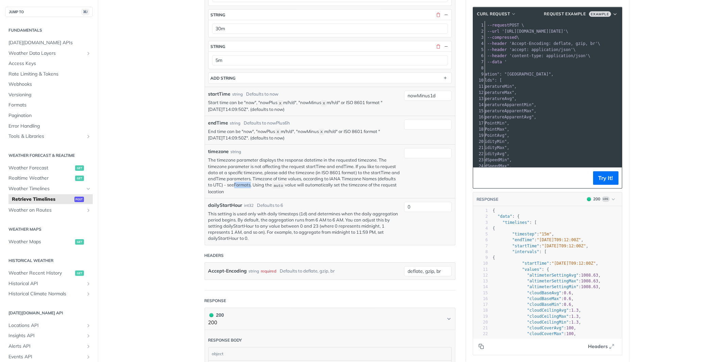
scroll to position [3668, 0]
click at [295, 143] on div "endTime string Defaults to nowPlus6h End time can be "now", "nowPlus X m/h/d", …" at bounding box center [330, 129] width 250 height 29
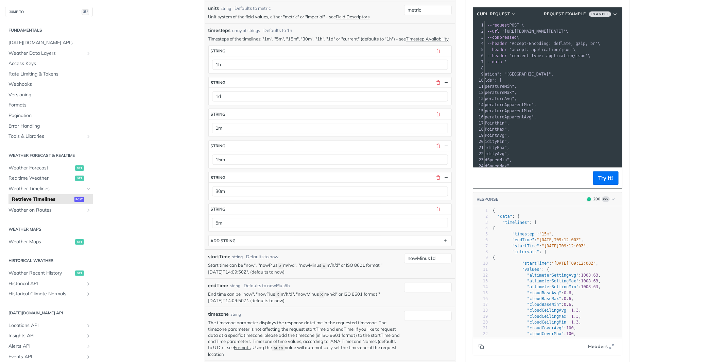
scroll to position [3469, 0]
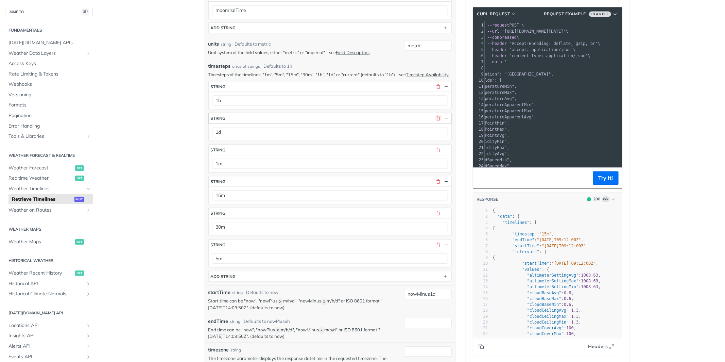
click at [440, 121] on button "button" at bounding box center [439, 118] width 6 height 6
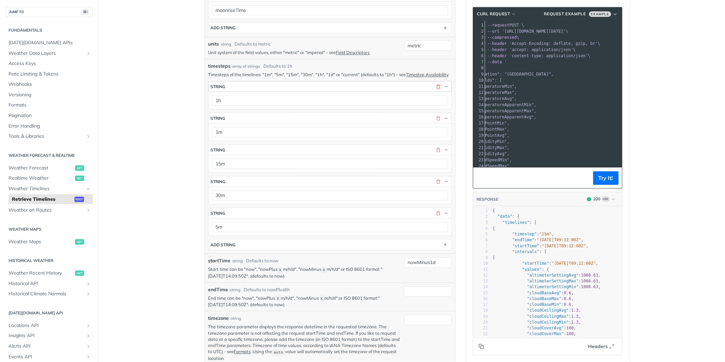
click at [437, 89] on button "button" at bounding box center [439, 86] width 6 height 6
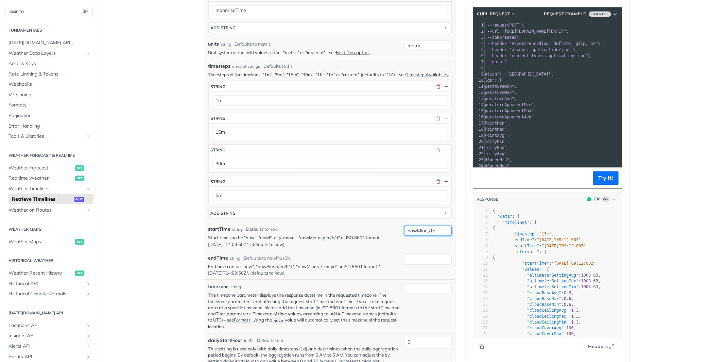
click at [440, 236] on input "nowMinus1d" at bounding box center [428, 230] width 48 height 10
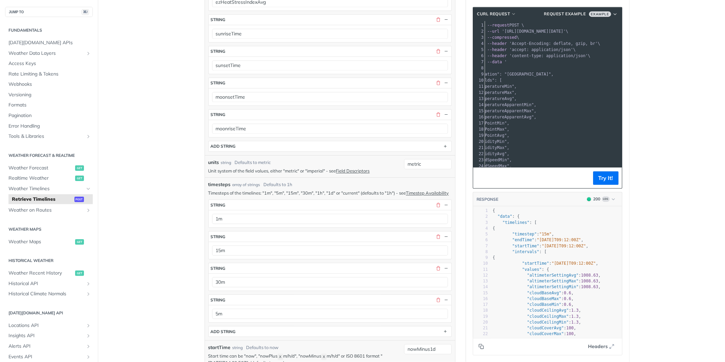
scroll to position [3352, 0]
type textarea ":"
click at [580, 284] on pre ""altimeterSettingMax" : 1008.63 ," at bounding box center [618, 281] width 253 height 6
click at [438, 206] on button "button" at bounding box center [439, 203] width 6 height 6
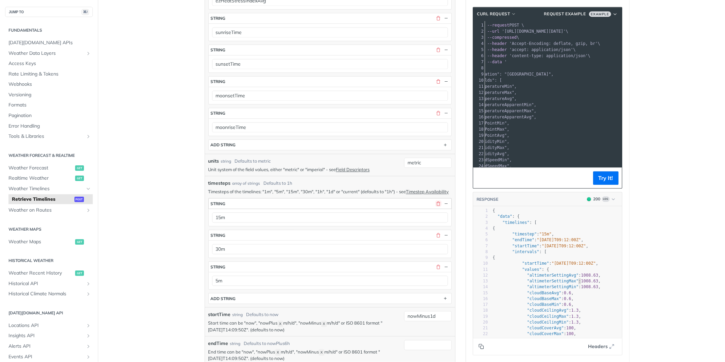
click at [439, 206] on button "button" at bounding box center [439, 203] width 6 height 6
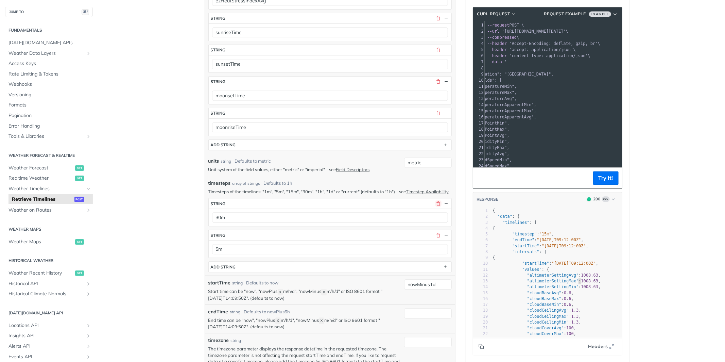
click at [439, 206] on button "button" at bounding box center [439, 203] width 6 height 6
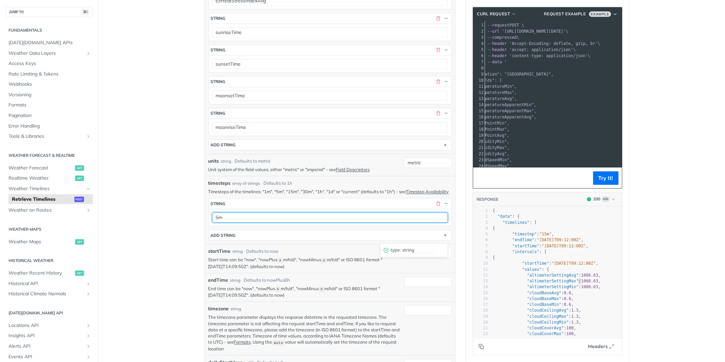
click at [239, 222] on input "5m" at bounding box center [330, 217] width 236 height 10
type input "1d"
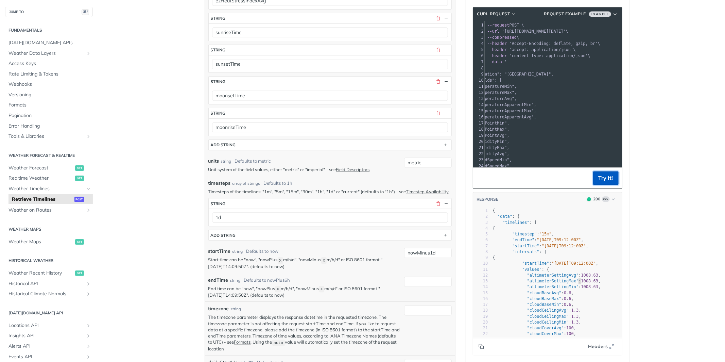
click at [604, 182] on button "Try It!" at bounding box center [606, 178] width 26 height 14
click at [561, 282] on span ""altimeterSettingMax"" at bounding box center [549, 280] width 52 height 5
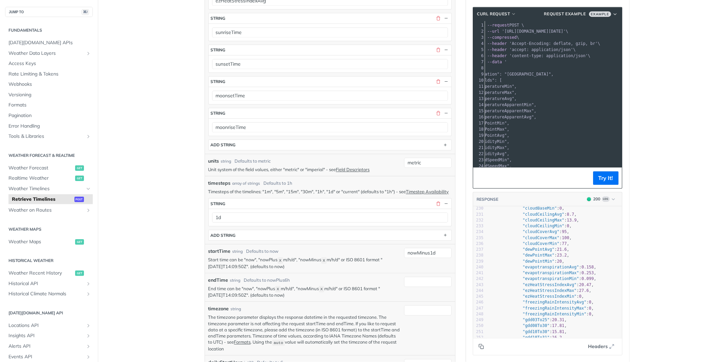
scroll to position [1269, 0]
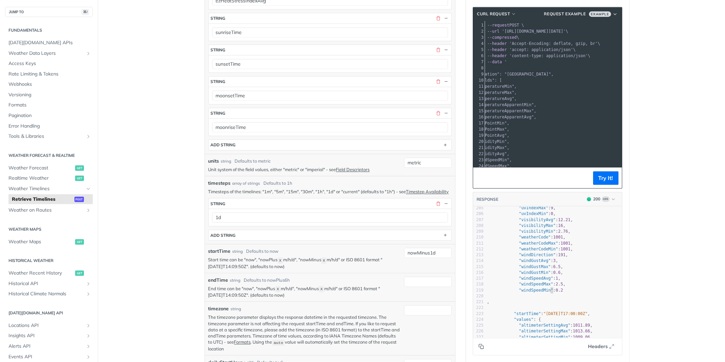
click at [551, 289] on span ""windSpeedMin"" at bounding box center [536, 290] width 34 height 5
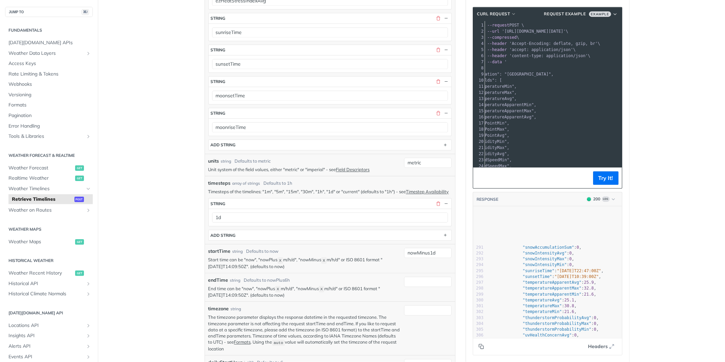
scroll to position [2066, 0]
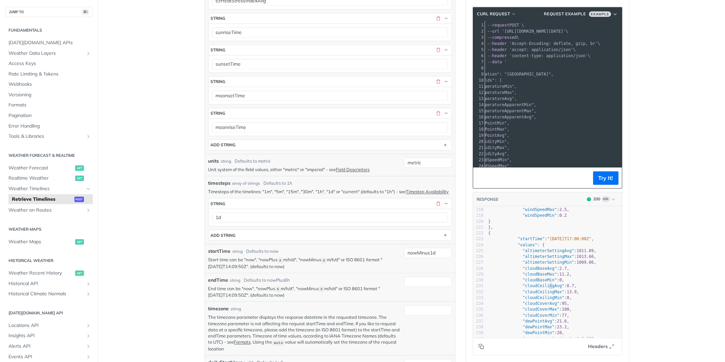
click at [551, 289] on span ""cloudCeilingMax"" at bounding box center [544, 291] width 42 height 5
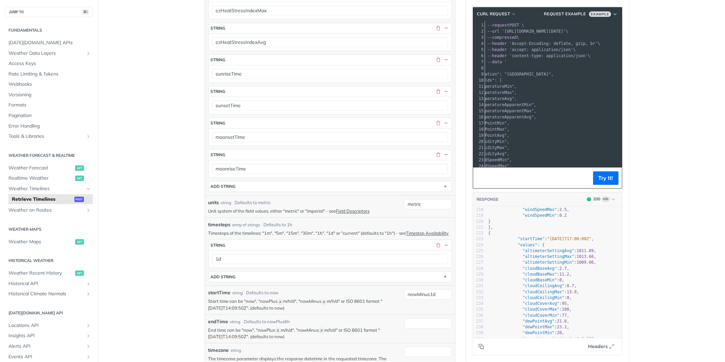
type textarea ""cloudCoverAvg": 95,"
click at [604, 301] on pre ""cloudCoverAvg" : 95 ," at bounding box center [613, 304] width 253 height 6
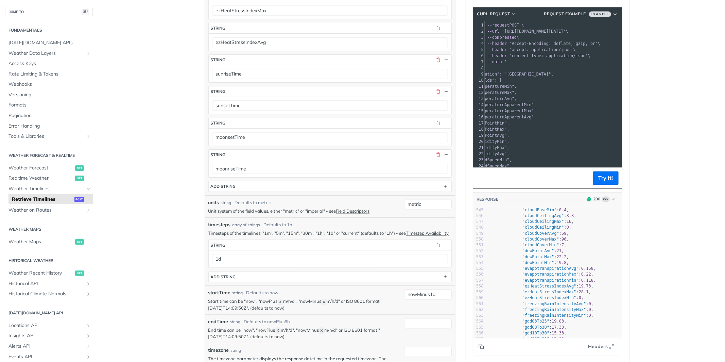
click at [591, 300] on pre ""ezHeatStressIndexMin" : 0 ," at bounding box center [613, 298] width 253 height 6
